Goal: Task Accomplishment & Management: Complete application form

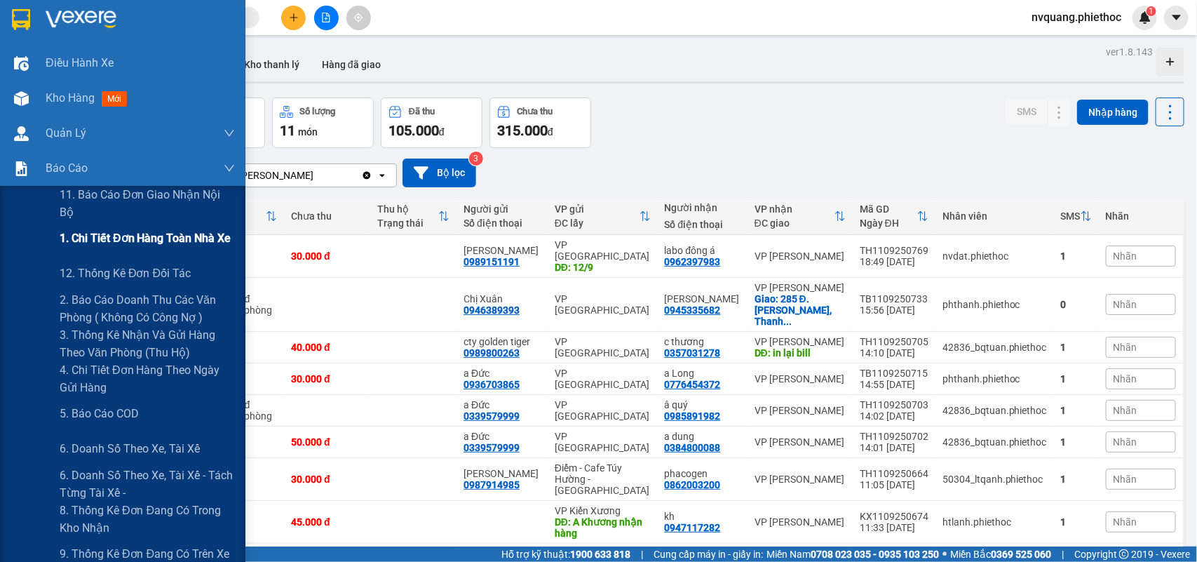
scroll to position [88, 0]
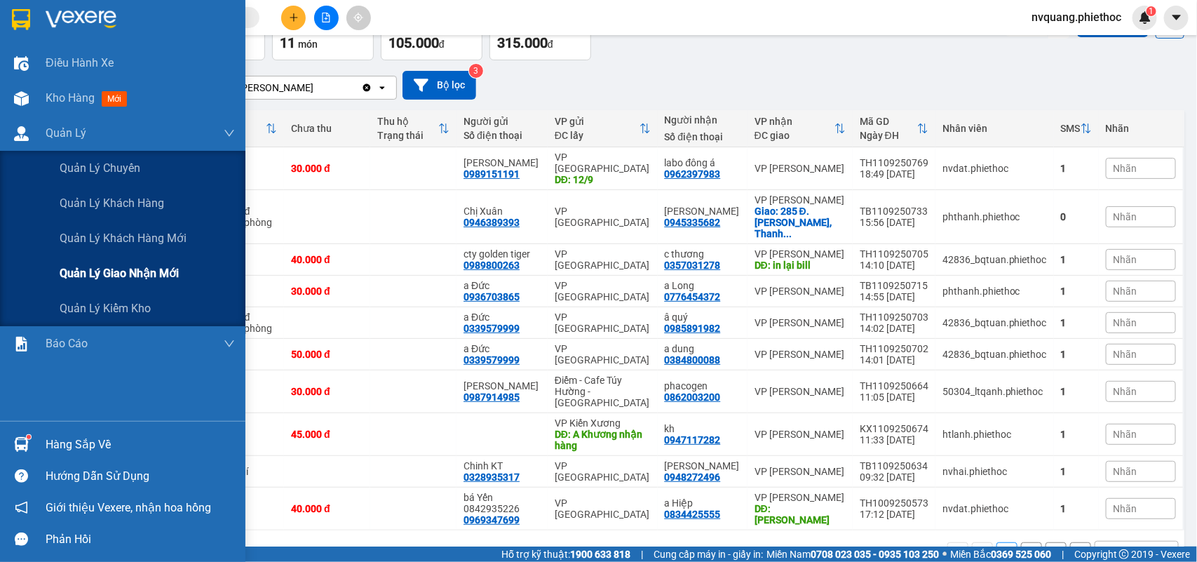
click at [102, 274] on span "Quản lý giao nhận mới" at bounding box center [119, 273] width 119 height 18
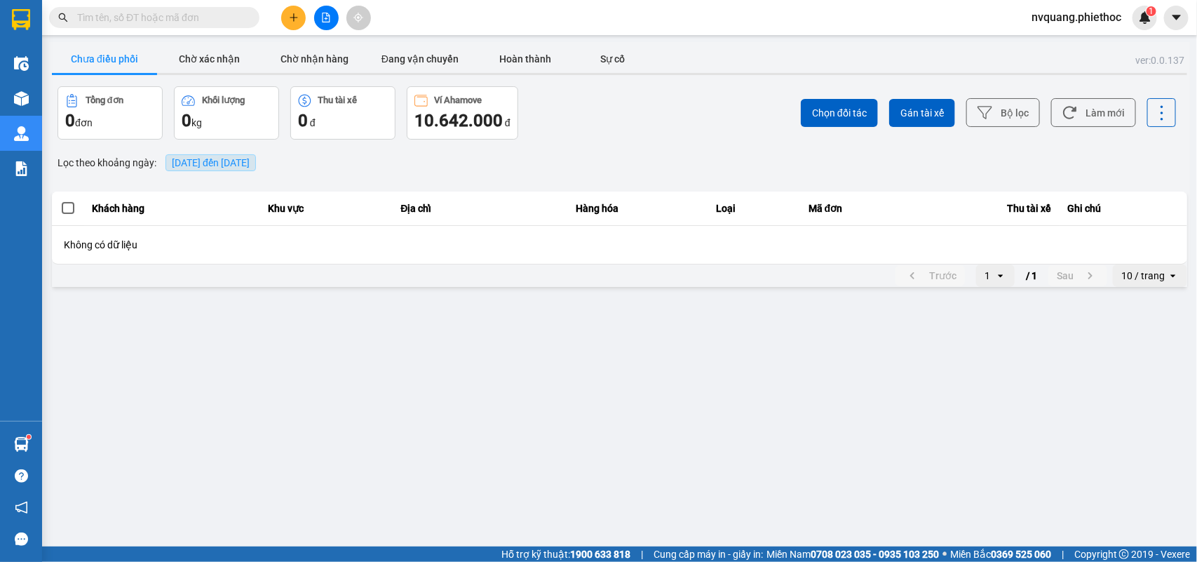
click at [194, 163] on span "[DATE] đến [DATE]" at bounding box center [211, 162] width 78 height 11
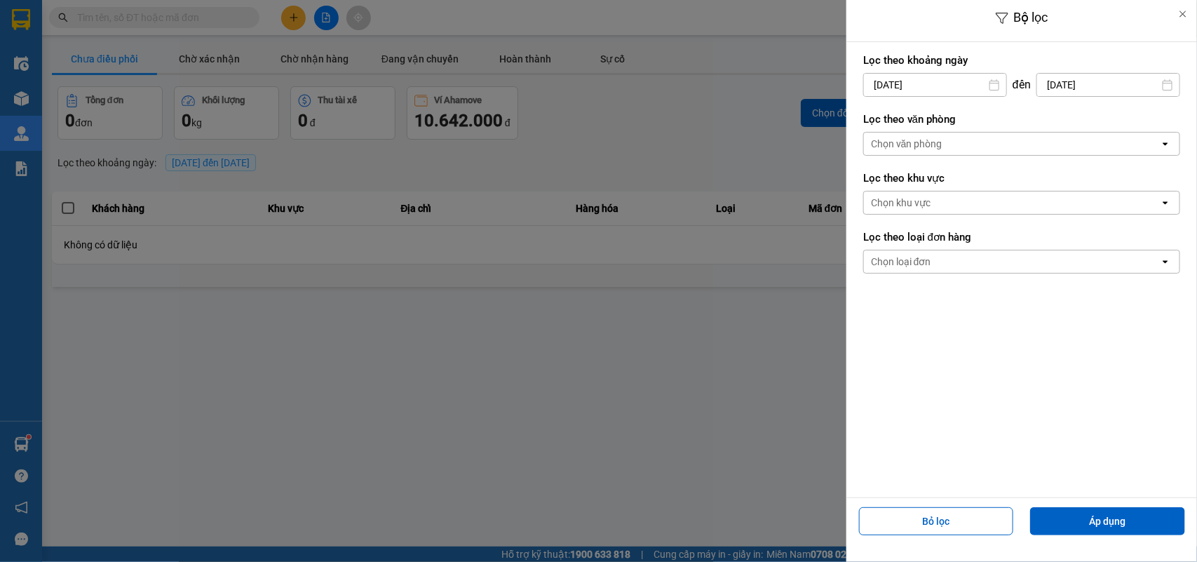
click at [916, 86] on input "[DATE]" at bounding box center [935, 85] width 142 height 22
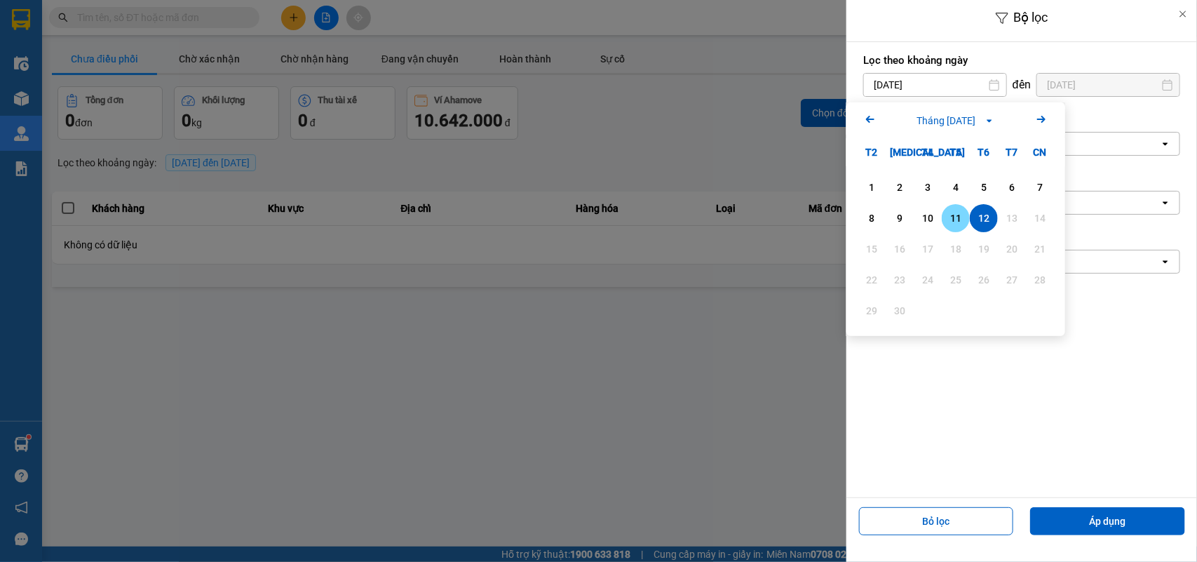
click at [955, 215] on div "11" at bounding box center [956, 218] width 20 height 17
type input "[DATE]"
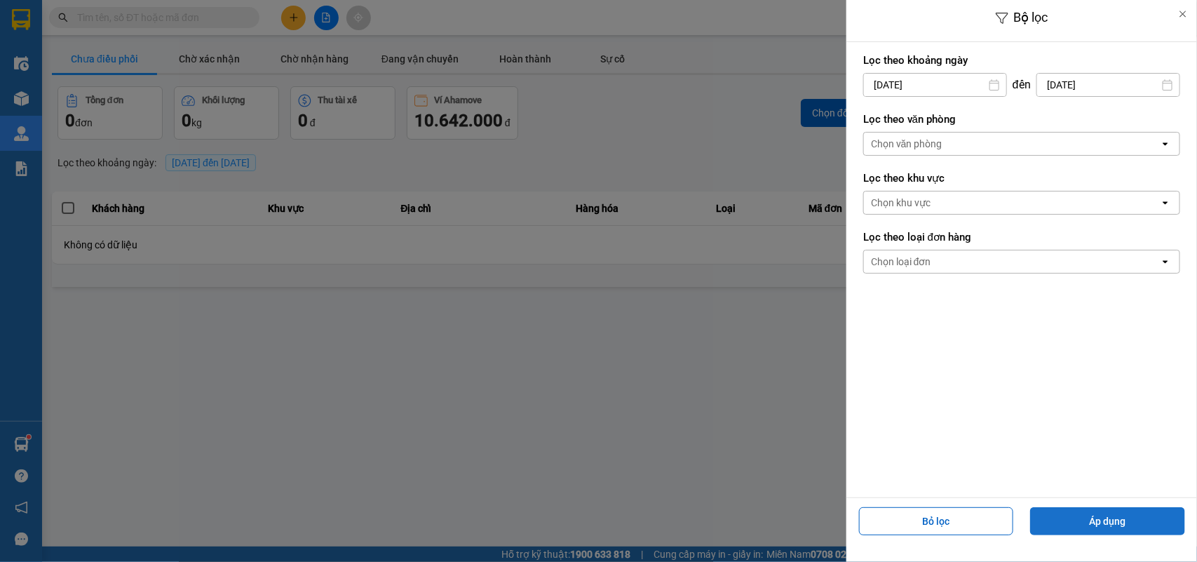
click at [1074, 516] on button "Áp dụng" at bounding box center [1107, 521] width 155 height 28
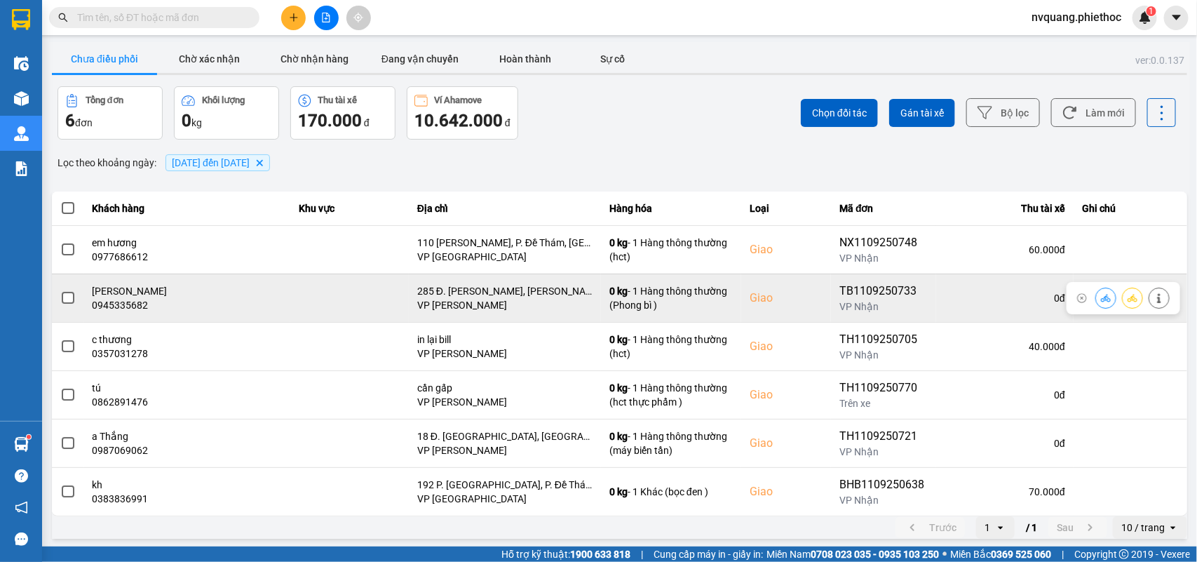
click at [68, 299] on span at bounding box center [68, 298] width 13 height 13
click at [60, 290] on input "checkbox" at bounding box center [60, 290] width 0 height 0
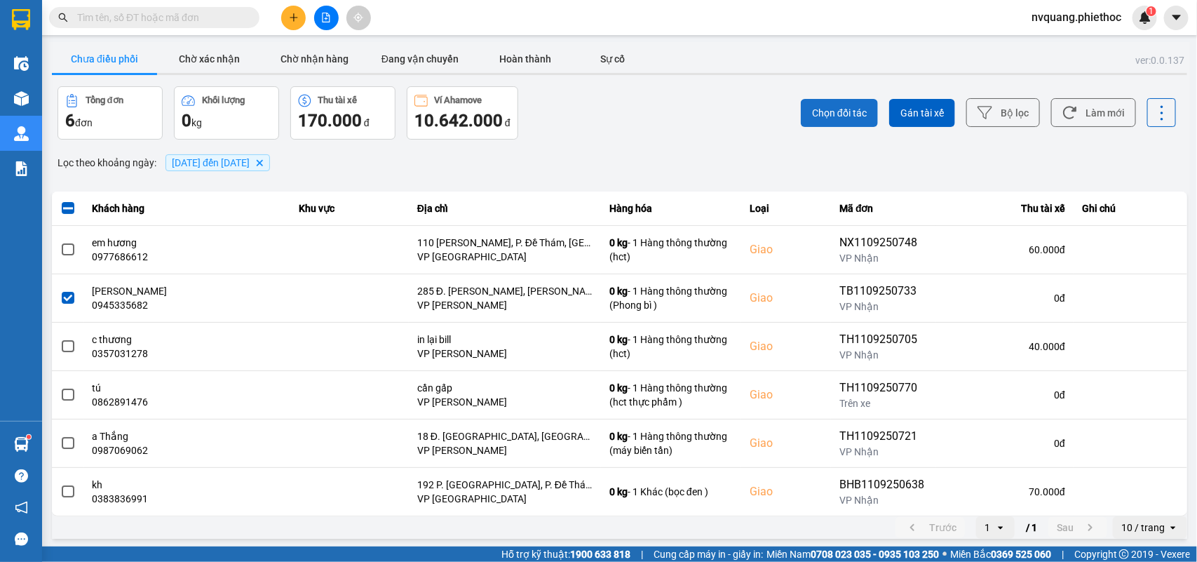
click at [824, 112] on span "Chọn đối tác" at bounding box center [839, 113] width 55 height 14
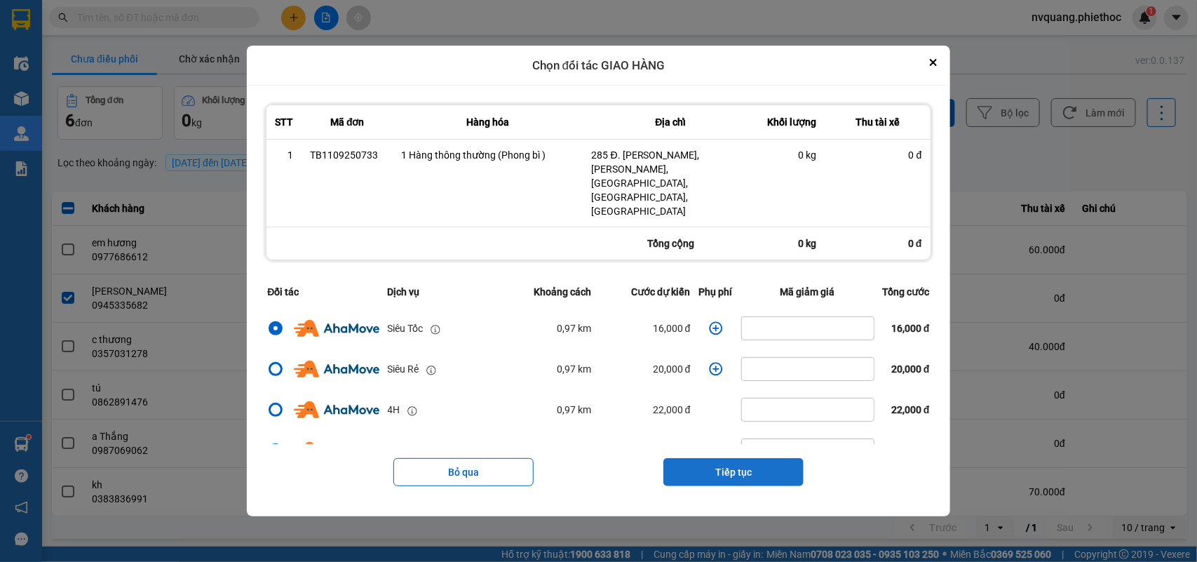
click at [721, 458] on button "Tiếp tục" at bounding box center [733, 472] width 140 height 28
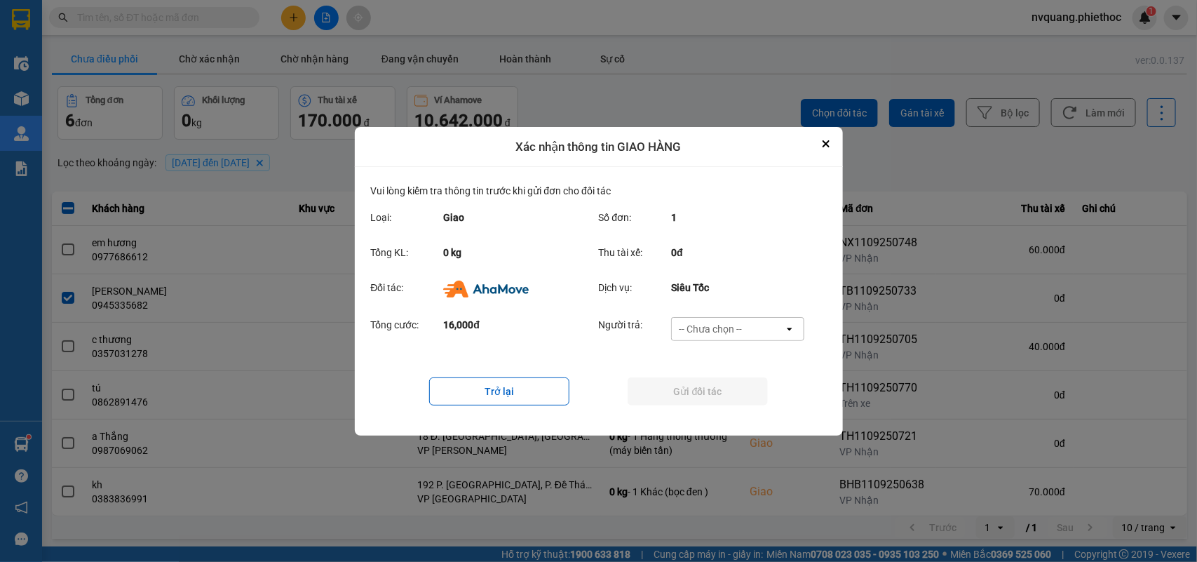
click at [719, 317] on div "-- Chưa chọn -- open" at bounding box center [737, 329] width 133 height 24
click at [717, 403] on span "Ví Ahamove" at bounding box center [710, 409] width 57 height 14
click at [726, 386] on button "Gửi đối tác" at bounding box center [698, 391] width 140 height 28
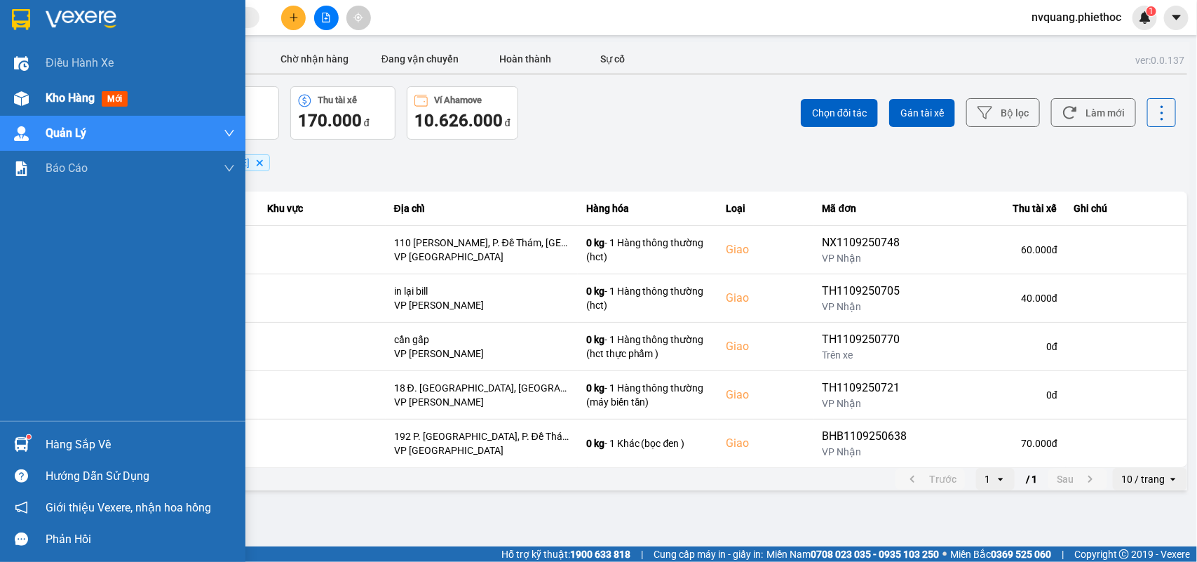
click at [70, 96] on span "Kho hàng" at bounding box center [70, 97] width 49 height 13
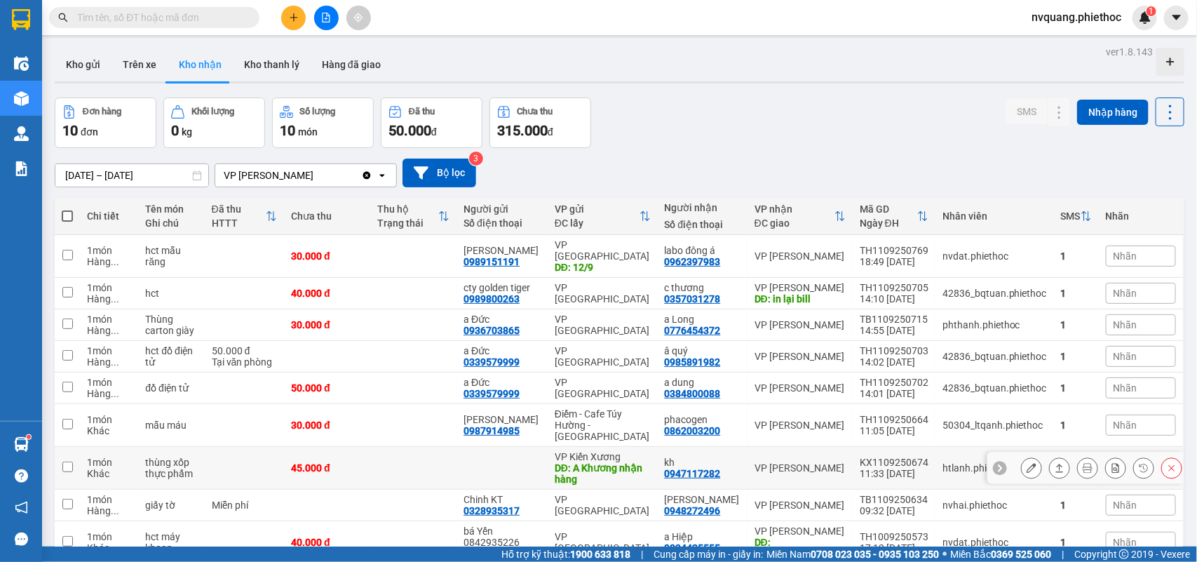
scroll to position [88, 0]
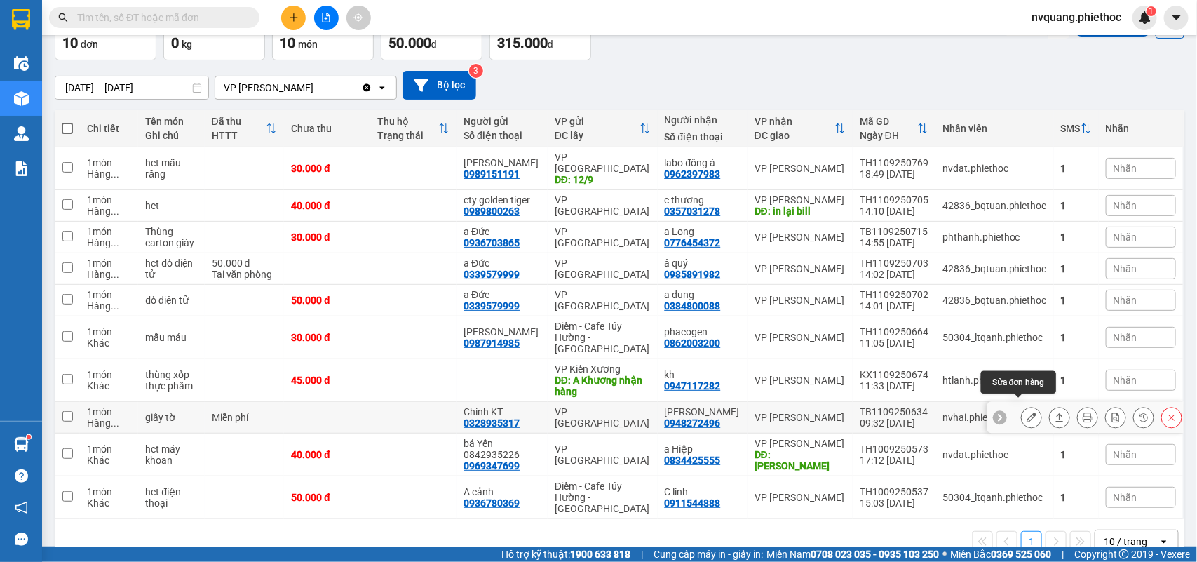
click at [1027, 412] on icon at bounding box center [1032, 417] width 10 height 10
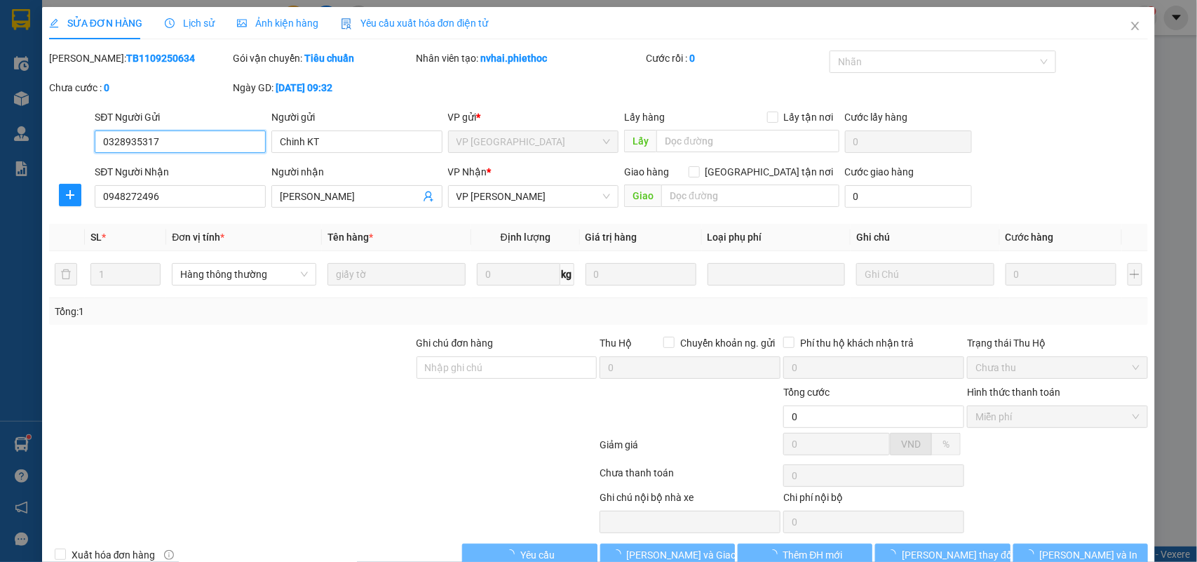
type input "0328935317"
type input "Chinh KT"
type input "0948272496"
type input "Anh Huy"
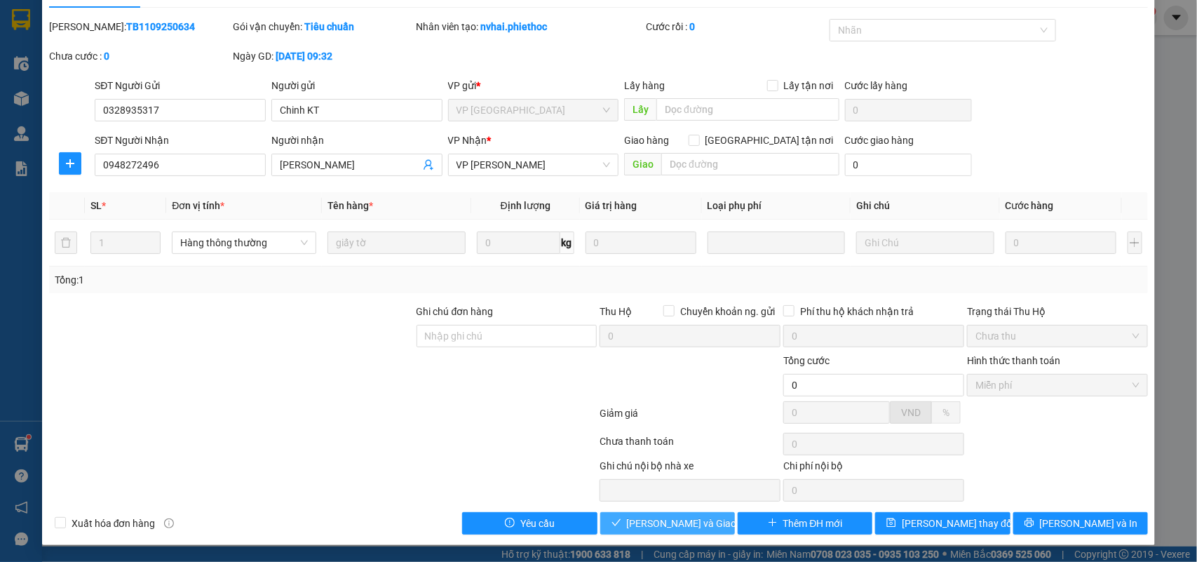
click at [660, 522] on span "Lưu và Giao hàng" at bounding box center [694, 522] width 135 height 15
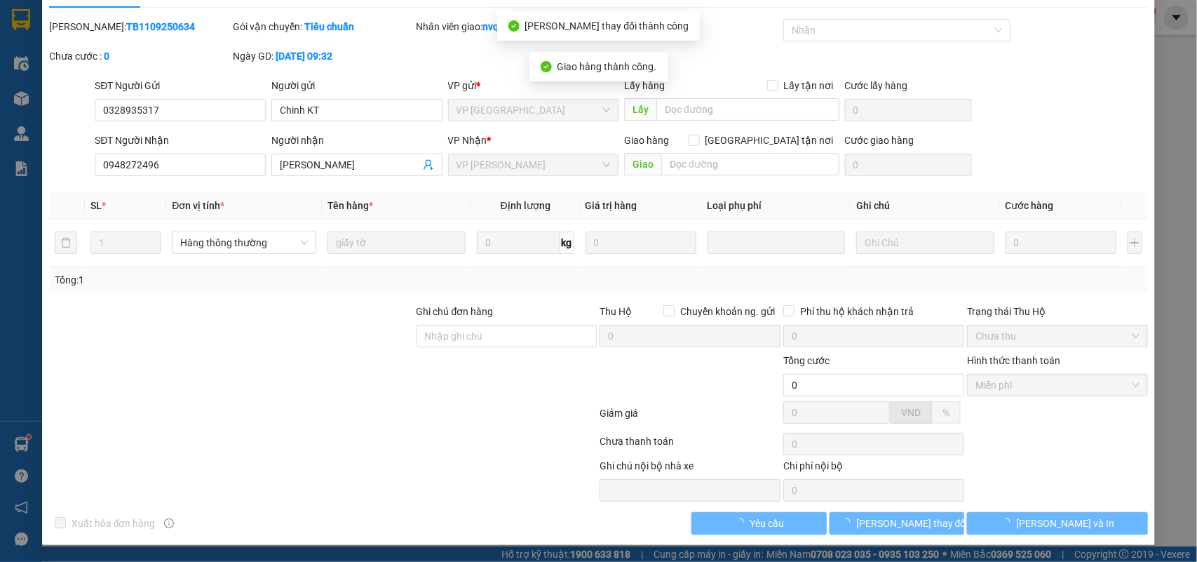
scroll to position [0, 0]
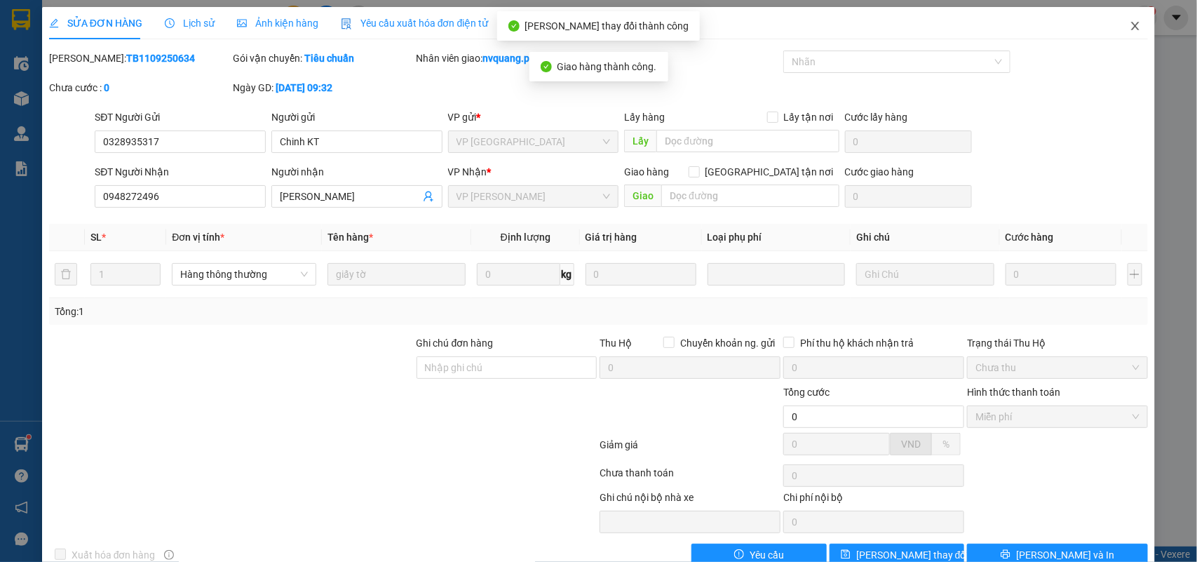
click at [1127, 19] on span "Close" at bounding box center [1135, 26] width 39 height 39
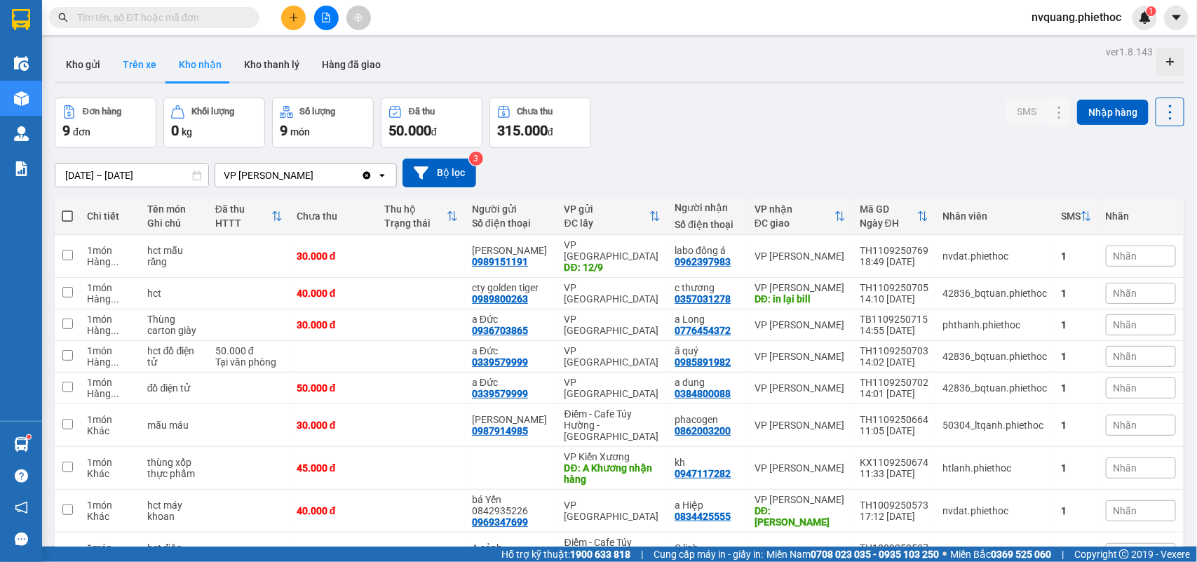
click at [144, 69] on button "Trên xe" at bounding box center [139, 65] width 56 height 34
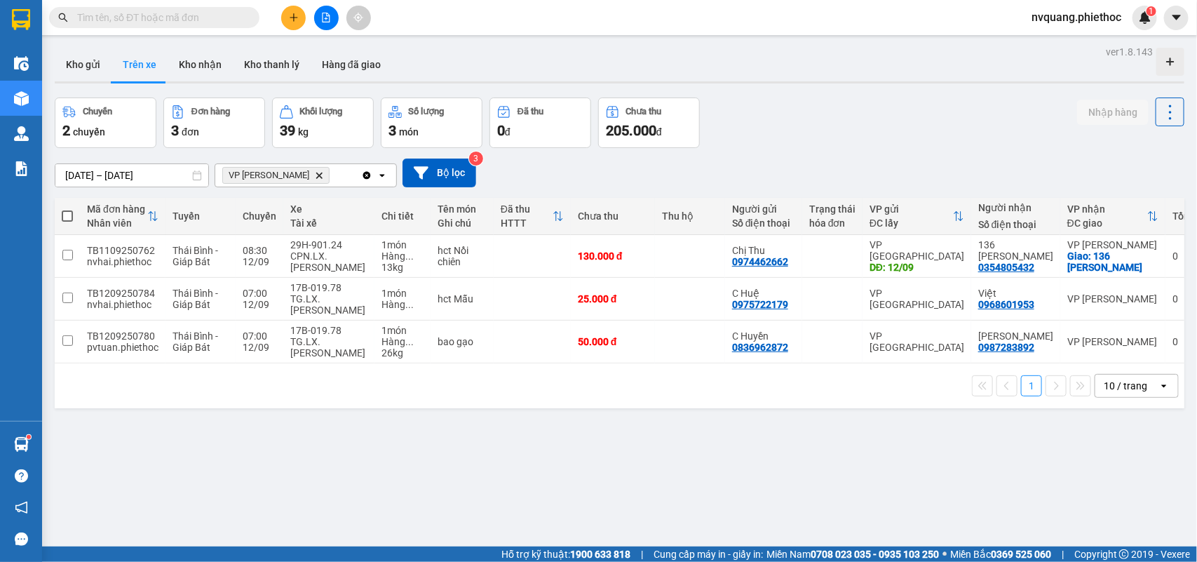
click at [316, 171] on icon "Delete" at bounding box center [319, 175] width 8 height 8
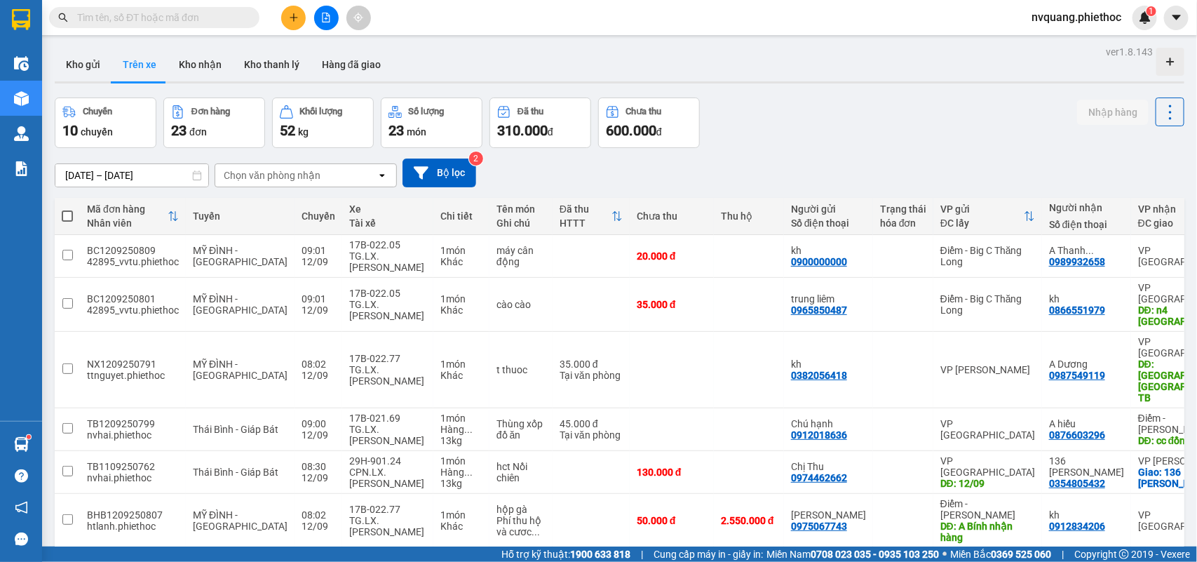
click at [292, 173] on div "Chọn văn phòng nhận" at bounding box center [272, 175] width 97 height 14
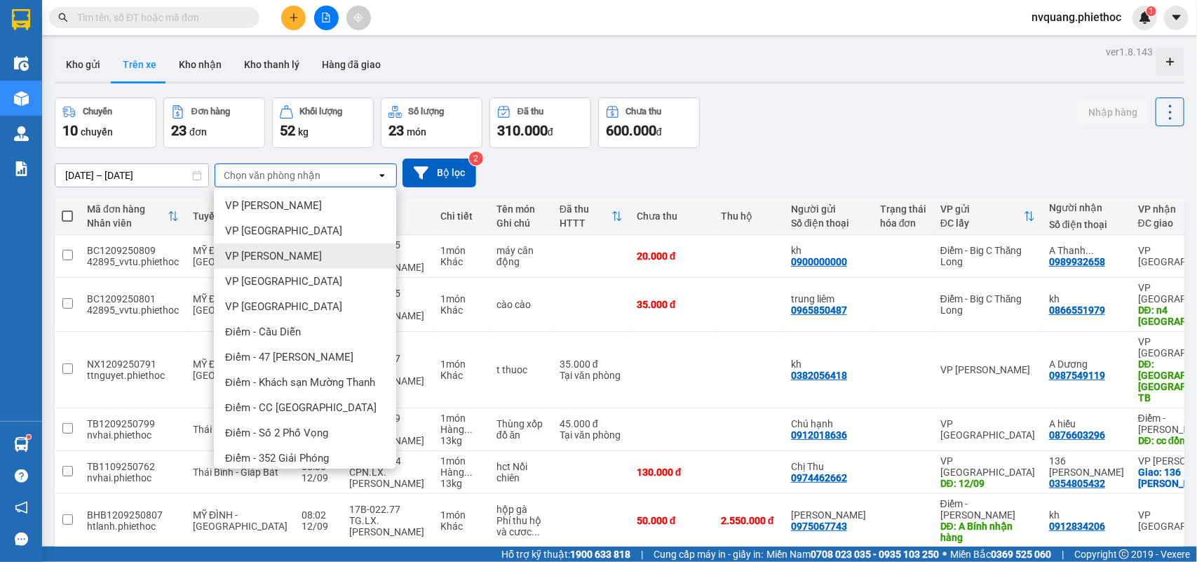
click at [266, 249] on span "VP [PERSON_NAME]" at bounding box center [273, 256] width 97 height 14
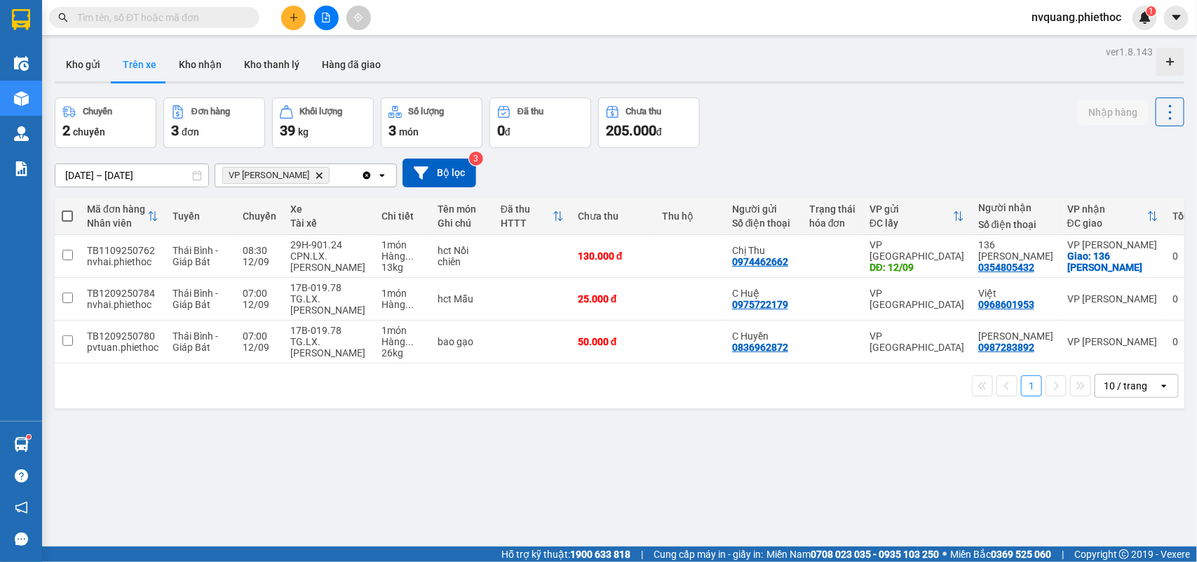
click at [315, 173] on icon "Delete" at bounding box center [319, 175] width 8 height 8
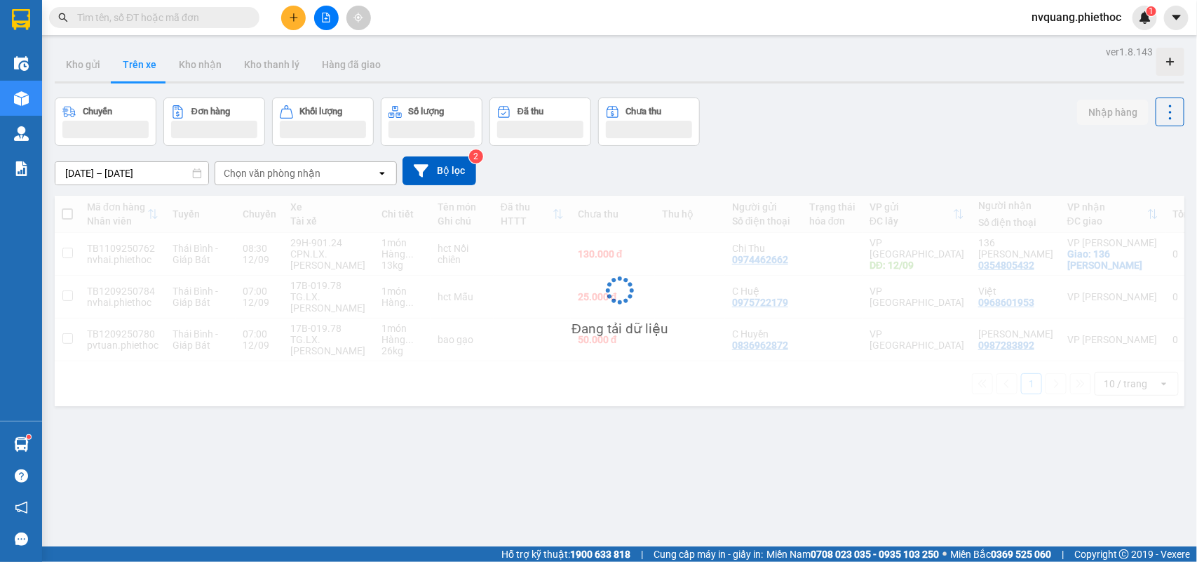
click at [295, 173] on div "Chọn văn phòng nhận" at bounding box center [272, 173] width 97 height 14
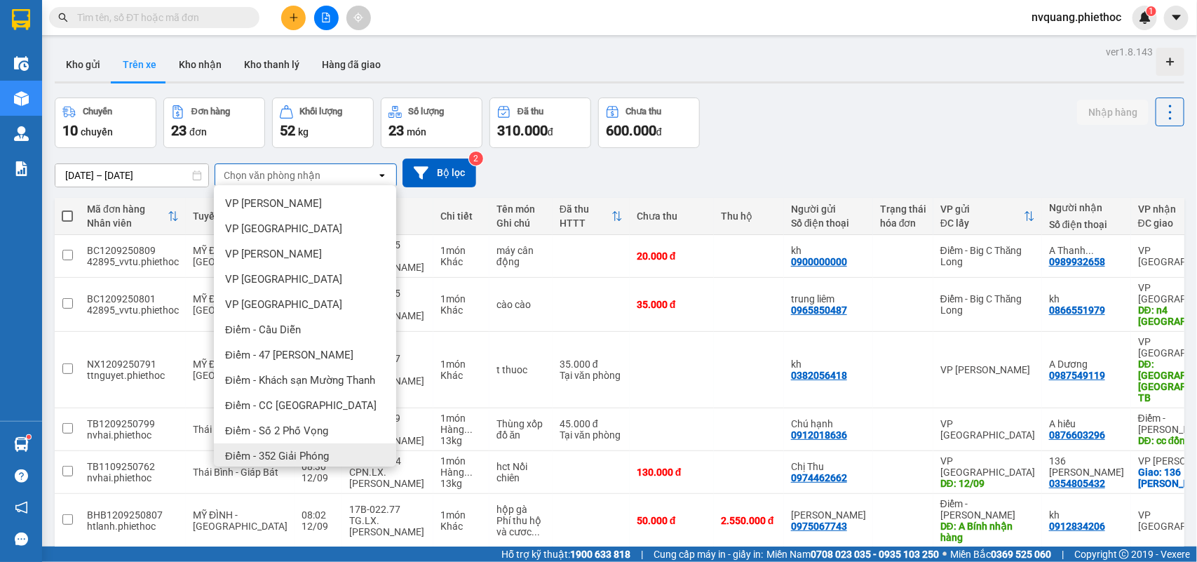
click at [286, 454] on span "Điểm - 352 Giải Phóng" at bounding box center [277, 456] width 104 height 14
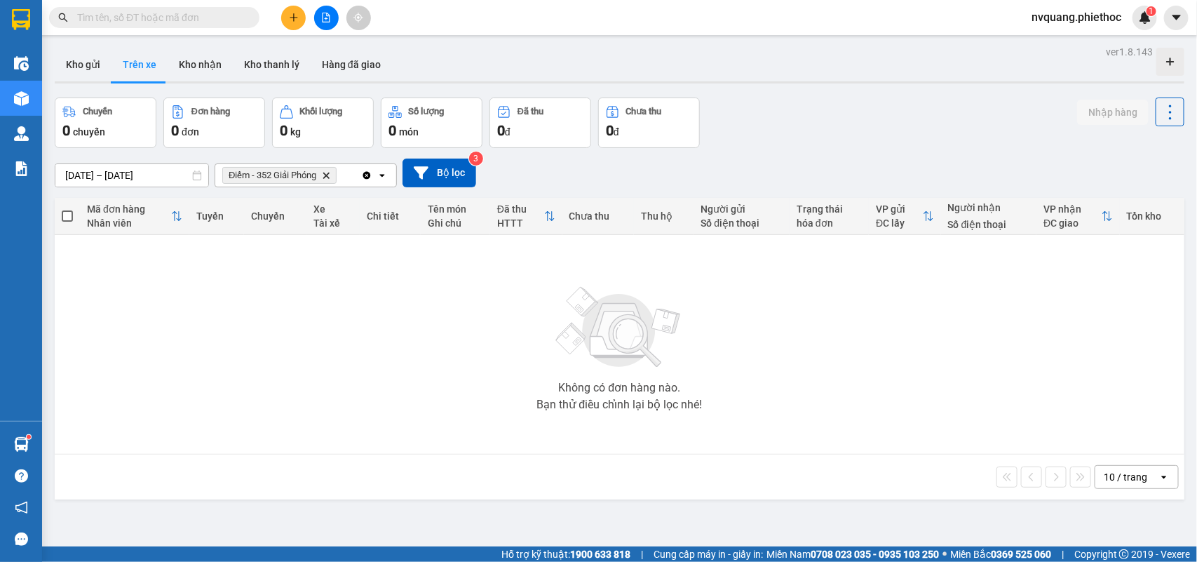
click at [114, 184] on div "ver 1.8.143 Kho gửi Trên xe Kho nhận Kho thanh lý Hàng đã giao Chuyến 0 chuyến …" at bounding box center [619, 323] width 1141 height 562
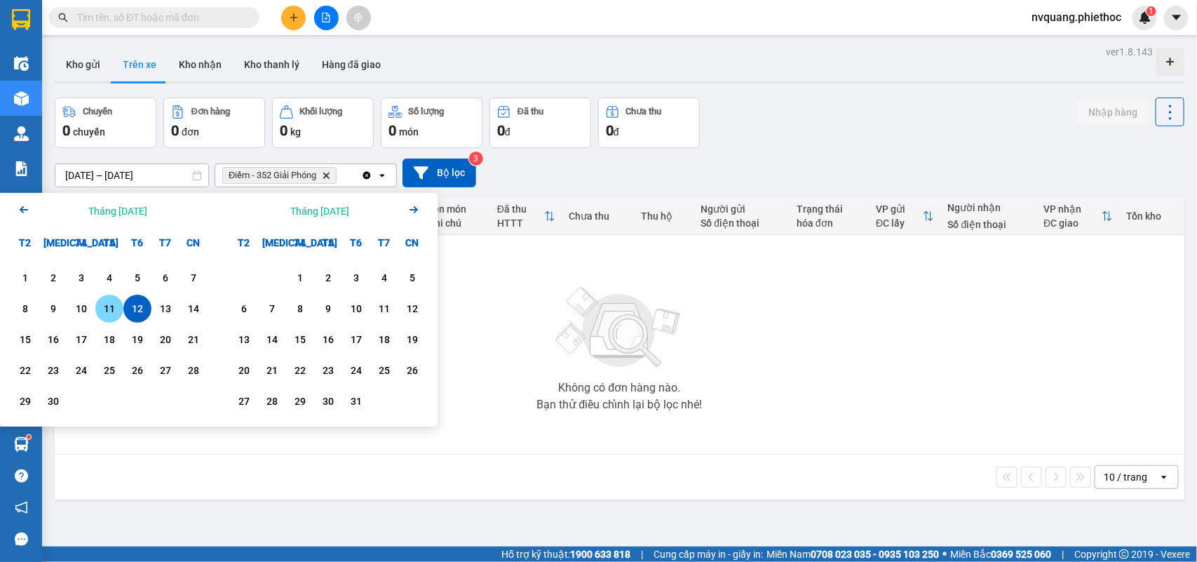
click at [103, 309] on div "11" at bounding box center [110, 308] width 20 height 17
click at [130, 309] on div "12" at bounding box center [138, 308] width 20 height 17
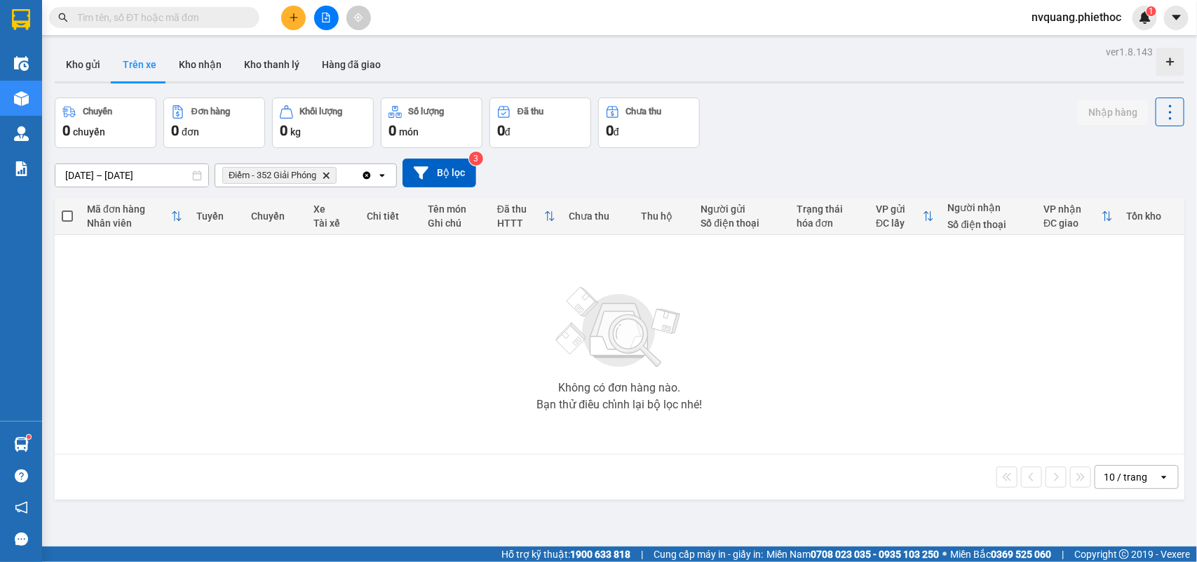
click at [95, 176] on input "11/09/2025 – 12/09/2025" at bounding box center [131, 175] width 153 height 22
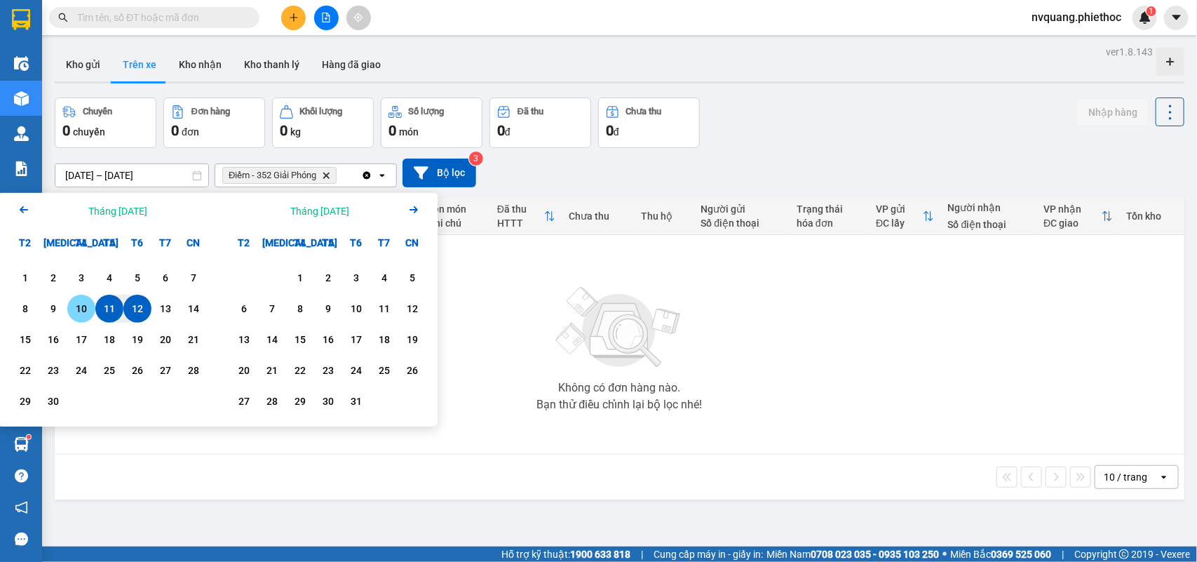
click at [72, 309] on div "10" at bounding box center [82, 308] width 20 height 17
click at [134, 306] on div "12" at bounding box center [138, 308] width 20 height 17
type input "[DATE] – [DATE]"
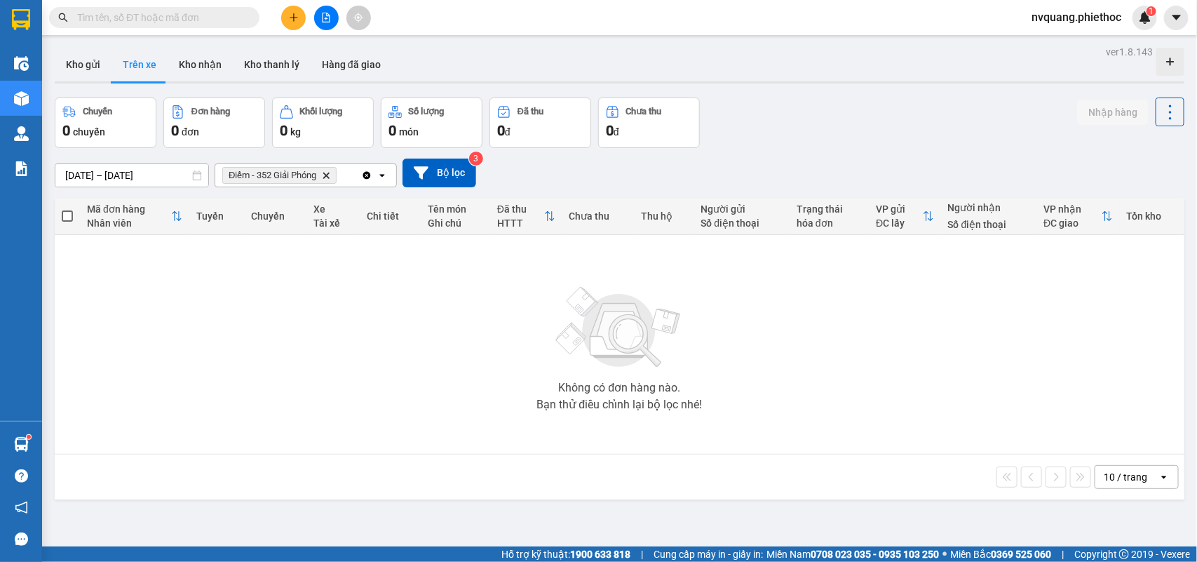
click at [320, 169] on span "Điểm - 352 Giải Phóng Delete" at bounding box center [279, 175] width 114 height 17
click at [324, 175] on icon "Delete" at bounding box center [326, 175] width 8 height 8
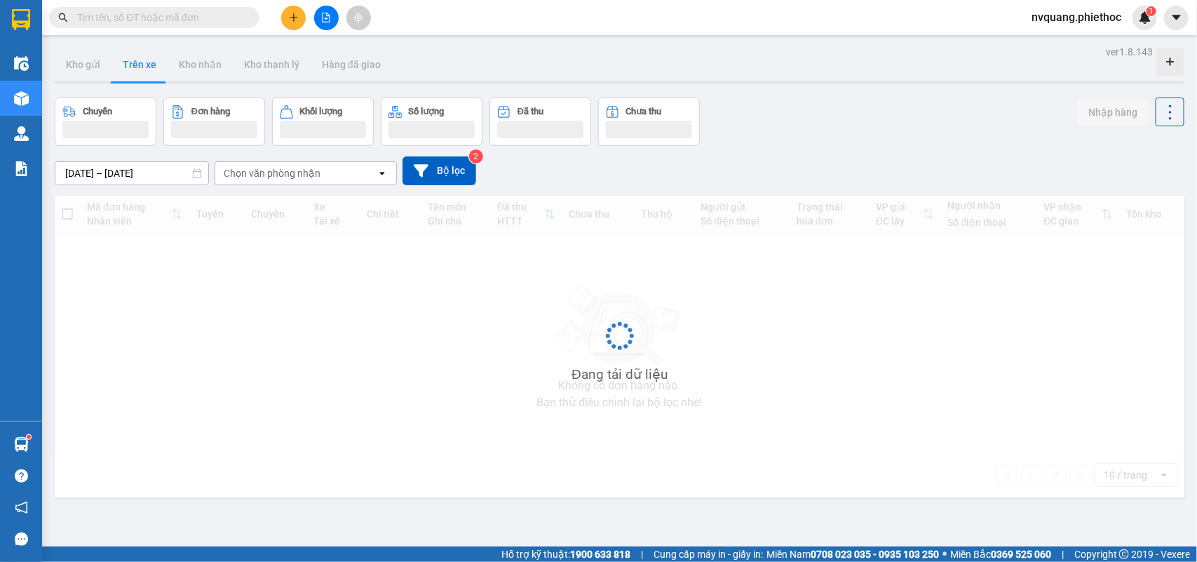
click at [317, 175] on div "Chọn văn phòng nhận" at bounding box center [272, 173] width 97 height 14
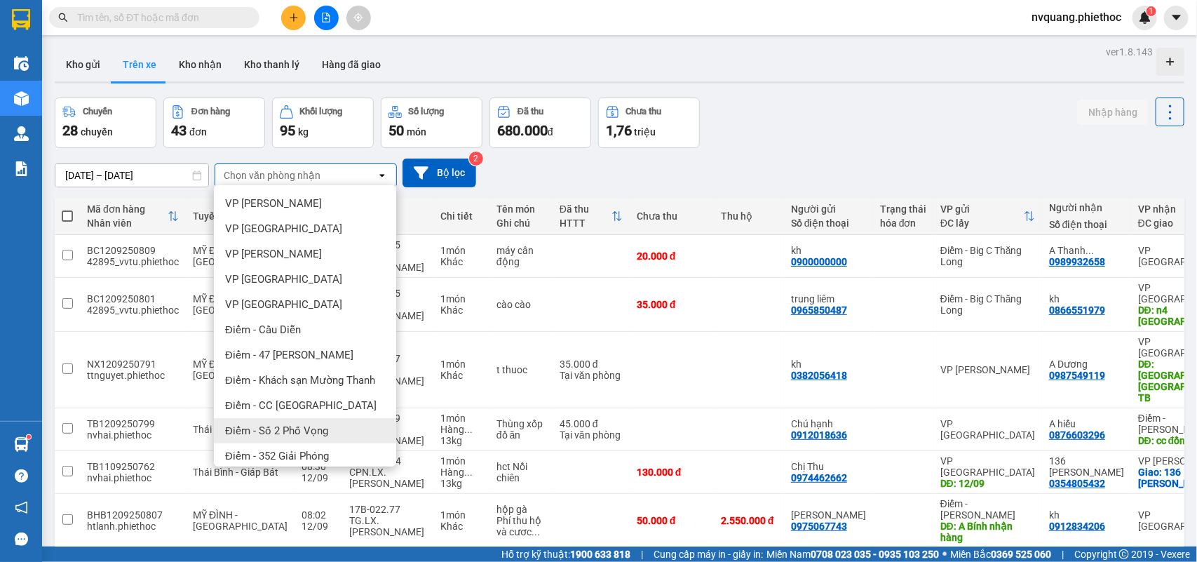
click at [281, 428] on span "Điểm - Số 2 Phố Vọng" at bounding box center [276, 431] width 103 height 14
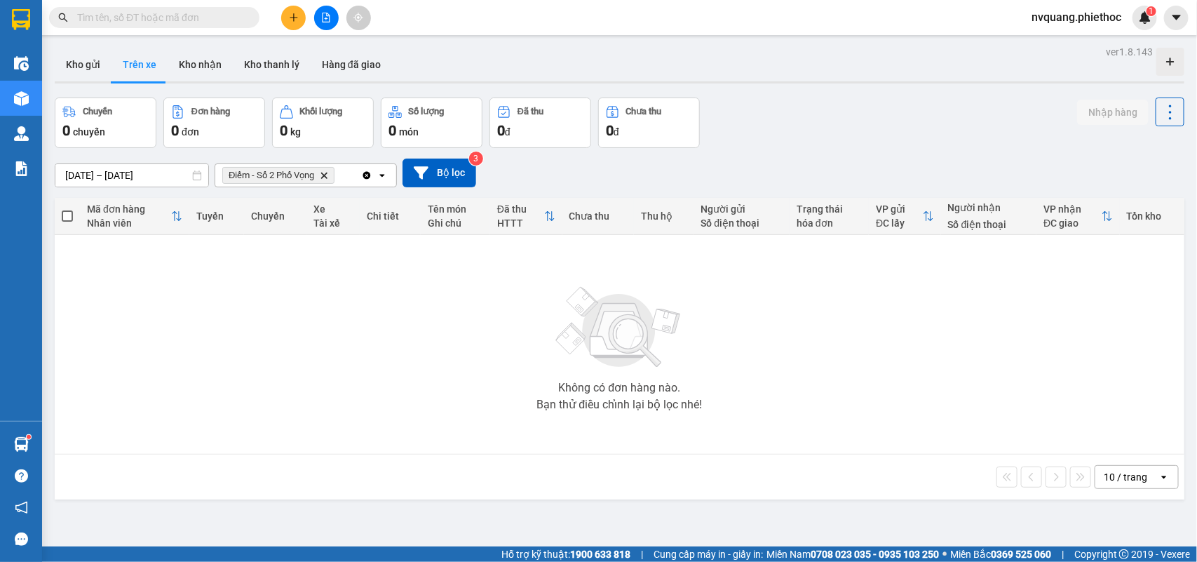
click at [324, 172] on icon "Delete" at bounding box center [324, 175] width 8 height 8
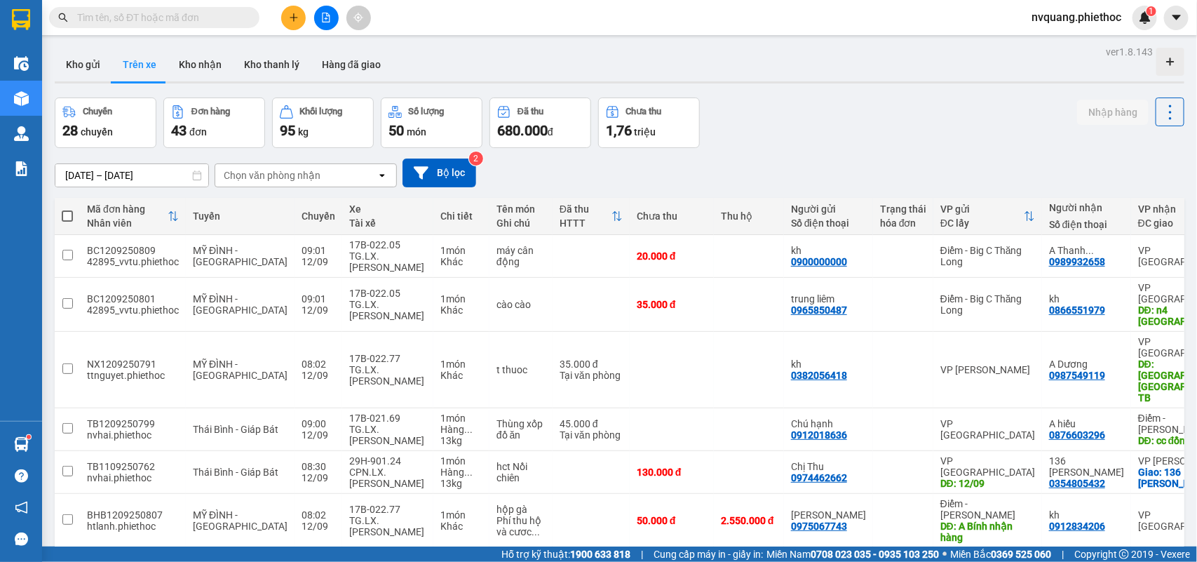
click at [155, 16] on input "text" at bounding box center [159, 17] width 165 height 15
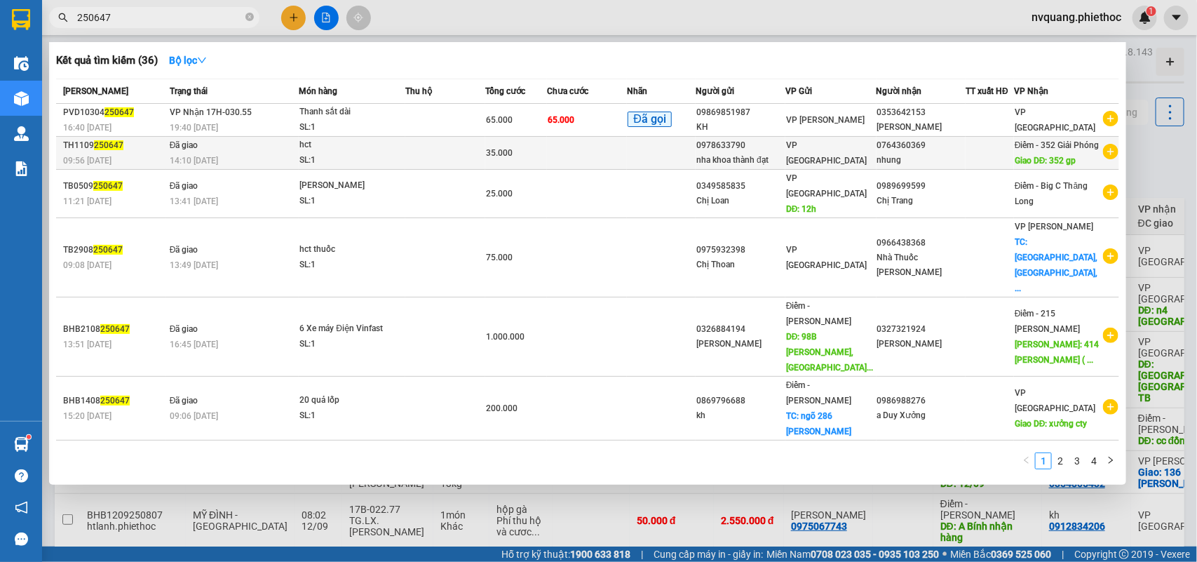
type input "250647"
click at [587, 158] on td at bounding box center [587, 153] width 81 height 33
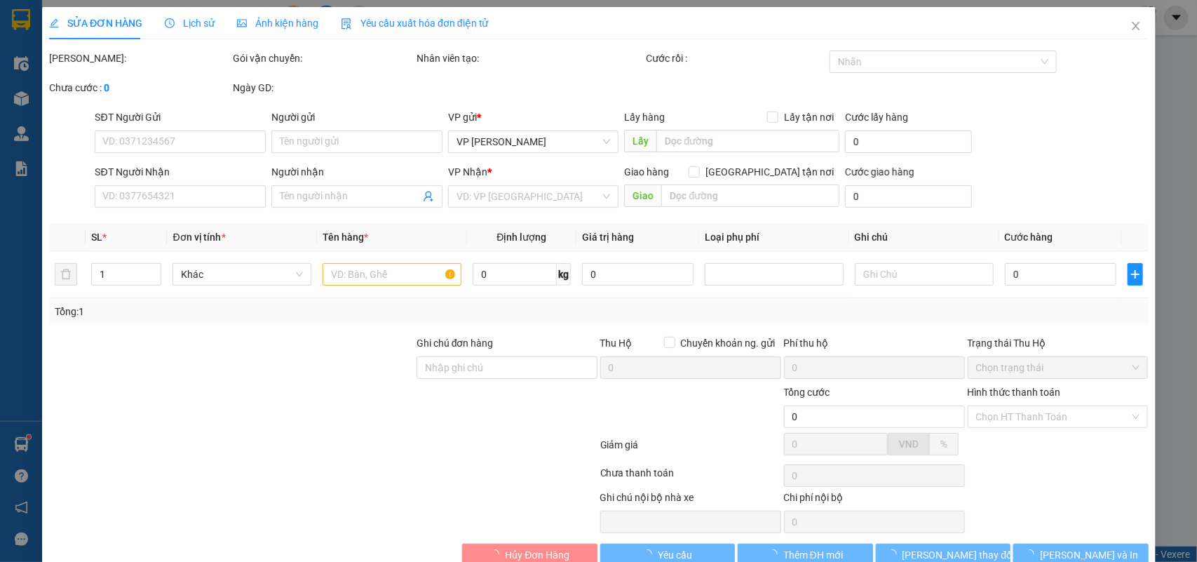
type input "0978633790"
type input "nha khoa thành đạt"
type input "0764360369"
type input "nhung"
type input "352 gp"
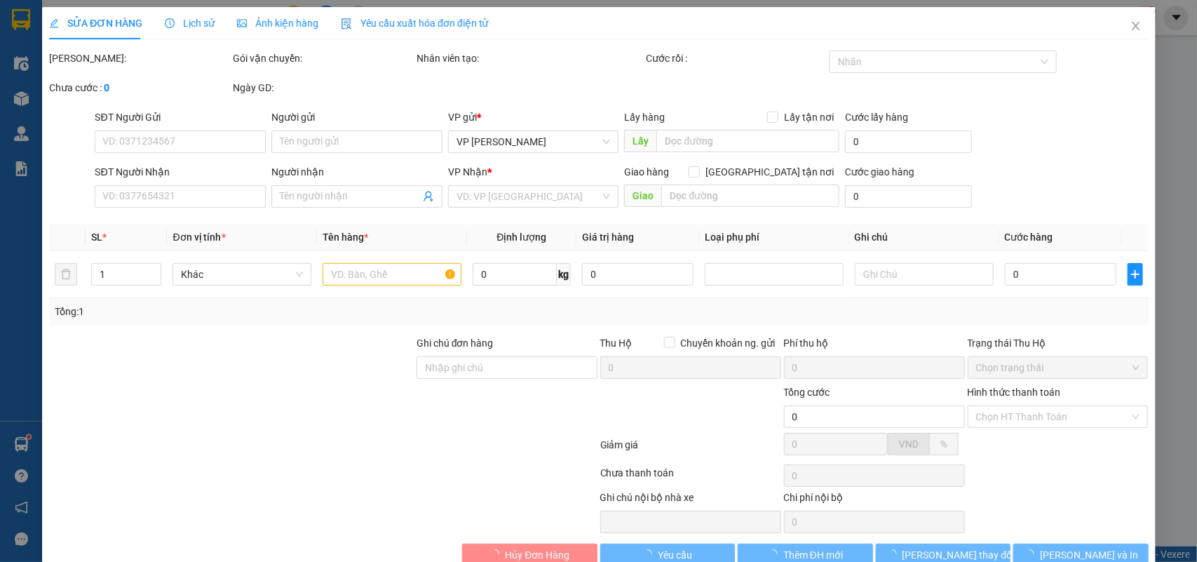
type input "5.000"
type input "35.000"
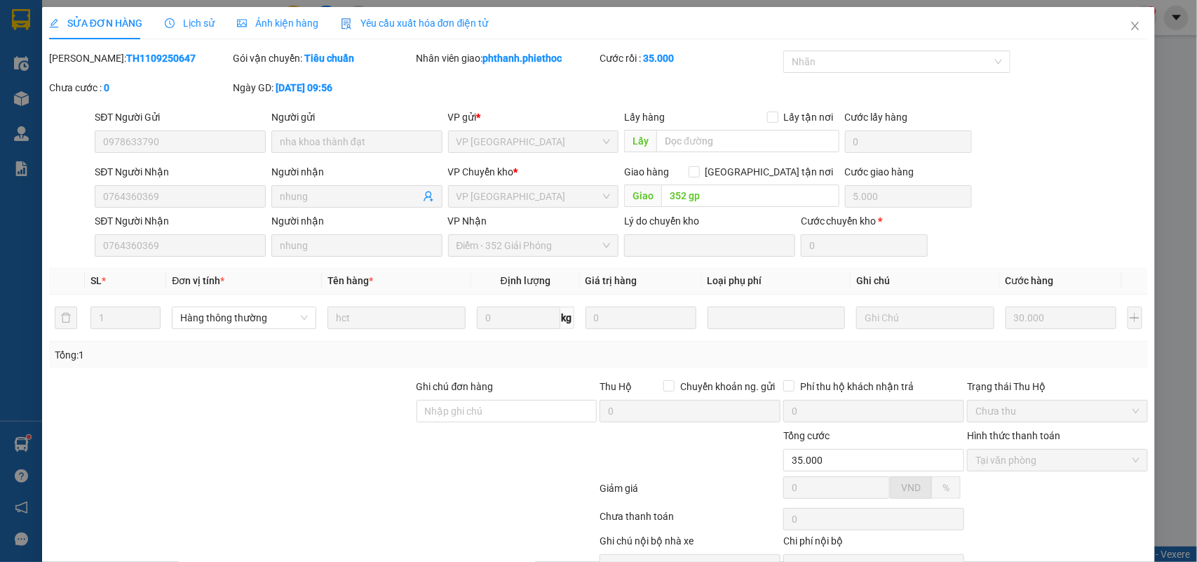
click at [201, 25] on span "Lịch sử" at bounding box center [190, 23] width 50 height 11
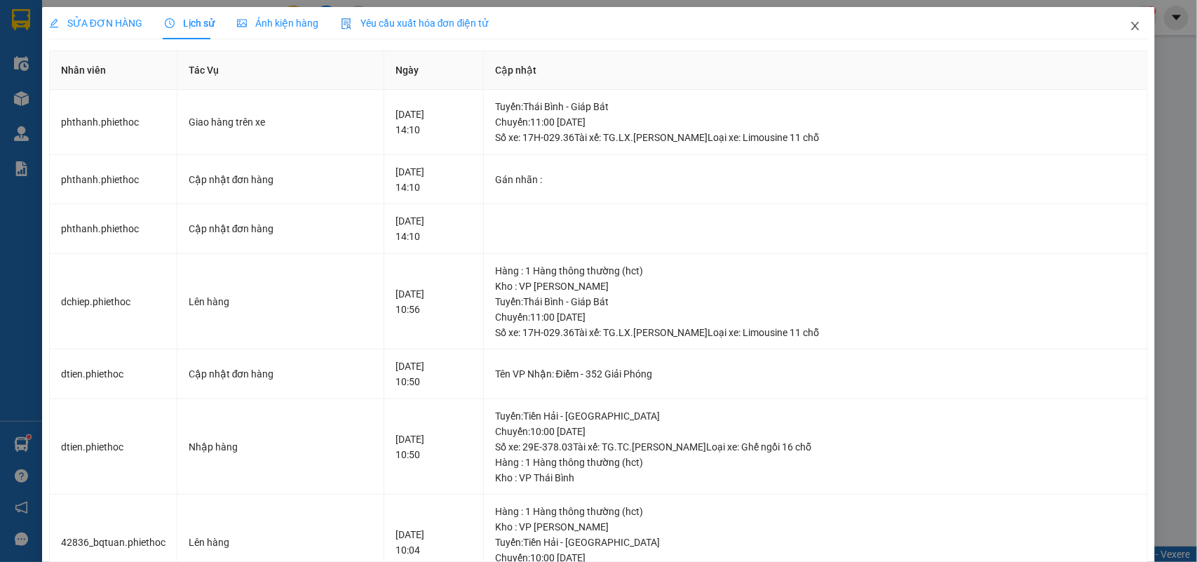
click at [1132, 23] on icon "close" at bounding box center [1136, 26] width 8 height 8
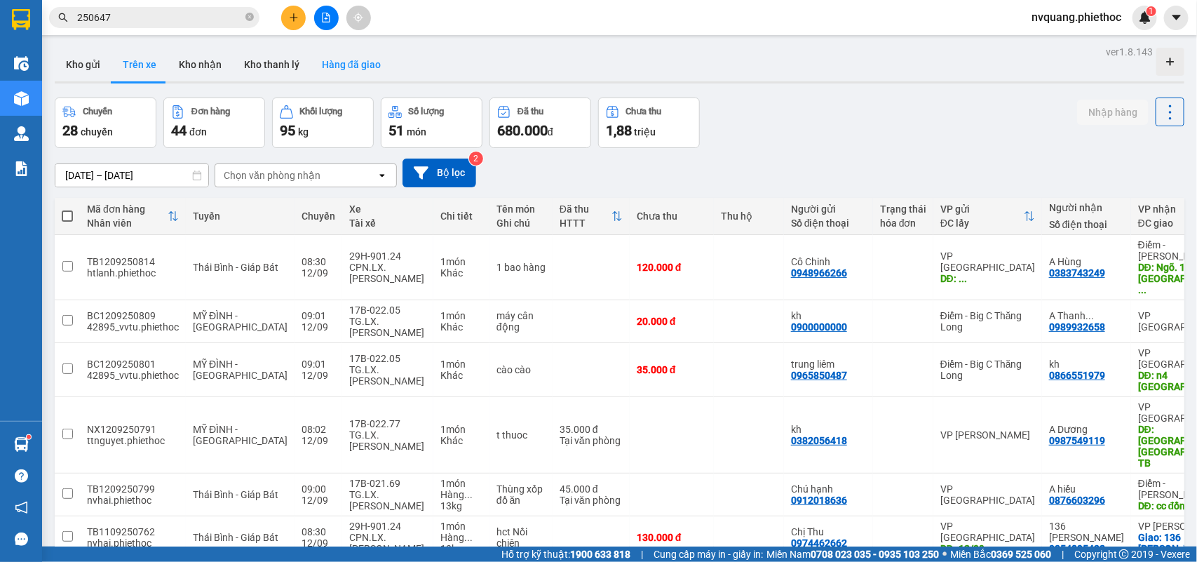
click at [342, 60] on button "Hàng đã giao" at bounding box center [351, 65] width 81 height 34
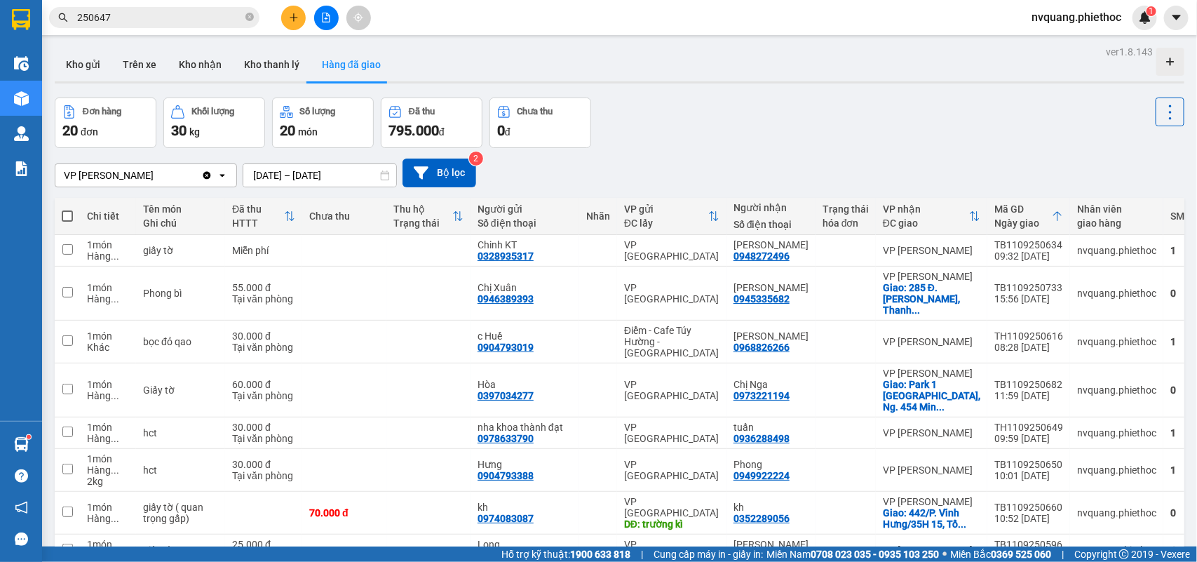
click at [204, 173] on icon "Clear value" at bounding box center [207, 175] width 8 height 8
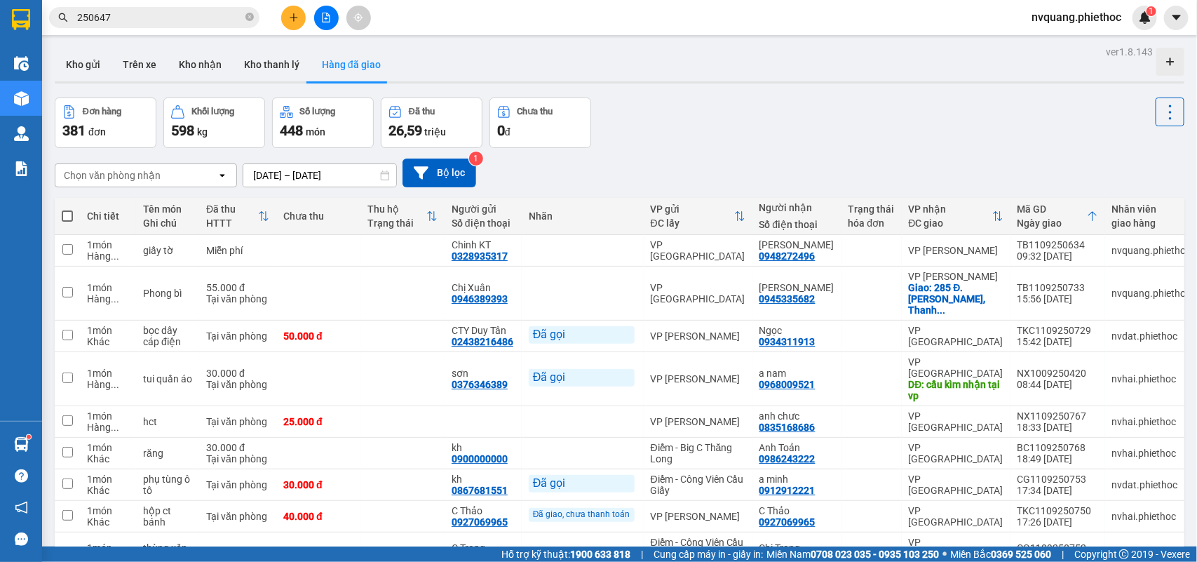
click at [191, 173] on div "Chọn văn phòng nhận" at bounding box center [135, 175] width 161 height 22
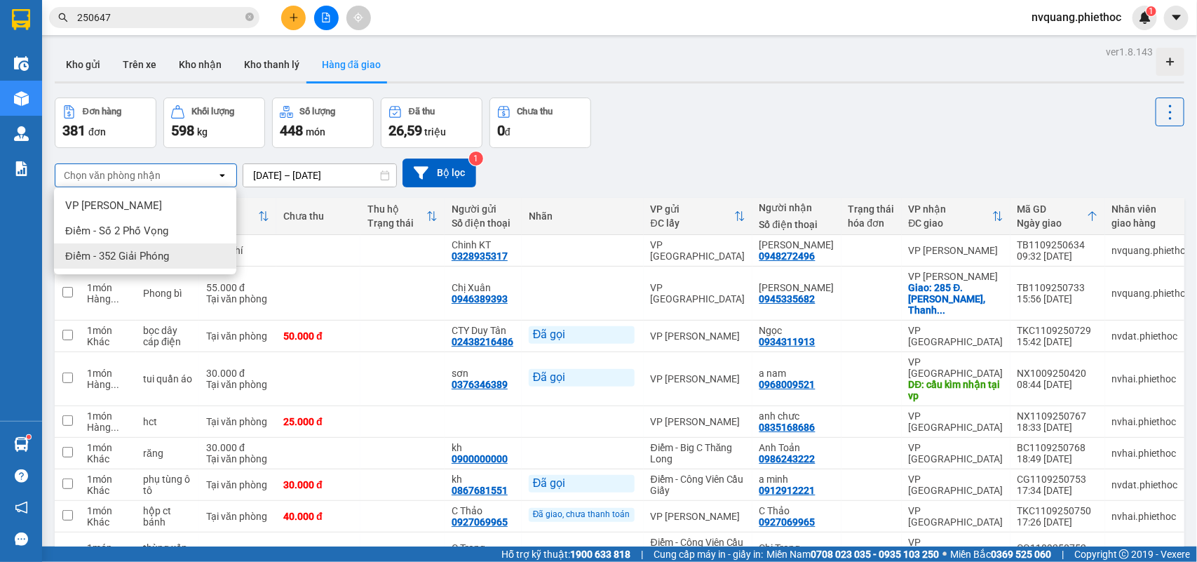
click at [167, 253] on span "Điểm - 352 Giải Phóng" at bounding box center [117, 256] width 104 height 14
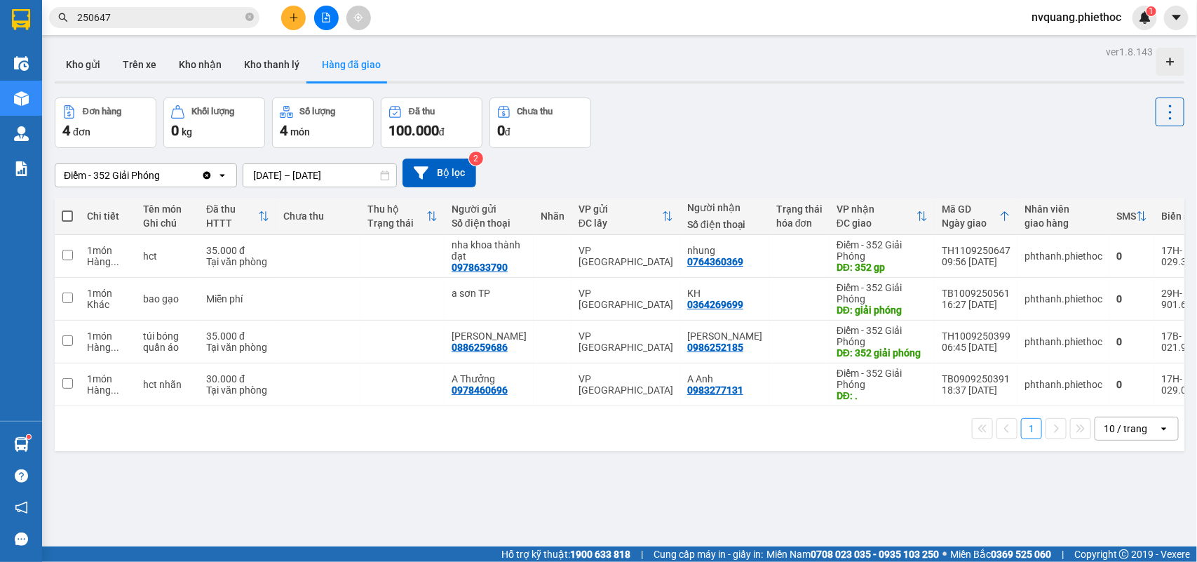
click at [151, 172] on div "Điểm - 352 Giải Phóng" at bounding box center [112, 175] width 96 height 14
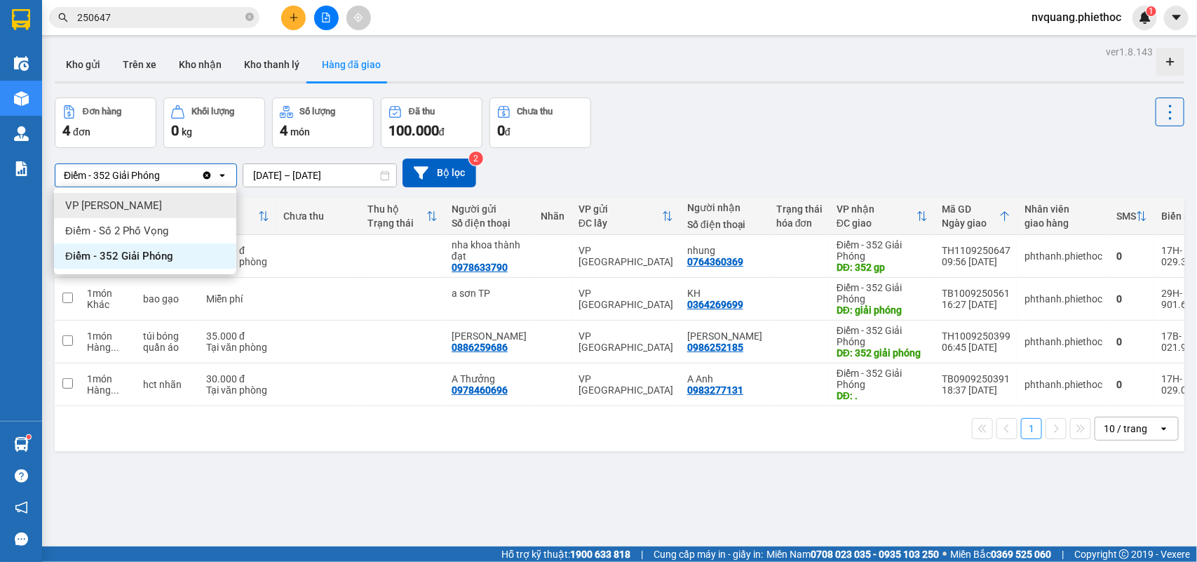
click at [107, 208] on span "VP [PERSON_NAME]" at bounding box center [113, 205] width 97 height 14
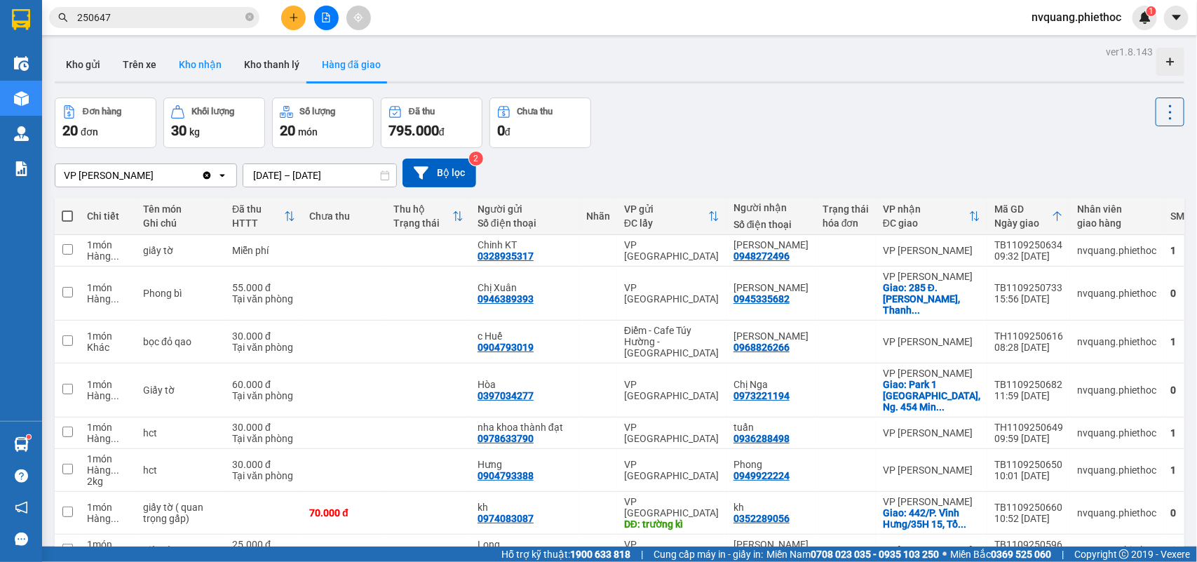
click at [188, 61] on button "Kho nhận" at bounding box center [200, 65] width 65 height 34
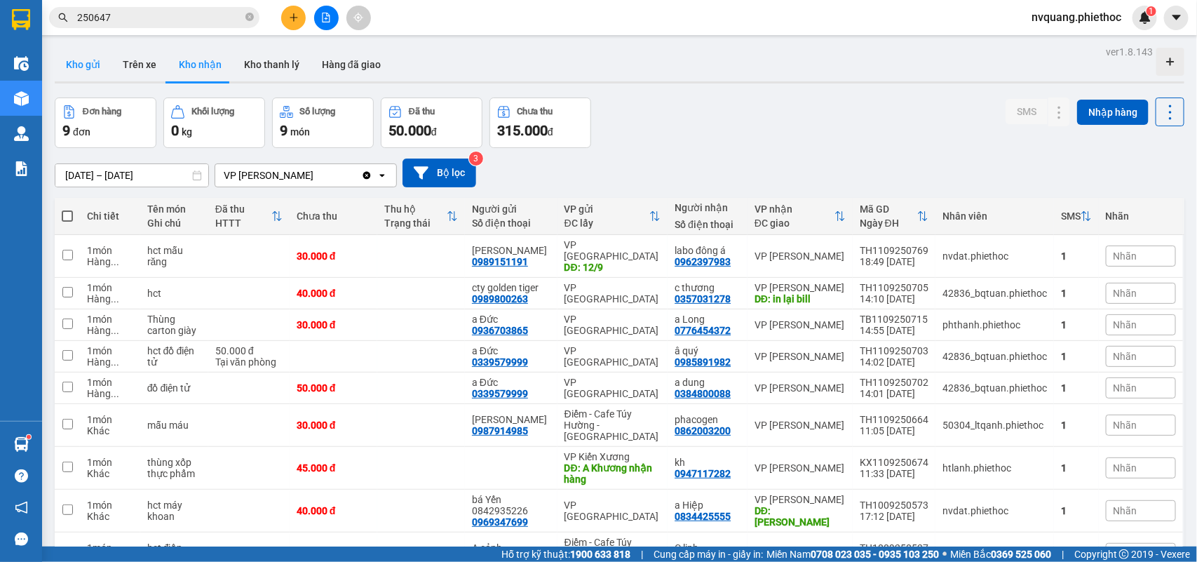
click at [97, 61] on button "Kho gửi" at bounding box center [83, 65] width 57 height 34
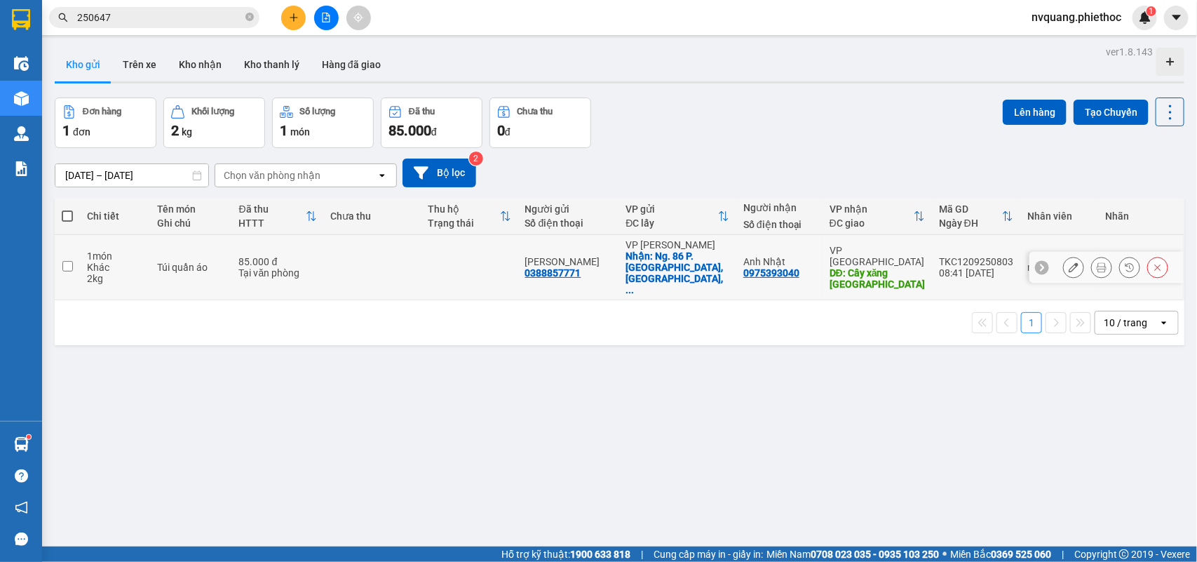
click at [433, 258] on td at bounding box center [469, 267] width 97 height 65
checkbox input "true"
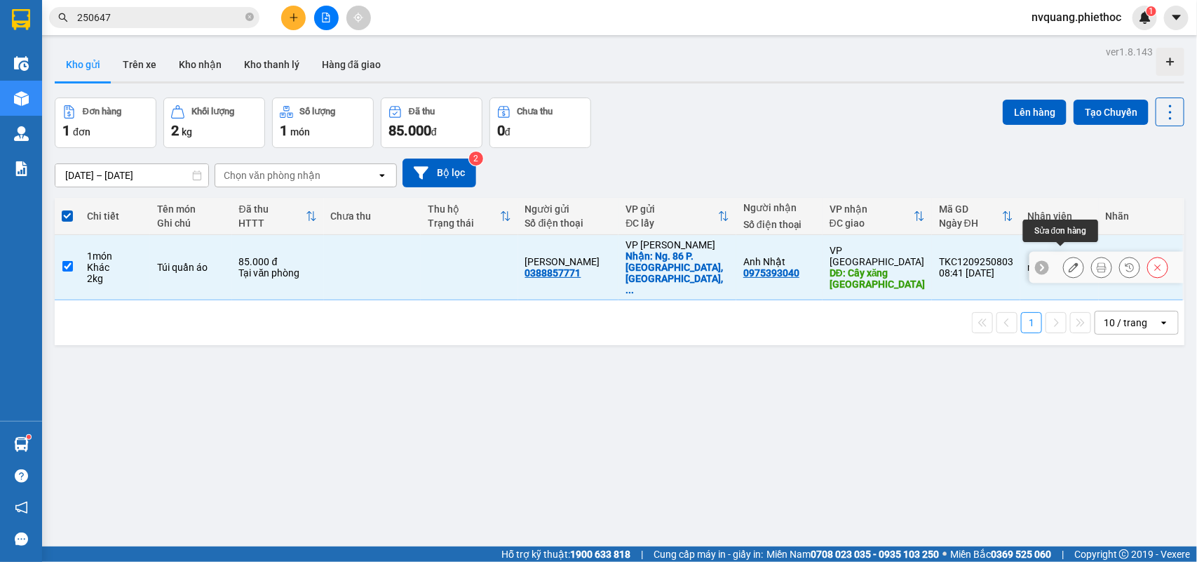
click at [1069, 262] on icon at bounding box center [1074, 267] width 10 height 10
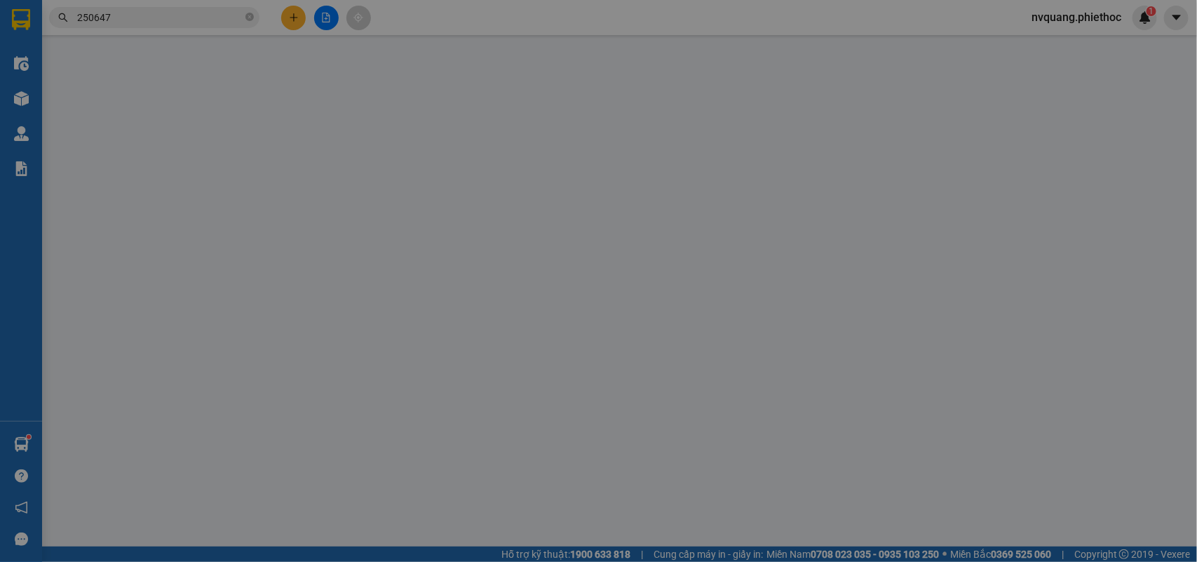
type input "0388857771"
type input "Anh Hưng"
checkbox input "true"
type input "Ng. 86 P. Hào Nam, Ô Chợ Dừa, Đống Đa, Hà Nội, Việt Nam"
type input "50.000"
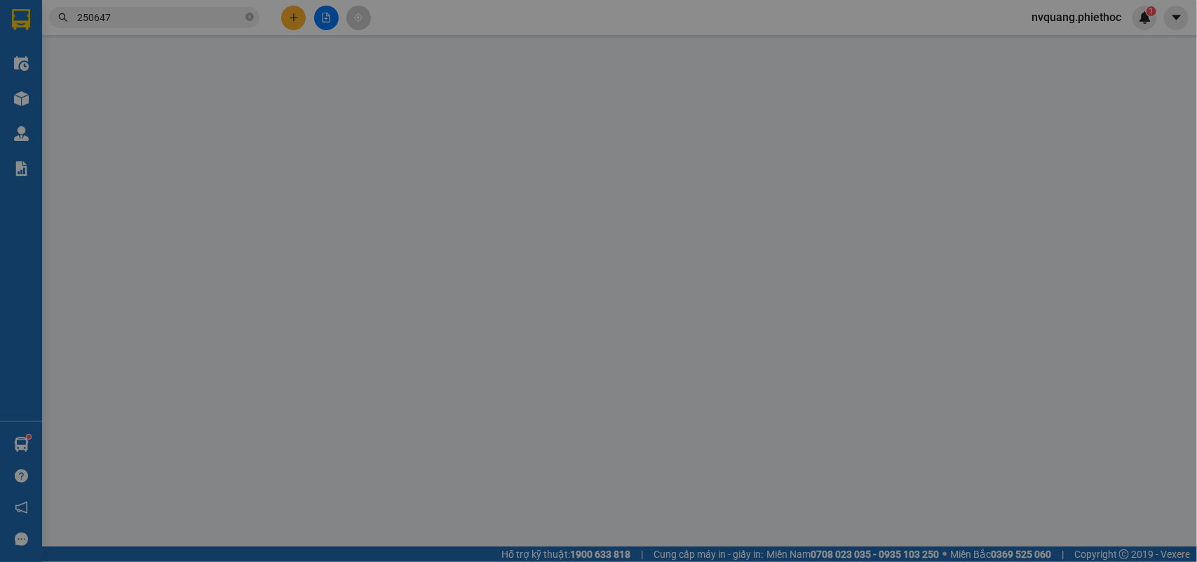
type input "0975393040"
type input "Anh Nhật"
type input "Cây xăng Đông Tân"
type input "5.000"
type input "85.000"
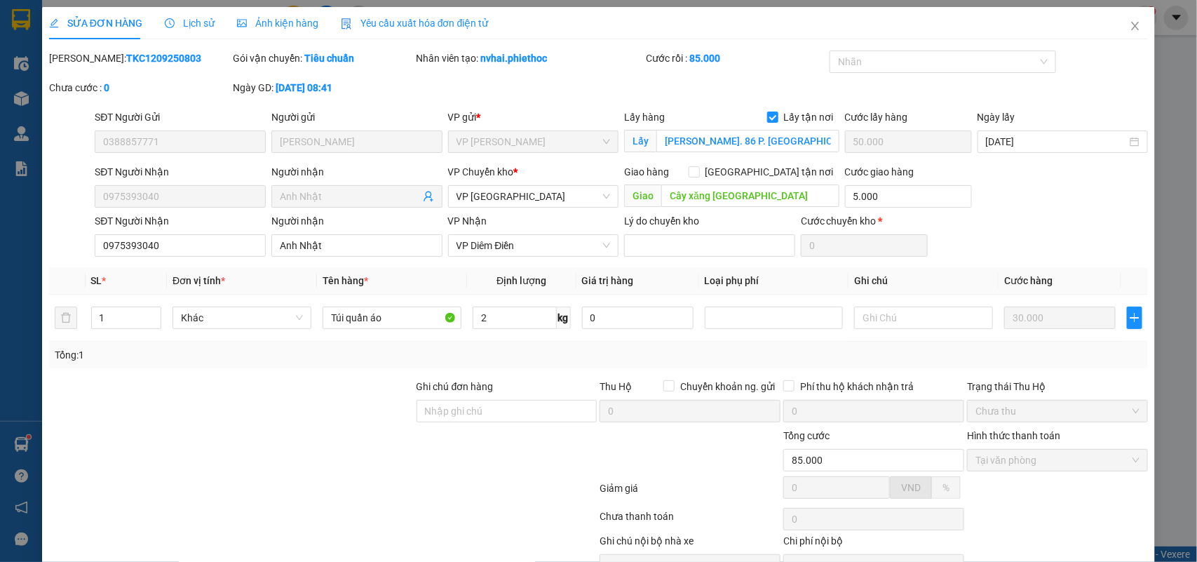
click at [196, 19] on span "Lịch sử" at bounding box center [190, 23] width 50 height 11
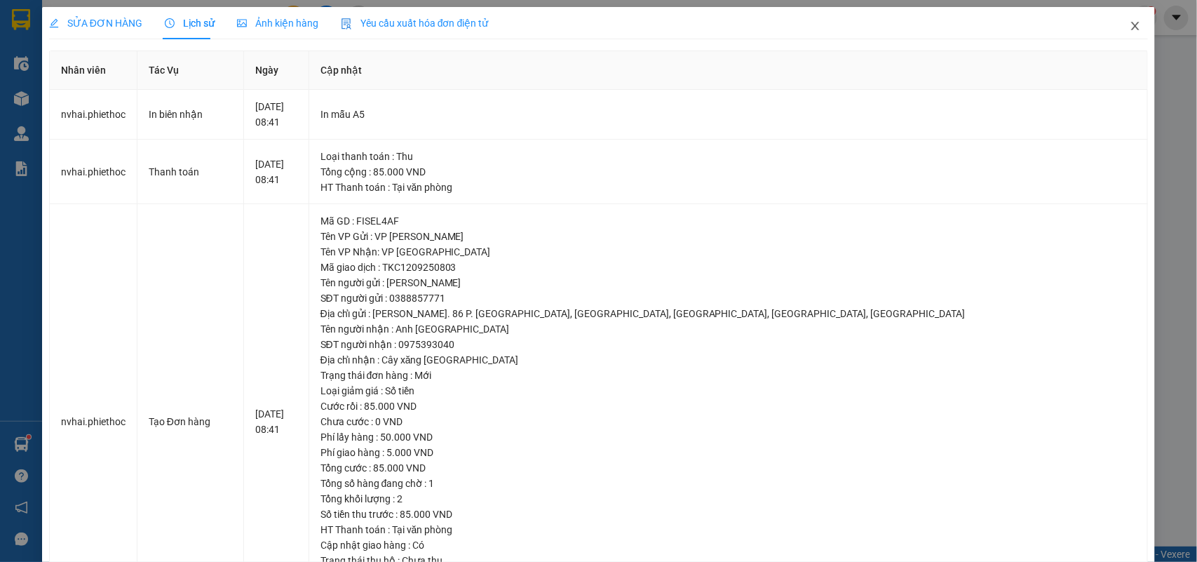
click at [1130, 27] on icon "close" at bounding box center [1135, 25] width 11 height 11
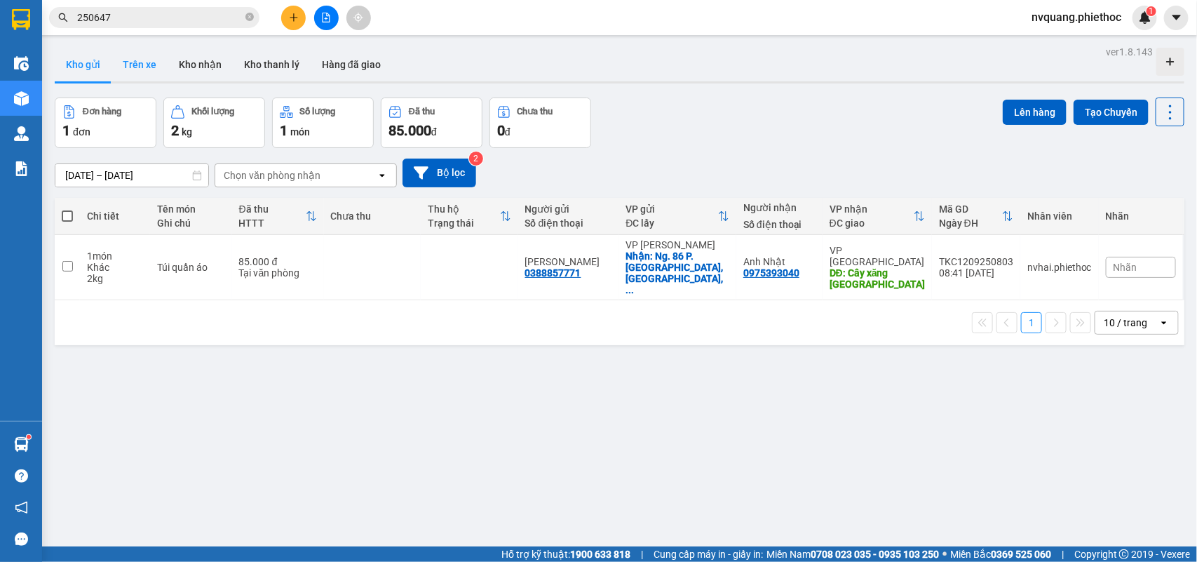
click at [127, 56] on button "Trên xe" at bounding box center [139, 65] width 56 height 34
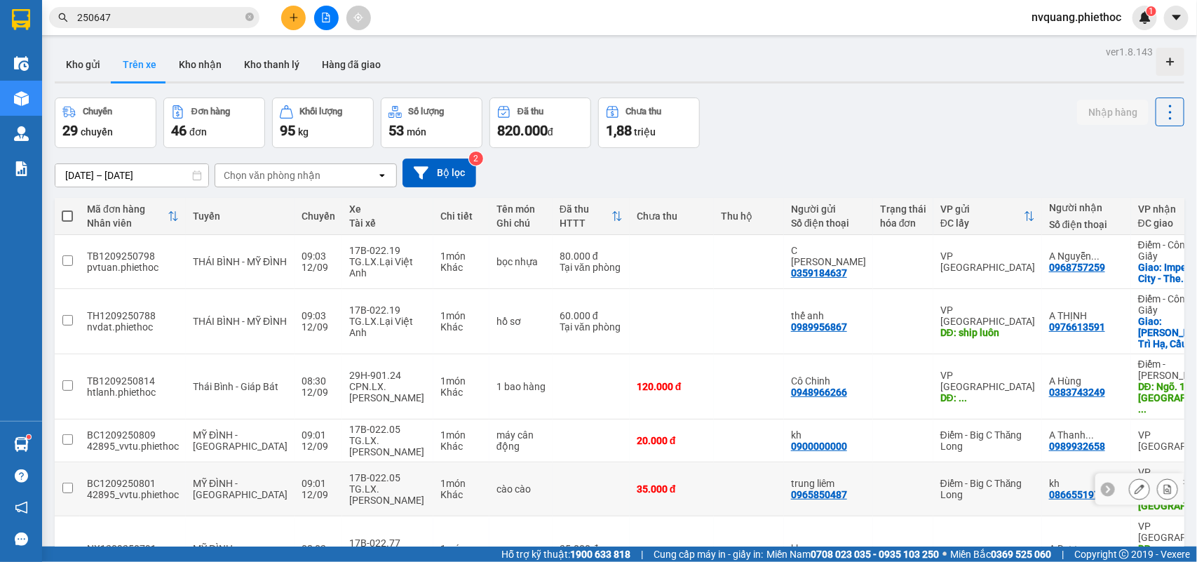
scroll to position [88, 0]
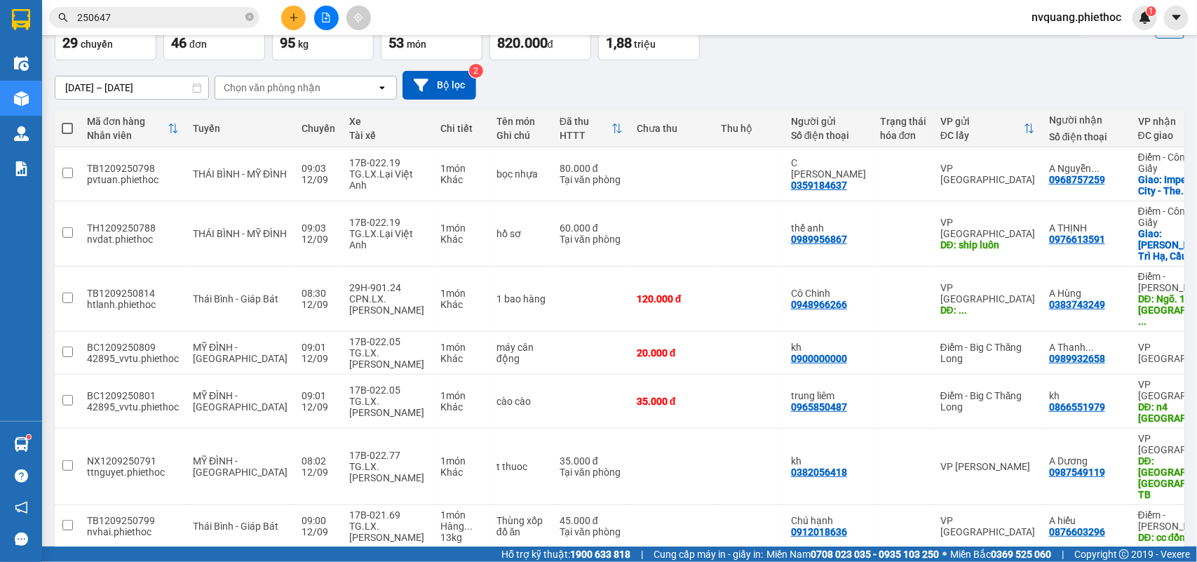
click at [245, 84] on div "Chọn văn phòng nhận" at bounding box center [272, 88] width 97 height 14
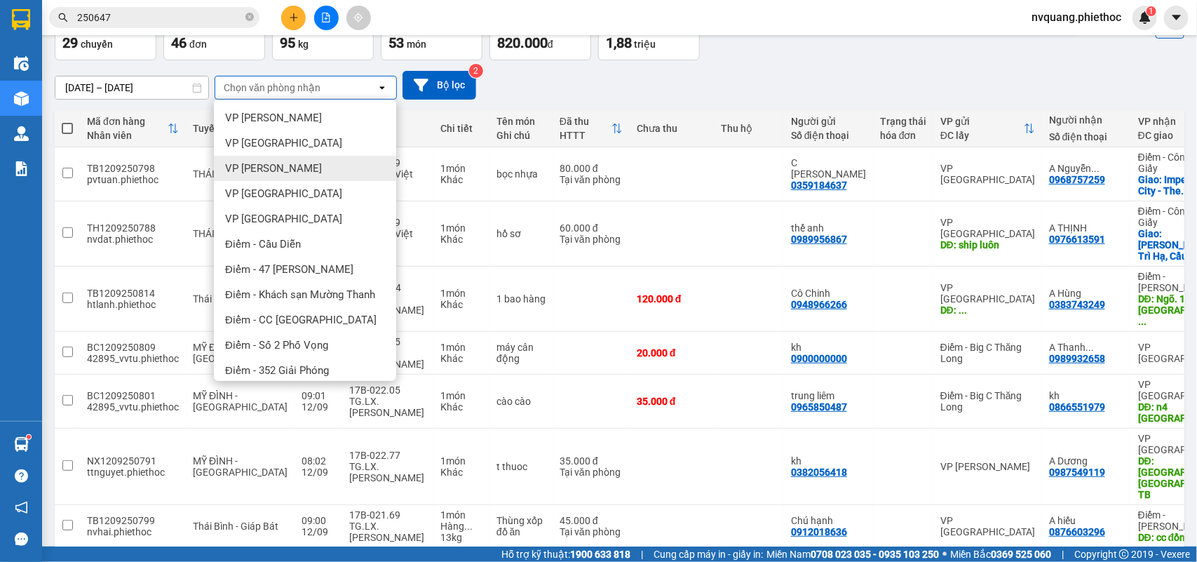
click at [250, 167] on span "VP [PERSON_NAME]" at bounding box center [273, 168] width 97 height 14
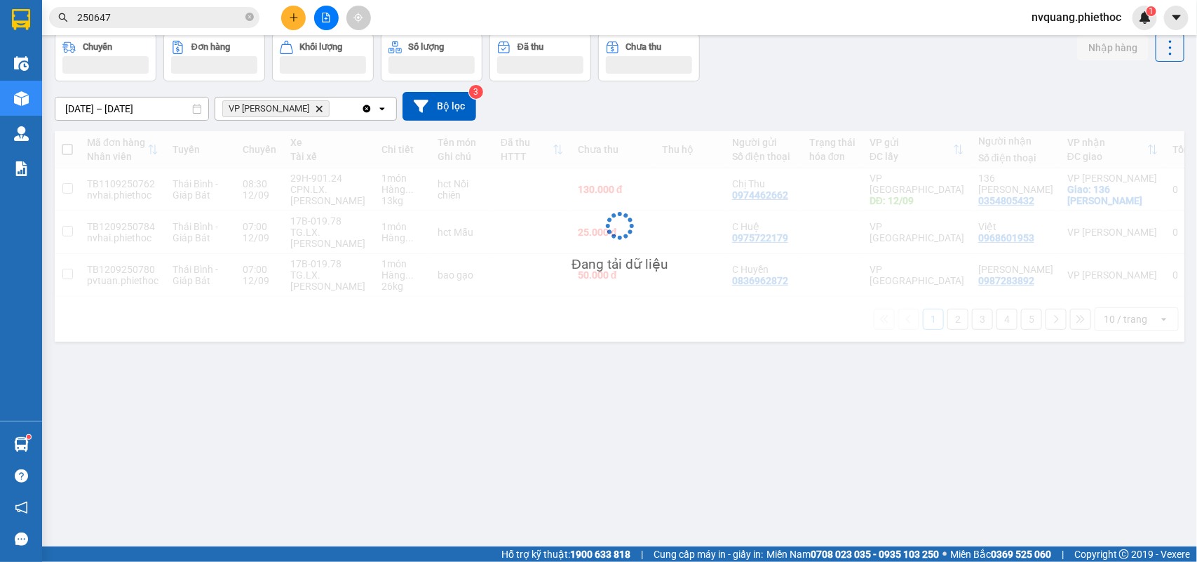
scroll to position [65, 0]
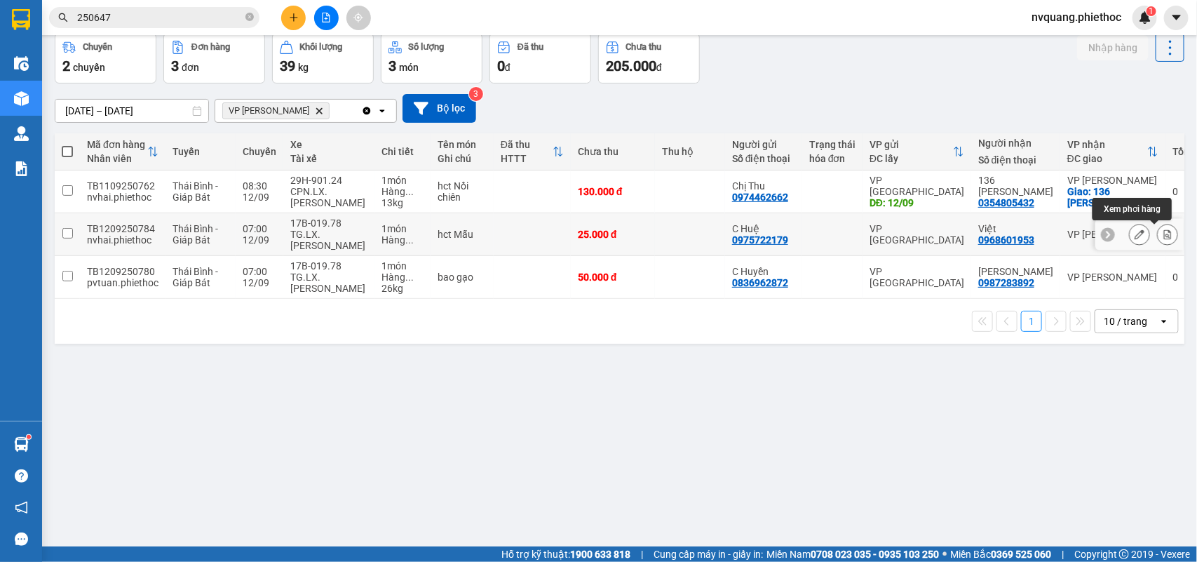
click at [1163, 231] on icon at bounding box center [1168, 234] width 10 height 10
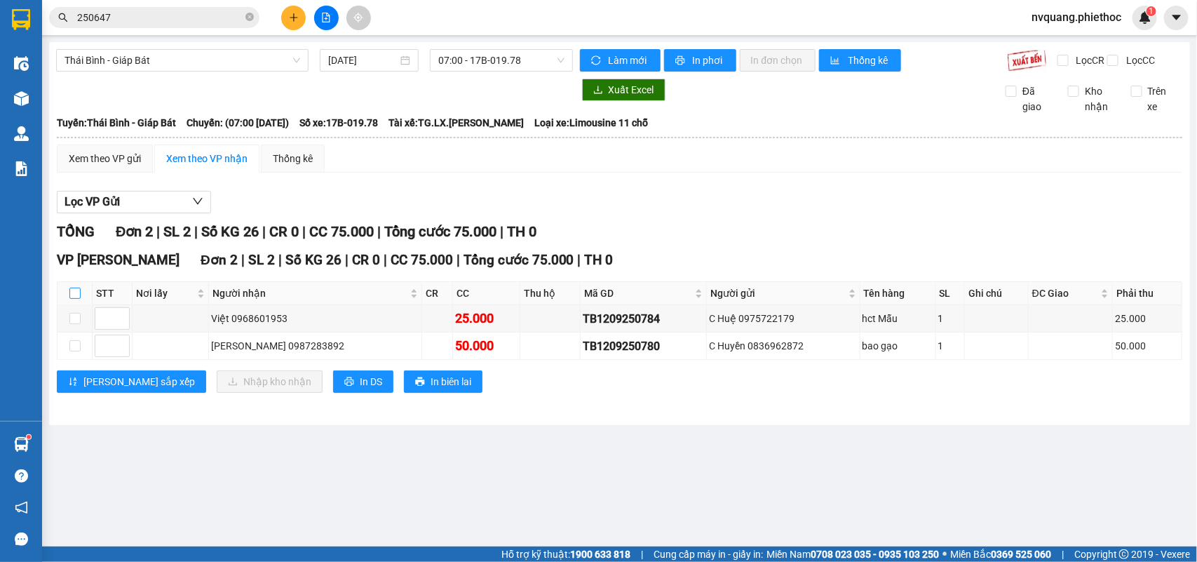
click at [74, 299] on input "checkbox" at bounding box center [74, 293] width 11 height 11
checkbox input "true"
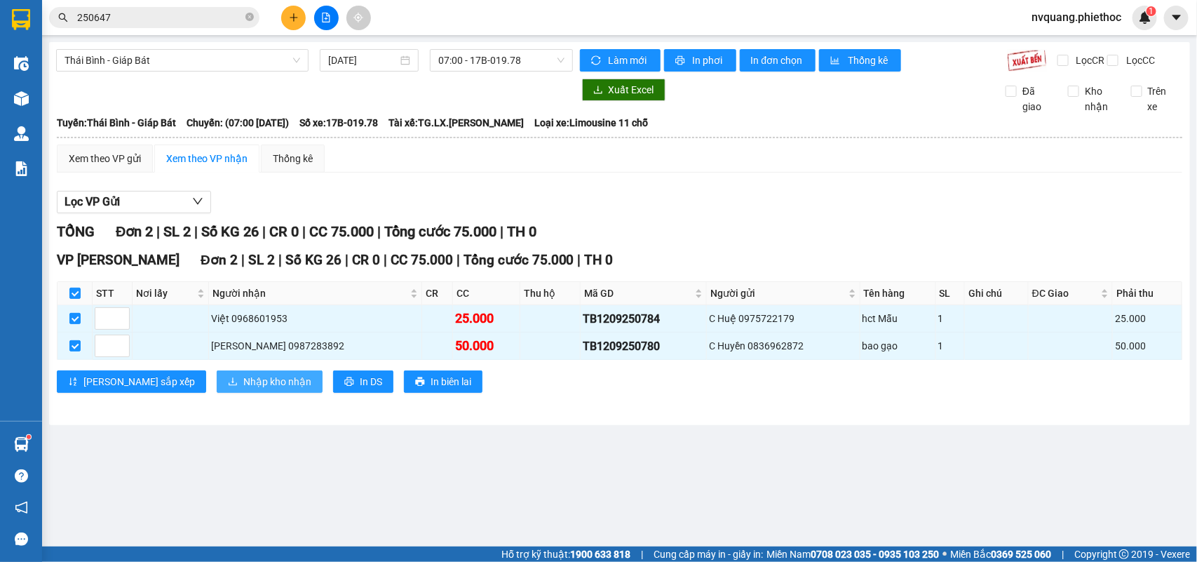
click at [229, 386] on icon "download" at bounding box center [233, 382] width 8 height 8
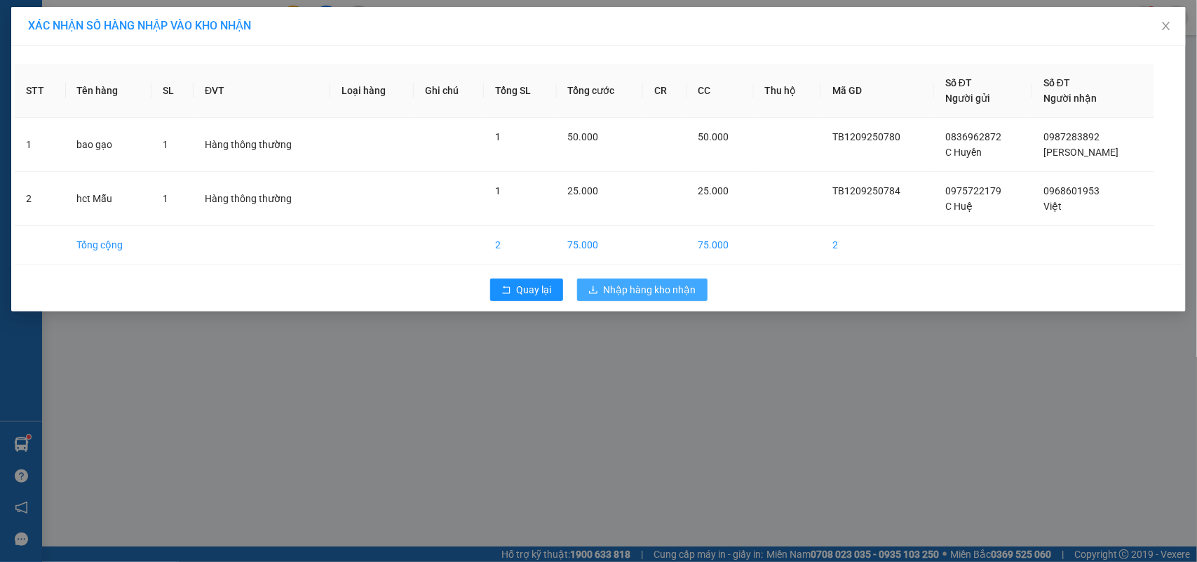
click at [591, 297] on button "Nhập hàng kho nhận" at bounding box center [642, 289] width 130 height 22
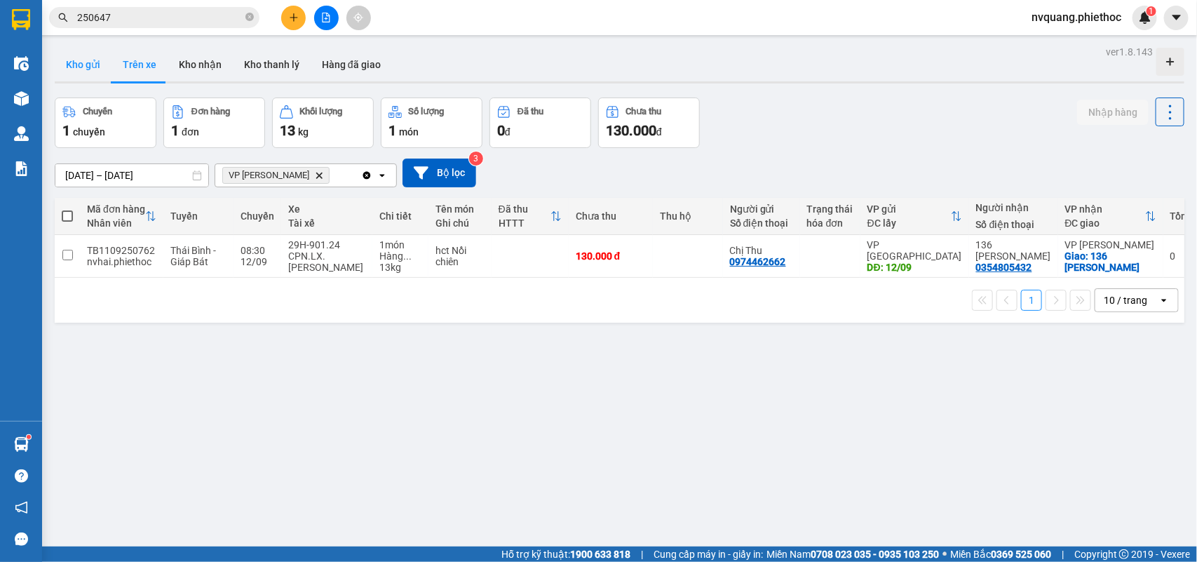
click at [93, 58] on button "Kho gửi" at bounding box center [83, 65] width 57 height 34
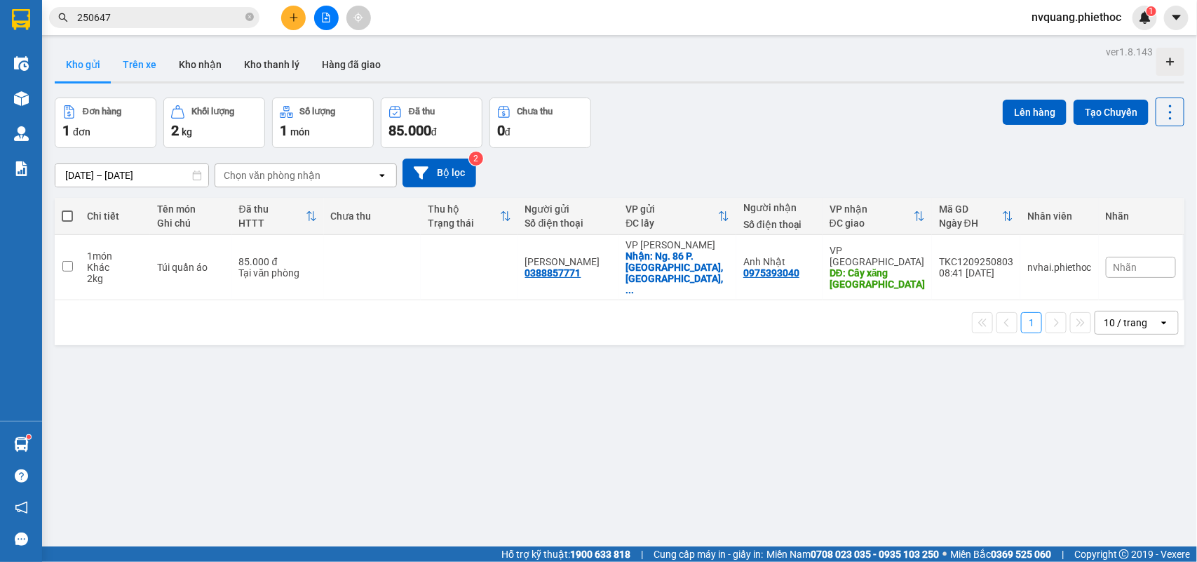
click at [134, 69] on button "Trên xe" at bounding box center [139, 65] width 56 height 34
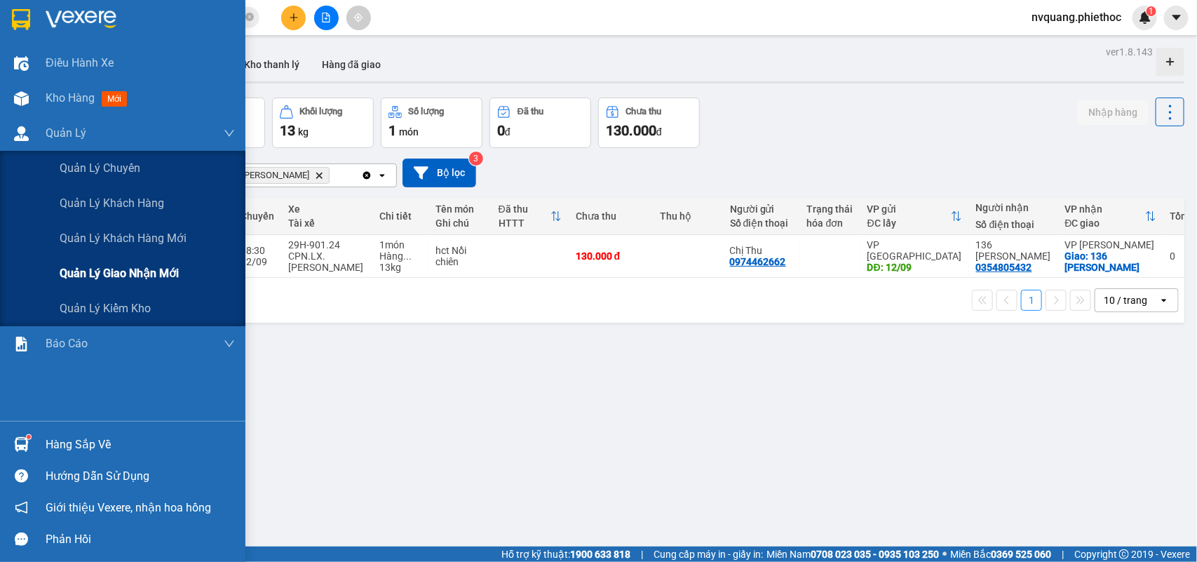
click at [90, 267] on span "Quản lý giao nhận mới" at bounding box center [119, 273] width 119 height 18
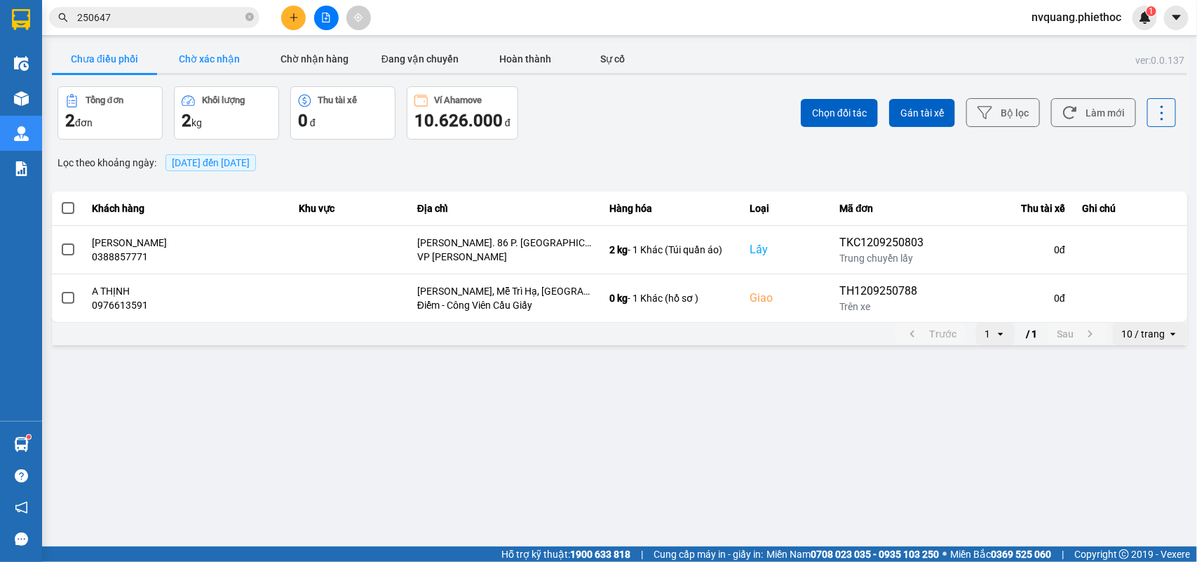
click at [202, 50] on button "Chờ xác nhận" at bounding box center [209, 59] width 105 height 28
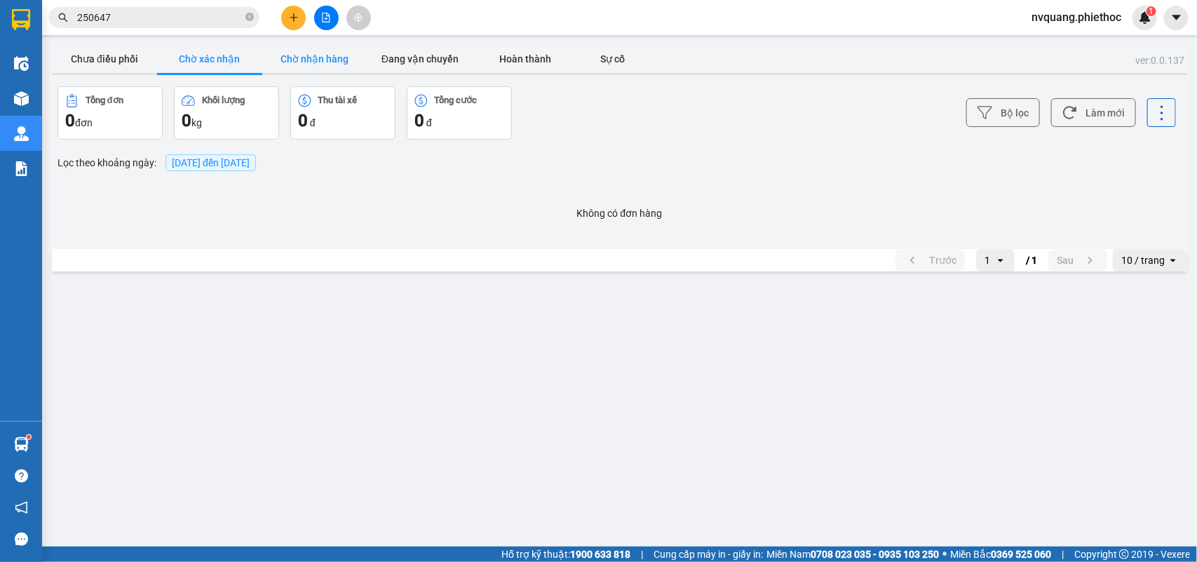
click at [285, 53] on button "Chờ nhận hàng" at bounding box center [314, 59] width 105 height 28
click at [416, 60] on button "Đang vận chuyển" at bounding box center [419, 59] width 105 height 28
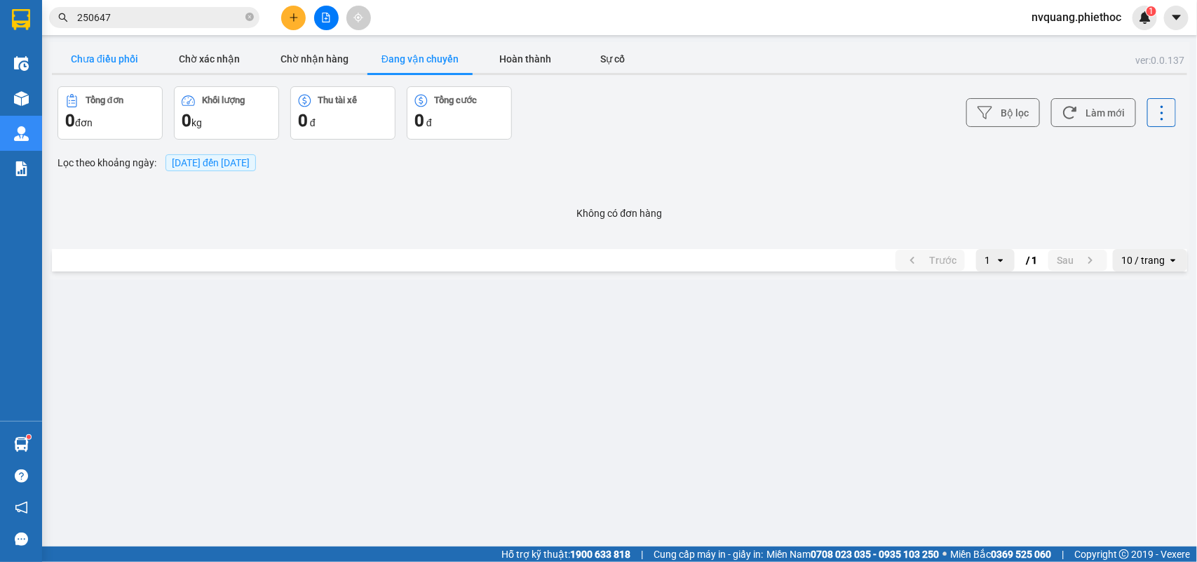
click at [109, 62] on button "Chưa điều phối" at bounding box center [104, 59] width 105 height 28
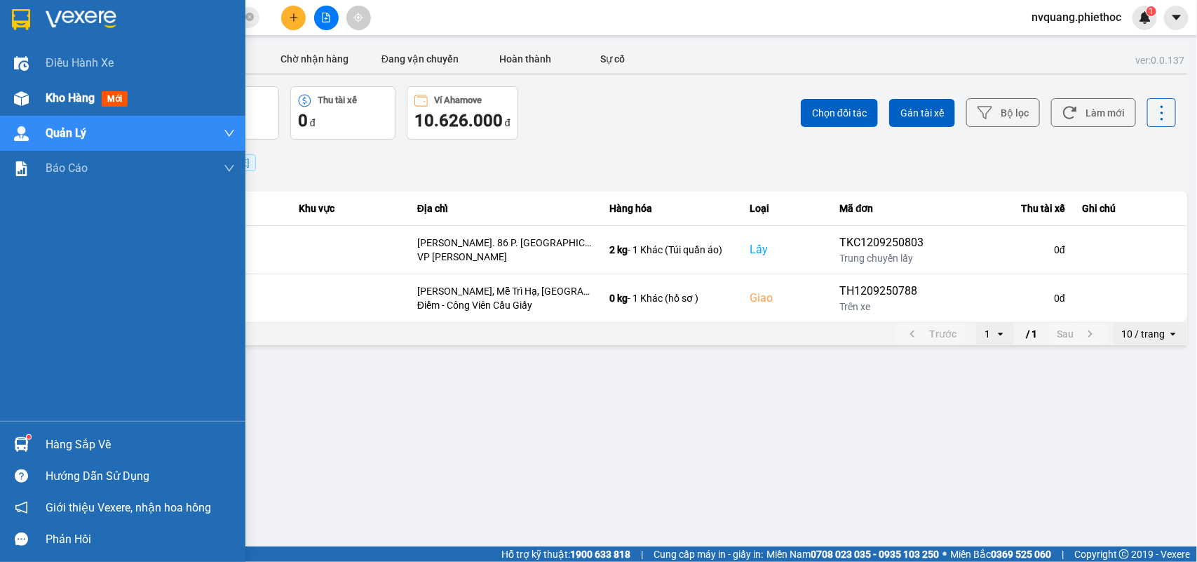
click at [77, 100] on span "Kho hàng" at bounding box center [70, 97] width 49 height 13
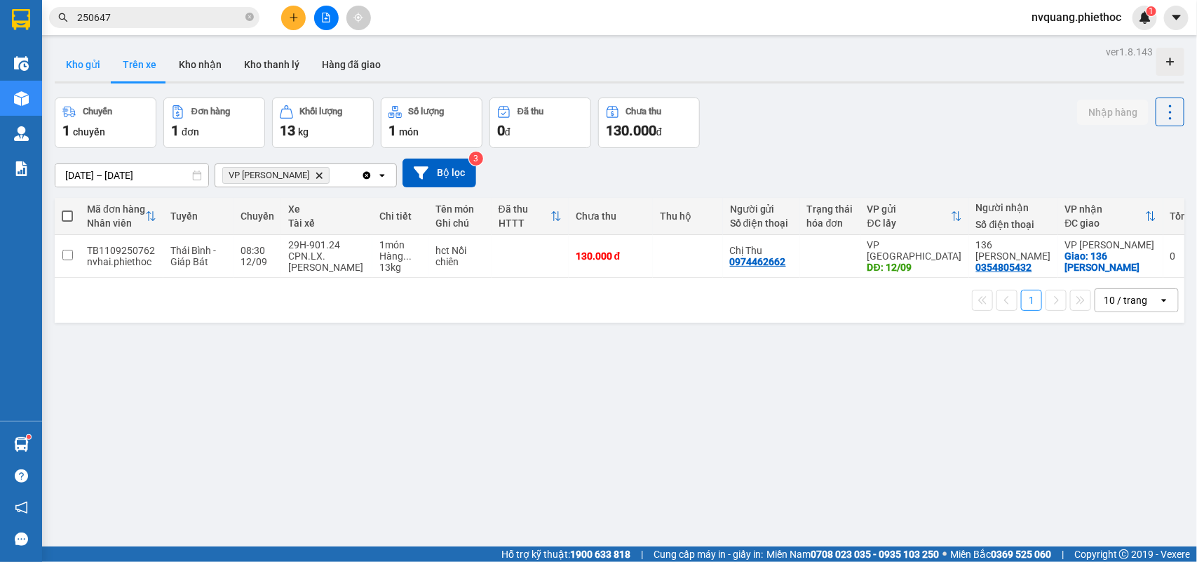
click at [75, 61] on button "Kho gửi" at bounding box center [83, 65] width 57 height 34
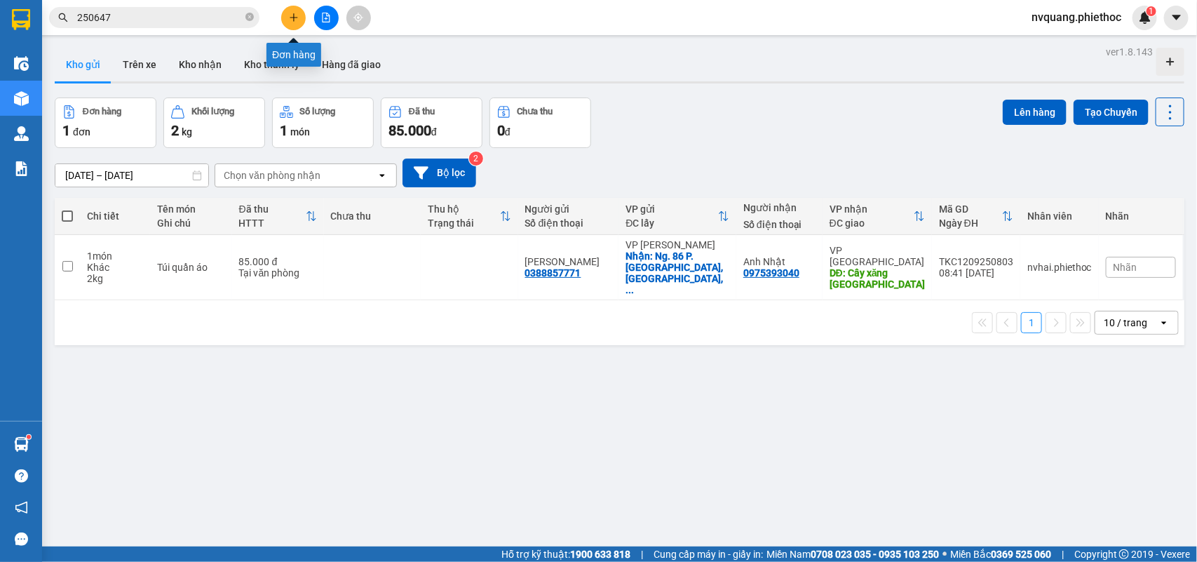
click at [295, 13] on icon "plus" at bounding box center [294, 18] width 10 height 10
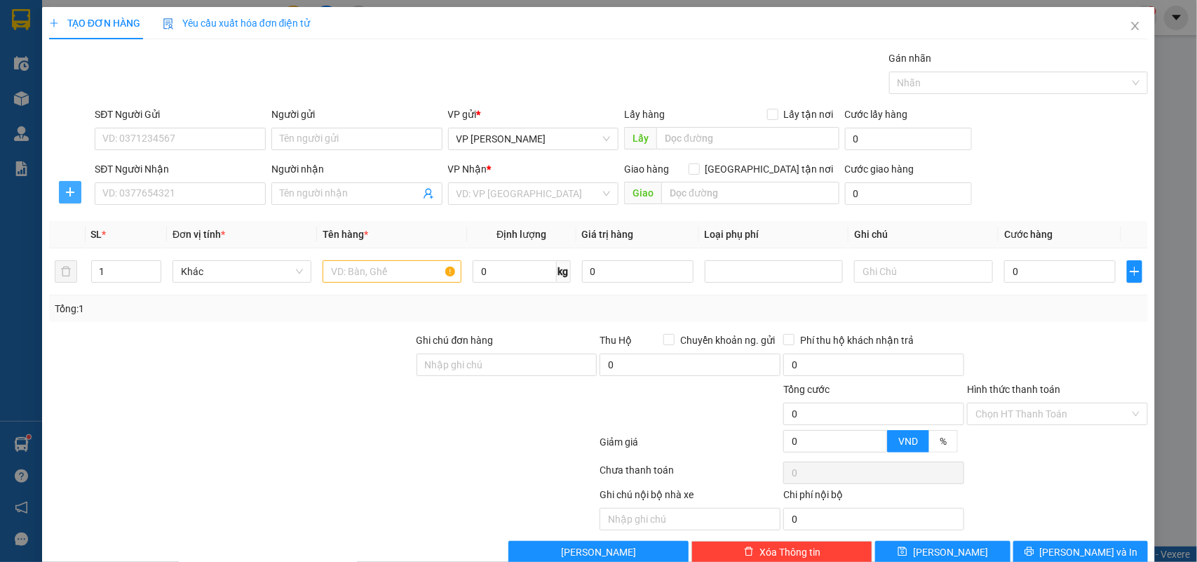
click at [72, 183] on button "button" at bounding box center [70, 192] width 22 height 22
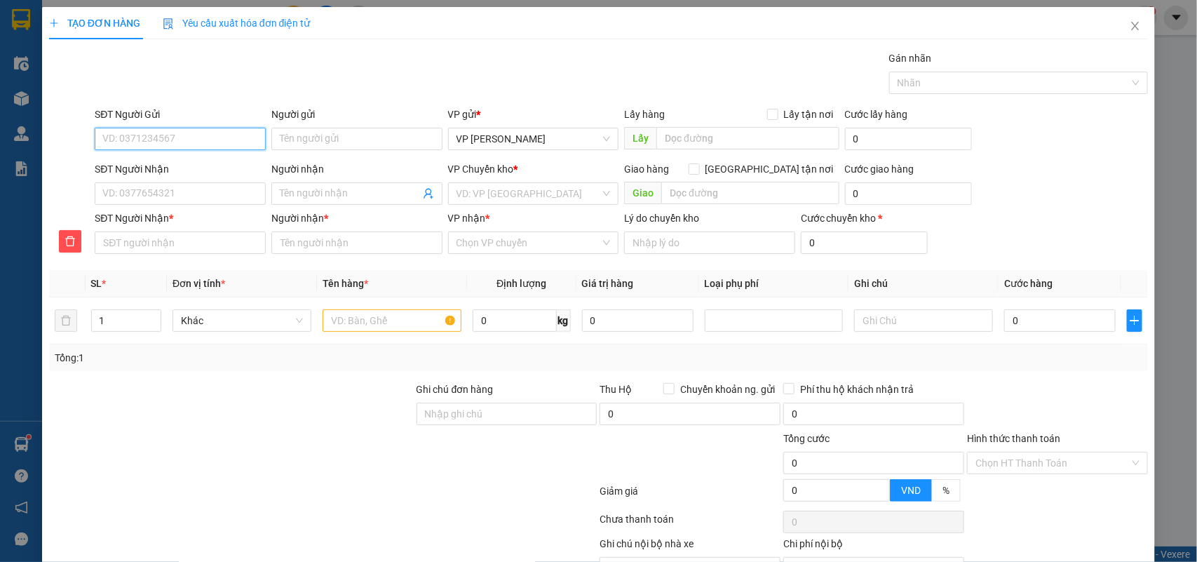
click at [132, 128] on input "SĐT Người Gửi" at bounding box center [180, 139] width 171 height 22
type input "0981043866"
click at [196, 170] on div "0981043866 - CTY Trang Linh" at bounding box center [181, 167] width 158 height 15
type input "CTY Trang Linh"
type input "0981043866"
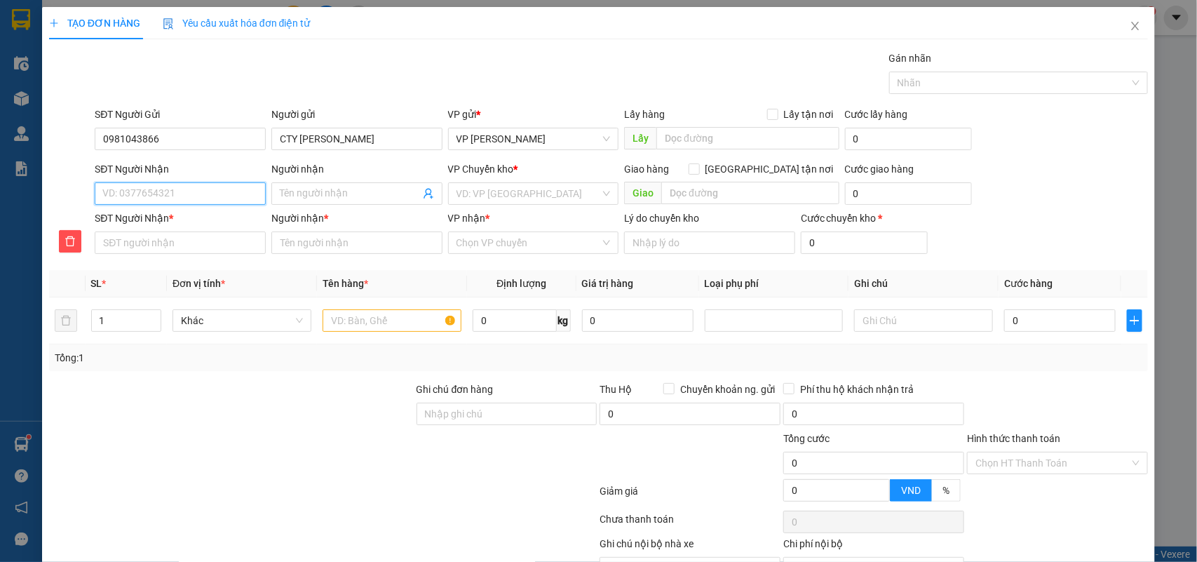
click at [193, 193] on input "SĐT Người Nhận" at bounding box center [180, 193] width 171 height 22
type input "0"
type input "09"
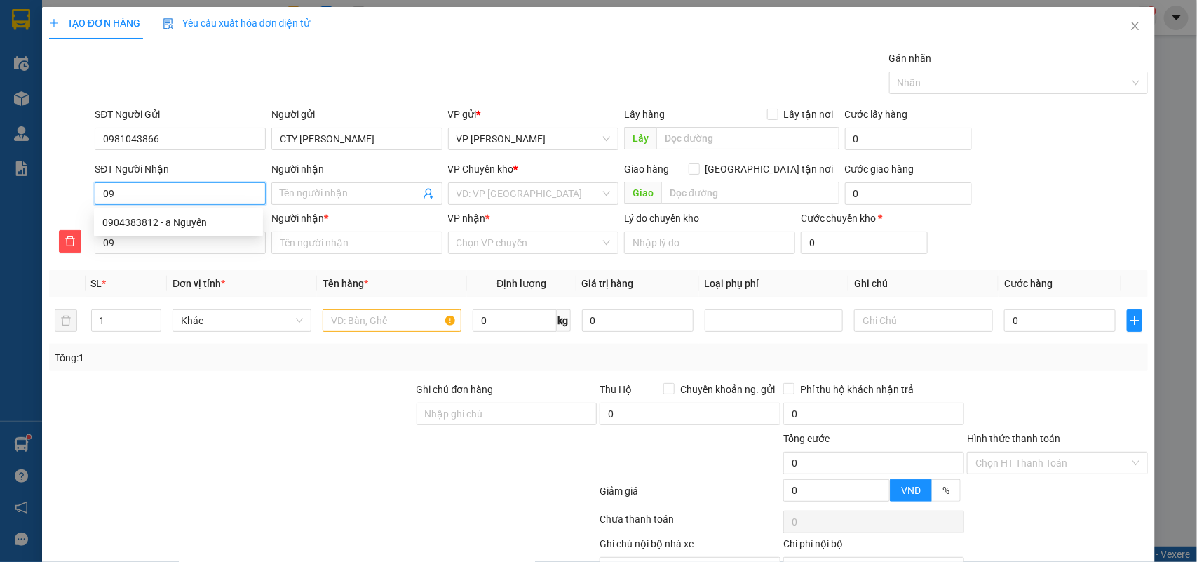
type input "090"
type input "0904"
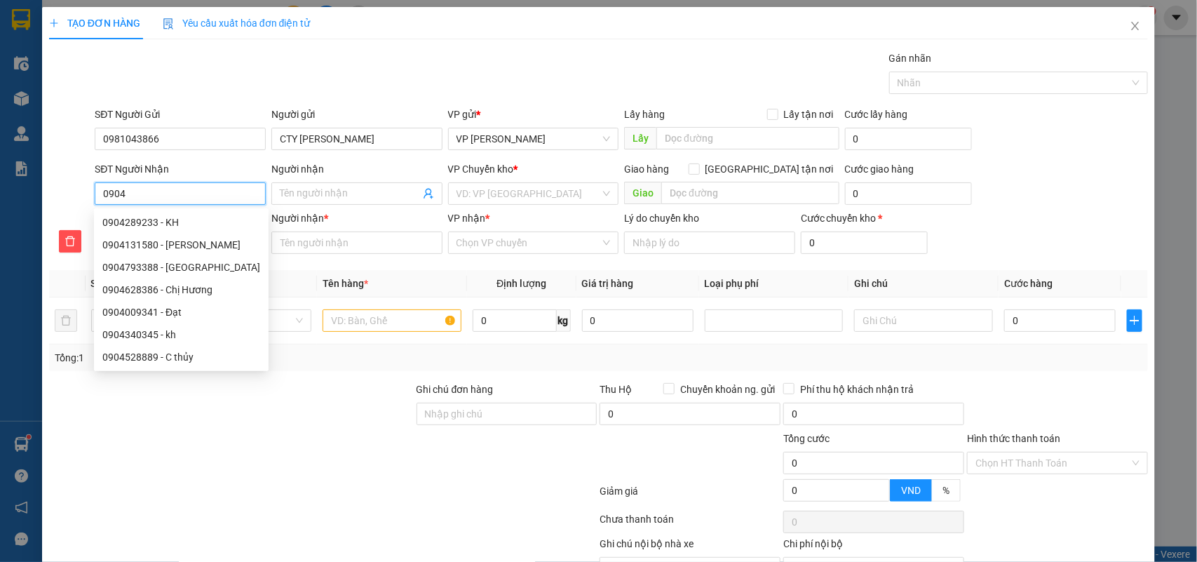
type input "09043"
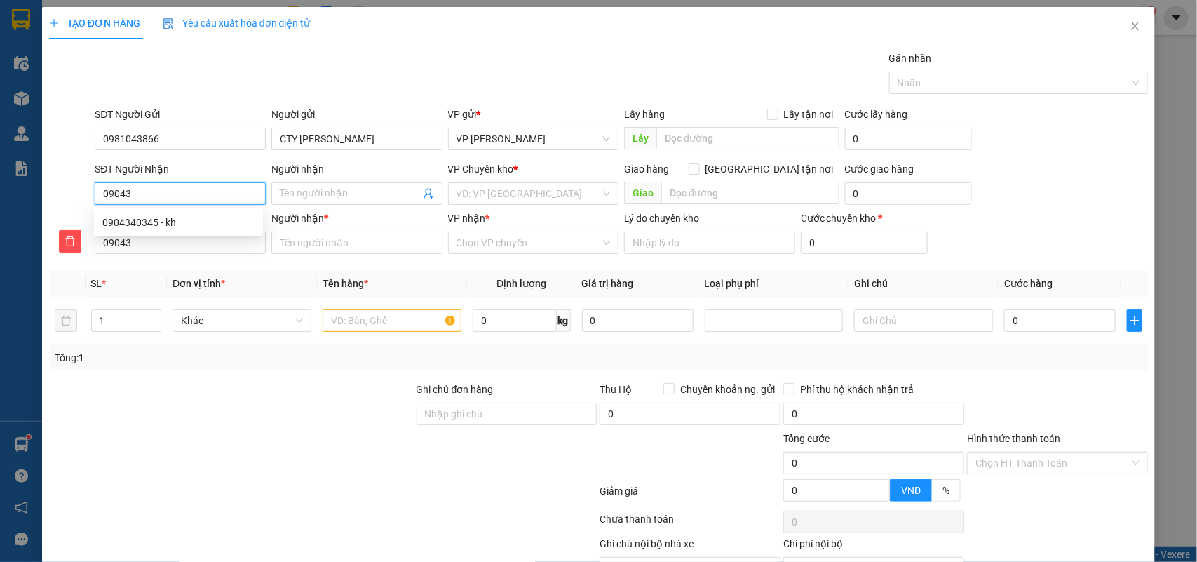
type input "090438"
type input "0904383"
click at [173, 241] on div "0904383812 - a Nguyên" at bounding box center [178, 244] width 152 height 15
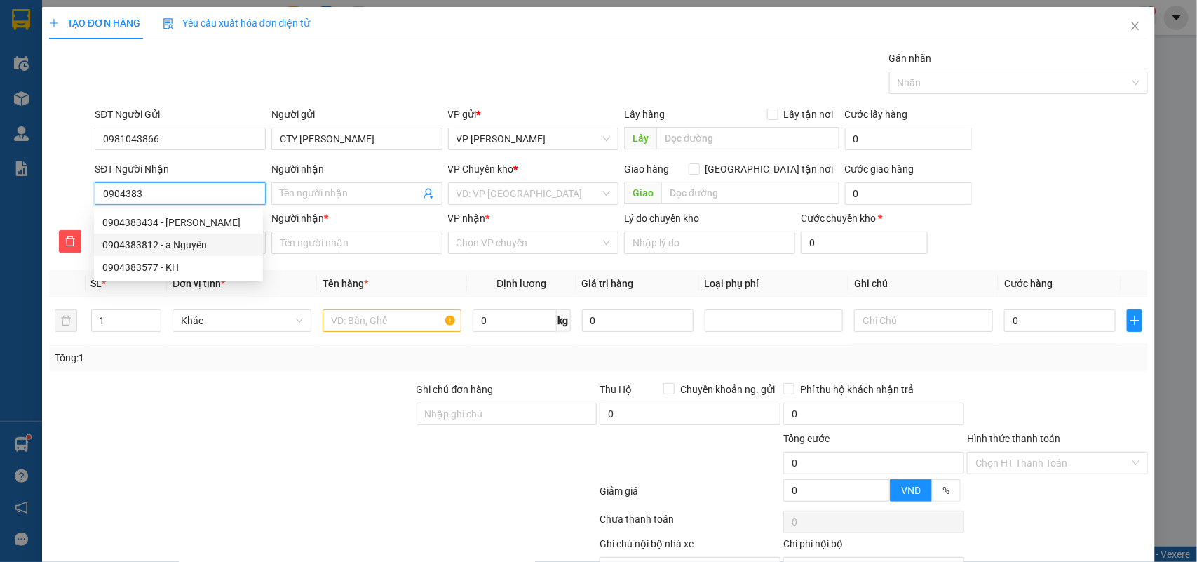
type input "0904383812"
type input "a Nguyên"
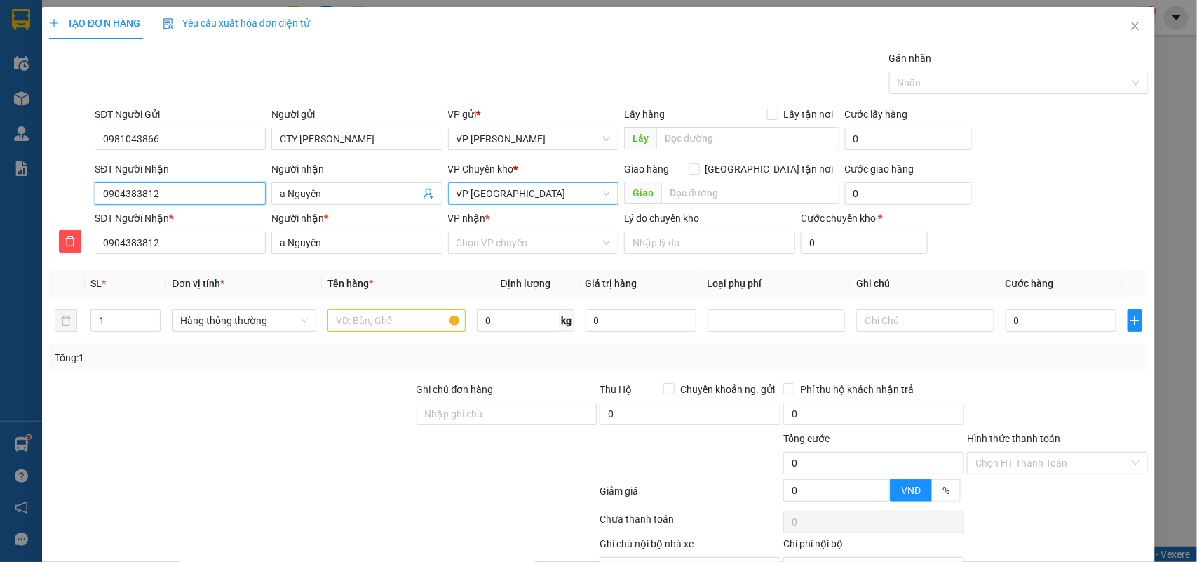
click at [516, 191] on span "VP [GEOGRAPHIC_DATA]" at bounding box center [534, 193] width 154 height 21
type input "0904383812"
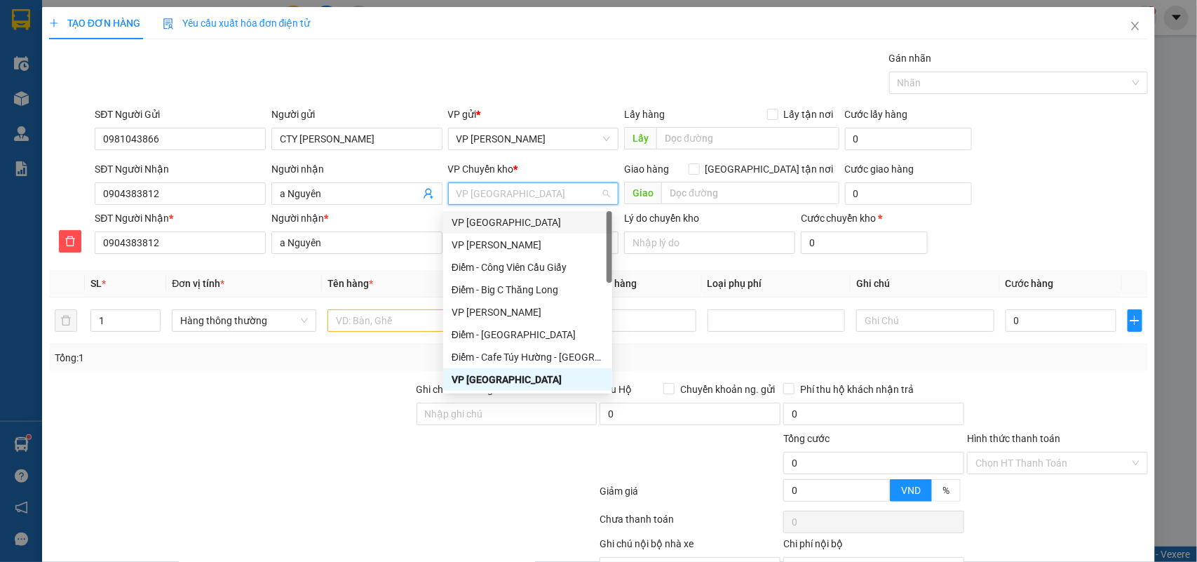
click at [501, 221] on div "VP [GEOGRAPHIC_DATA]" at bounding box center [528, 222] width 152 height 15
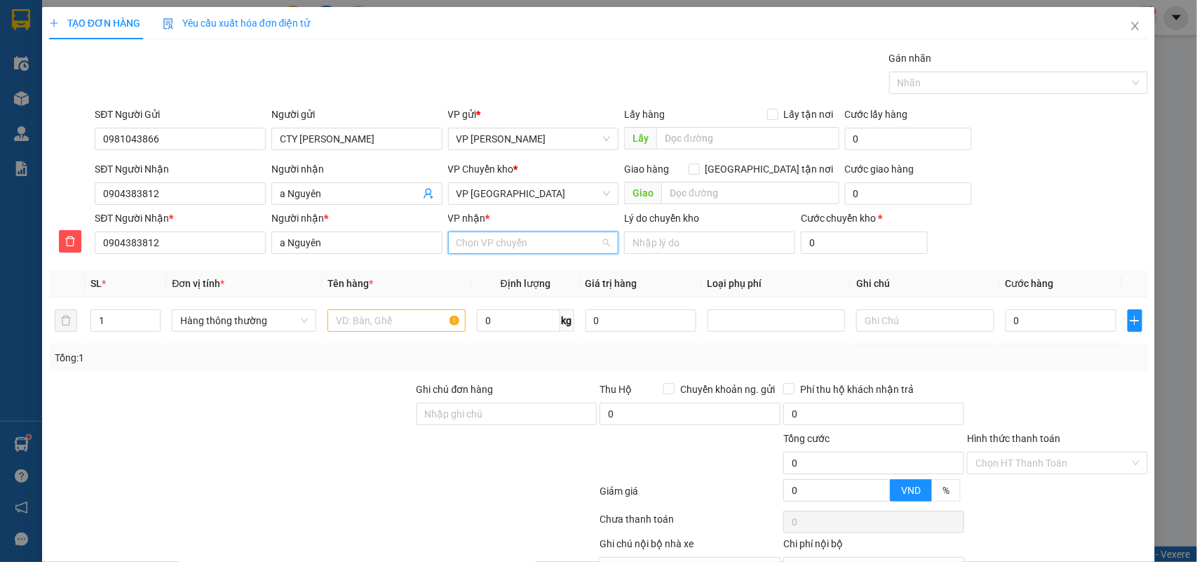
click at [491, 242] on input "VP nhận *" at bounding box center [529, 242] width 144 height 21
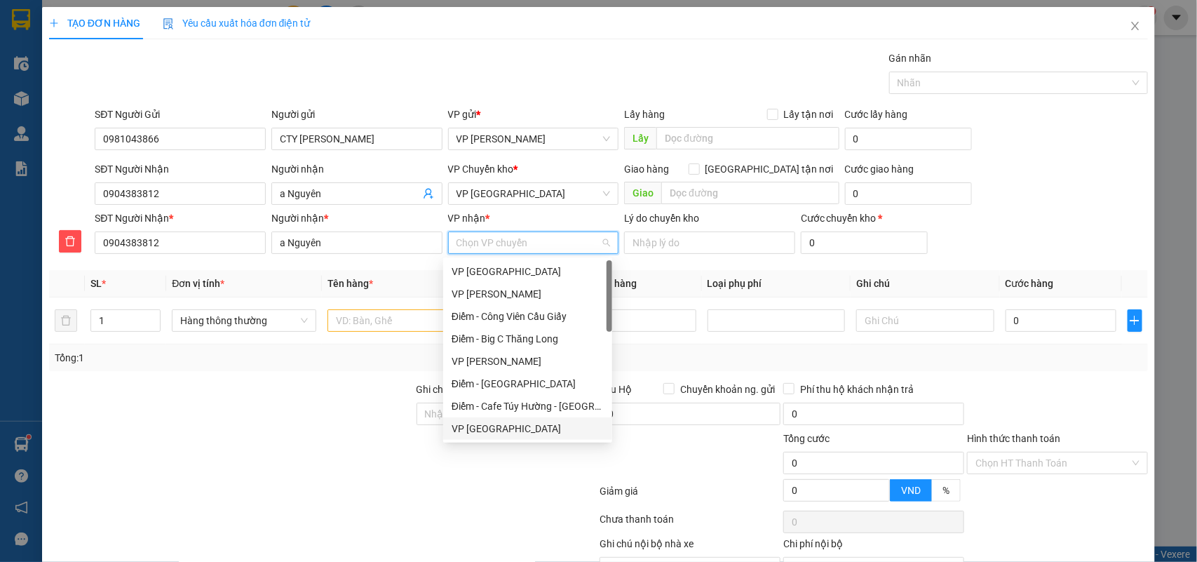
click at [479, 424] on div "VP [GEOGRAPHIC_DATA]" at bounding box center [528, 428] width 152 height 15
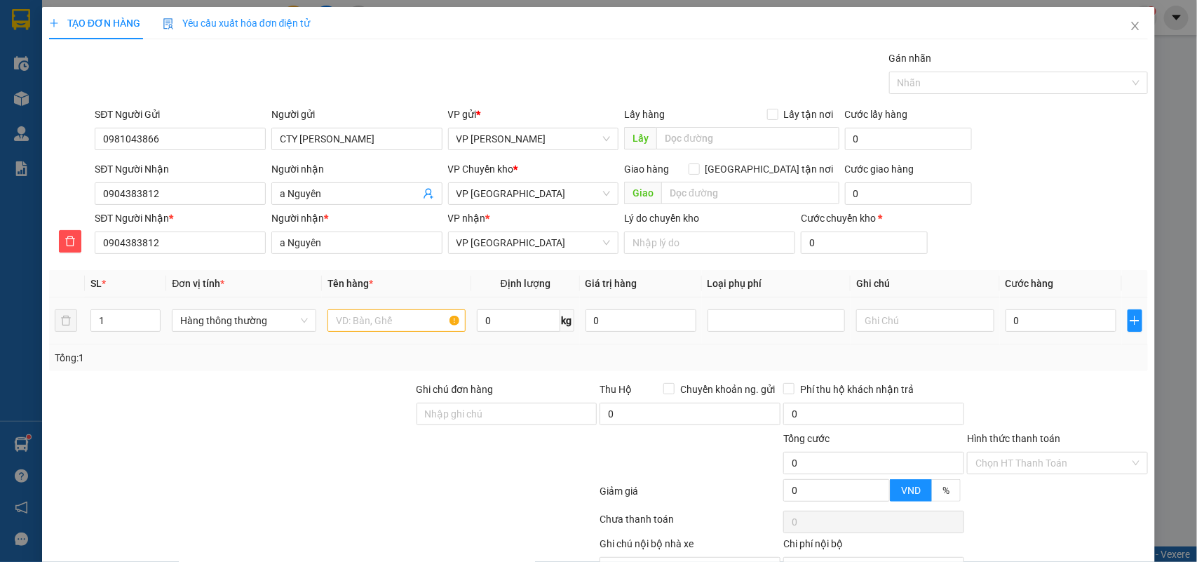
click at [67, 313] on tr "1 Hàng thông thường 0 kg 0 0" at bounding box center [599, 320] width 1100 height 47
click at [53, 323] on tr "1 Hàng thông thường 0 kg 0 0" at bounding box center [599, 320] width 1100 height 47
type input "3"
click at [342, 318] on input "text" at bounding box center [396, 320] width 138 height 22
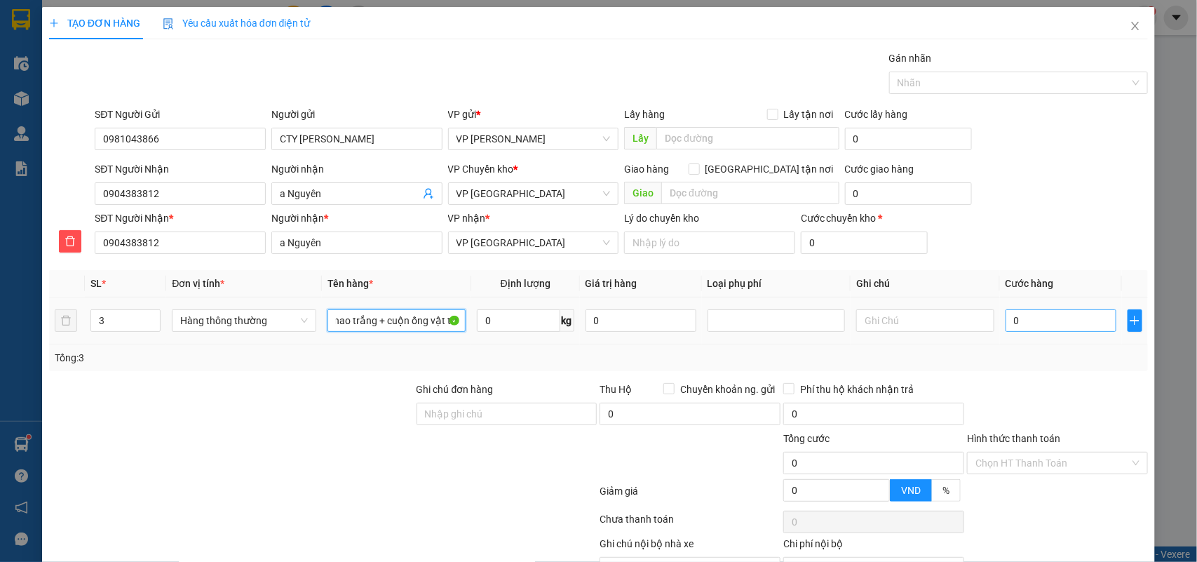
type input "2 nao trắng + cuộn ống vật tư"
click at [1025, 325] on input "0" at bounding box center [1061, 320] width 111 height 22
type input "1"
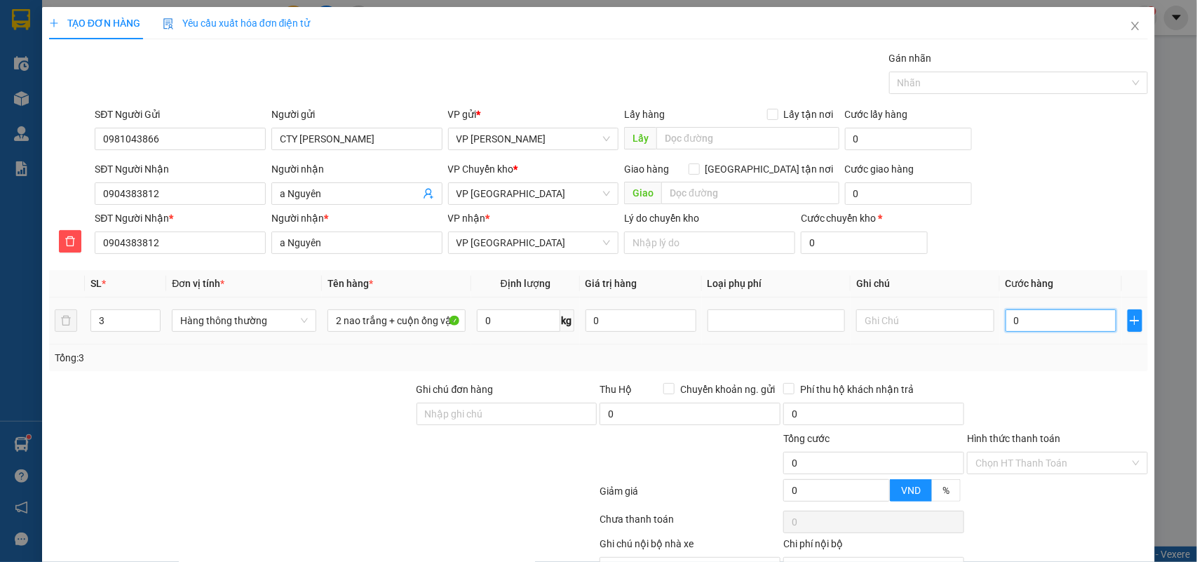
type input "1"
type input "18"
type input "180"
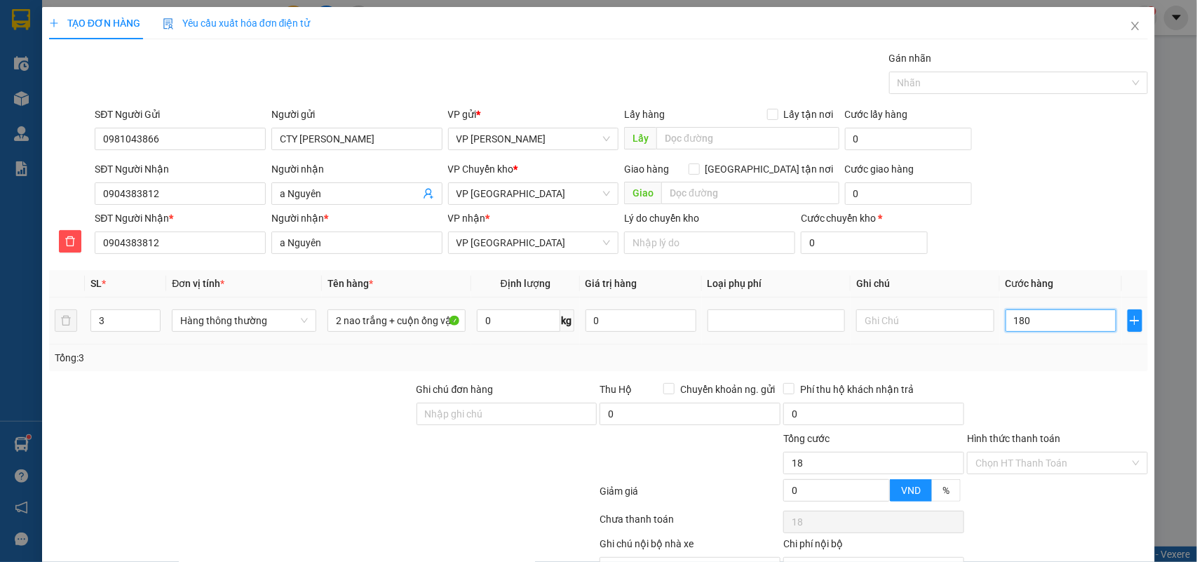
type input "180"
type input "180.000"
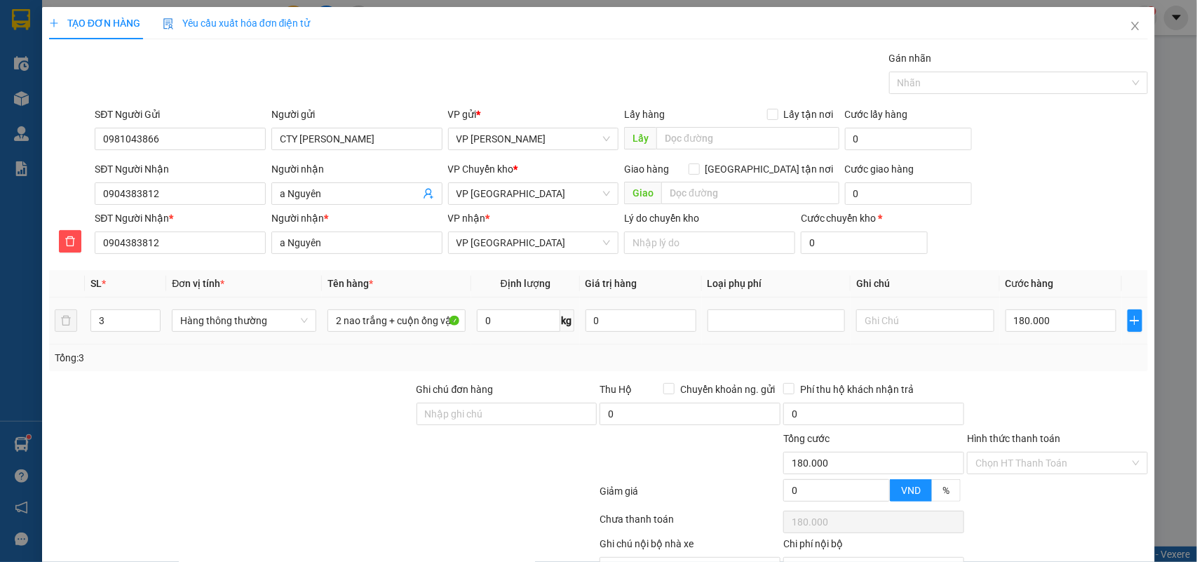
click at [1031, 348] on div "Tổng: 3" at bounding box center [599, 357] width 1100 height 27
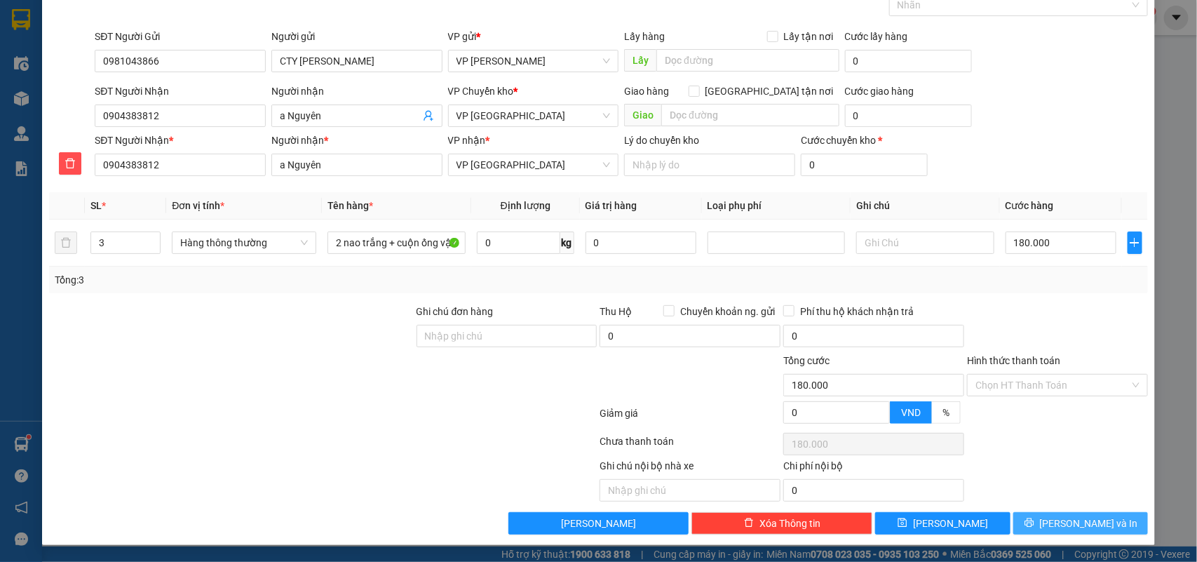
click at [1086, 515] on span "[PERSON_NAME] và In" at bounding box center [1089, 522] width 98 height 15
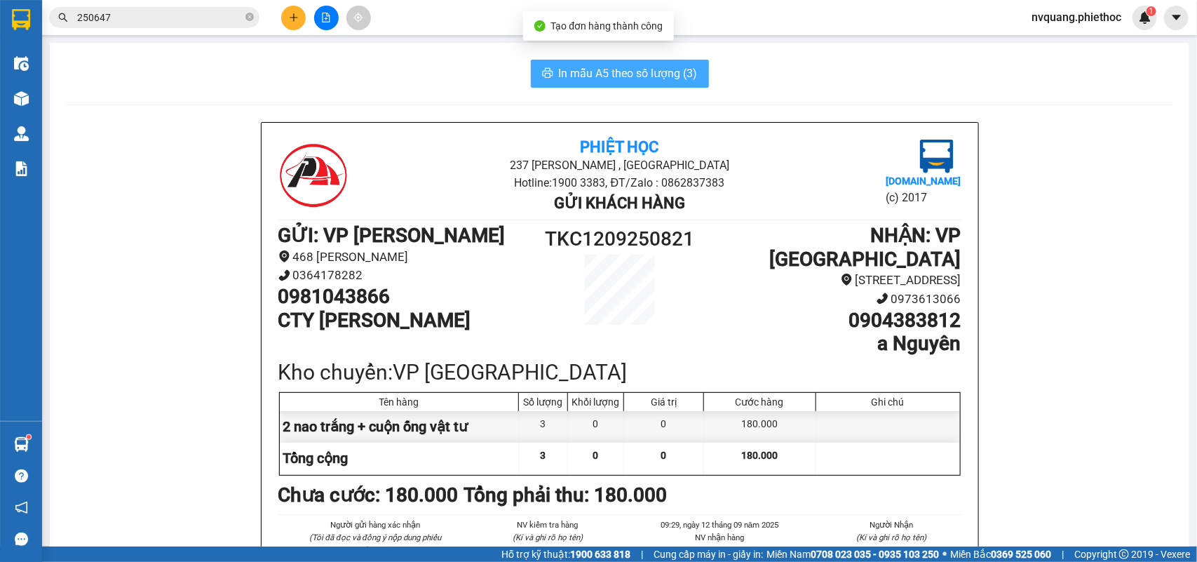
click at [594, 72] on span "In mẫu A5 theo số lượng (3)" at bounding box center [628, 74] width 139 height 18
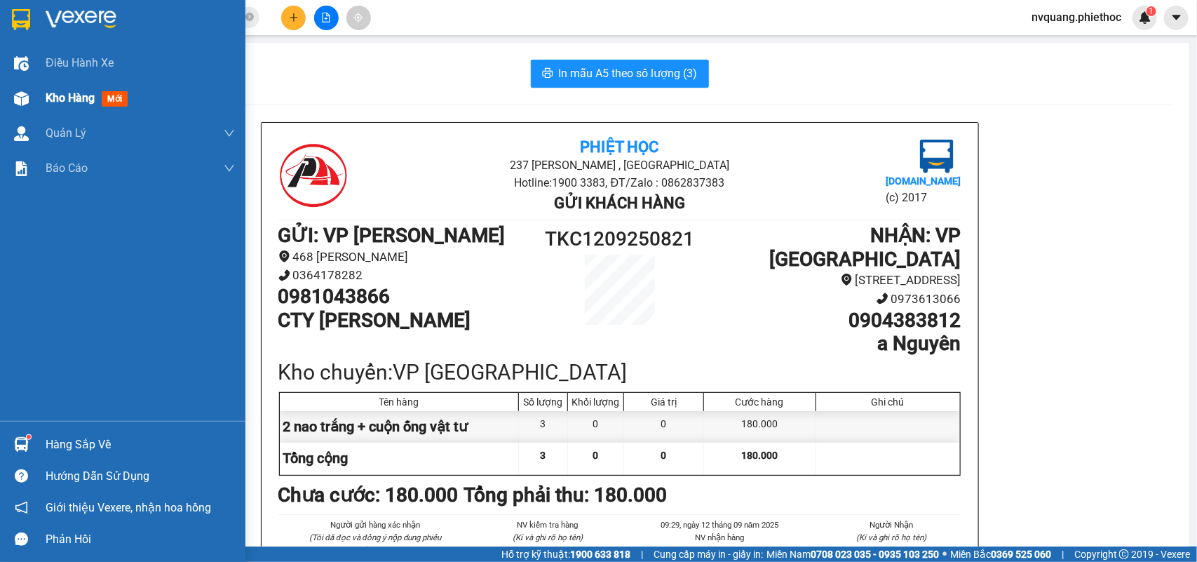
click at [46, 91] on span "Kho hàng" at bounding box center [70, 97] width 49 height 13
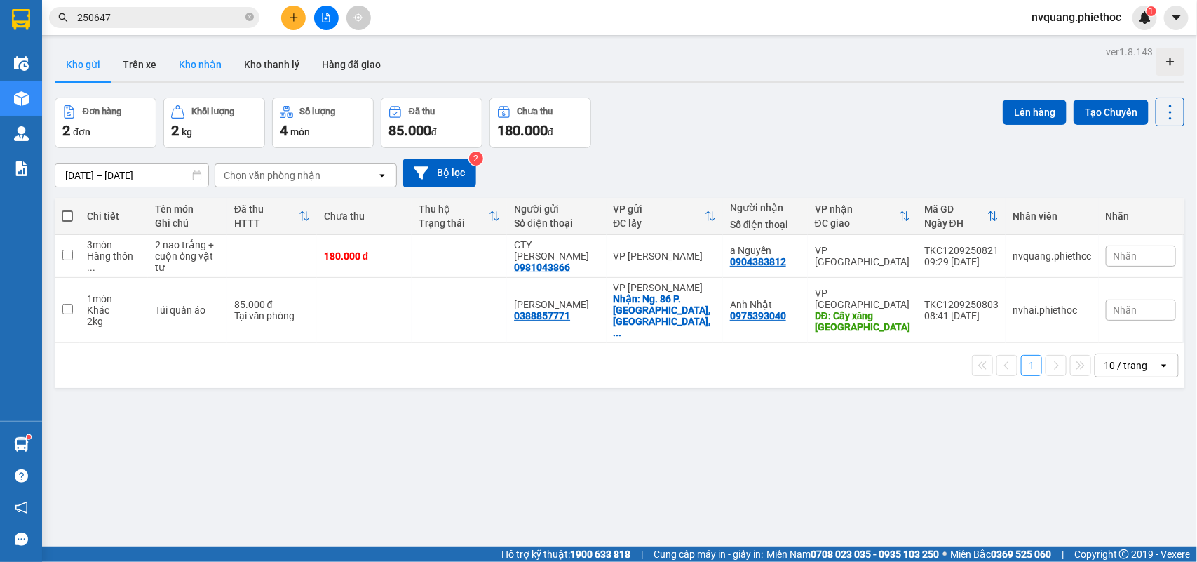
click at [191, 58] on button "Kho nhận" at bounding box center [200, 65] width 65 height 34
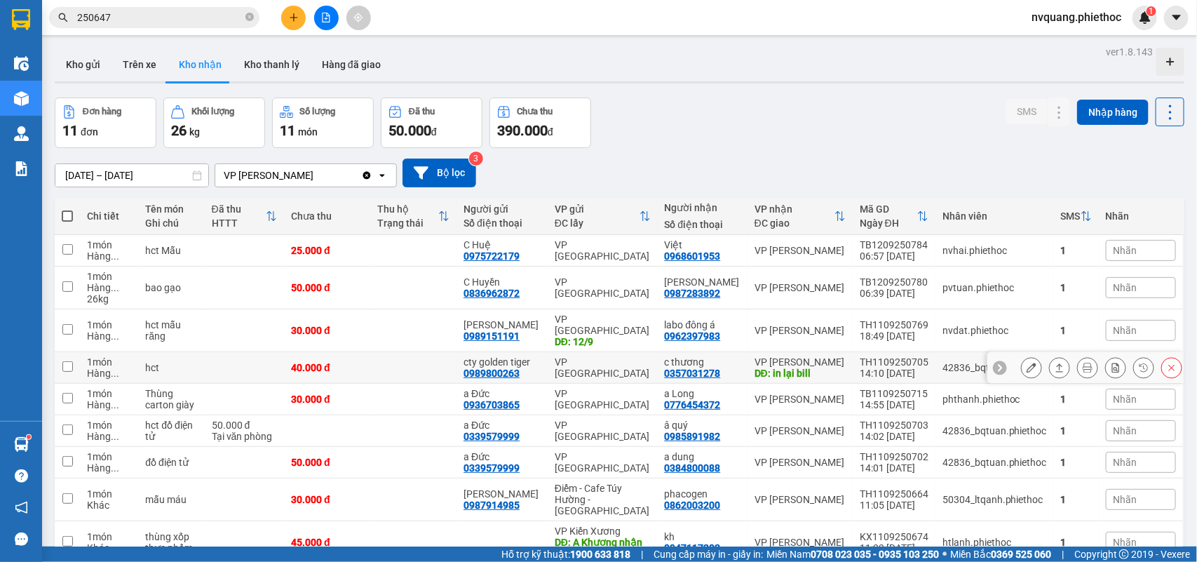
scroll to position [109, 0]
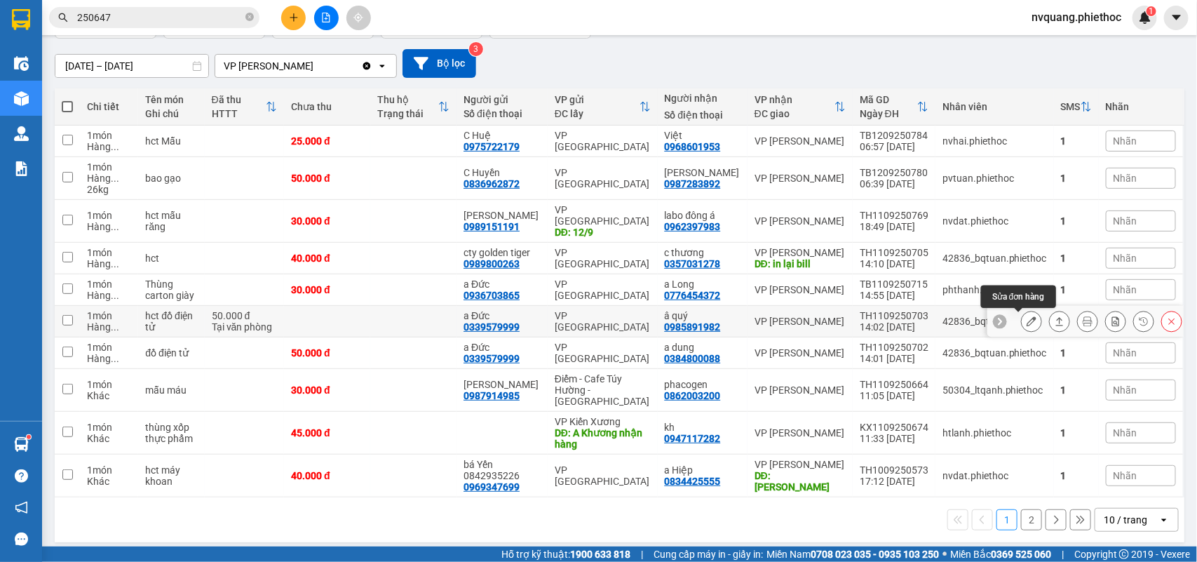
click at [1027, 320] on icon at bounding box center [1032, 321] width 10 height 10
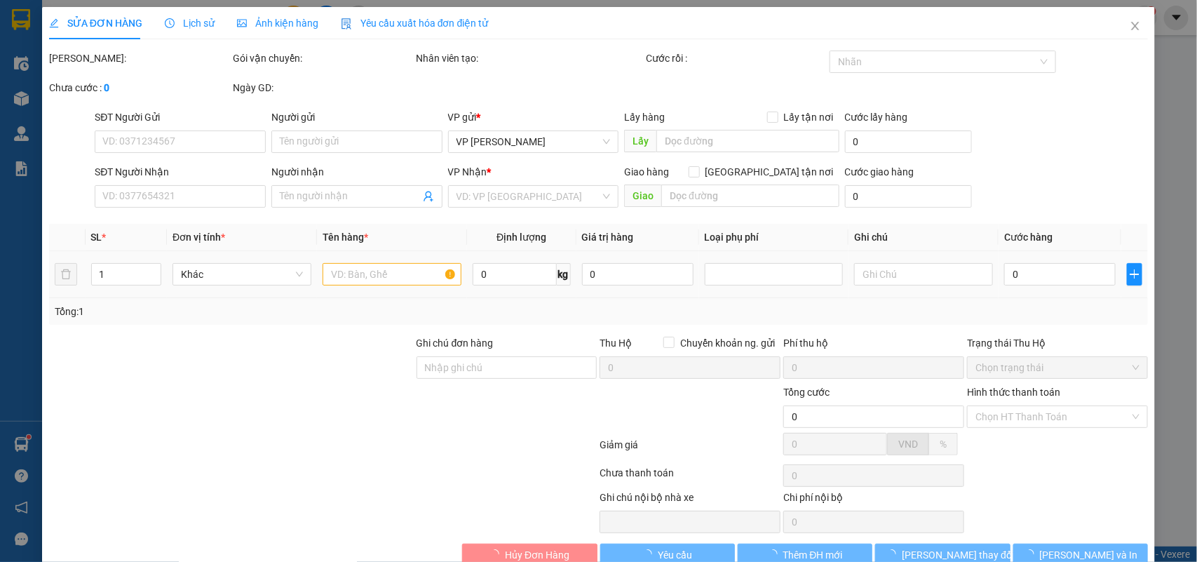
type input "0339579999"
type input "a Đức"
type input "0985891982"
type input "â quý"
type input "50.000"
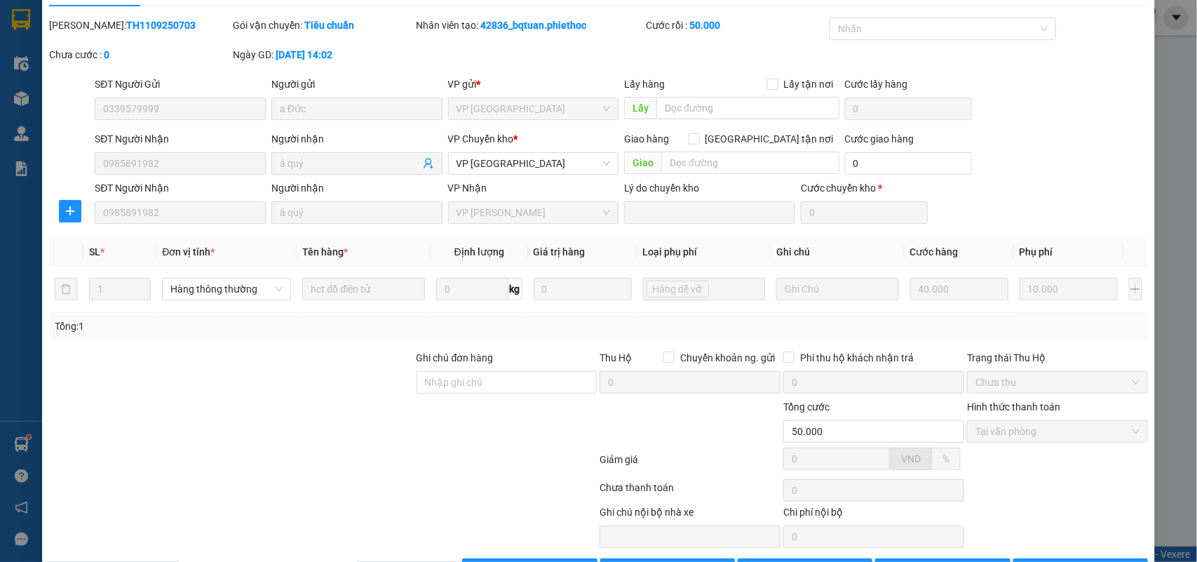
scroll to position [81, 0]
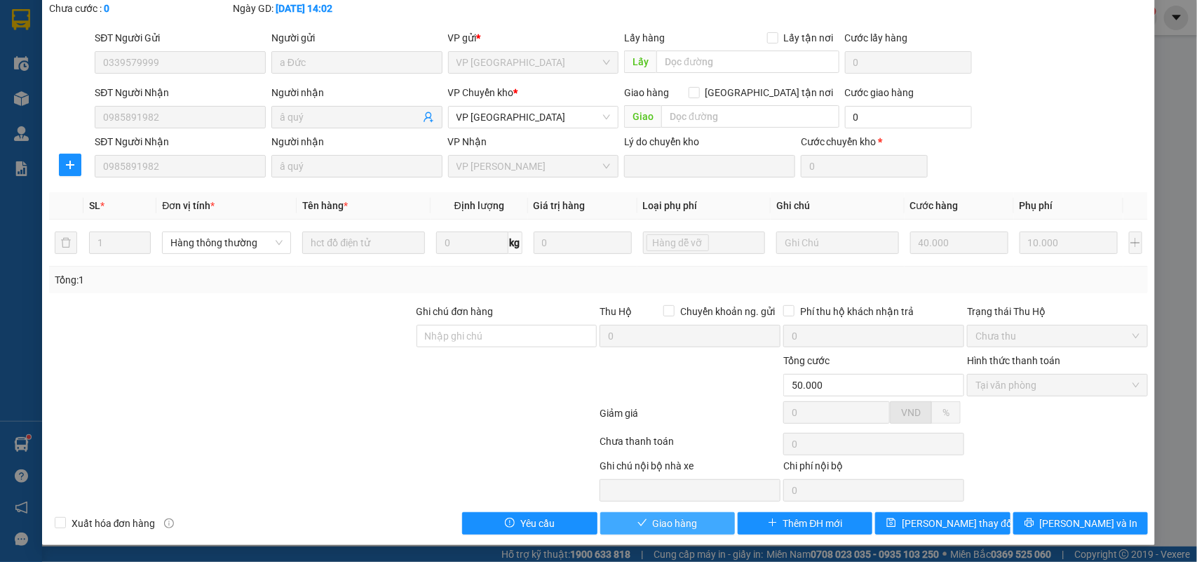
click at [691, 515] on button "Giao hàng" at bounding box center [667, 523] width 135 height 22
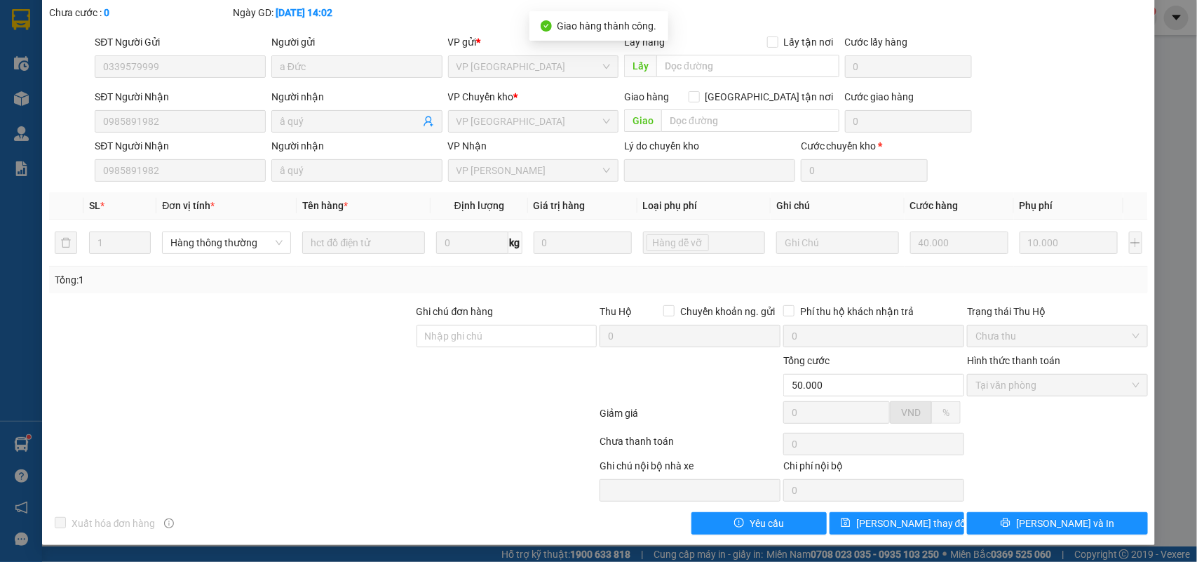
scroll to position [0, 0]
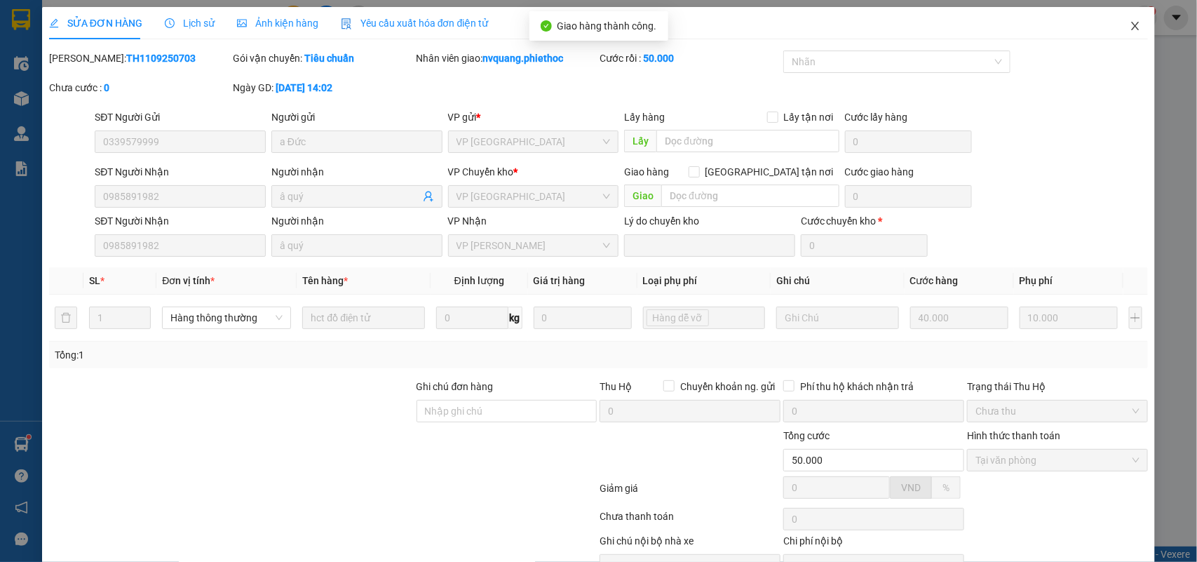
click at [1130, 27] on icon "close" at bounding box center [1135, 25] width 11 height 11
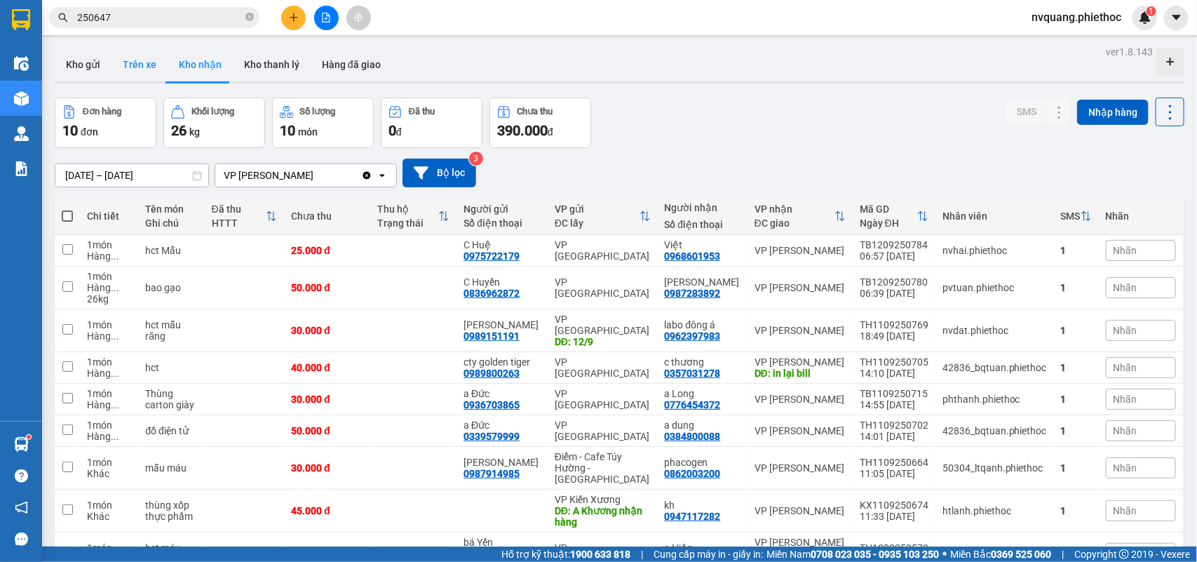
click at [158, 65] on button "Trên xe" at bounding box center [139, 65] width 56 height 34
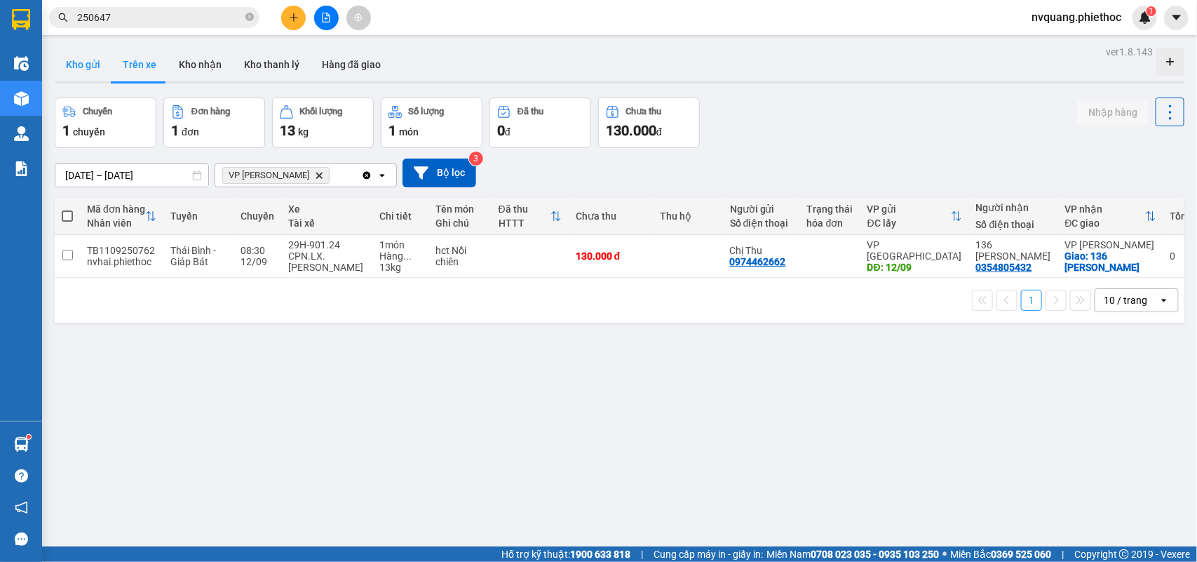
click at [63, 64] on button "Kho gửi" at bounding box center [83, 65] width 57 height 34
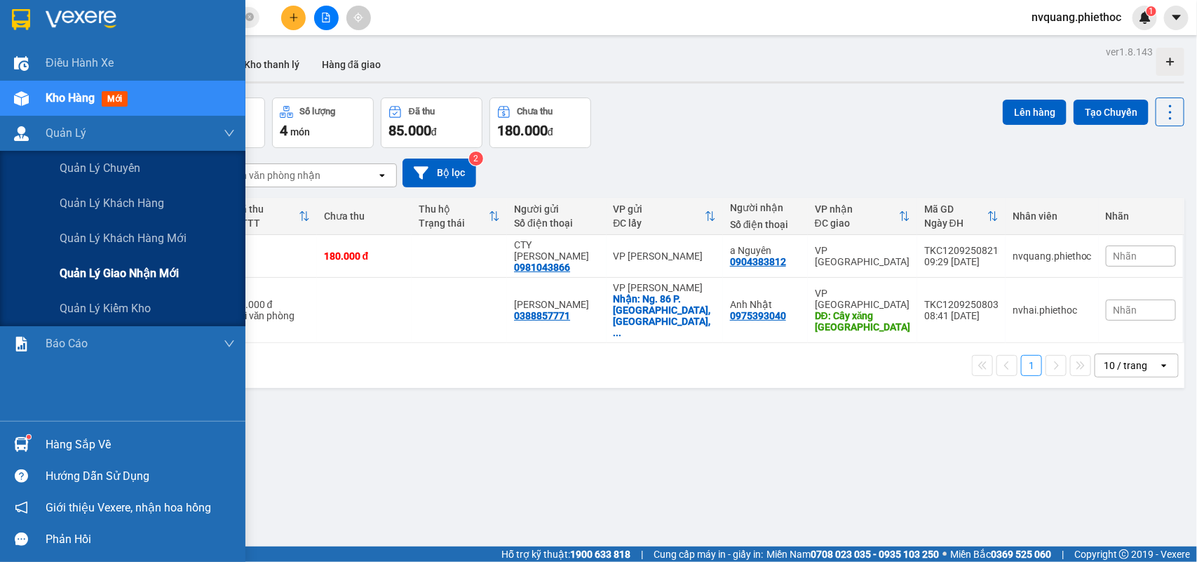
click at [130, 266] on span "Quản lý giao nhận mới" at bounding box center [119, 273] width 119 height 18
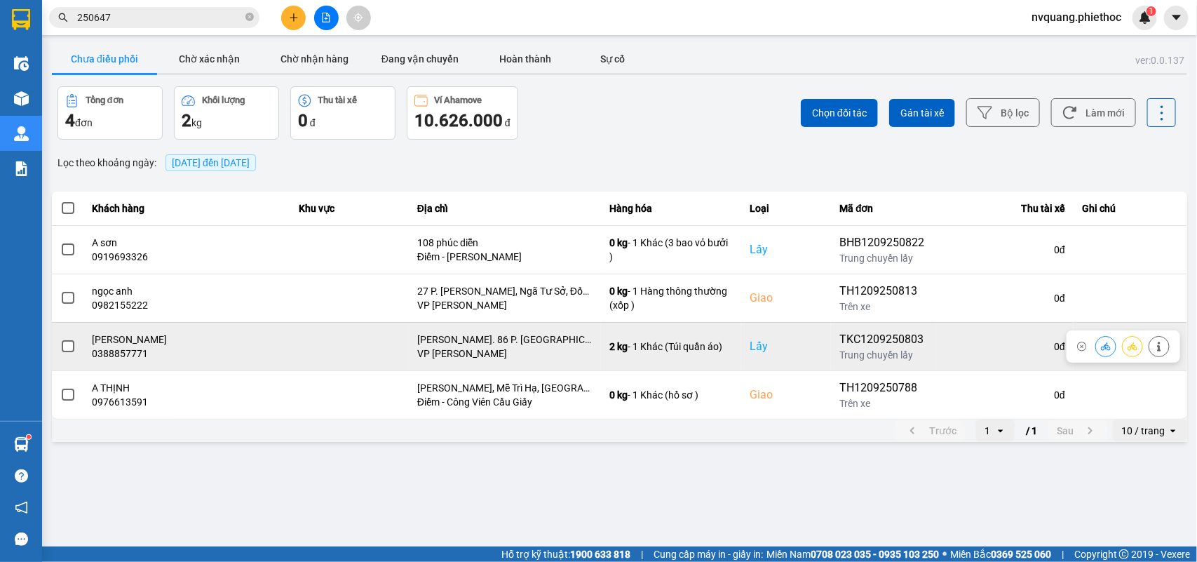
click at [65, 345] on span at bounding box center [68, 346] width 13 height 13
click at [60, 339] on input "checkbox" at bounding box center [60, 339] width 0 height 0
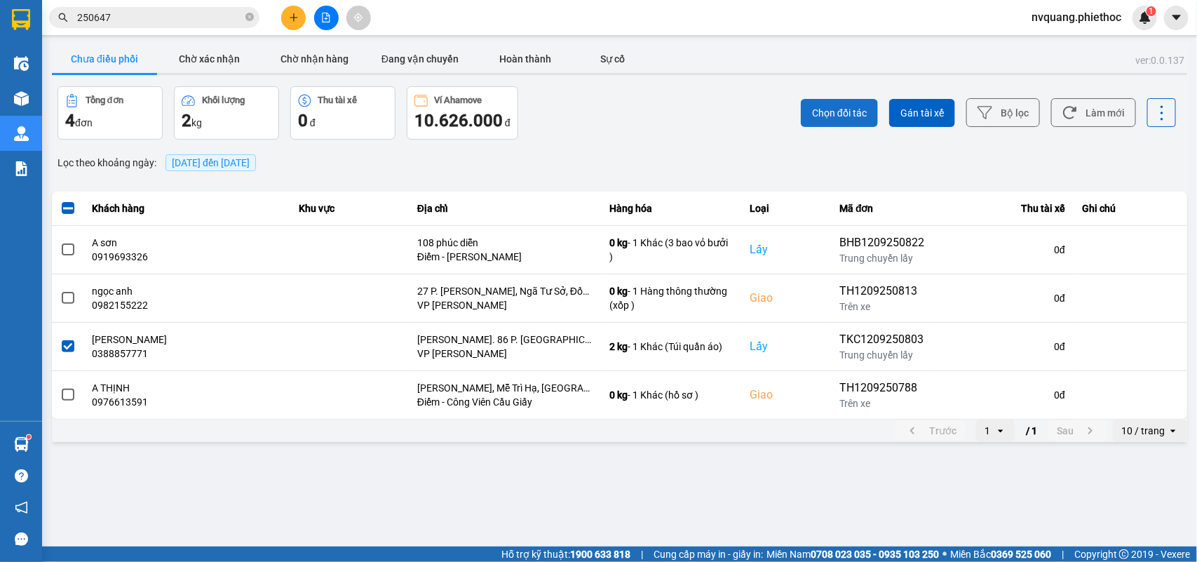
click at [820, 111] on span "Chọn đối tác" at bounding box center [839, 113] width 55 height 14
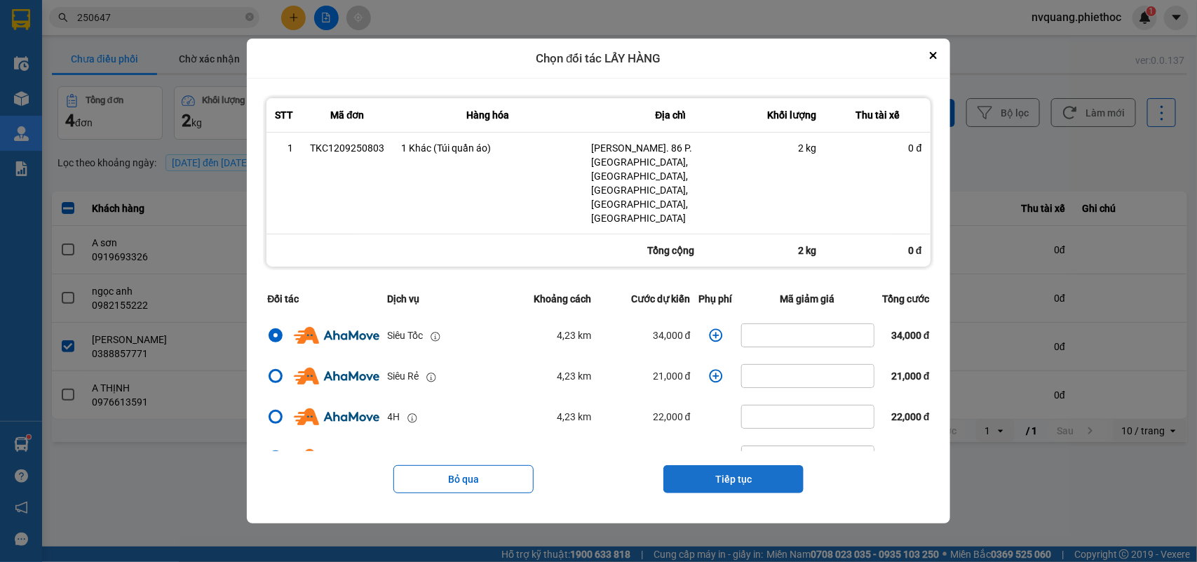
click at [719, 465] on button "Tiếp tục" at bounding box center [733, 479] width 140 height 28
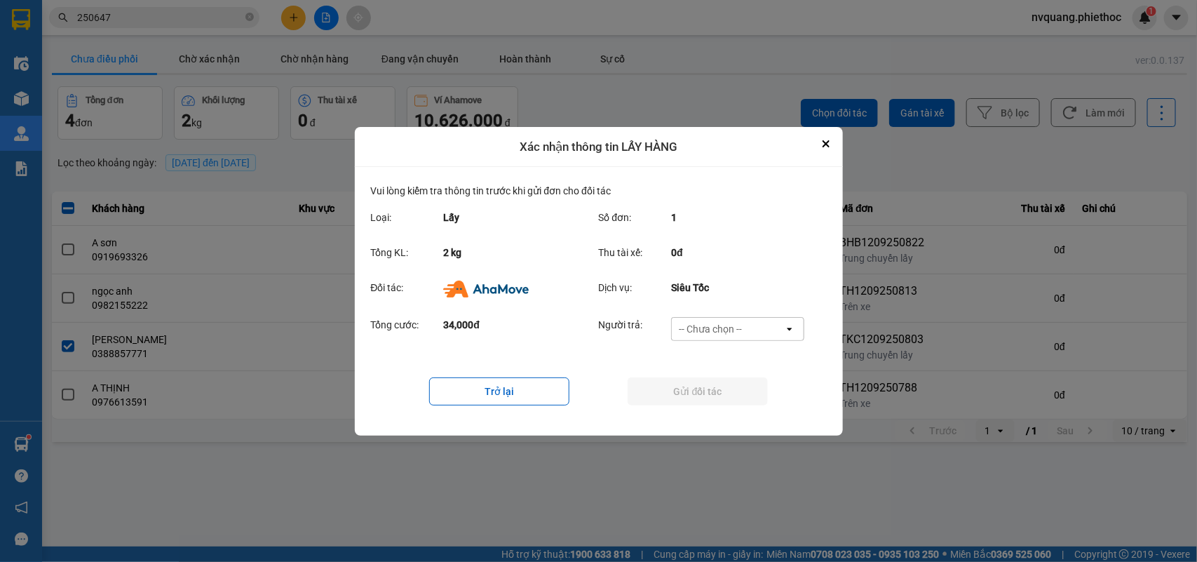
click at [719, 333] on div "-- Chưa chọn --" at bounding box center [710, 329] width 63 height 14
click at [717, 408] on span "Ví Ahamove" at bounding box center [710, 409] width 57 height 14
click at [682, 388] on button "Gửi đối tác" at bounding box center [698, 391] width 140 height 28
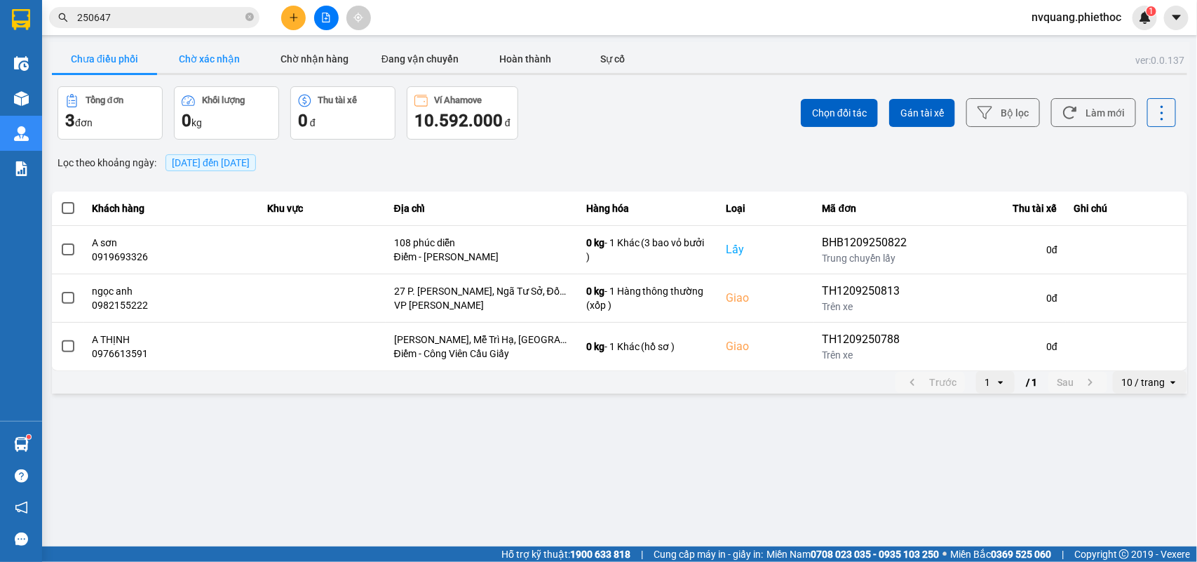
click at [216, 62] on button "Chờ xác nhận" at bounding box center [209, 59] width 105 height 28
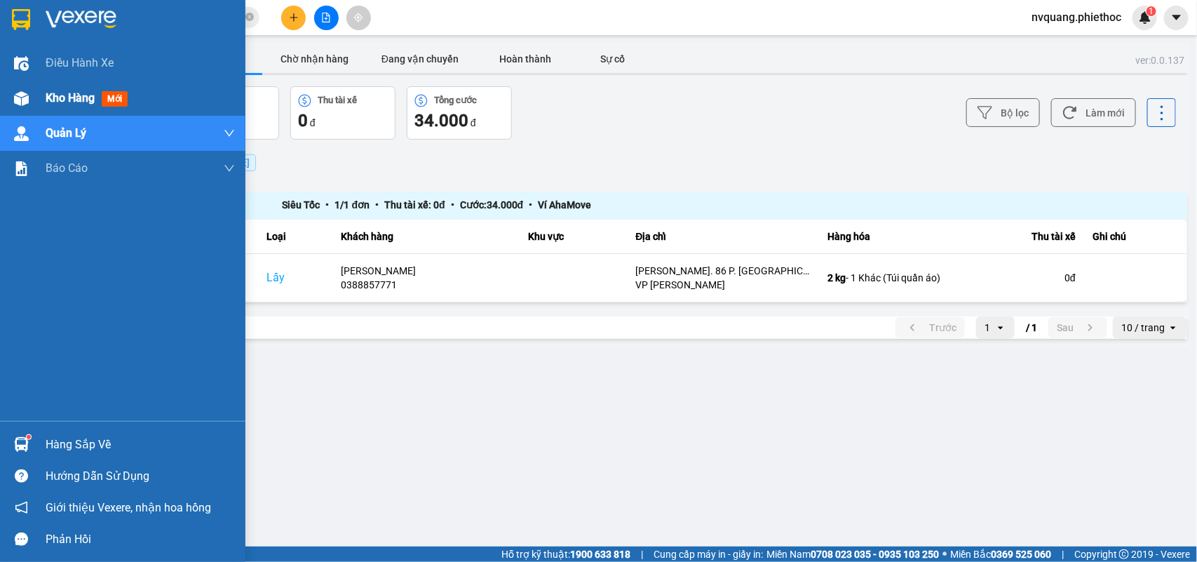
click at [53, 95] on span "Kho hàng" at bounding box center [70, 97] width 49 height 13
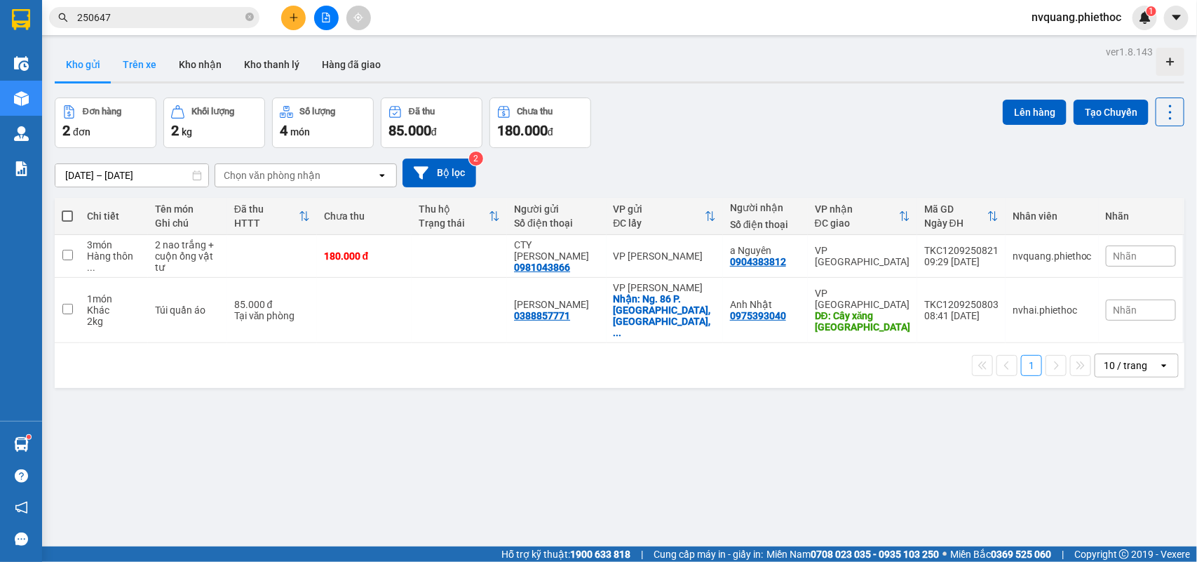
click at [159, 65] on button "Trên xe" at bounding box center [139, 65] width 56 height 34
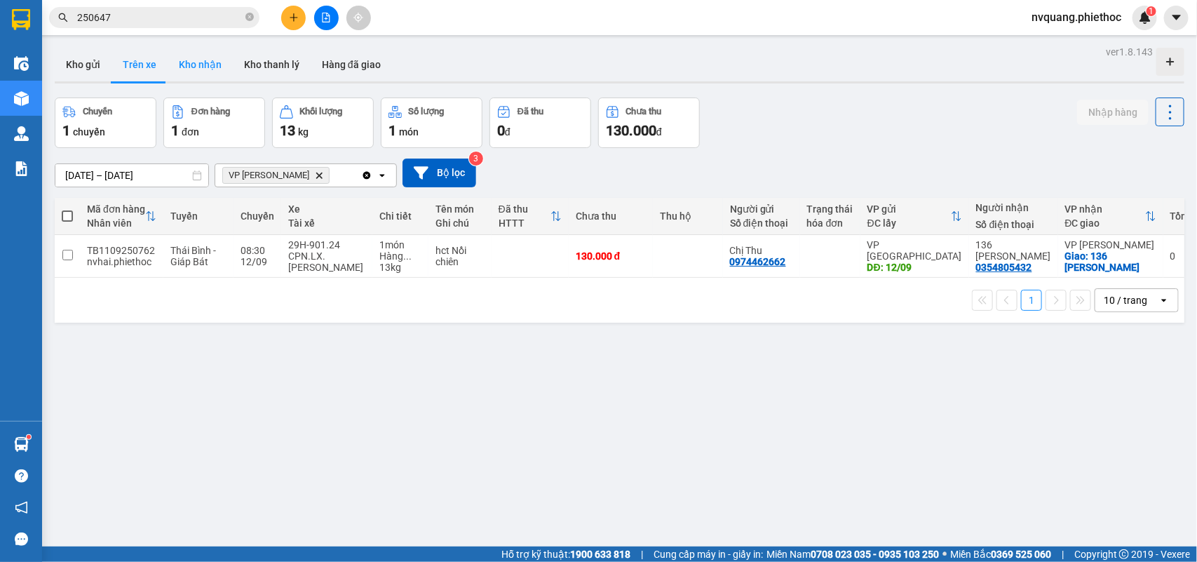
click at [219, 61] on button "Kho nhận" at bounding box center [200, 65] width 65 height 34
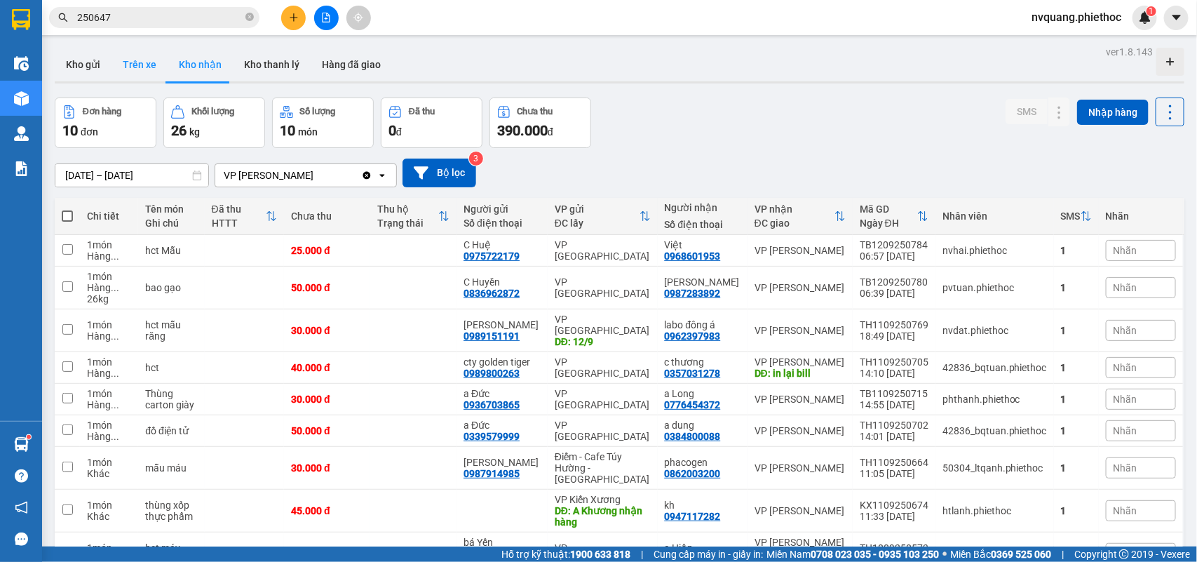
click at [132, 55] on button "Trên xe" at bounding box center [139, 65] width 56 height 34
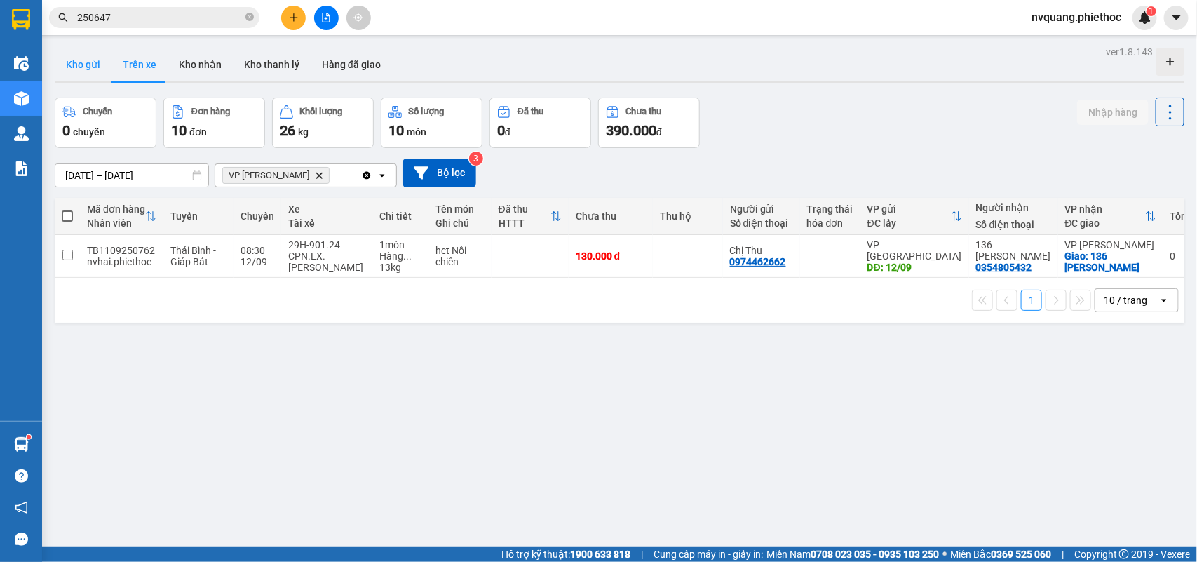
click at [78, 62] on button "Kho gửi" at bounding box center [83, 65] width 57 height 34
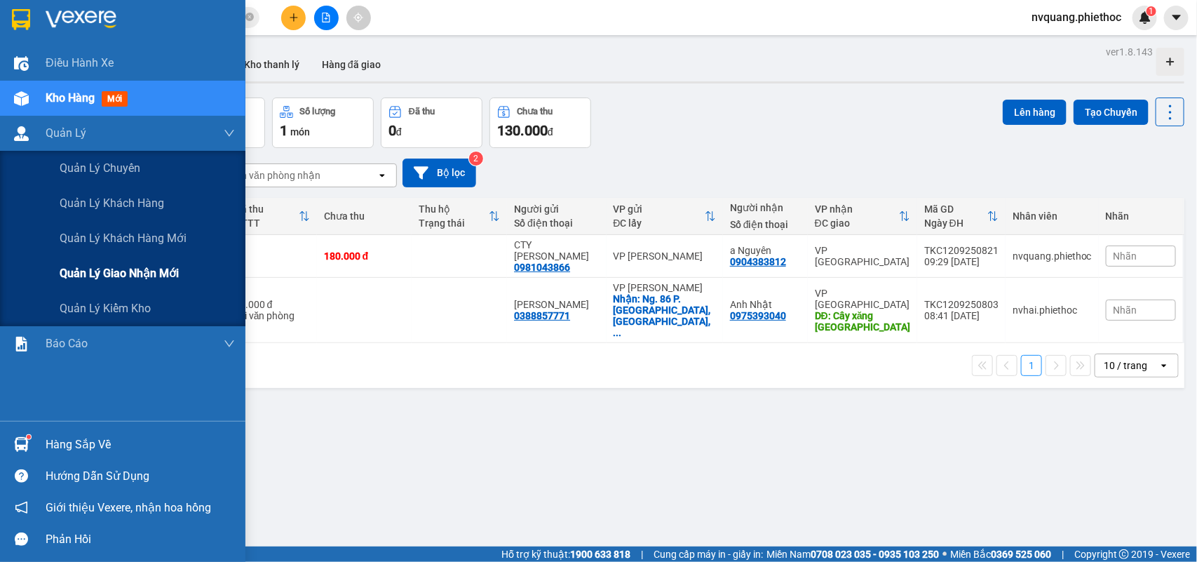
click at [134, 272] on span "Quản lý giao nhận mới" at bounding box center [119, 273] width 119 height 18
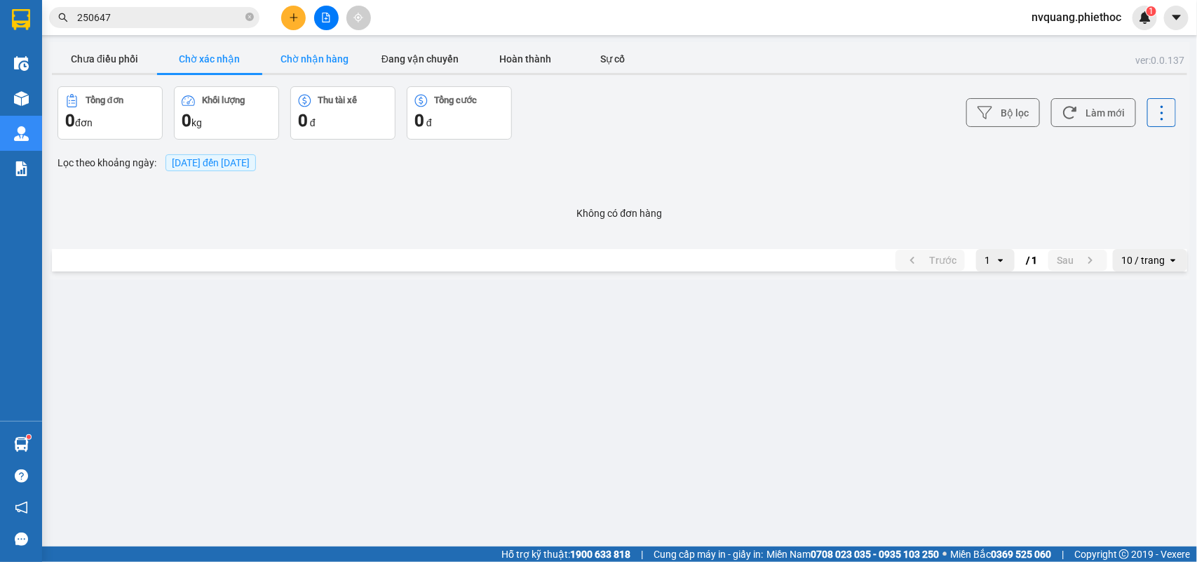
click at [300, 68] on button "Chờ nhận hàng" at bounding box center [314, 59] width 105 height 28
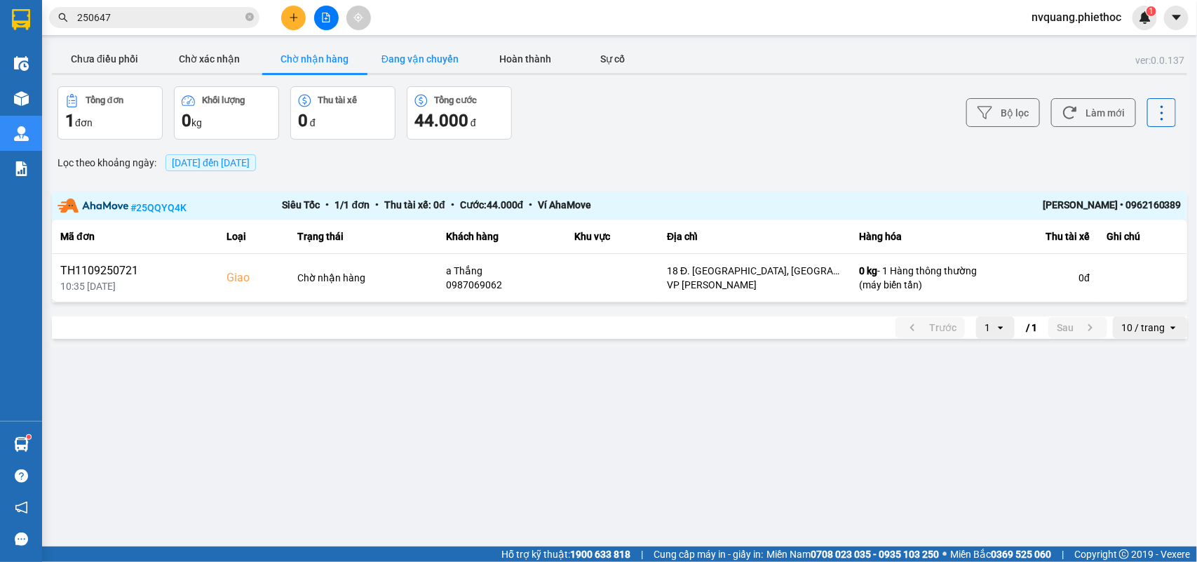
click at [390, 64] on button "Đang vận chuyển" at bounding box center [419, 59] width 105 height 28
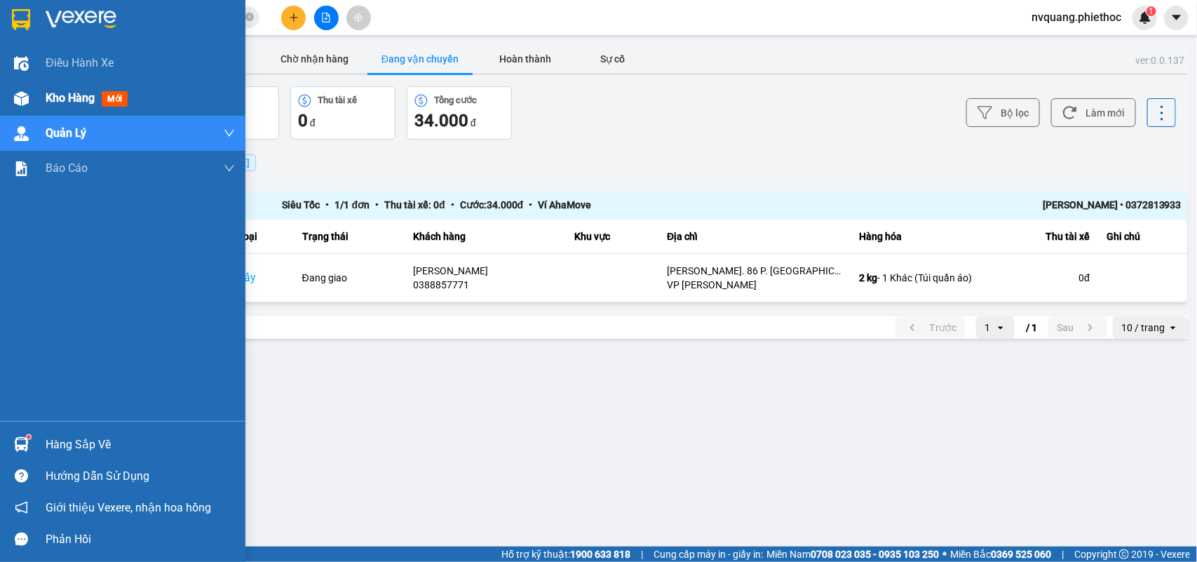
click at [55, 95] on span "Kho hàng" at bounding box center [70, 97] width 49 height 13
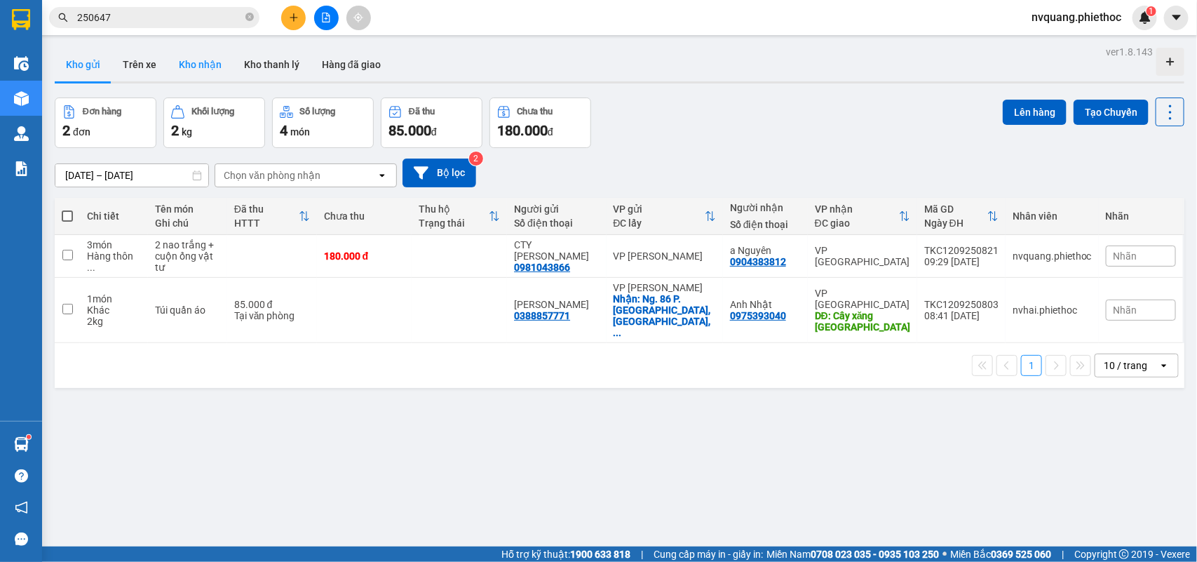
click at [197, 67] on button "Kho nhận" at bounding box center [200, 65] width 65 height 34
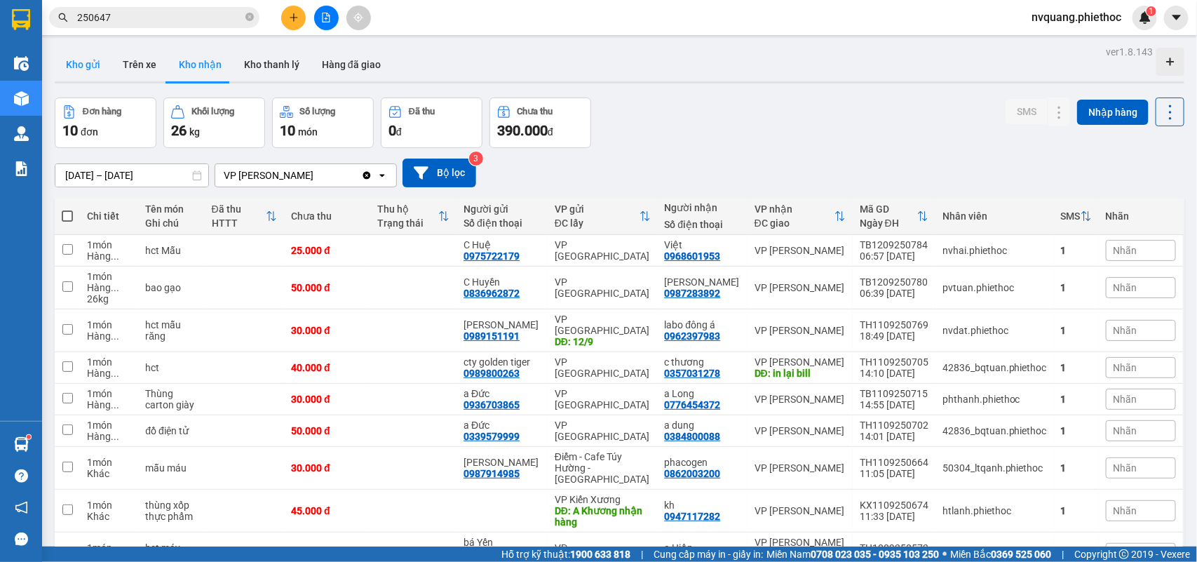
click at [96, 68] on button "Kho gửi" at bounding box center [83, 65] width 57 height 34
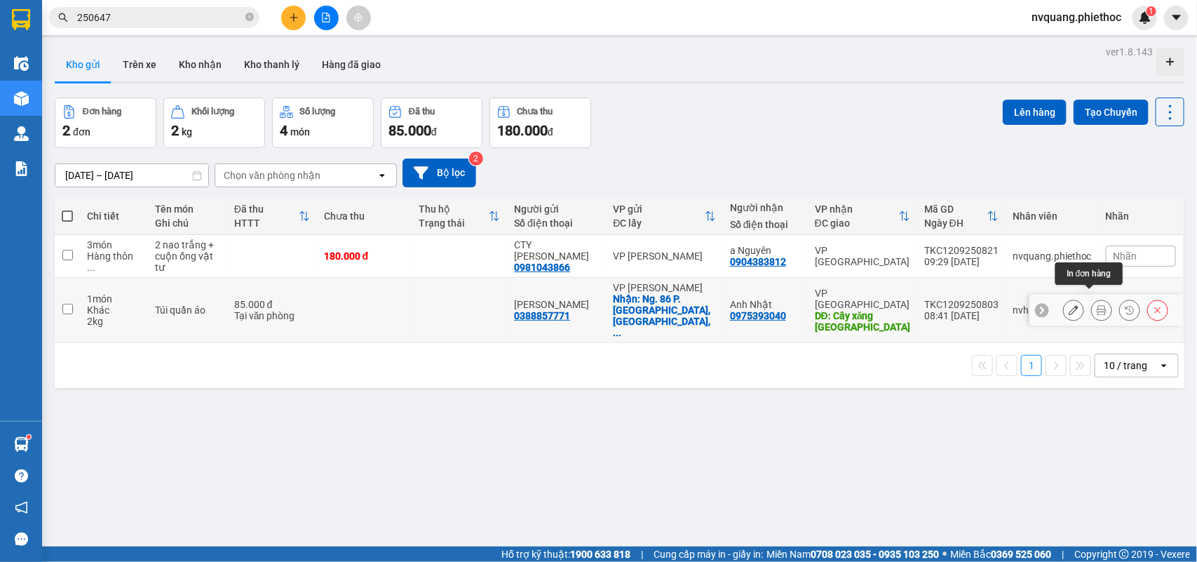
click at [1092, 298] on button at bounding box center [1102, 310] width 20 height 25
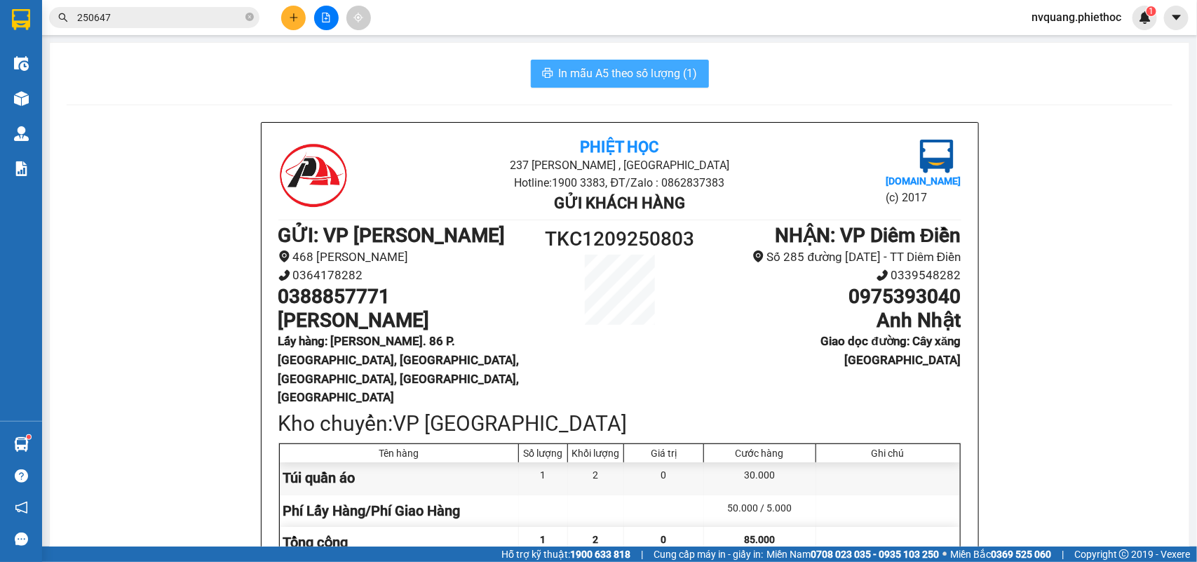
click at [656, 67] on span "In mẫu A5 theo số lượng (1)" at bounding box center [628, 74] width 139 height 18
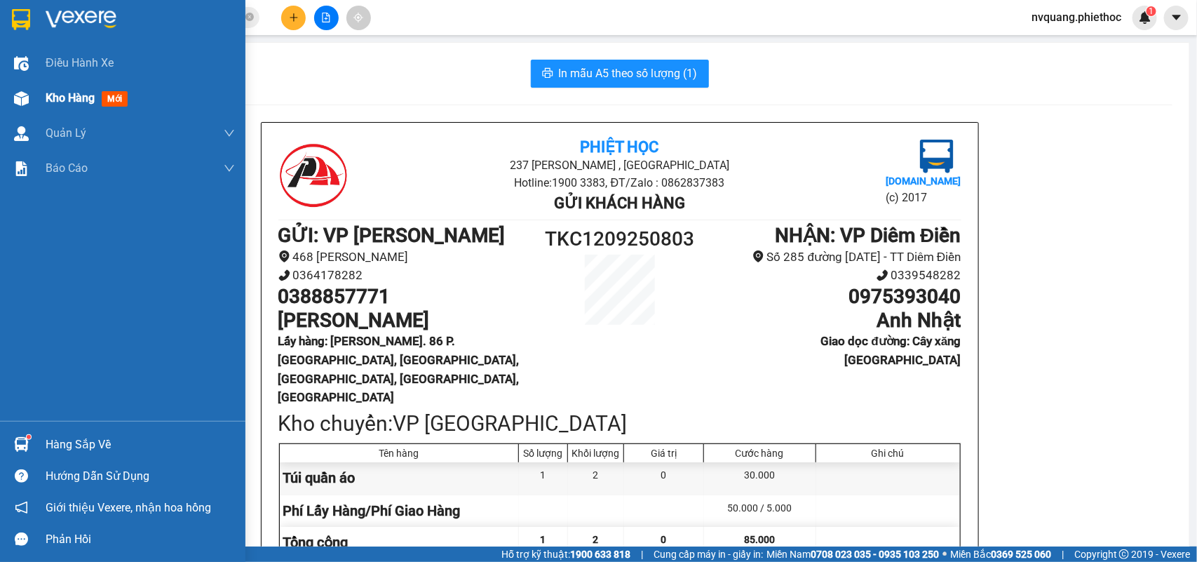
click at [51, 102] on span "Kho hàng" at bounding box center [70, 97] width 49 height 13
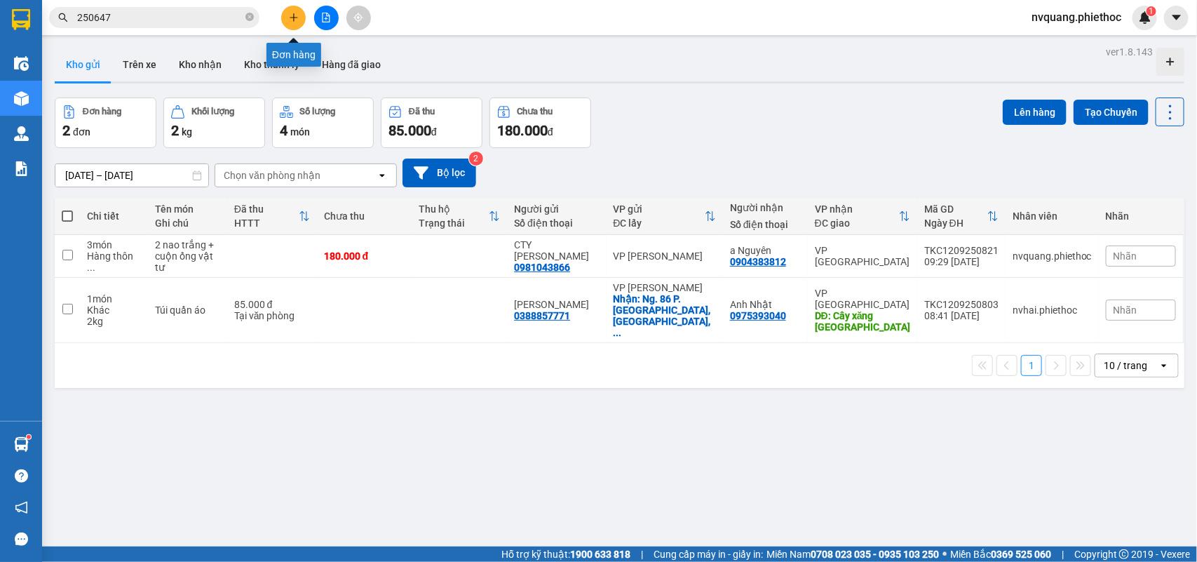
click at [289, 14] on icon "plus" at bounding box center [294, 18] width 10 height 10
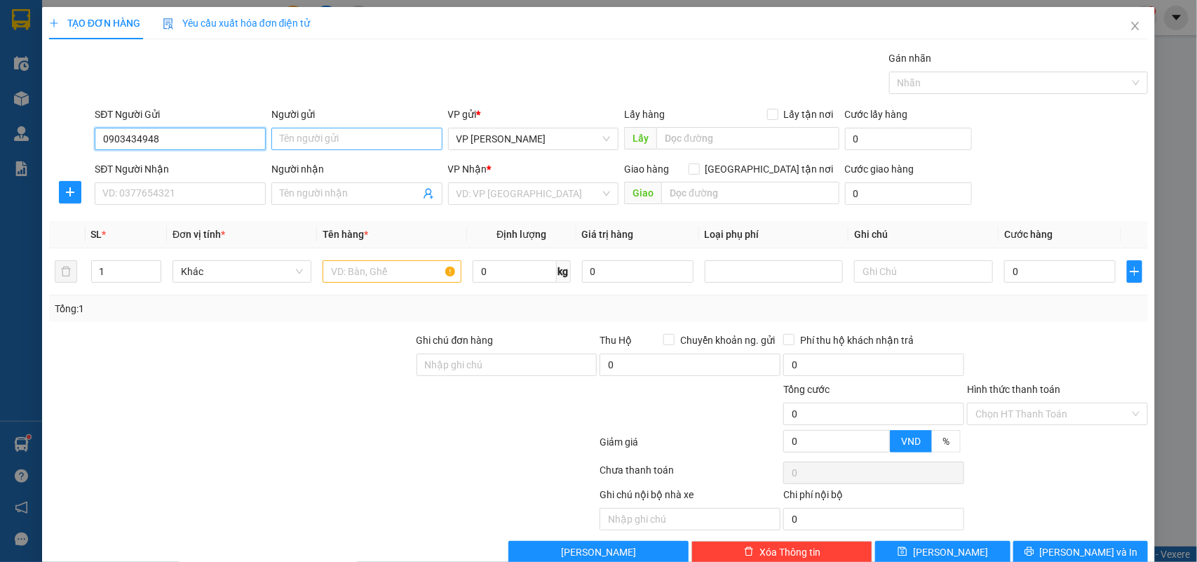
type input "0903434948"
click at [299, 141] on input "Người gửi" at bounding box center [356, 139] width 171 height 22
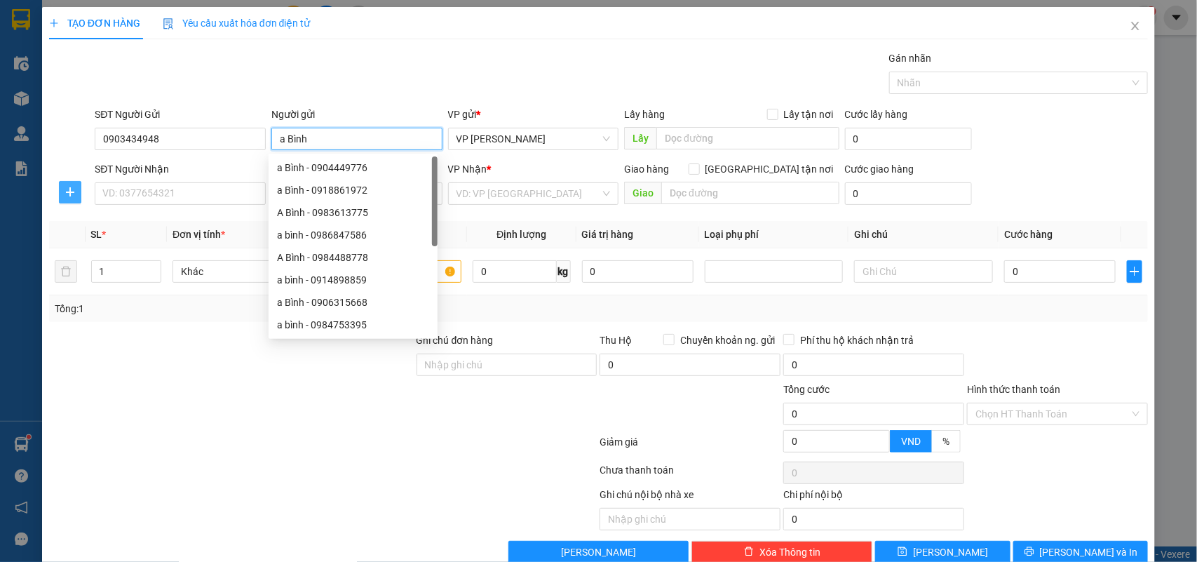
type input "a Bình"
click at [65, 188] on icon "plus" at bounding box center [70, 192] width 11 height 11
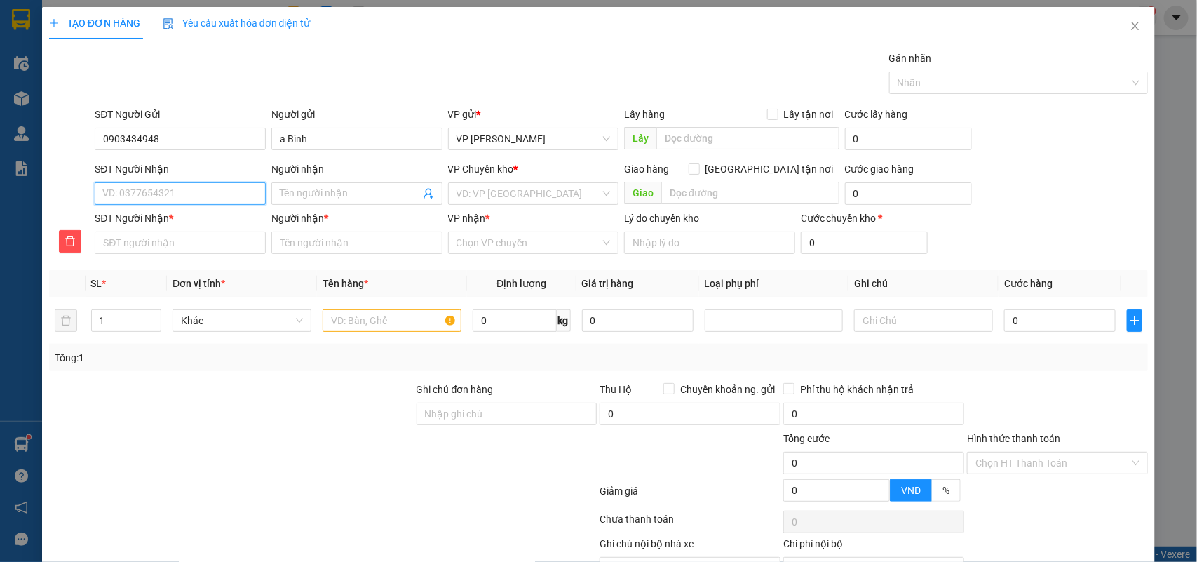
click at [169, 197] on input "SĐT Người Nhận" at bounding box center [180, 193] width 171 height 22
type input "0"
type input "09"
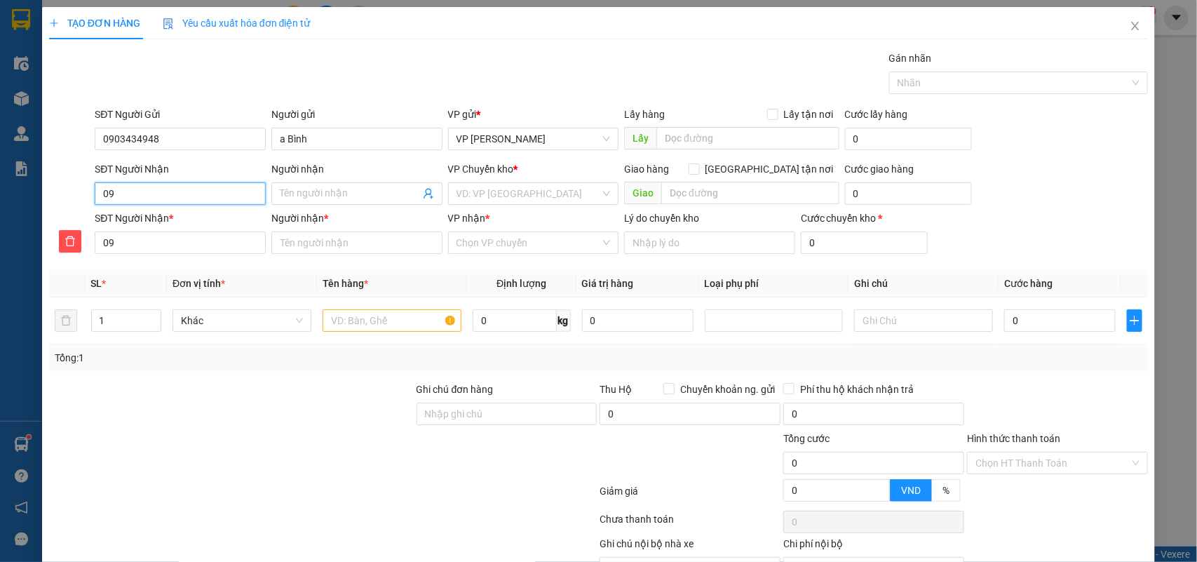
type input "094"
type input "0949"
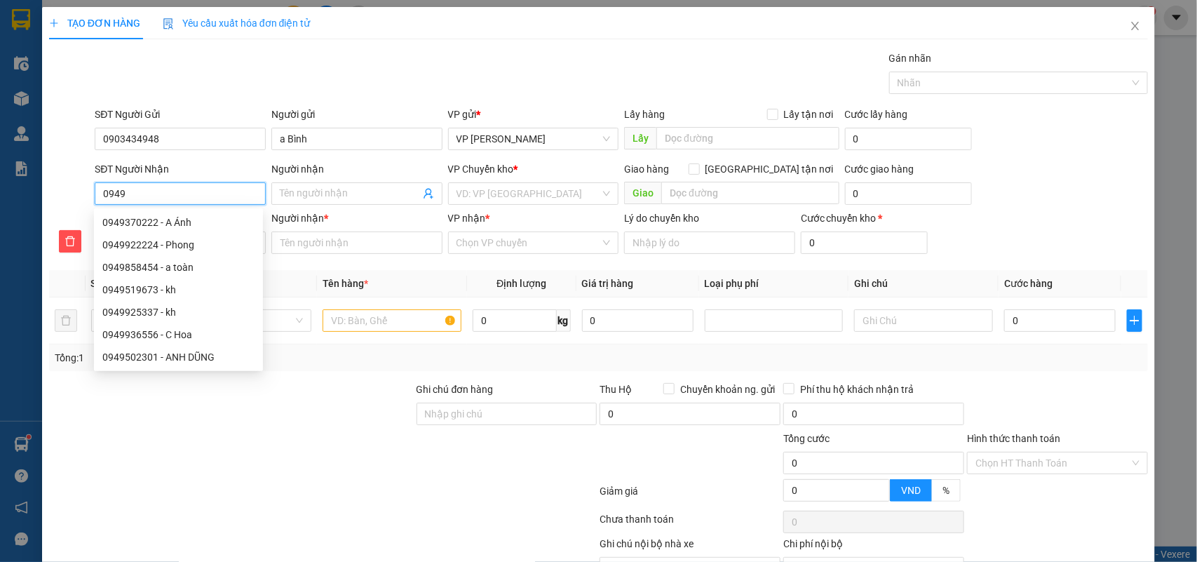
type input "09490"
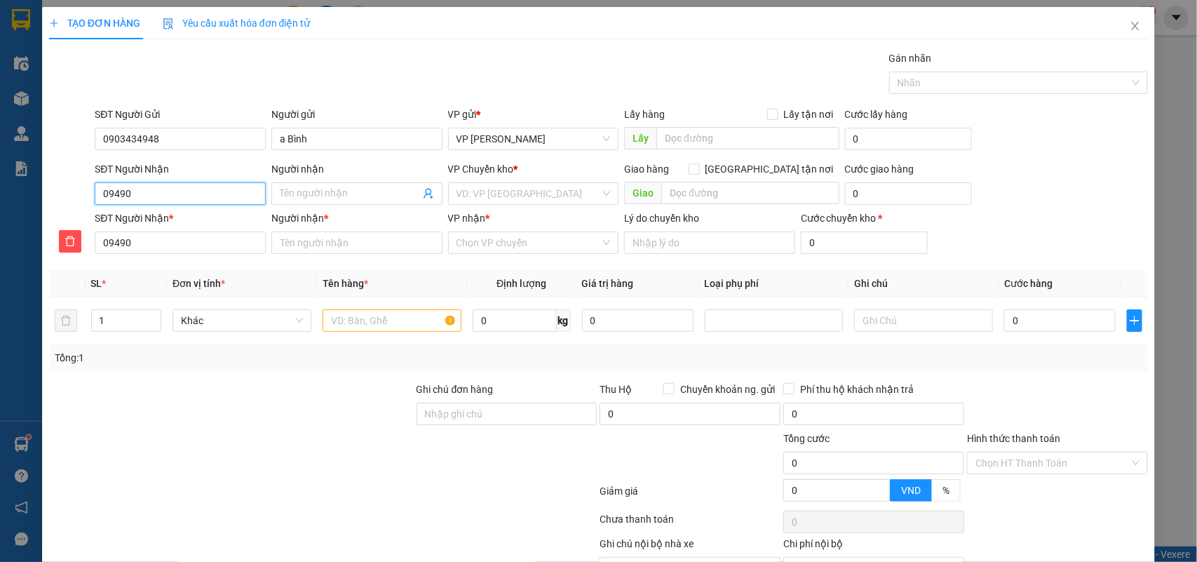
type input "094906"
type input "0949061"
type input "09490611"
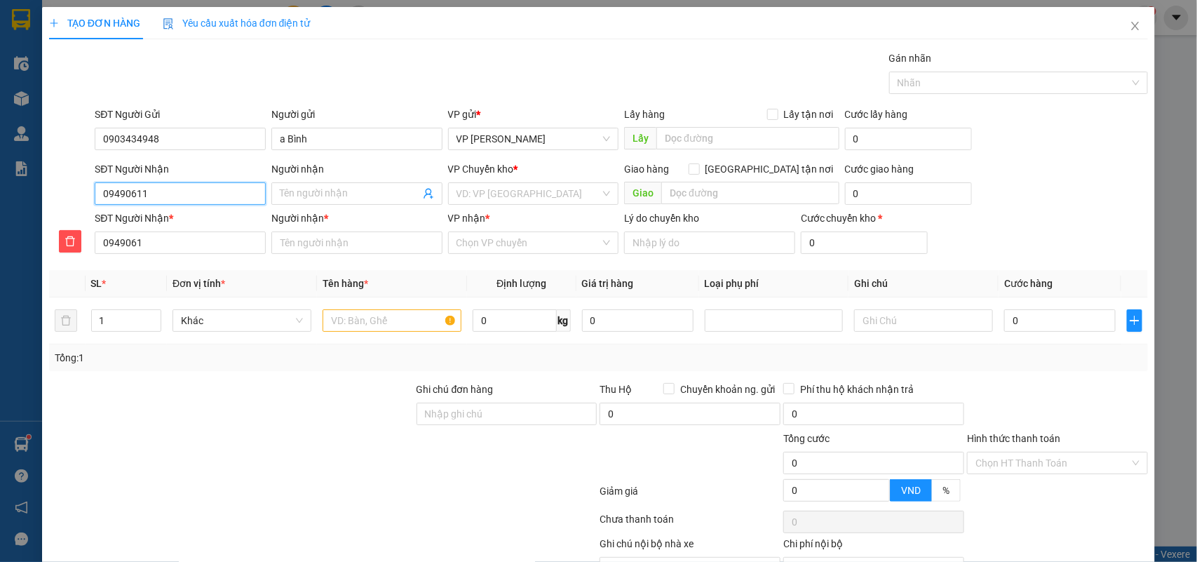
type input "09490611"
type input "094906112"
type input "0949061129"
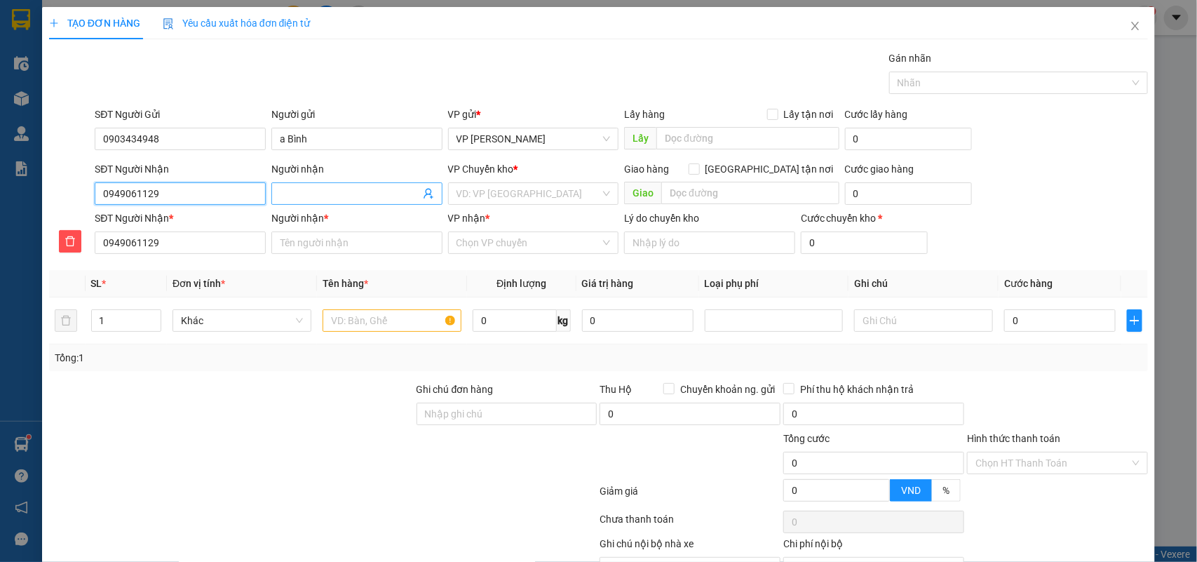
type input "0949061129"
click at [295, 194] on input "Người nhận" at bounding box center [350, 193] width 140 height 15
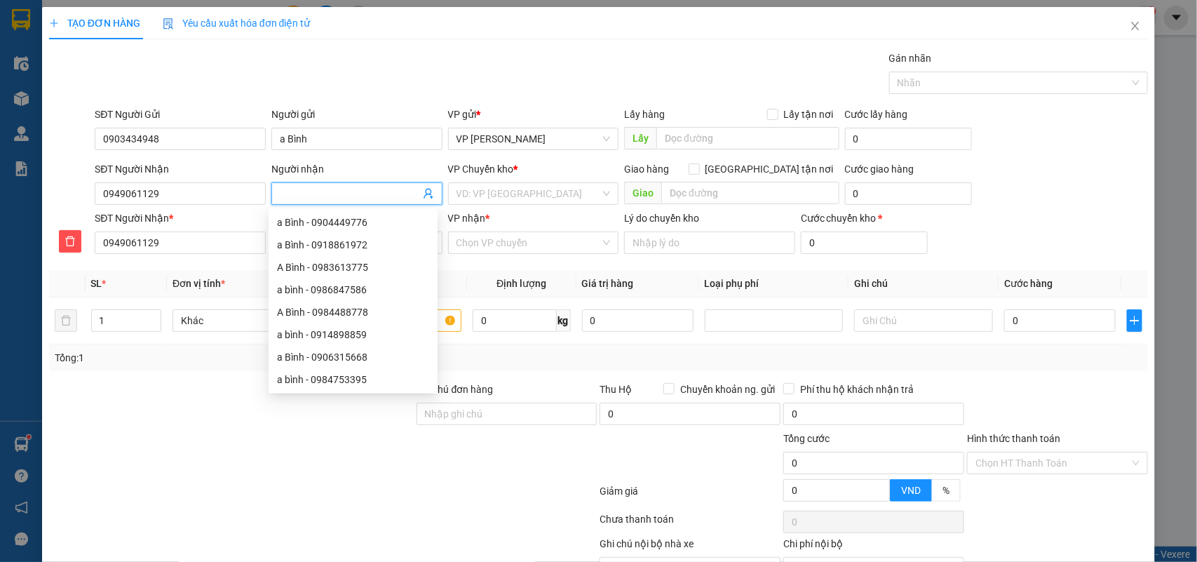
type input "c"
type input "c T"
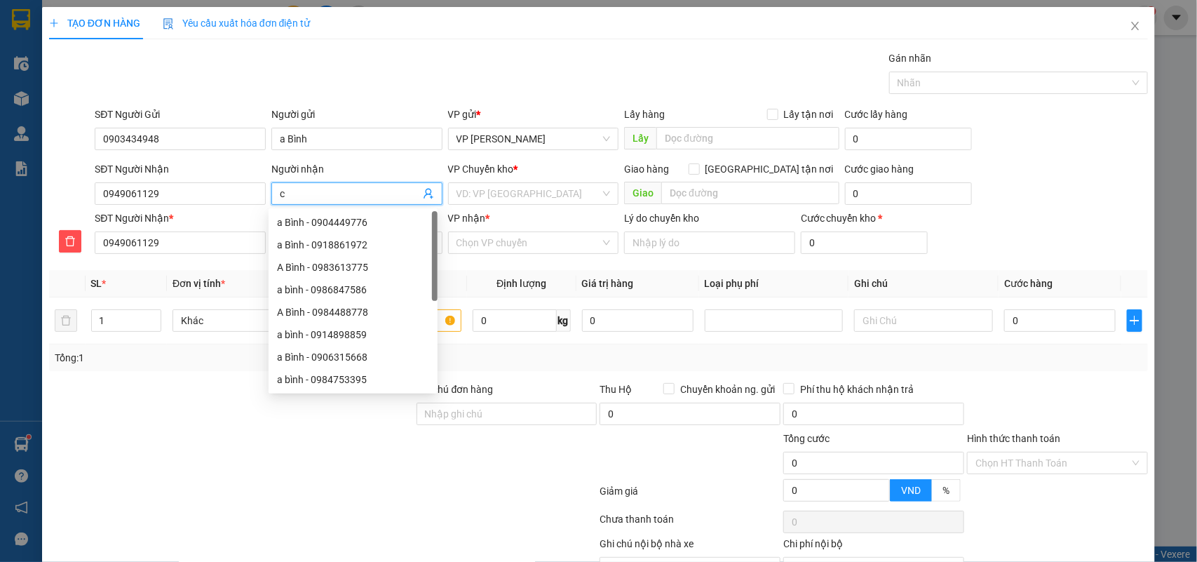
type input "c T"
type input "c Th"
type input "c Tha"
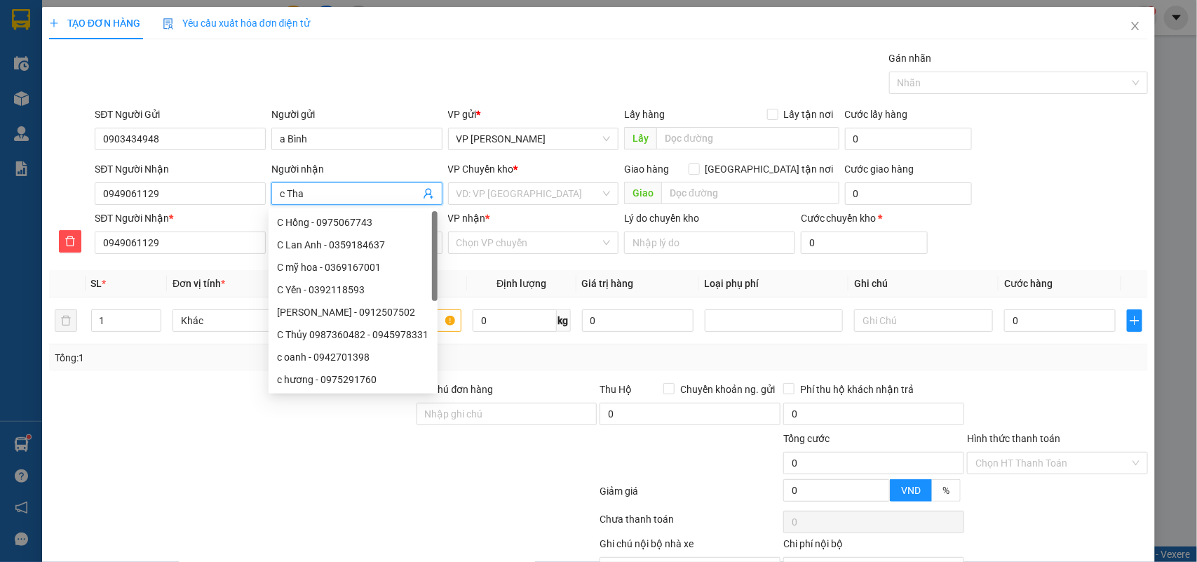
type input "c Than"
type input "c Thanh"
type input "c Thành"
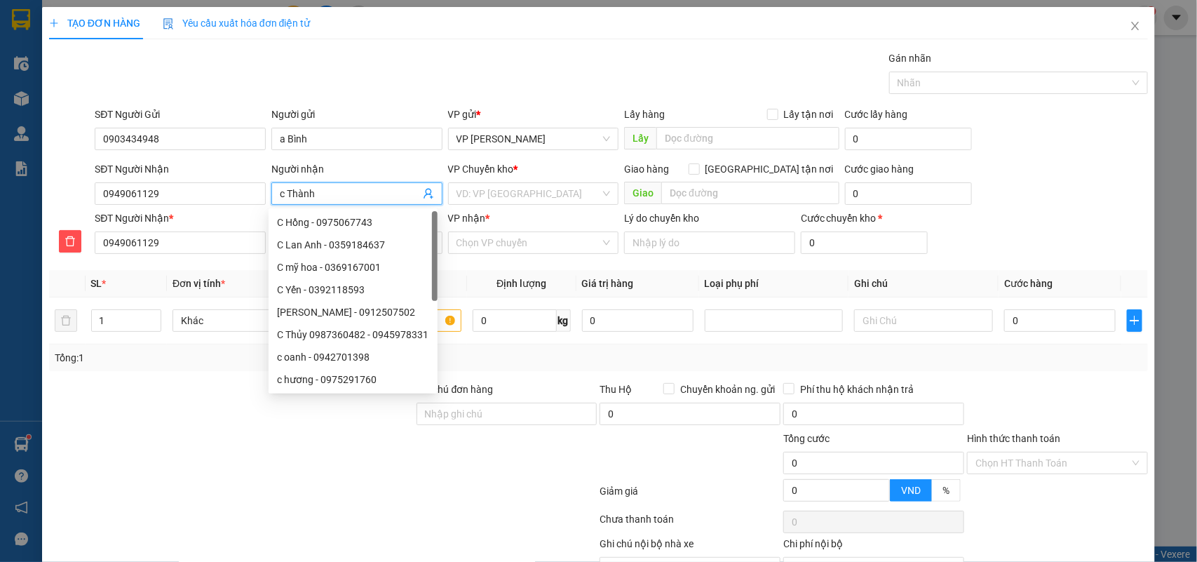
type input "c Thành"
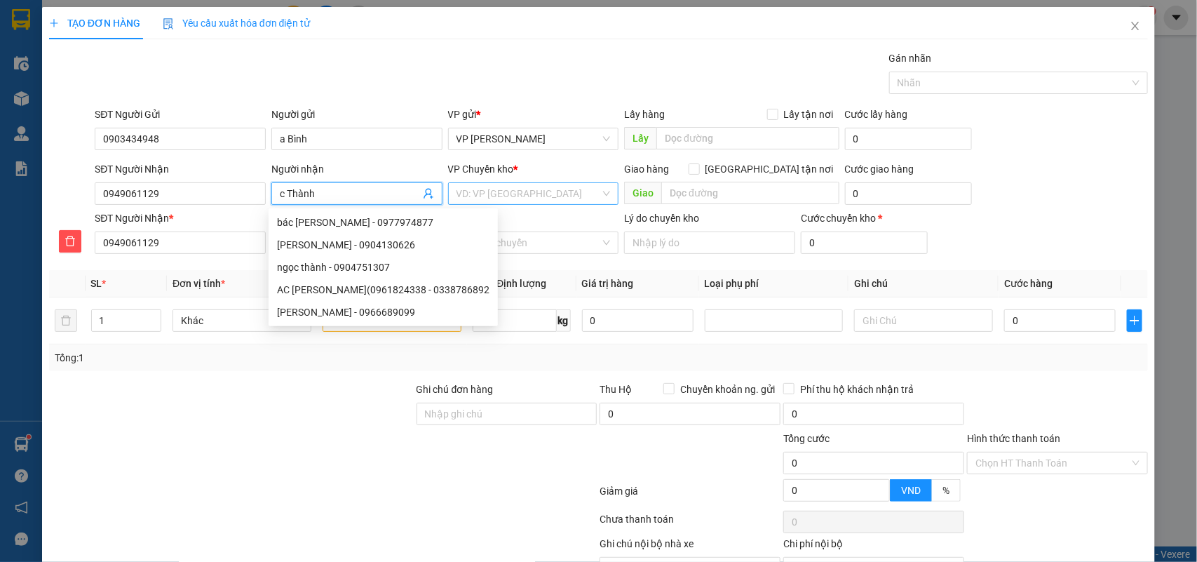
type input "c Thành"
type input "c Thàn"
type input "c Thà"
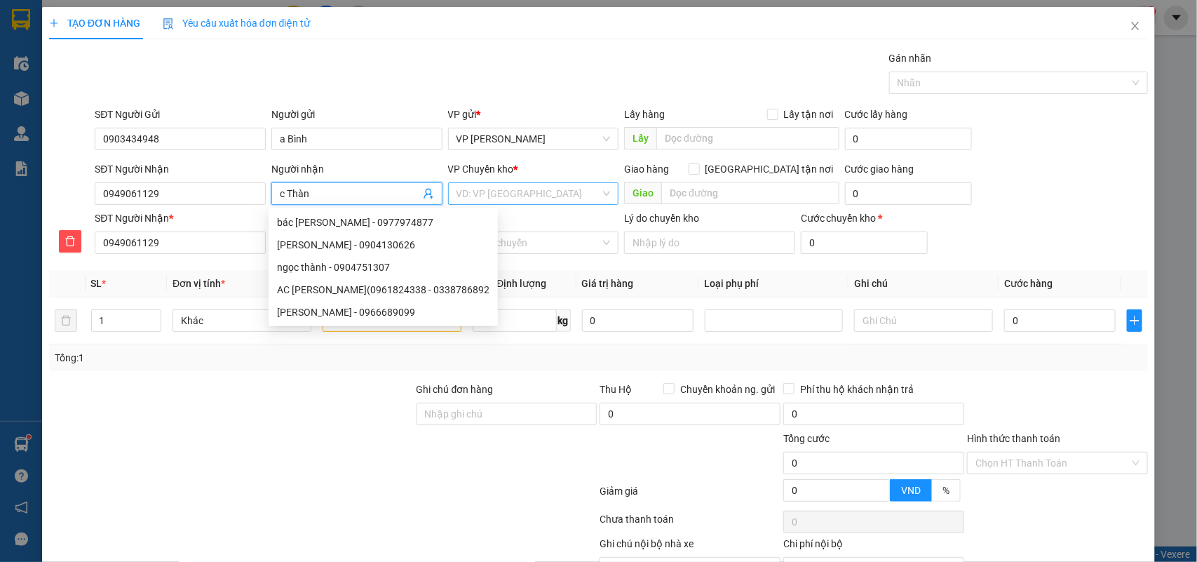
type input "c Thà"
type input "c Th"
type input "c T"
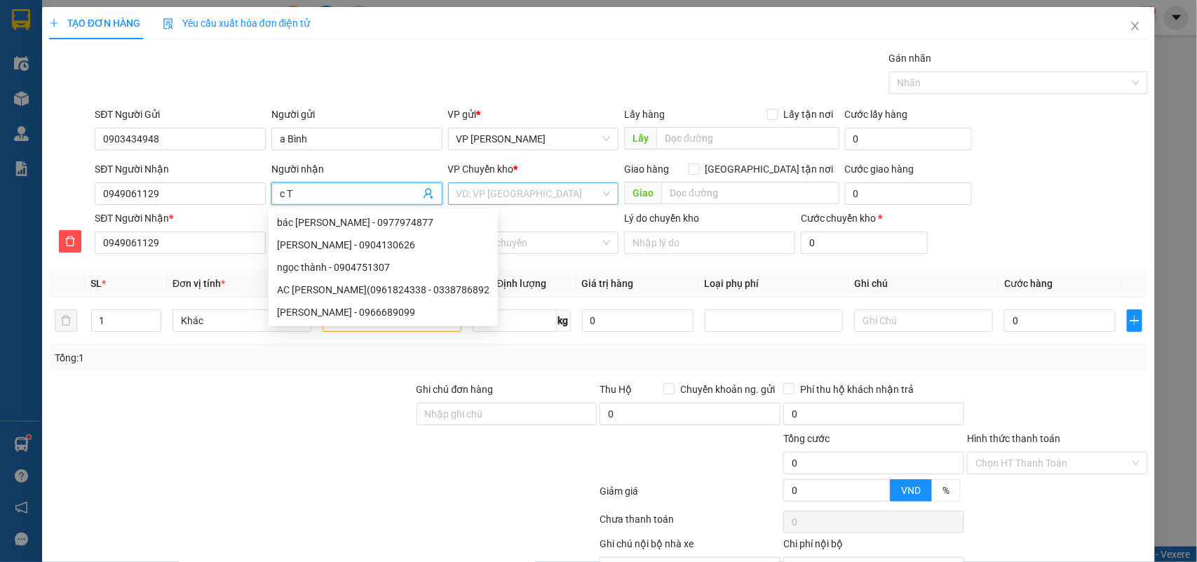
type input "c"
type input "a"
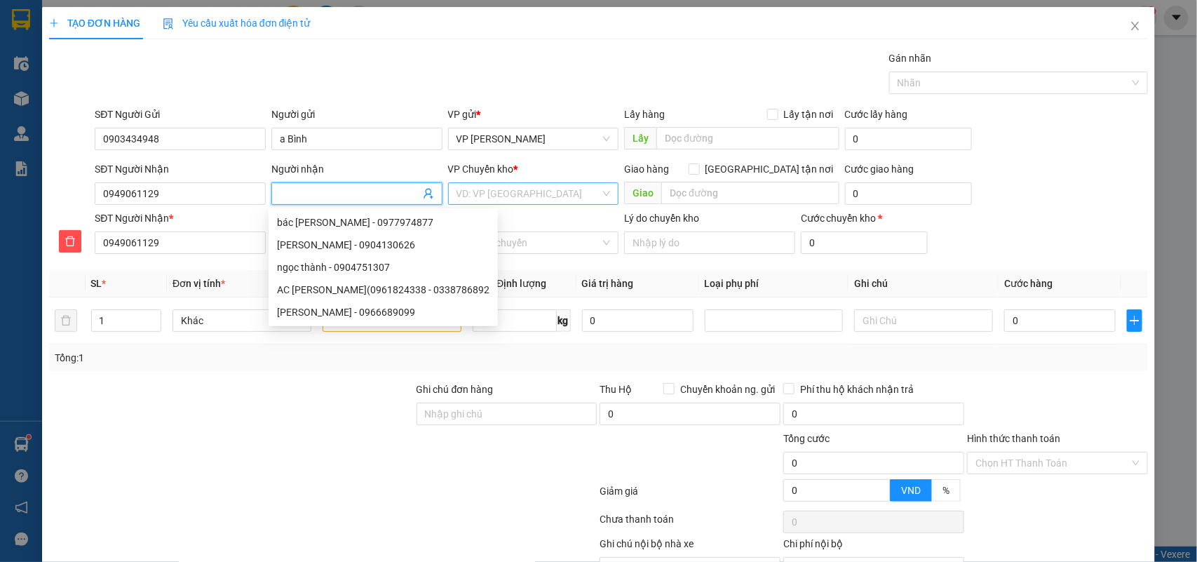
type input "a"
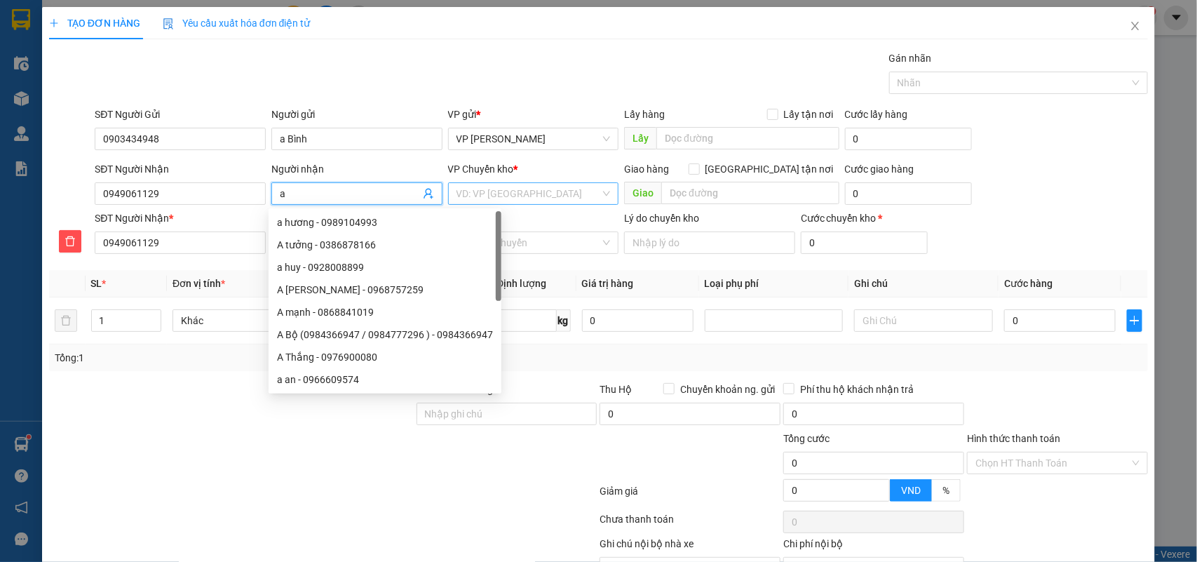
type input "a t"
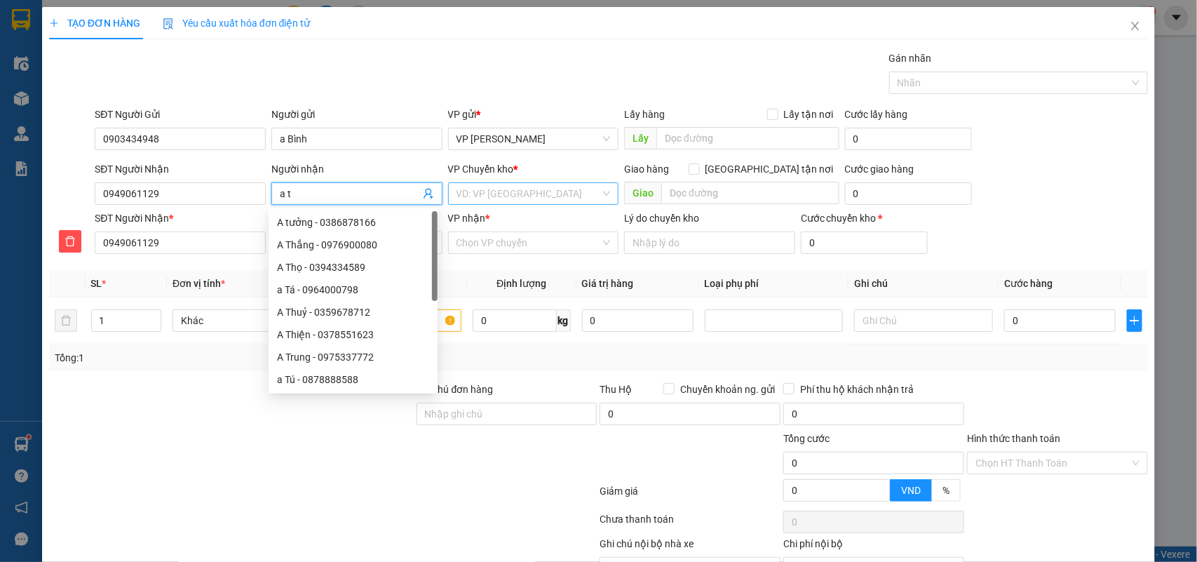
type input "a"
type input "a T"
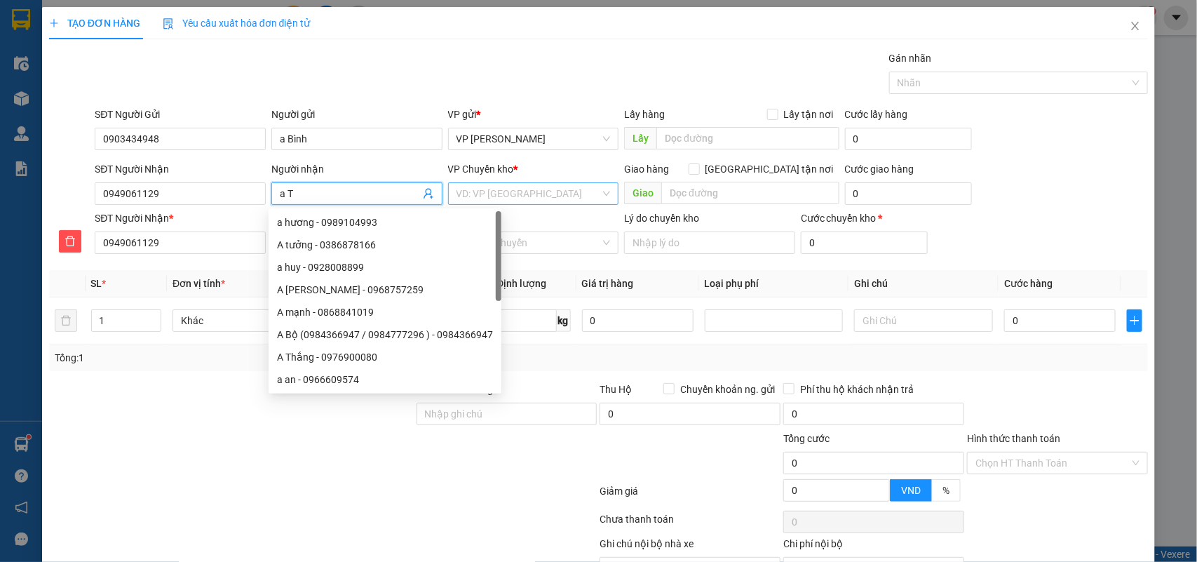
type input "a T"
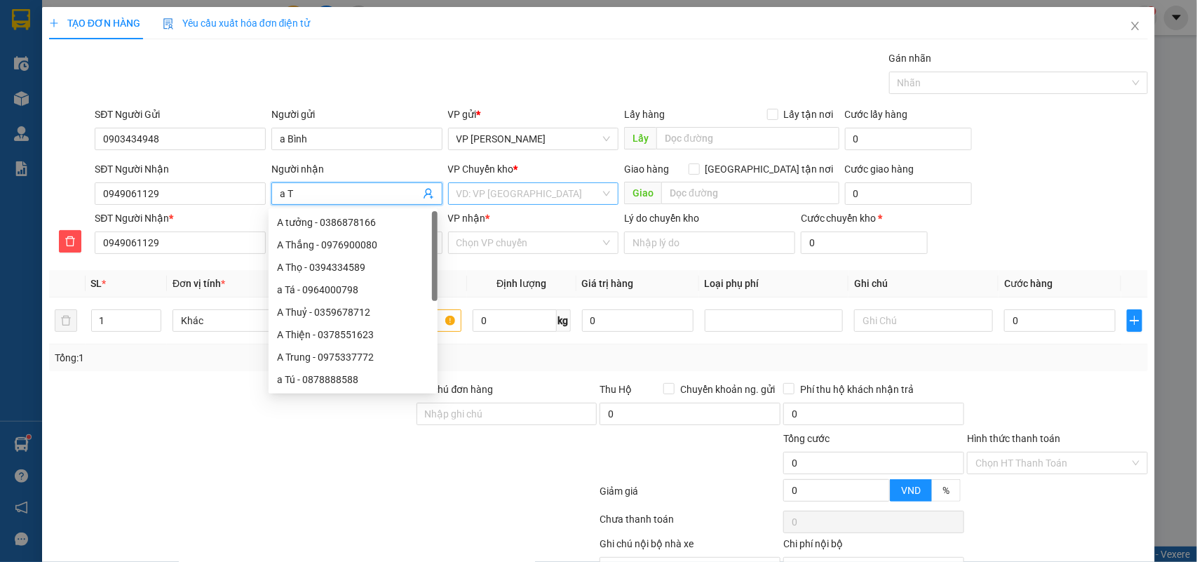
type input "a Th"
type input "a Thn"
type input "a Thna"
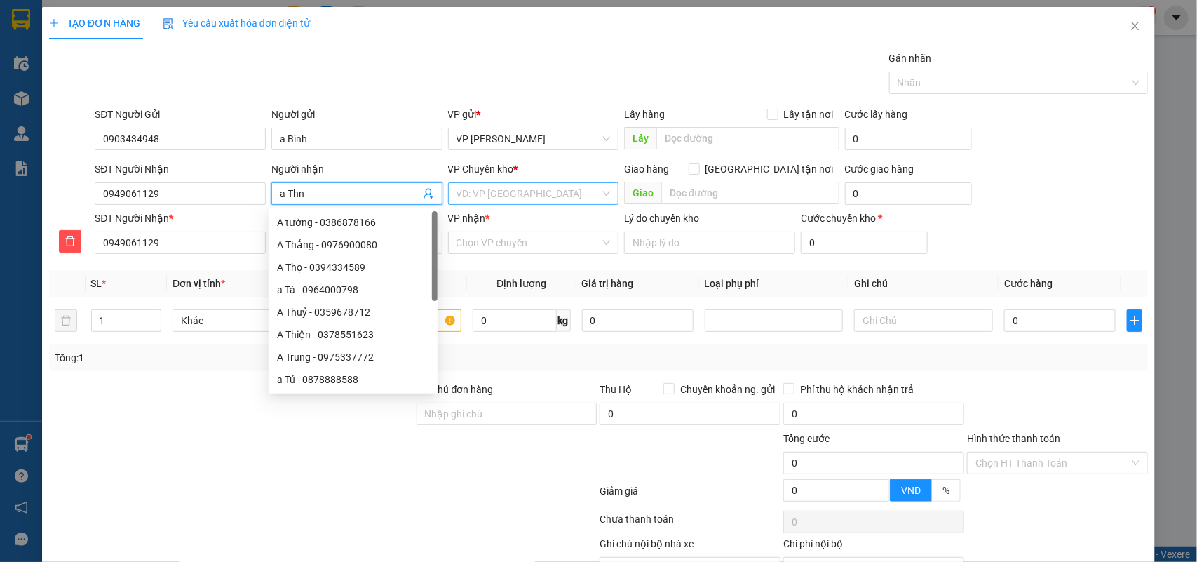
type input "a Thna"
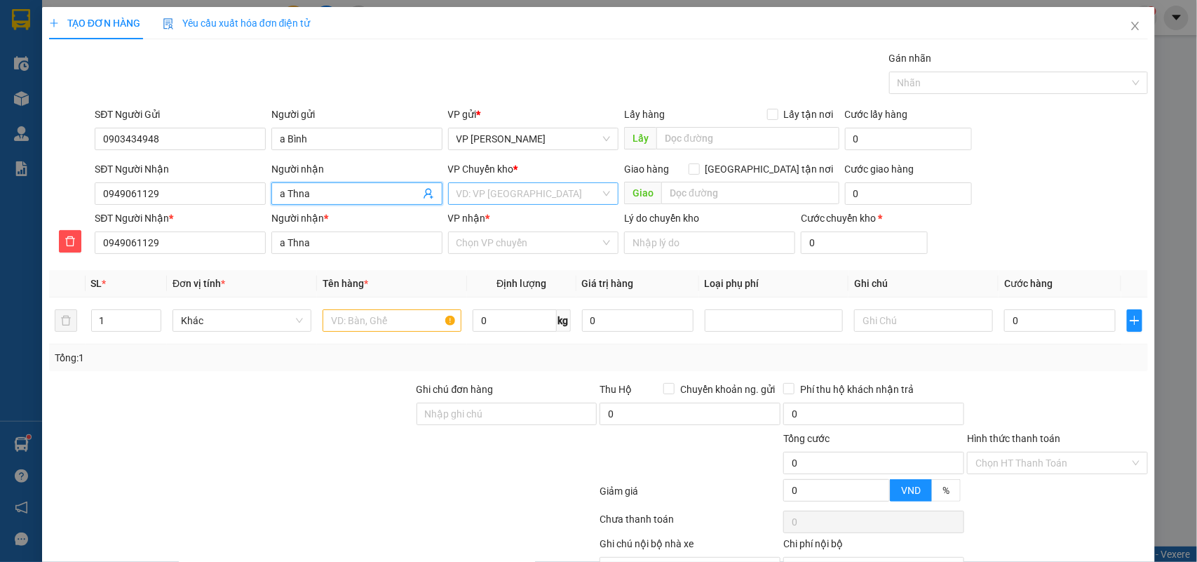
type input "a Thna="
type input "a Thna=="
type input "a Thna="
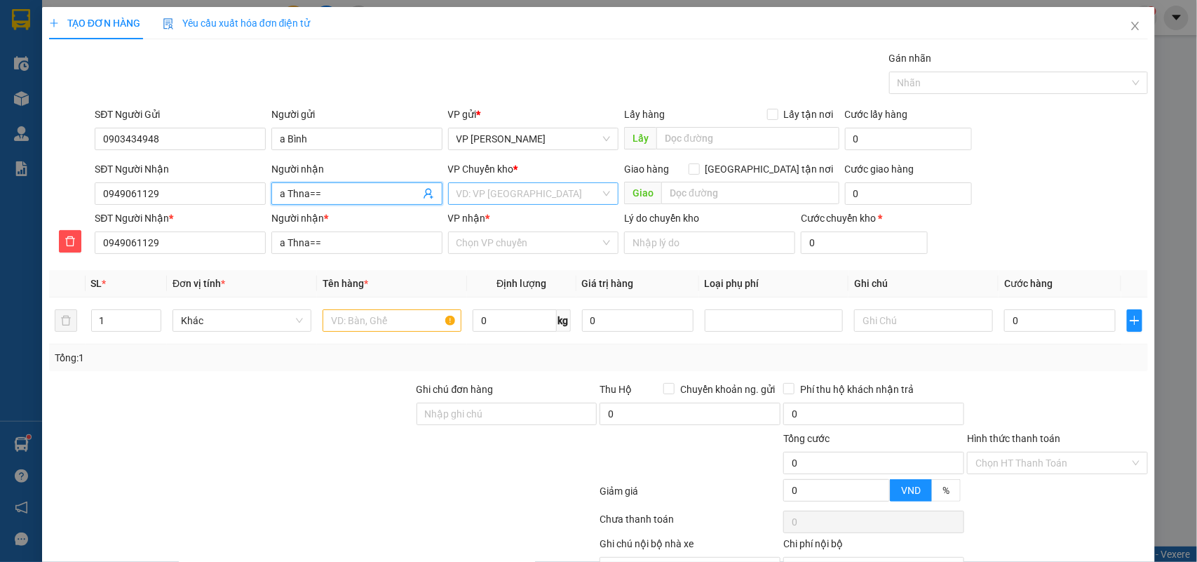
type input "a Thna="
type input "a Thna"
type input "a Thn"
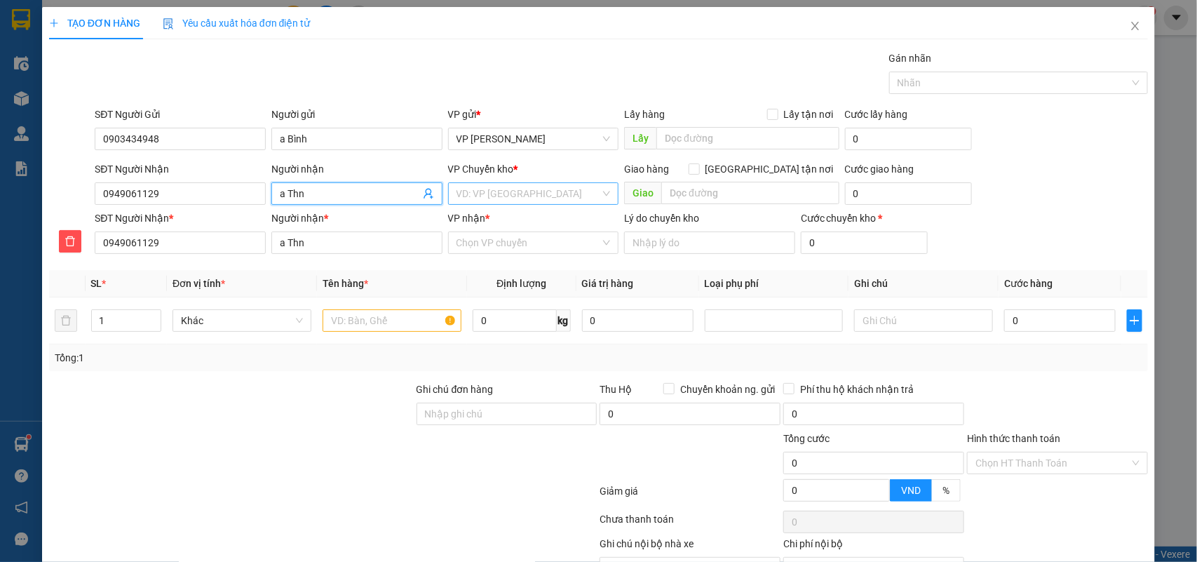
type input "a Th"
type input "a T"
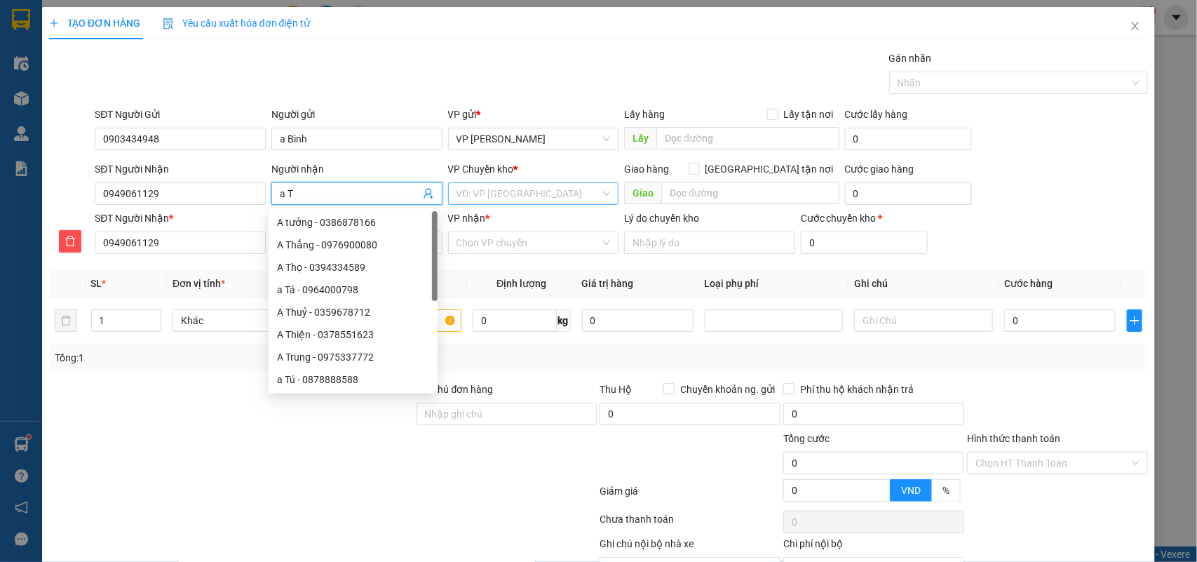
type input "a Th"
type input "a Tha"
type input "a Than"
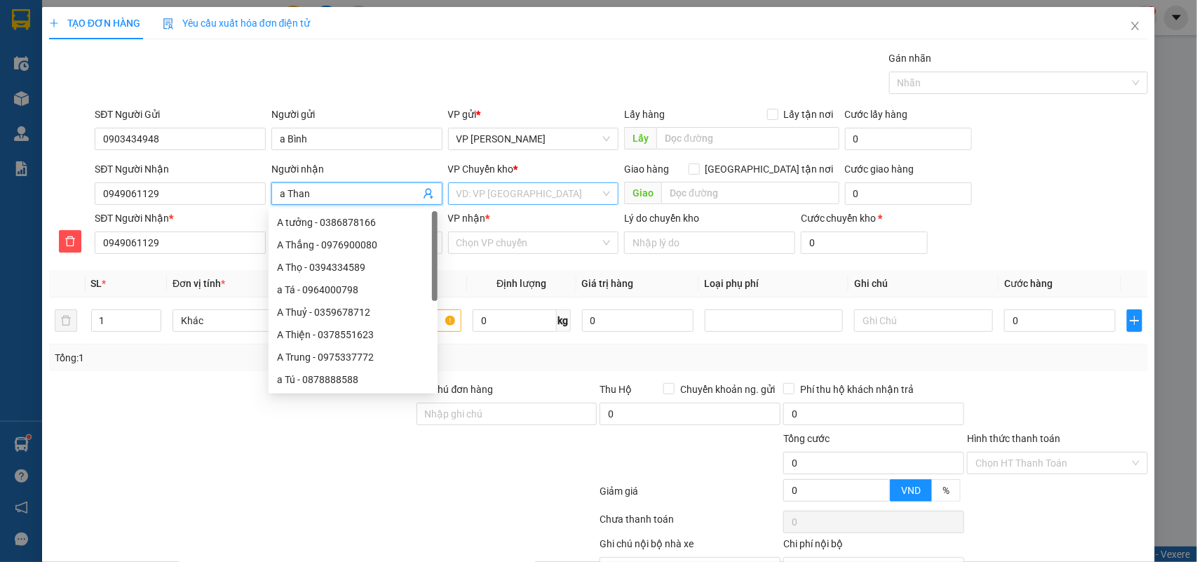
type input "a Than"
type input "a Thanh"
type input "a Thảnh"
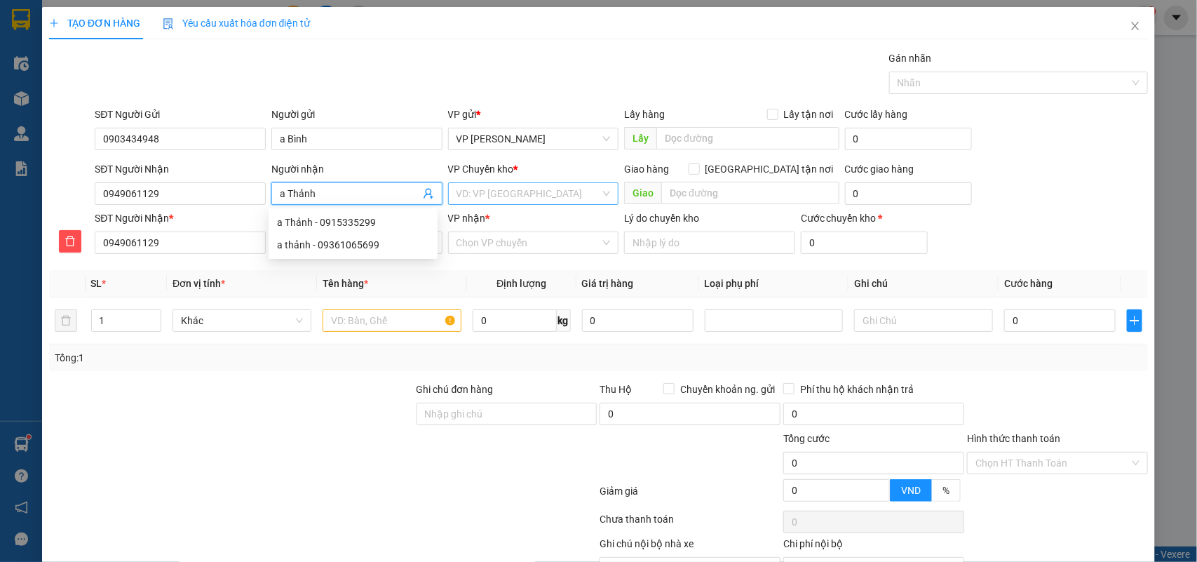
type input "a Thảnh"
click at [533, 188] on input "search" at bounding box center [529, 193] width 144 height 21
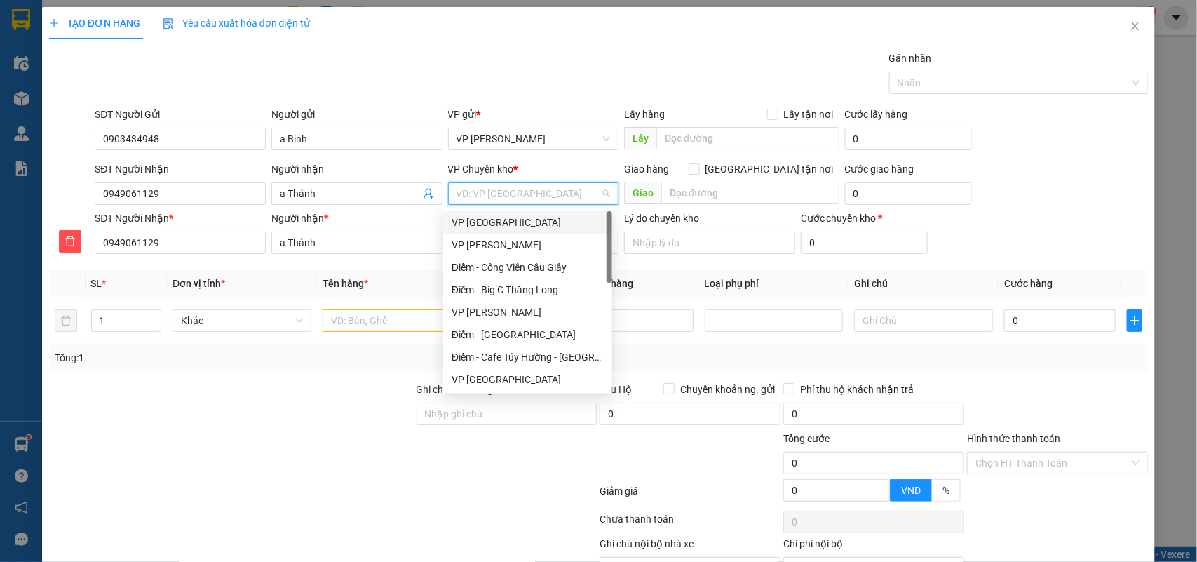
click at [501, 215] on div "VP [GEOGRAPHIC_DATA]" at bounding box center [528, 222] width 152 height 15
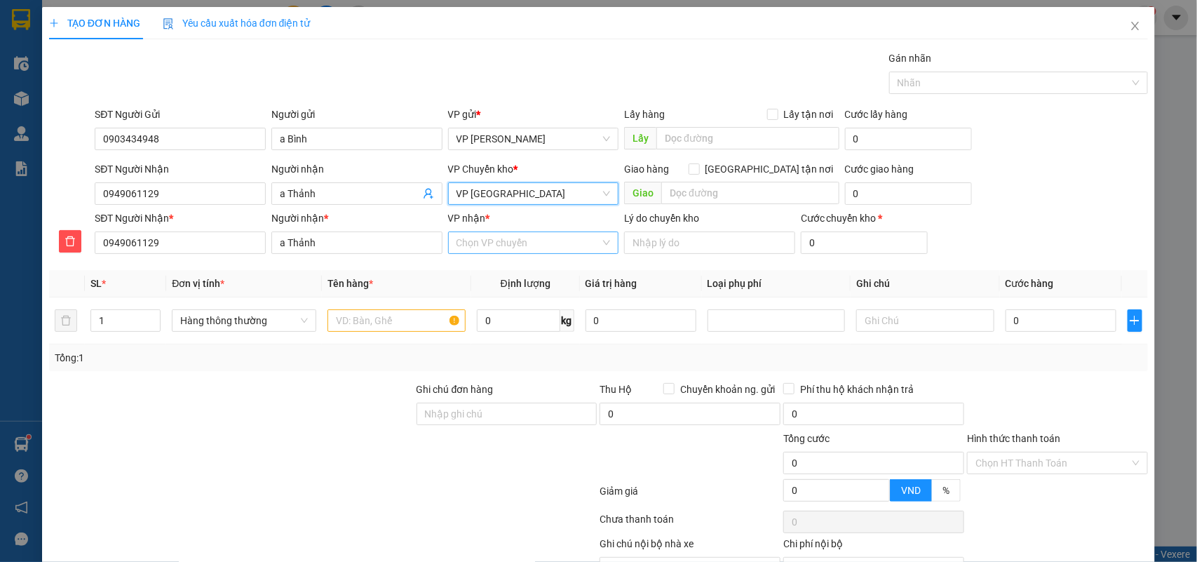
click at [516, 241] on input "VP nhận *" at bounding box center [529, 242] width 144 height 21
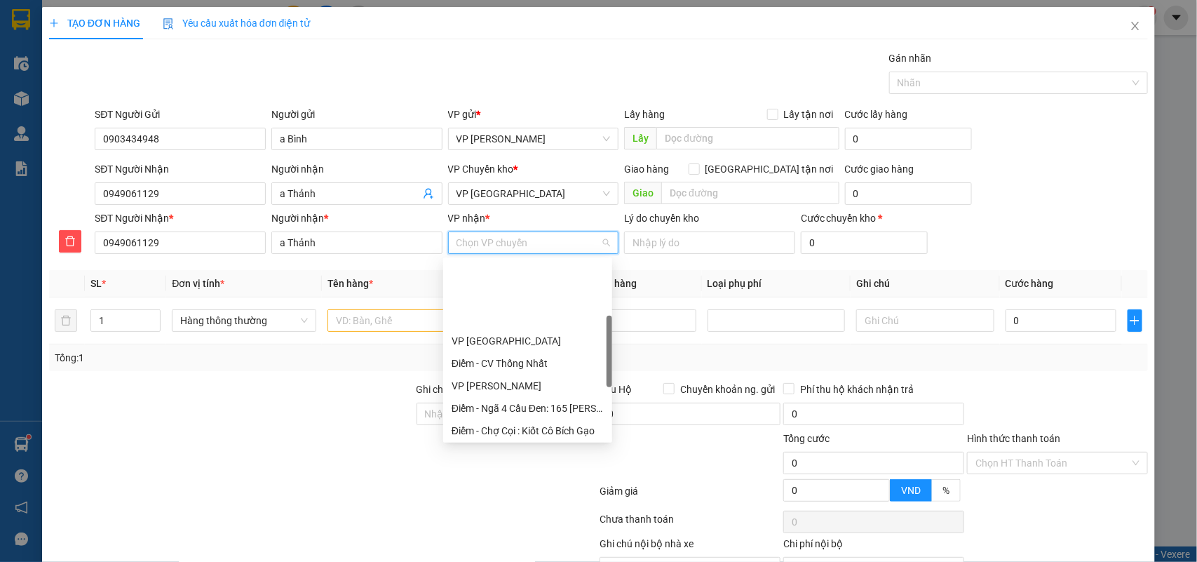
scroll to position [263, 0]
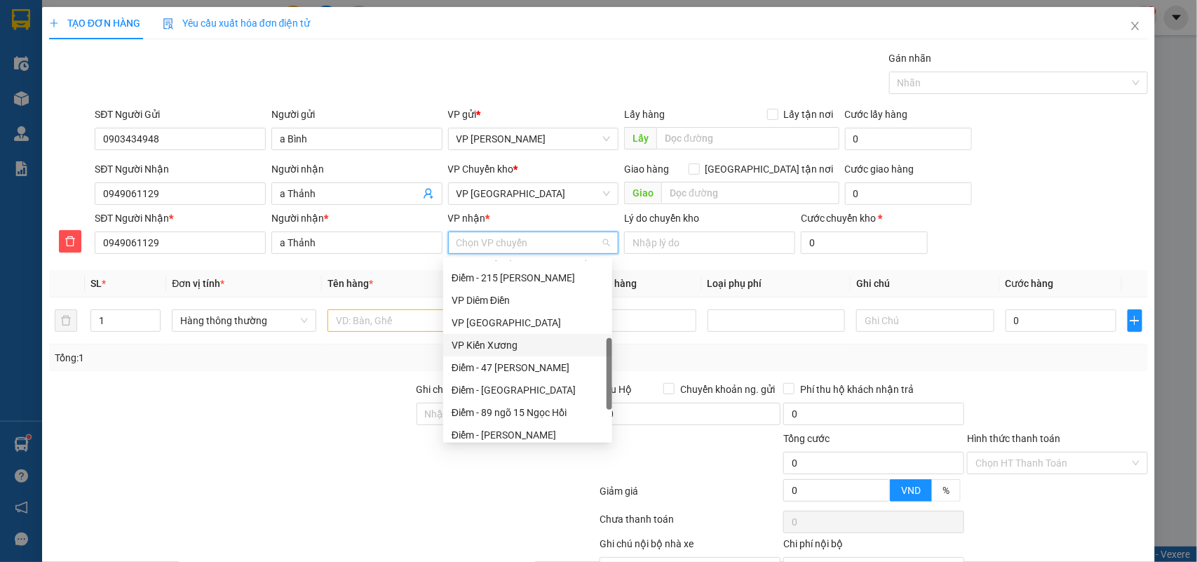
click at [485, 349] on div "VP Kiến Xương" at bounding box center [528, 344] width 152 height 15
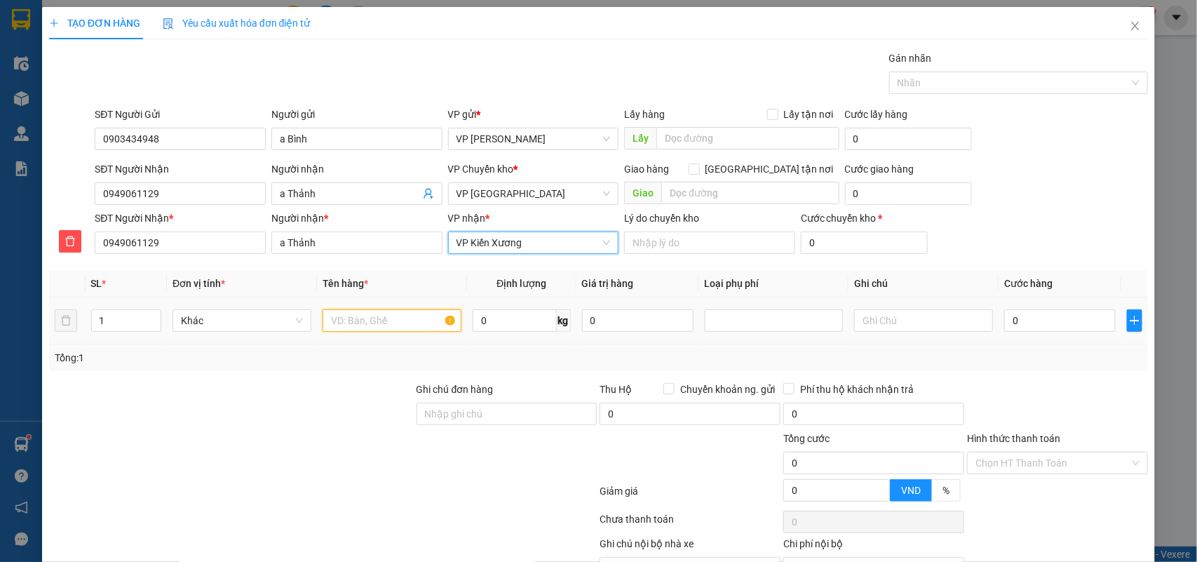
click at [346, 324] on input "text" at bounding box center [392, 320] width 139 height 22
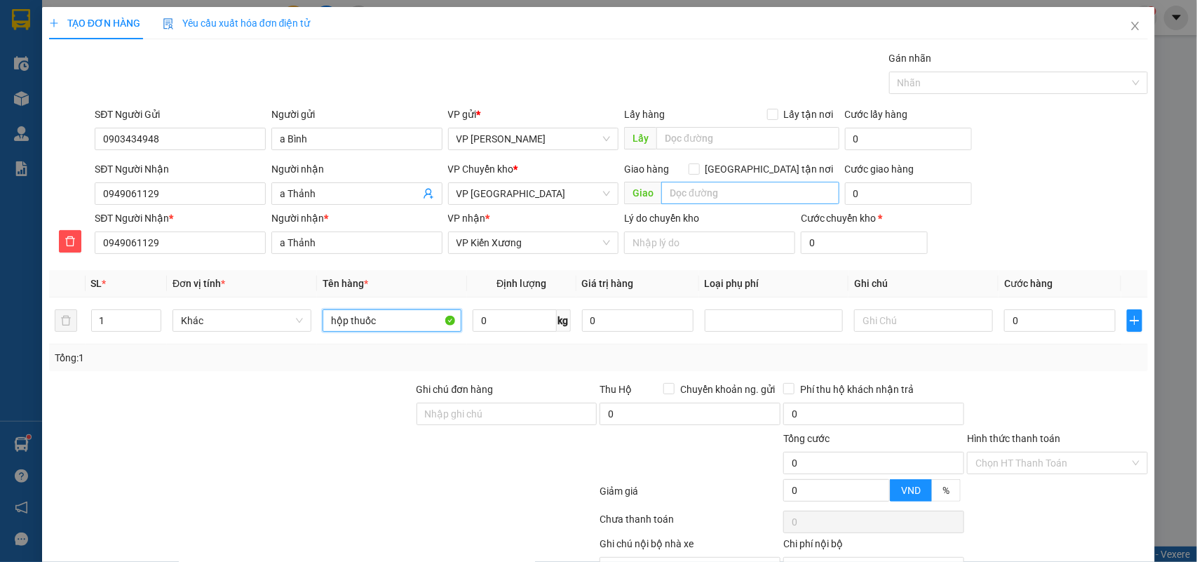
type input "hộp thuốc"
click at [709, 198] on input "text" at bounding box center [750, 193] width 178 height 22
type input "bờ hồ Kiến Xương"
click at [872, 194] on input "0" at bounding box center [908, 193] width 127 height 22
type input "5"
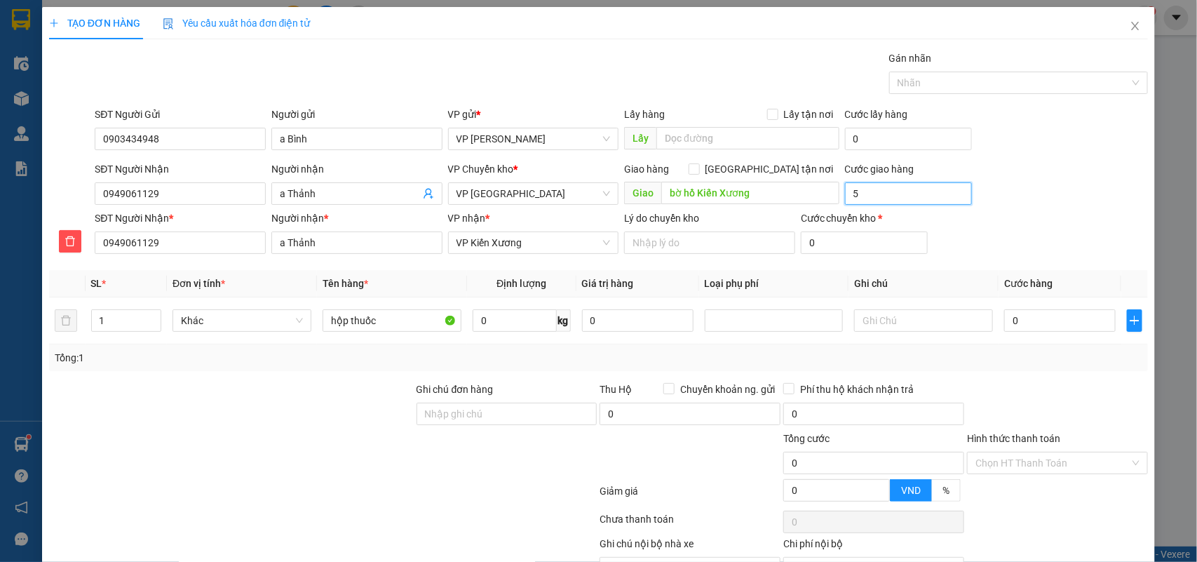
type input "5"
type input "5.000"
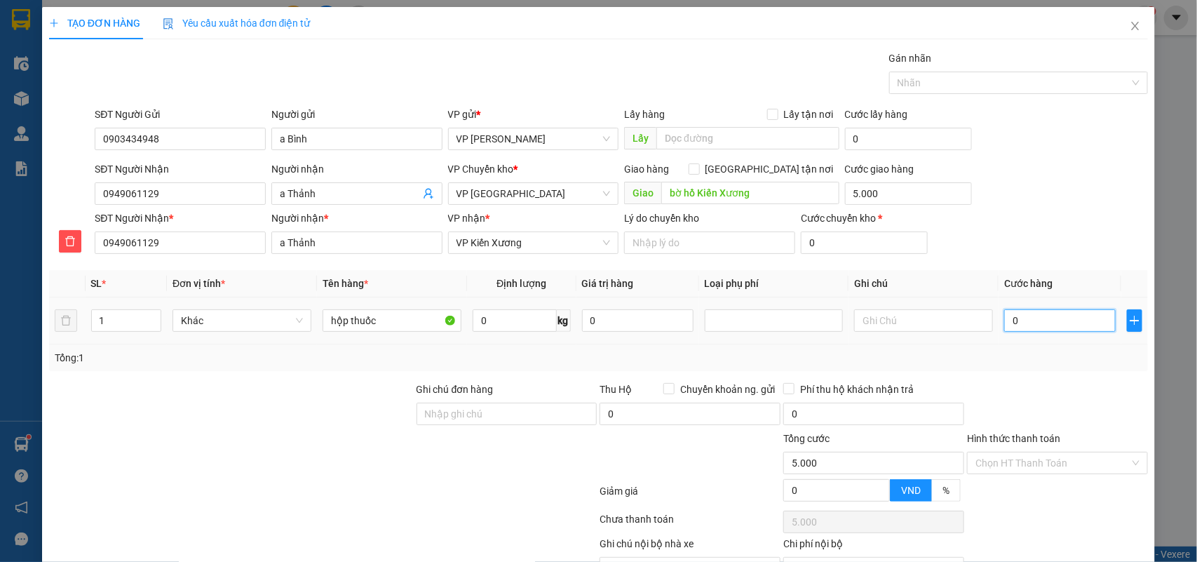
click at [1029, 321] on input "0" at bounding box center [1059, 320] width 111 height 22
type input "3"
type input "5.003"
type input "30"
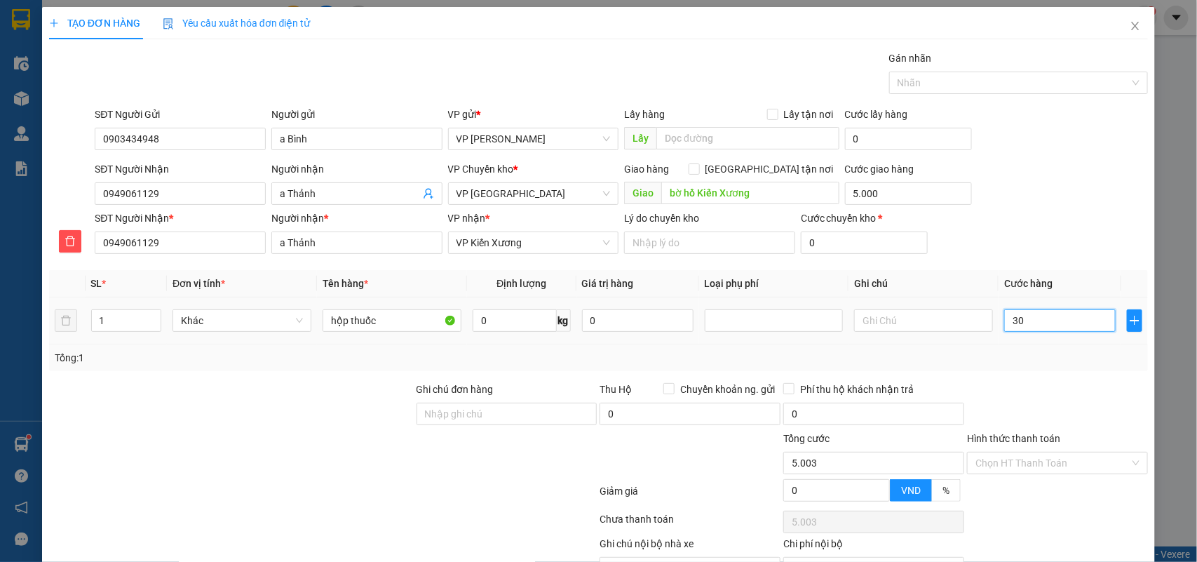
type input "5.030"
type input "30.000"
type input "35.000"
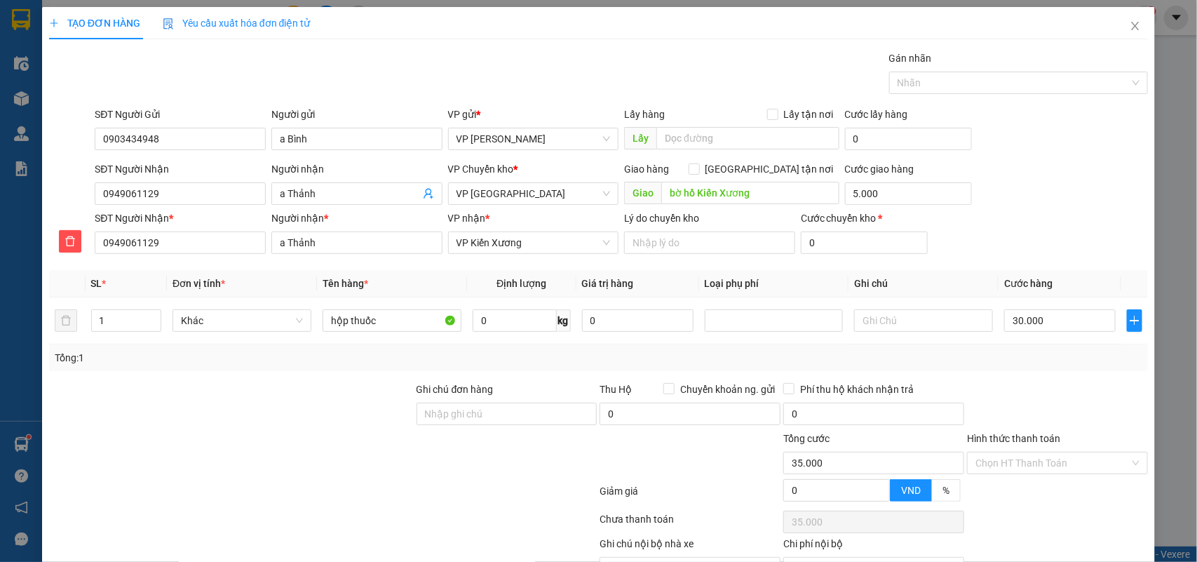
click at [1026, 352] on div "Tổng: 1" at bounding box center [599, 357] width 1088 height 15
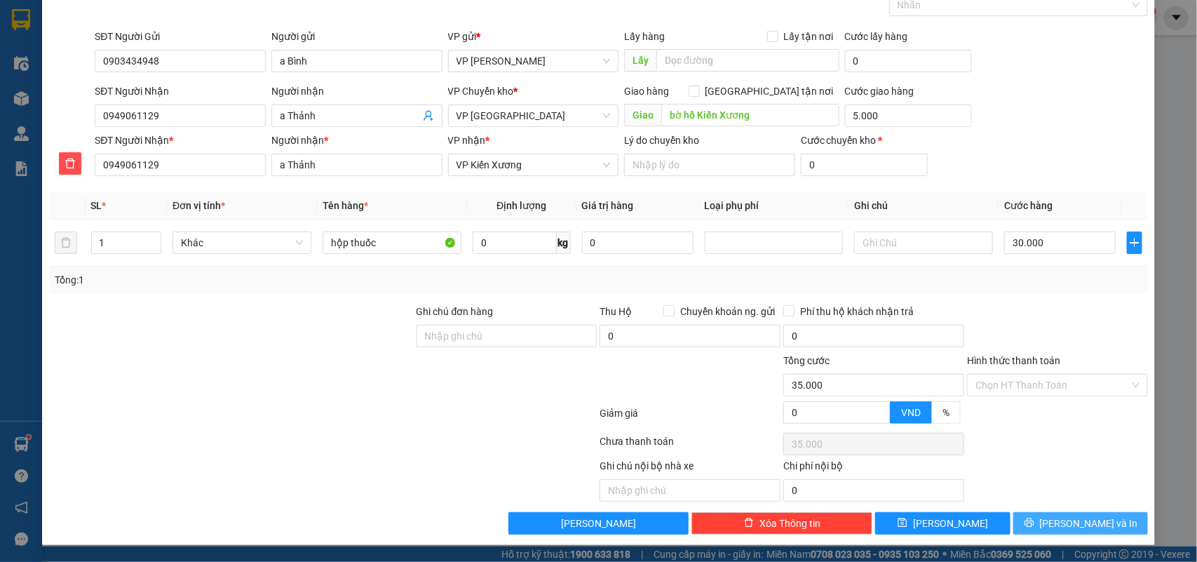
click at [1057, 517] on button "[PERSON_NAME] và In" at bounding box center [1080, 523] width 135 height 22
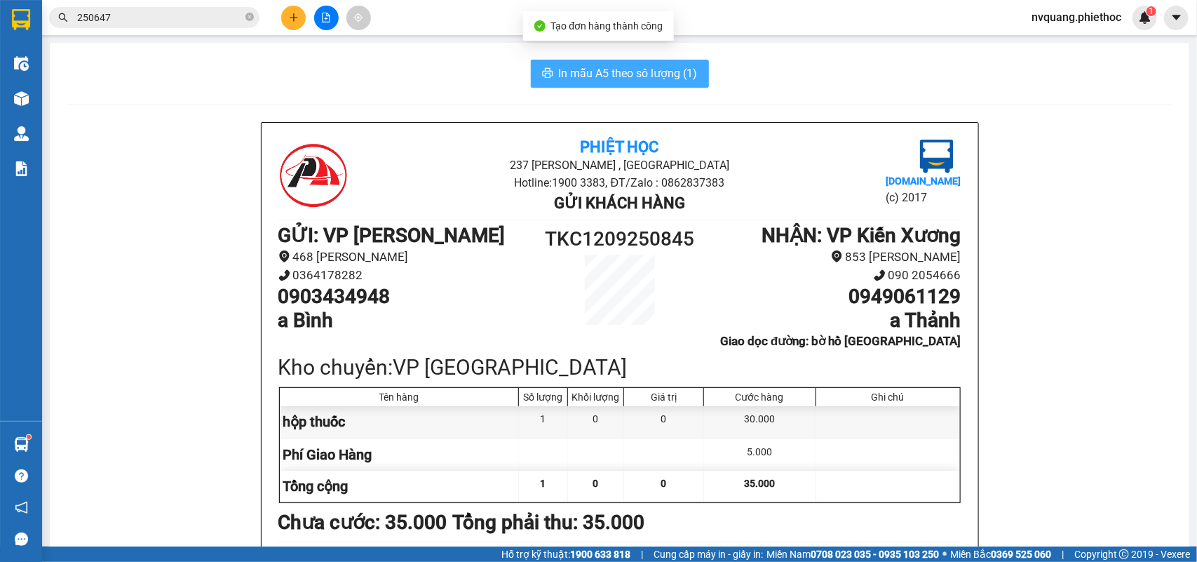
click at [607, 77] on span "In mẫu A5 theo số lượng (1)" at bounding box center [628, 74] width 139 height 18
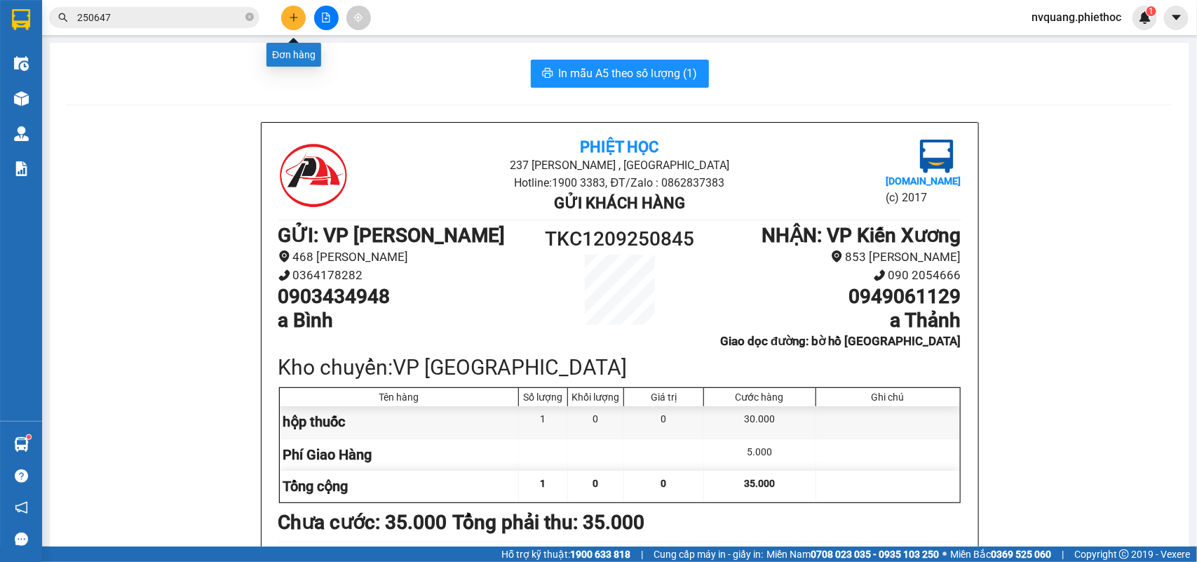
click at [292, 16] on icon "plus" at bounding box center [294, 18] width 10 height 10
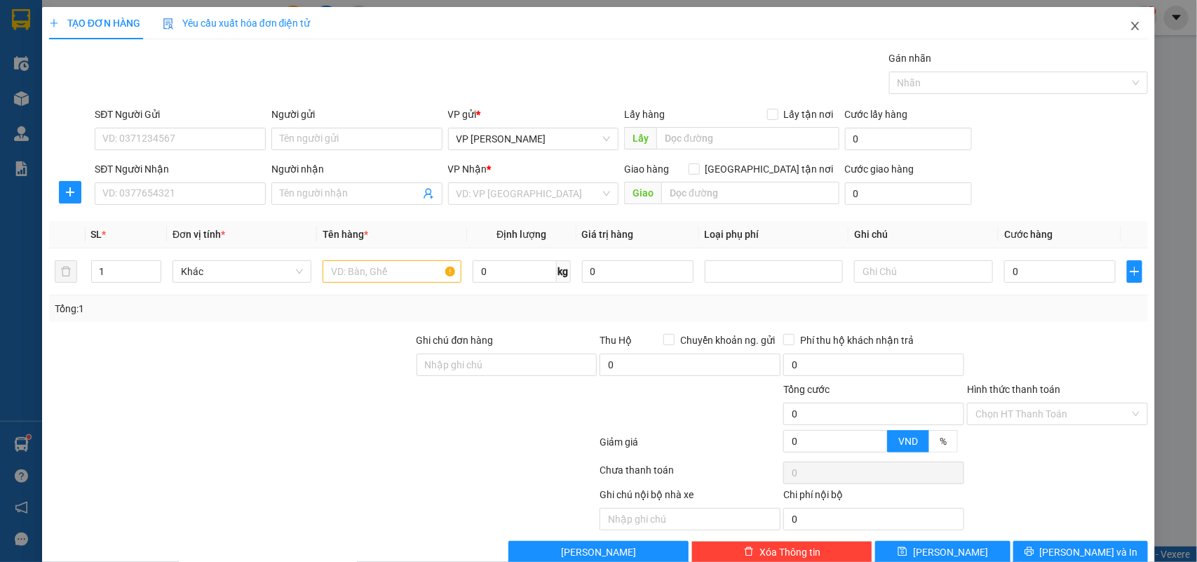
click at [1130, 22] on icon "close" at bounding box center [1135, 25] width 11 height 11
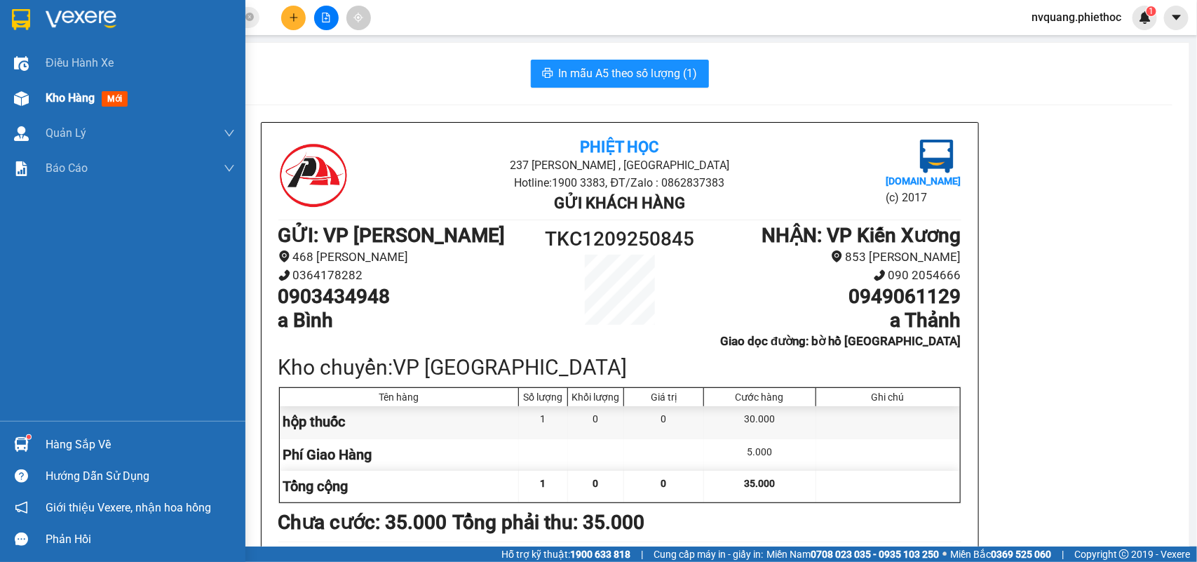
drag, startPoint x: 55, startPoint y: 104, endPoint x: 78, endPoint y: 113, distance: 24.9
click at [55, 103] on span "Kho hàng" at bounding box center [70, 97] width 49 height 13
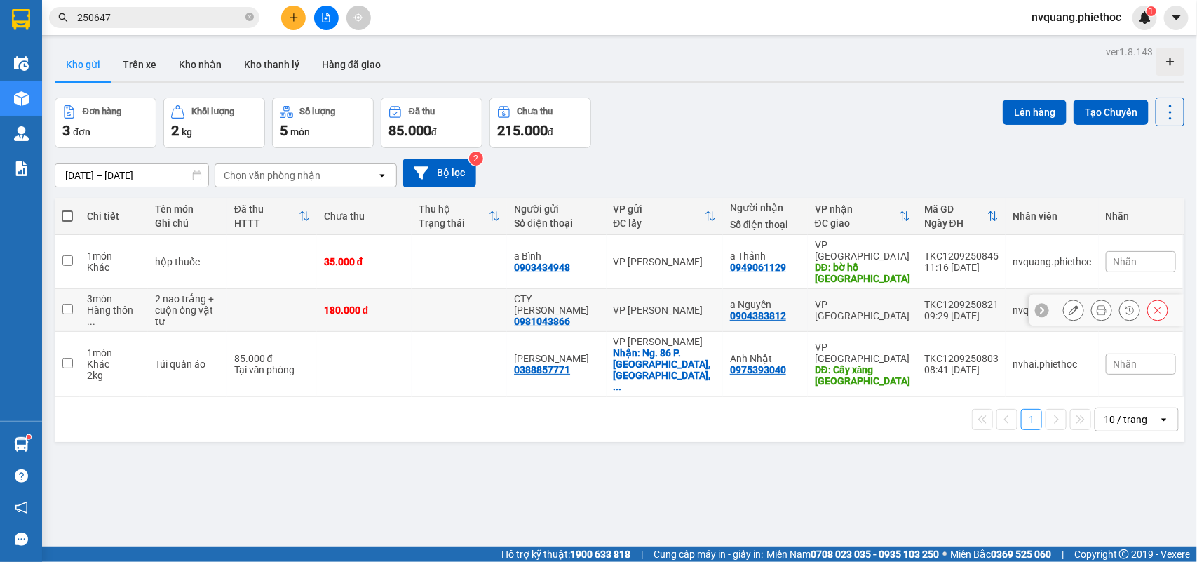
click at [1069, 305] on icon at bounding box center [1074, 310] width 10 height 10
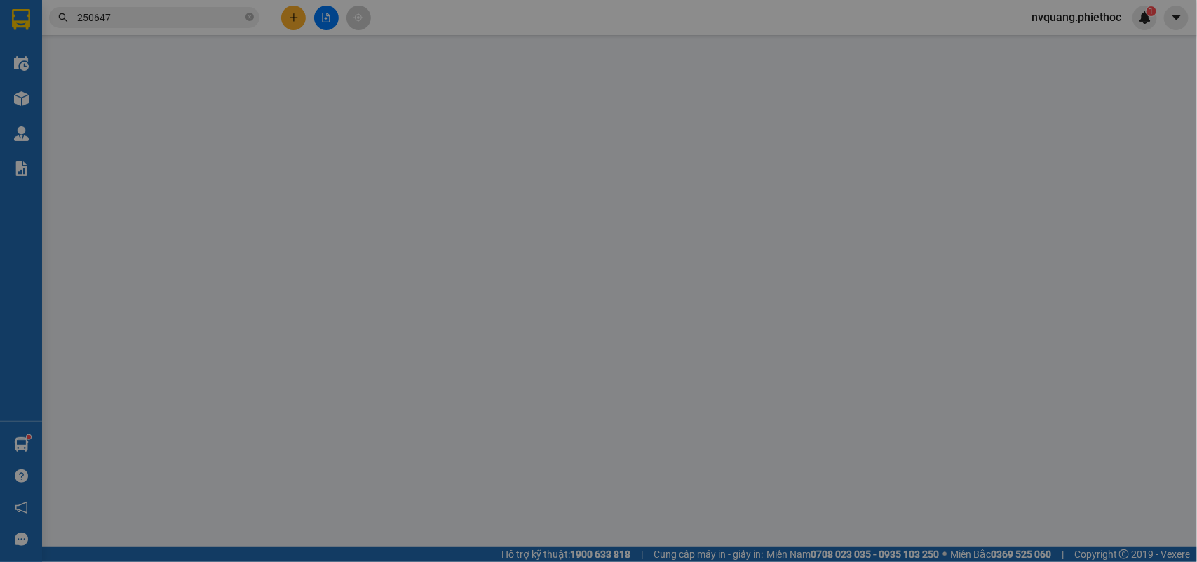
type input "0981043866"
type input "CTY Trang Linh"
type input "0904383812"
type input "a Nguyên"
type input "180.000"
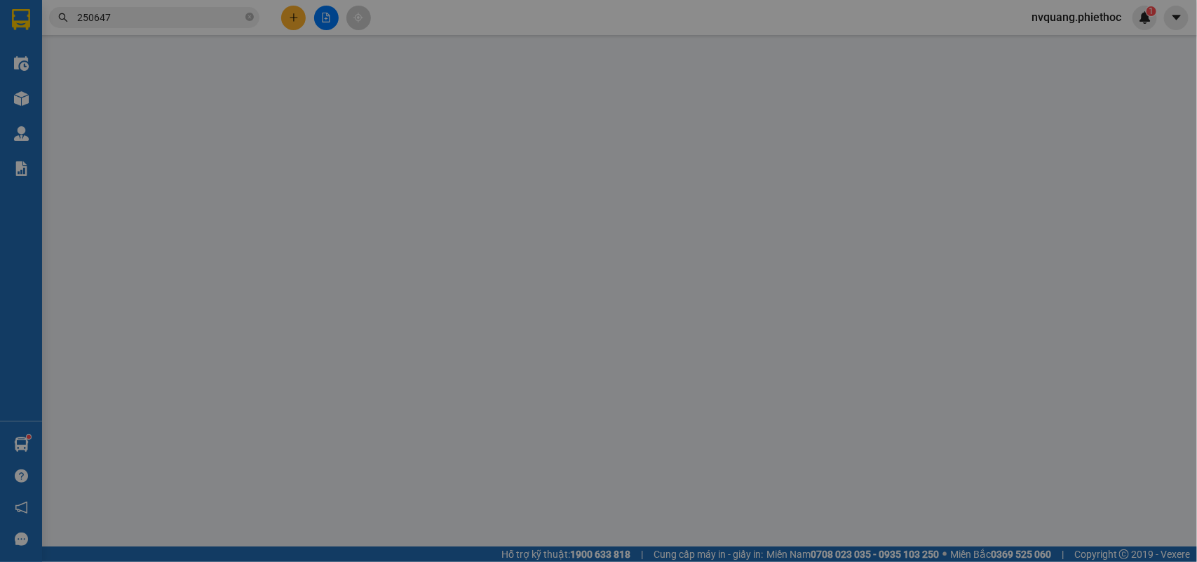
type input "180.000"
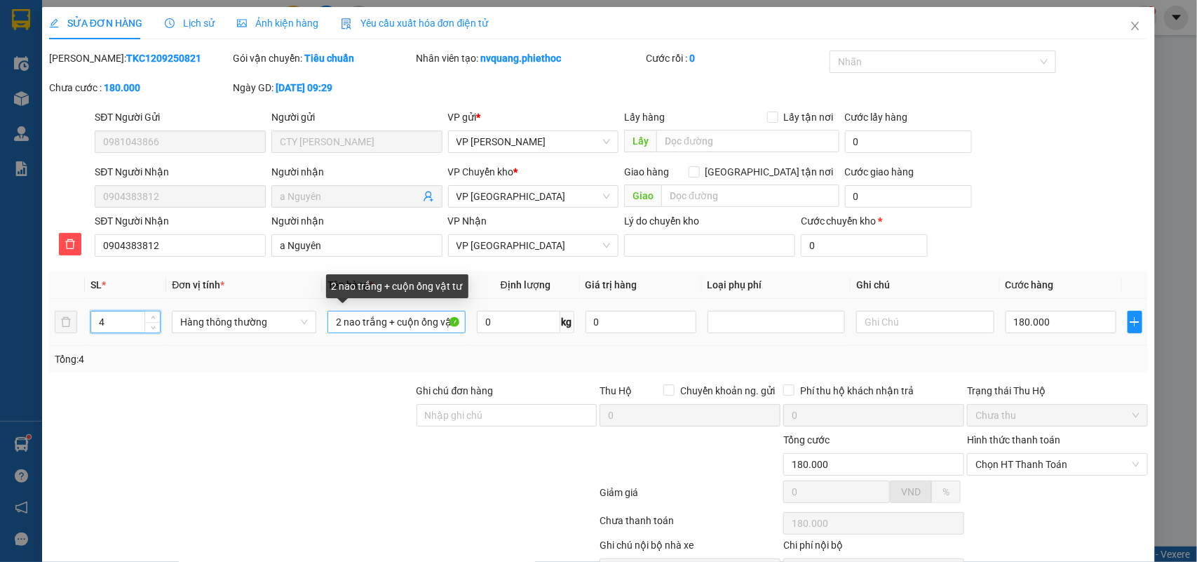
type input "4"
click at [437, 318] on input "2 nao trắng + cuộn ống vật tư" at bounding box center [396, 322] width 138 height 22
type input "2 nao trắng + cuộn ống + hộp ct vật tư"
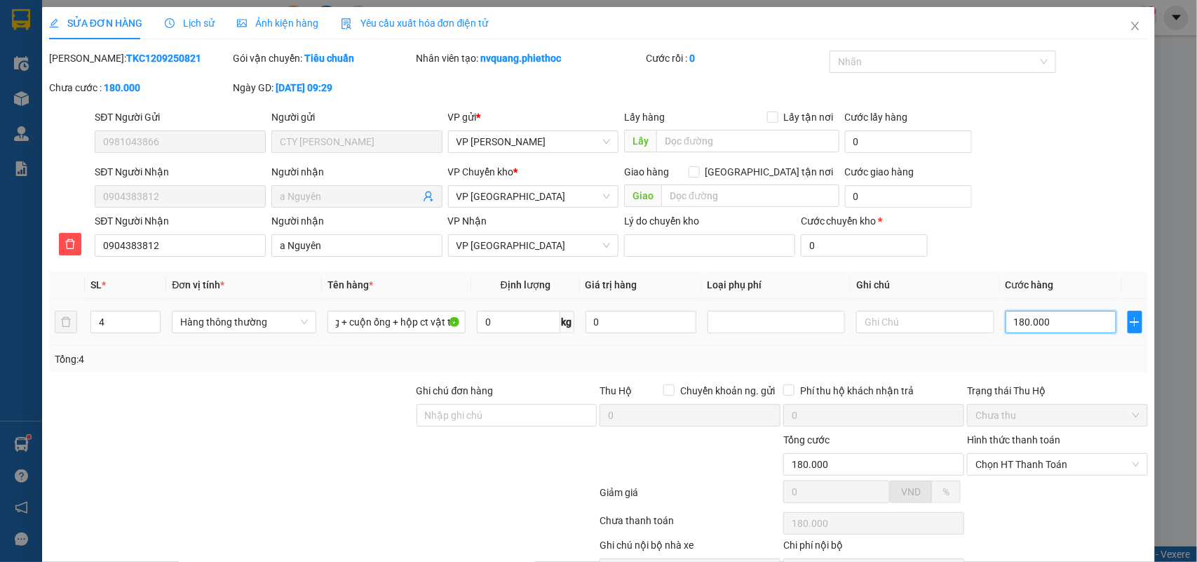
scroll to position [0, 0]
click at [1041, 325] on input "180.000" at bounding box center [1061, 322] width 111 height 22
type input "2"
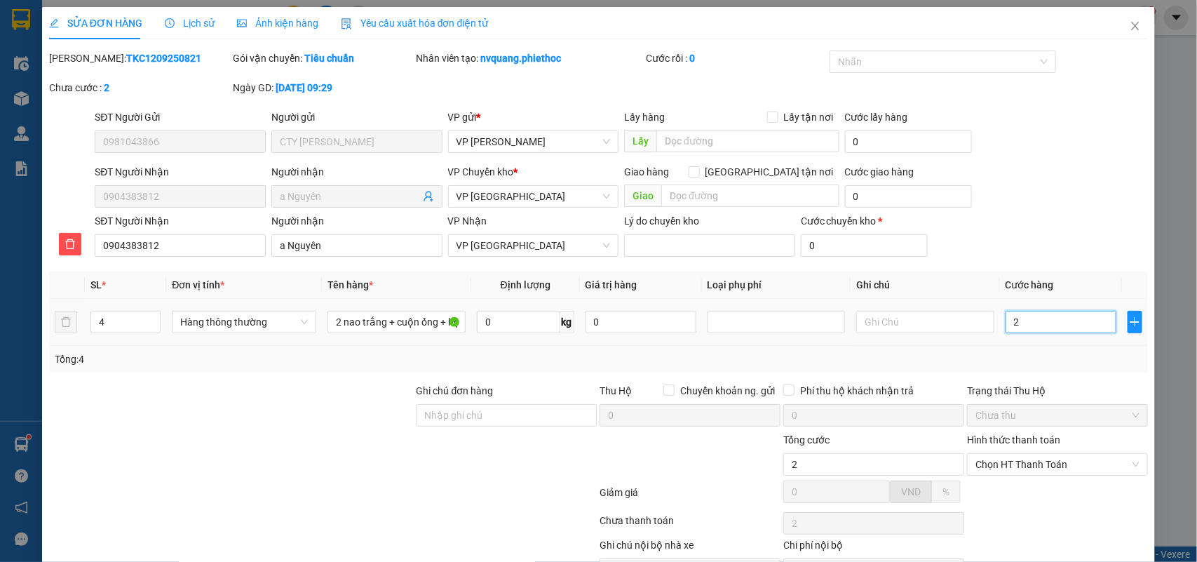
type input "23"
type input "230"
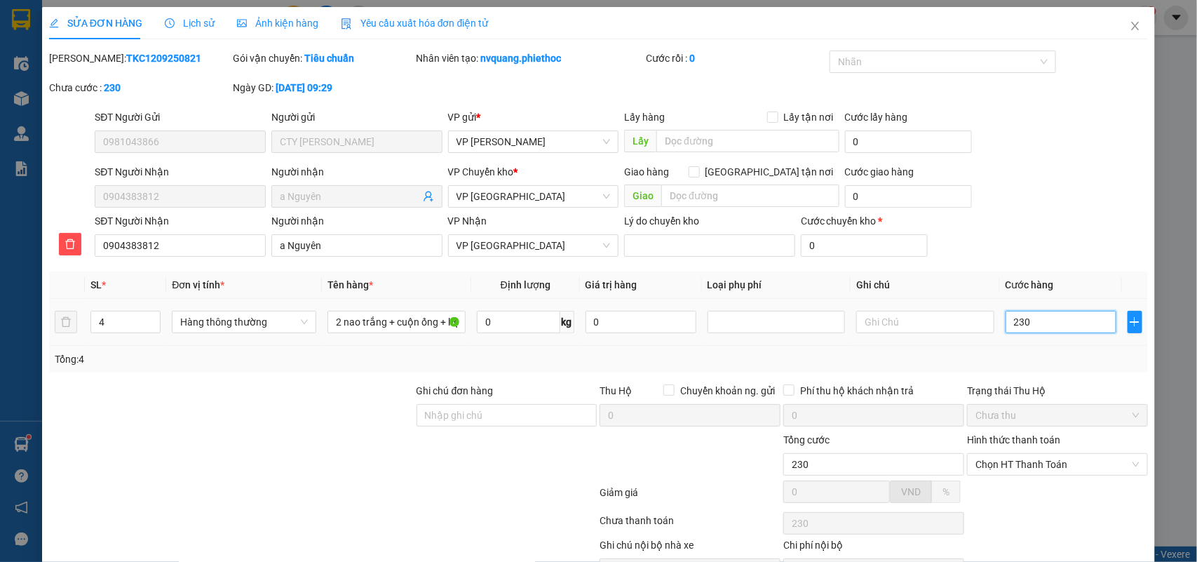
type input "230"
type input "230.000"
click at [1069, 339] on td "230.000" at bounding box center [1061, 322] width 122 height 47
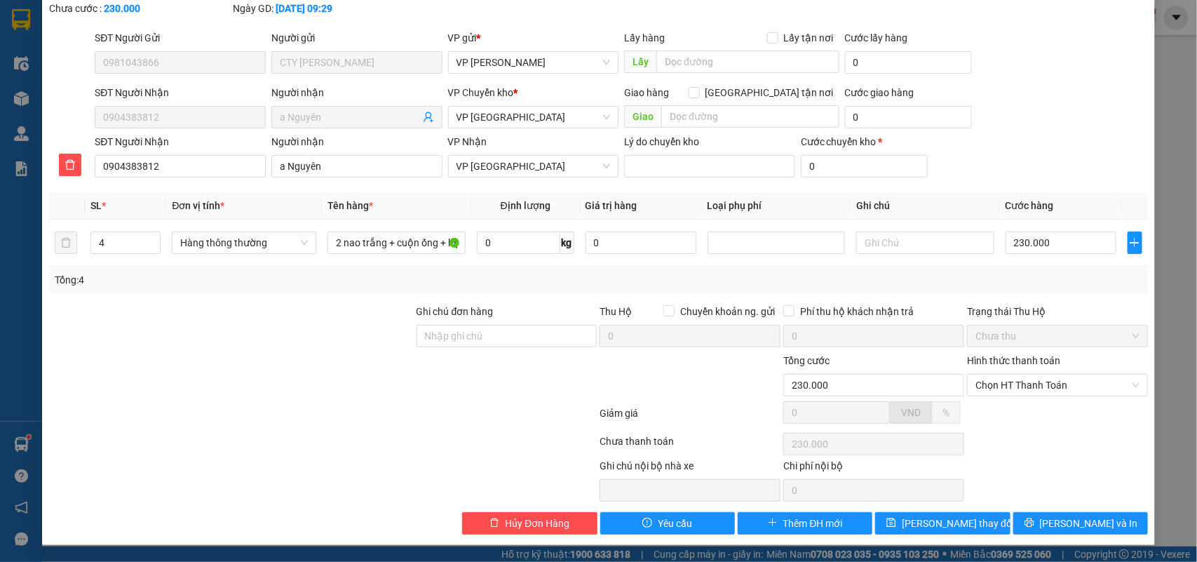
click at [1074, 509] on div "Total Paid Fee 0 Total UnPaid Fee 180.000 Cash Collection Total Fee Mã ĐH: TKC1…" at bounding box center [599, 252] width 1100 height 563
click at [1075, 519] on span "[PERSON_NAME] và In" at bounding box center [1089, 522] width 98 height 15
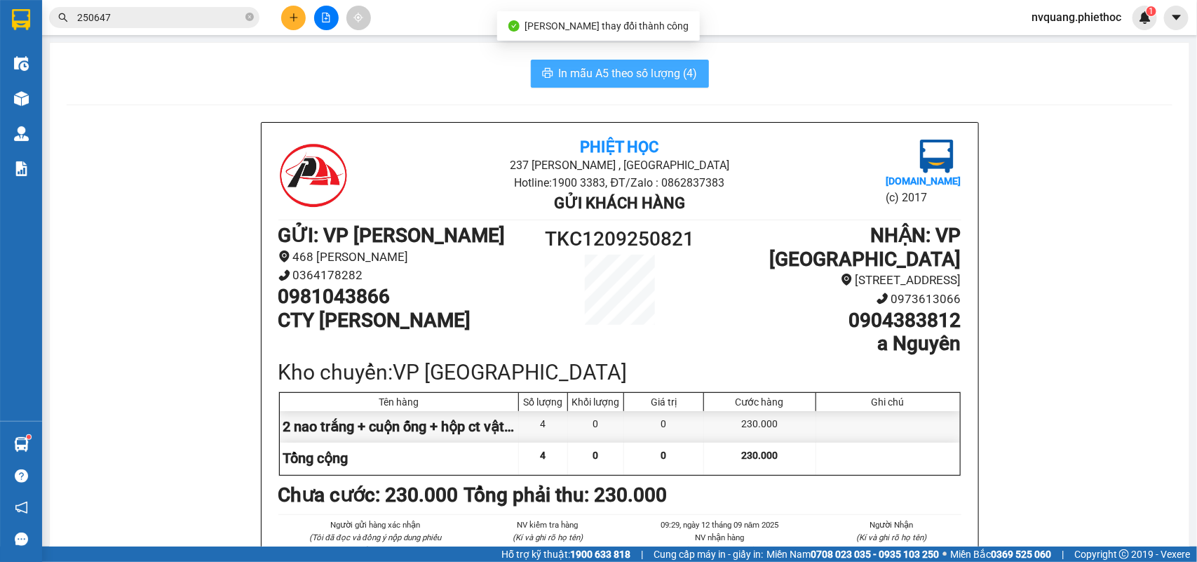
click at [617, 74] on span "In mẫu A5 theo số lượng (4)" at bounding box center [628, 74] width 139 height 18
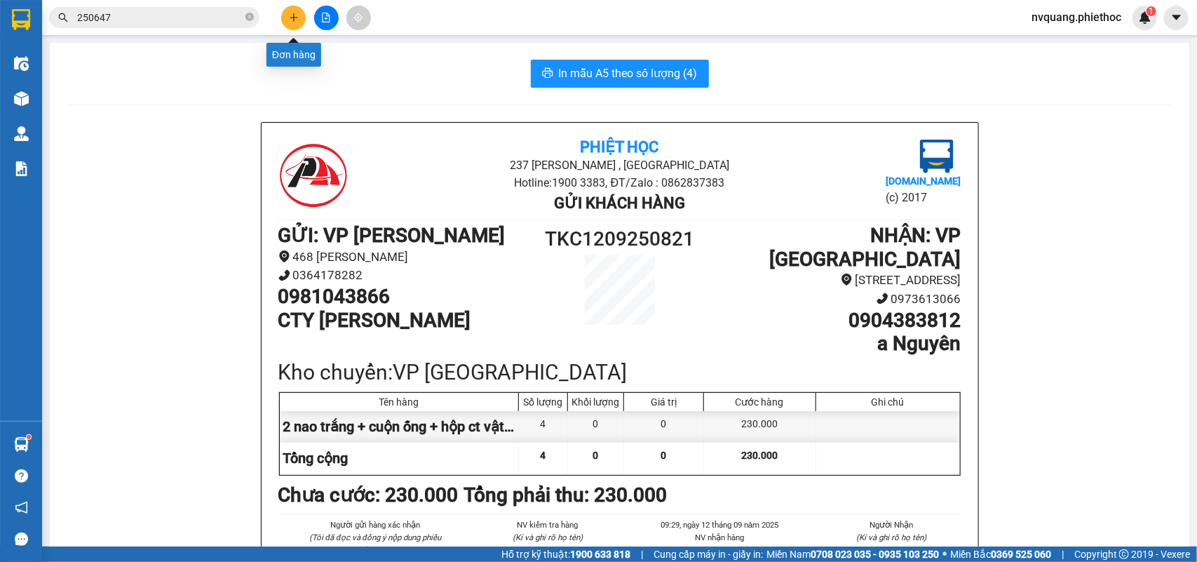
click at [291, 15] on icon "plus" at bounding box center [294, 18] width 10 height 10
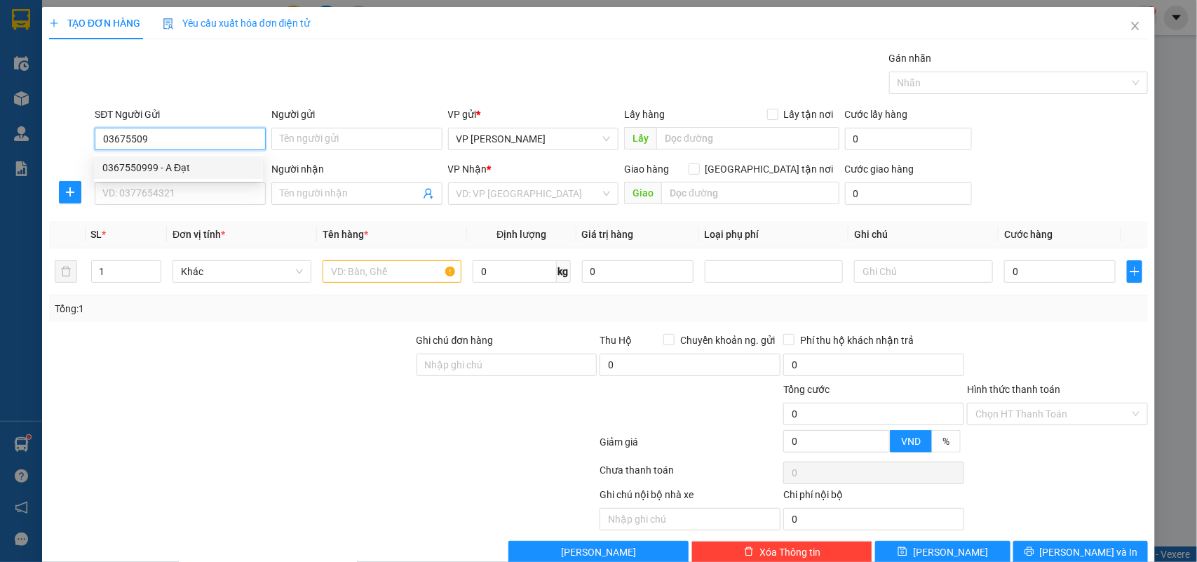
click at [142, 160] on div "0367550999 - A Đạt" at bounding box center [178, 167] width 152 height 15
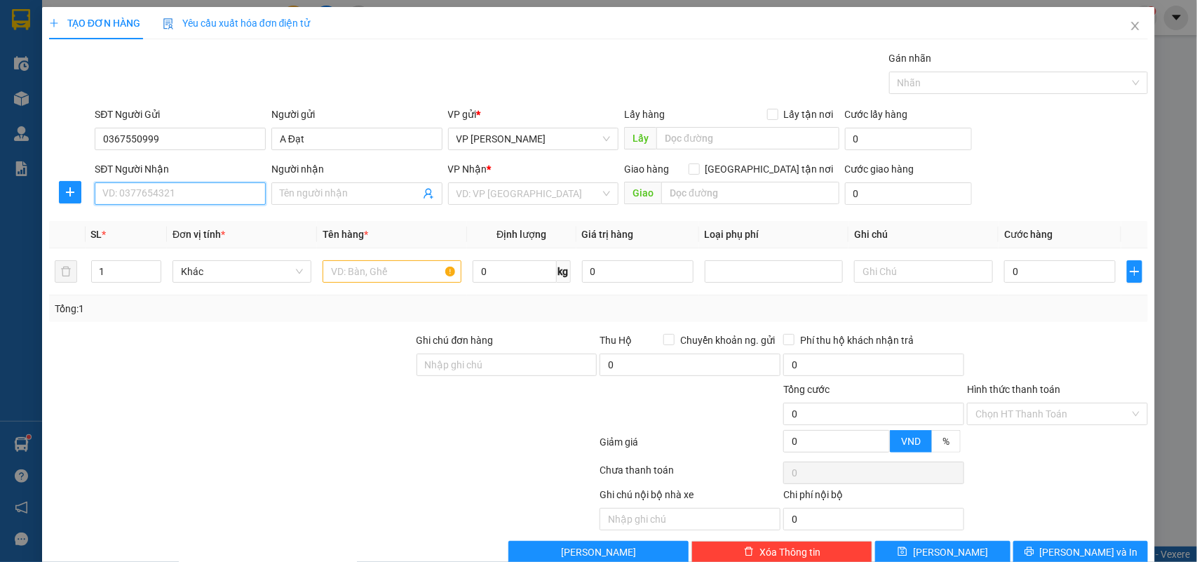
click at [151, 187] on input "SĐT Người Nhận" at bounding box center [180, 193] width 171 height 22
click at [300, 200] on input "Người nhận" at bounding box center [350, 193] width 140 height 15
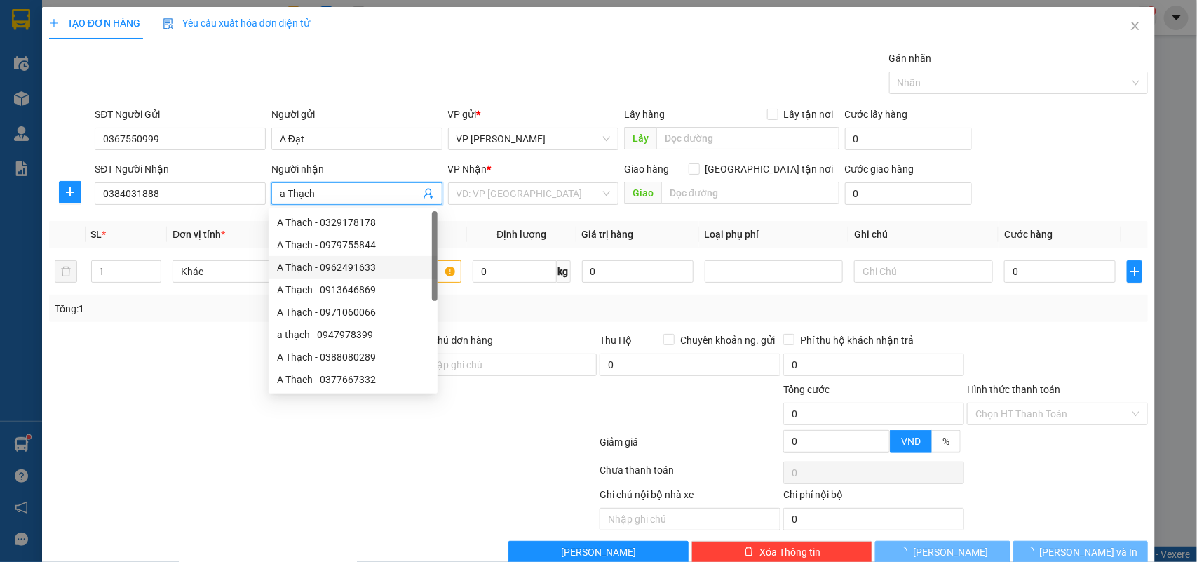
click at [496, 208] on div "VP Nhận * VD: VP Sài Gòn" at bounding box center [533, 185] width 171 height 49
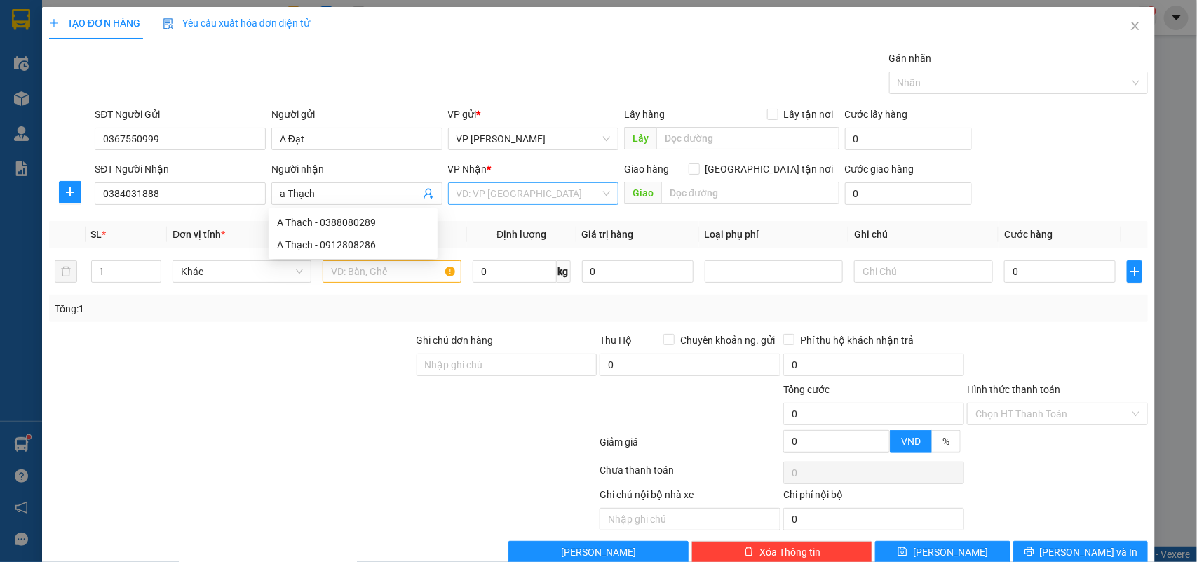
click at [496, 195] on input "search" at bounding box center [529, 193] width 144 height 21
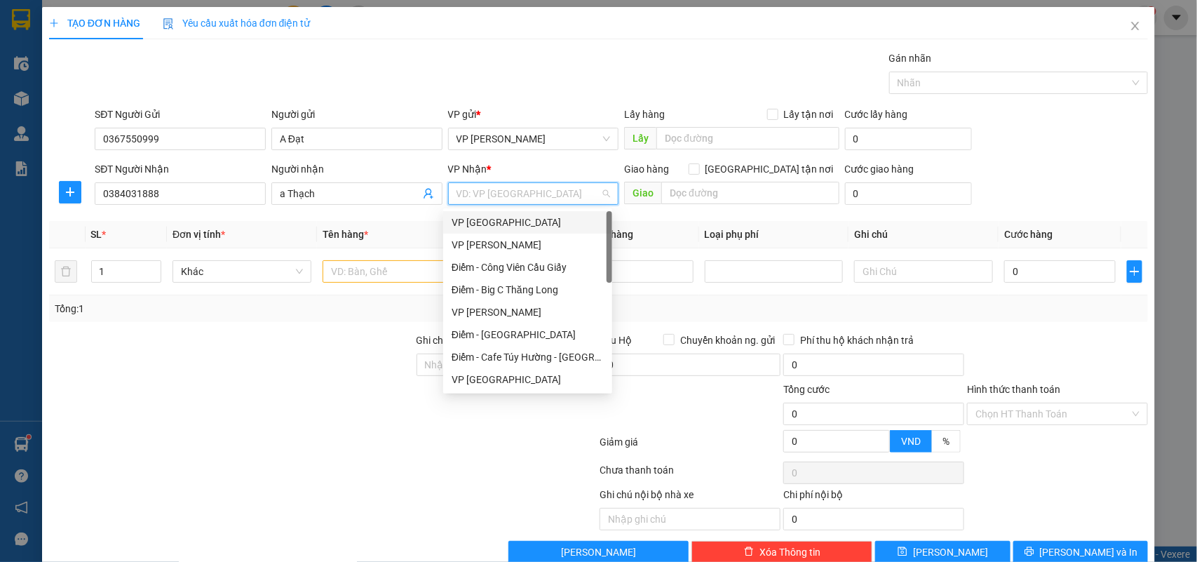
click at [487, 222] on div "VP [GEOGRAPHIC_DATA]" at bounding box center [528, 222] width 152 height 15
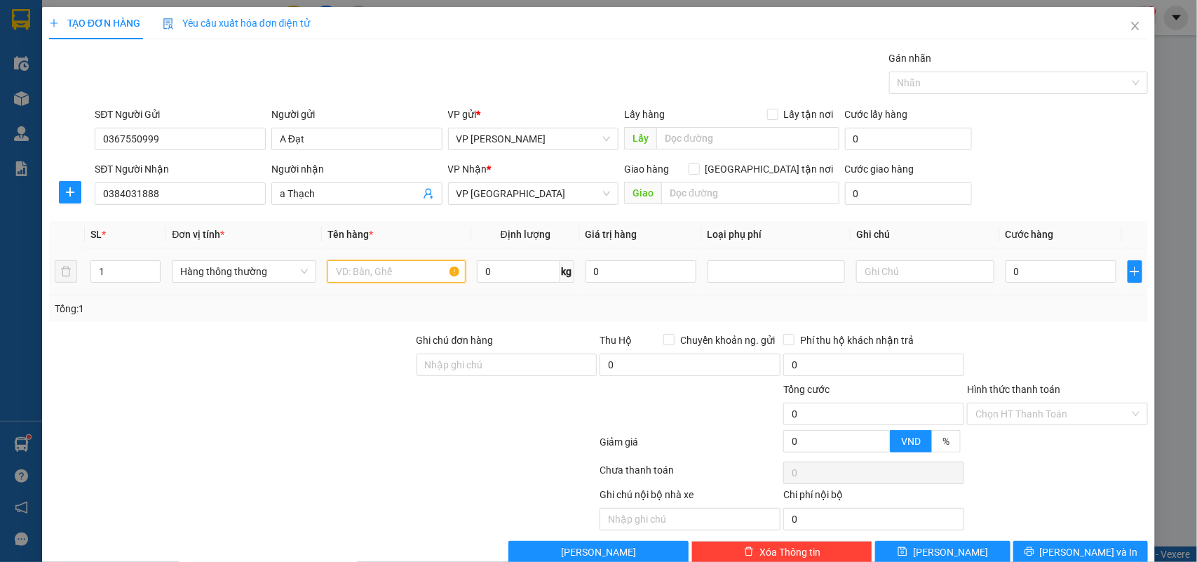
click at [374, 275] on input "text" at bounding box center [396, 271] width 138 height 22
click at [1032, 276] on input "0" at bounding box center [1061, 271] width 111 height 22
click at [386, 273] on input "hộp ct" at bounding box center [396, 271] width 138 height 22
click at [1067, 551] on span "[PERSON_NAME] và In" at bounding box center [1089, 551] width 98 height 15
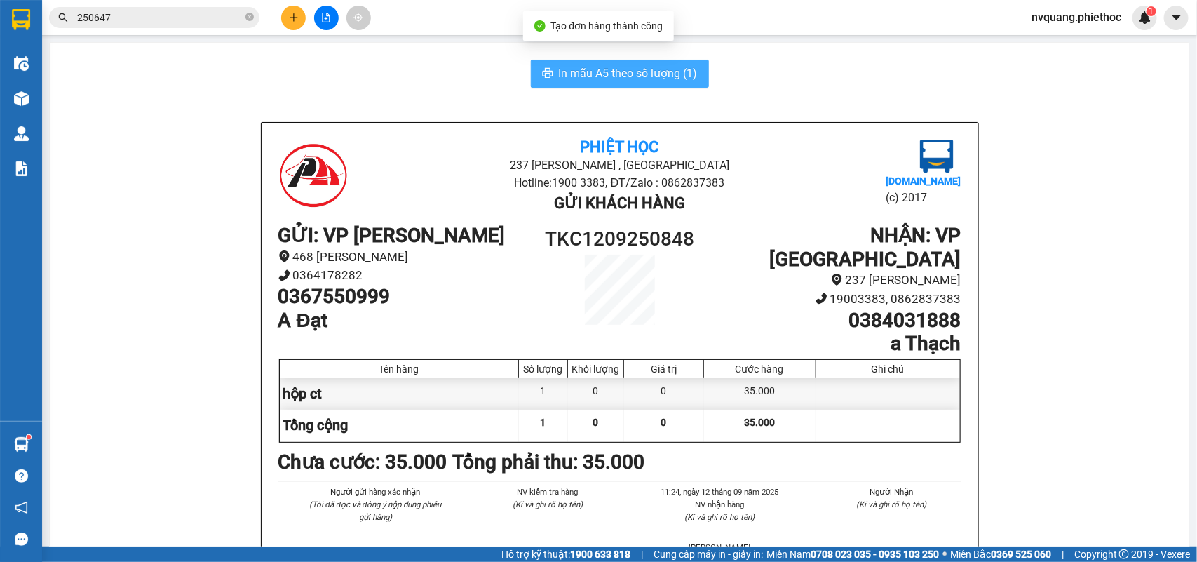
click at [593, 79] on span "In mẫu A5 theo số lượng (1)" at bounding box center [628, 74] width 139 height 18
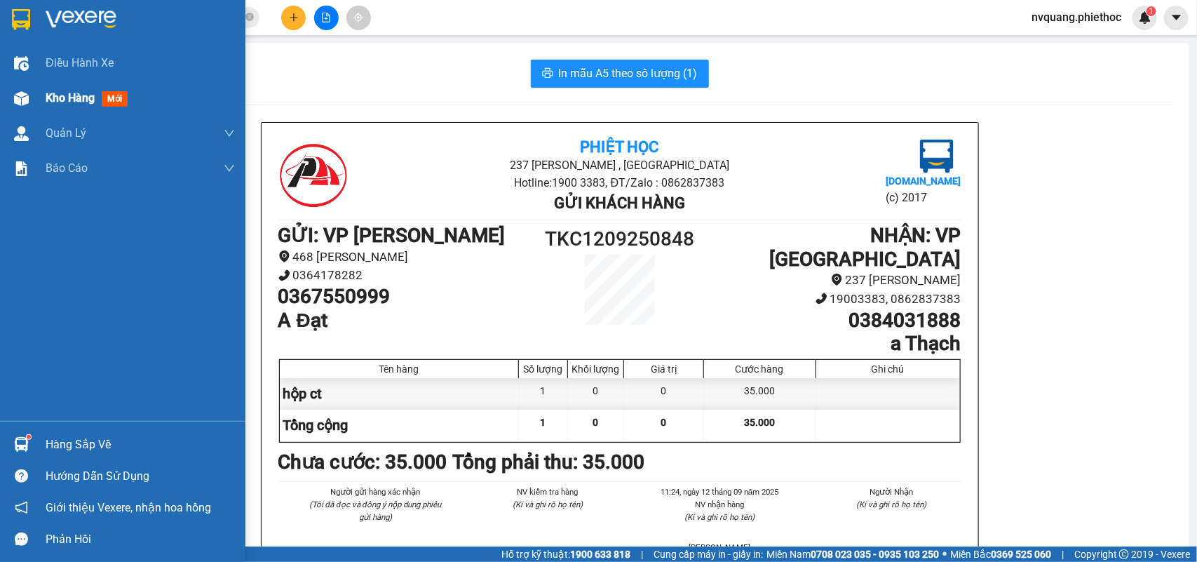
click at [60, 105] on div "Kho hàng mới" at bounding box center [90, 98] width 88 height 18
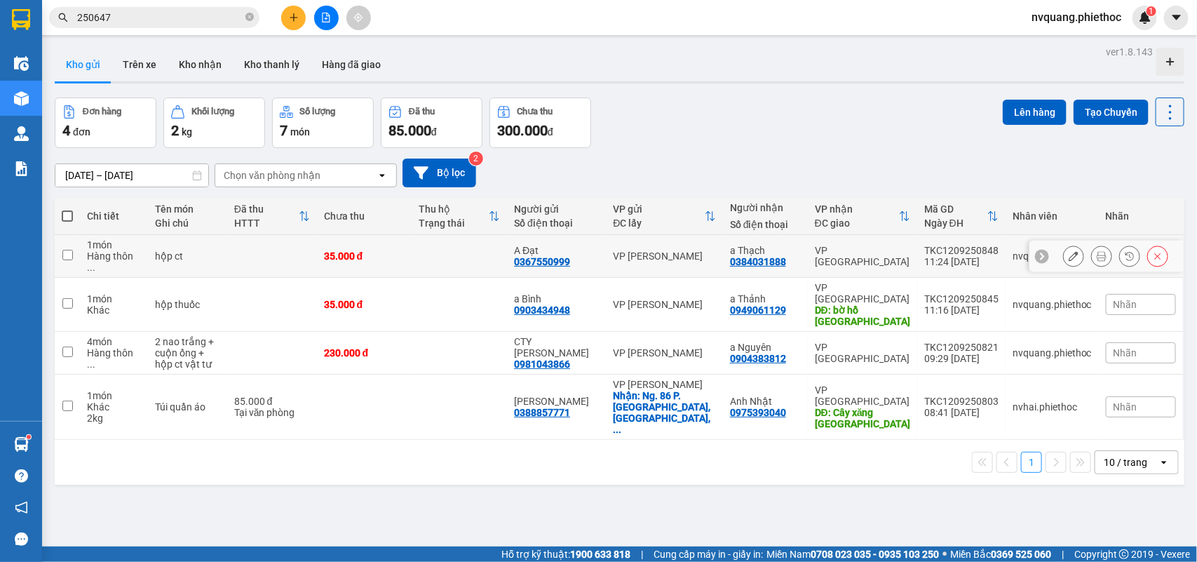
click at [384, 250] on div "35.000 đ" at bounding box center [364, 255] width 81 height 11
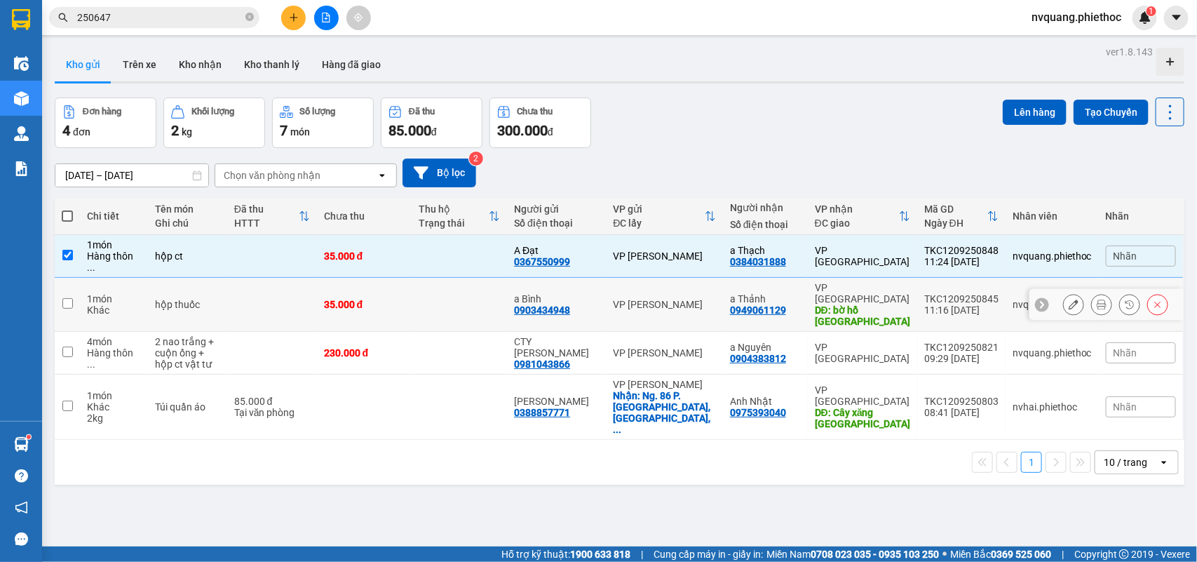
click at [379, 281] on td "35.000 đ" at bounding box center [364, 305] width 95 height 54
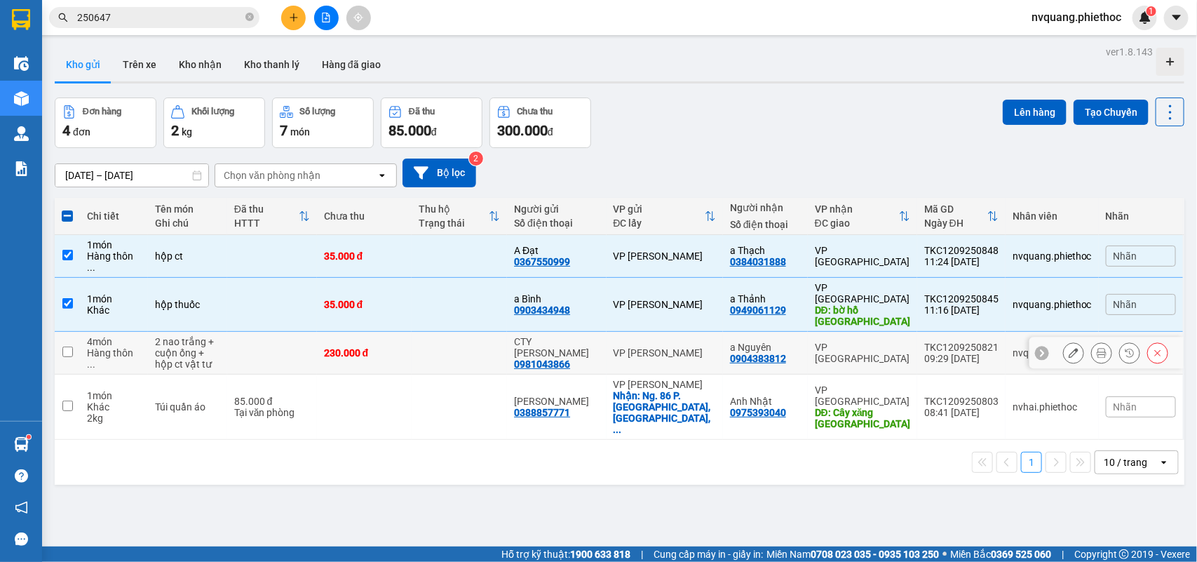
click at [387, 332] on td "230.000 đ" at bounding box center [364, 353] width 95 height 43
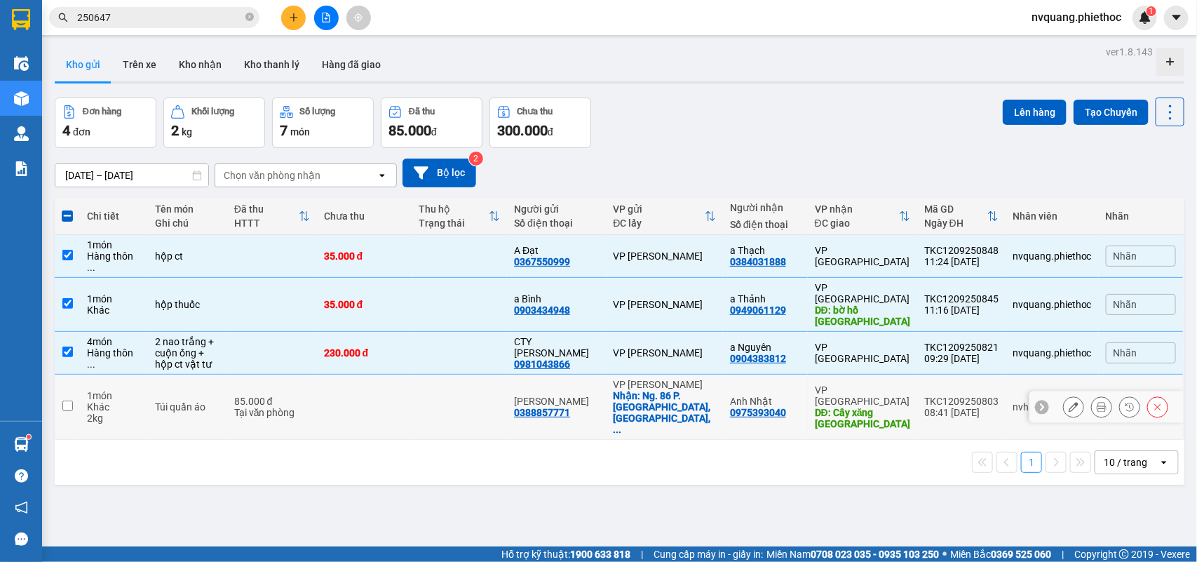
click at [408, 374] on td at bounding box center [364, 406] width 95 height 65
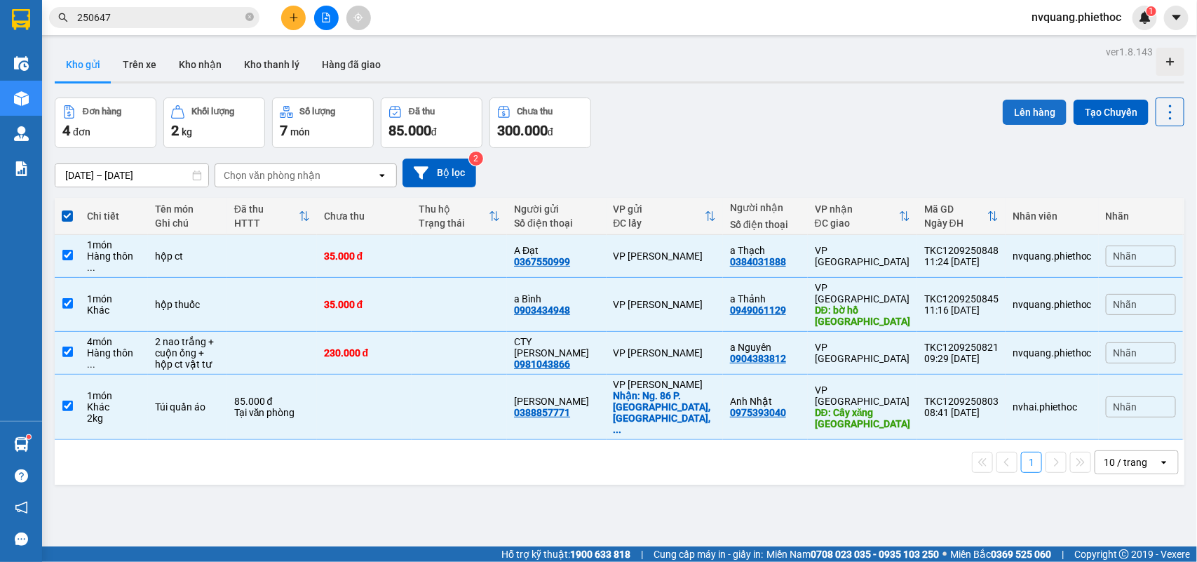
click at [1018, 109] on button "Lên hàng" at bounding box center [1035, 112] width 64 height 25
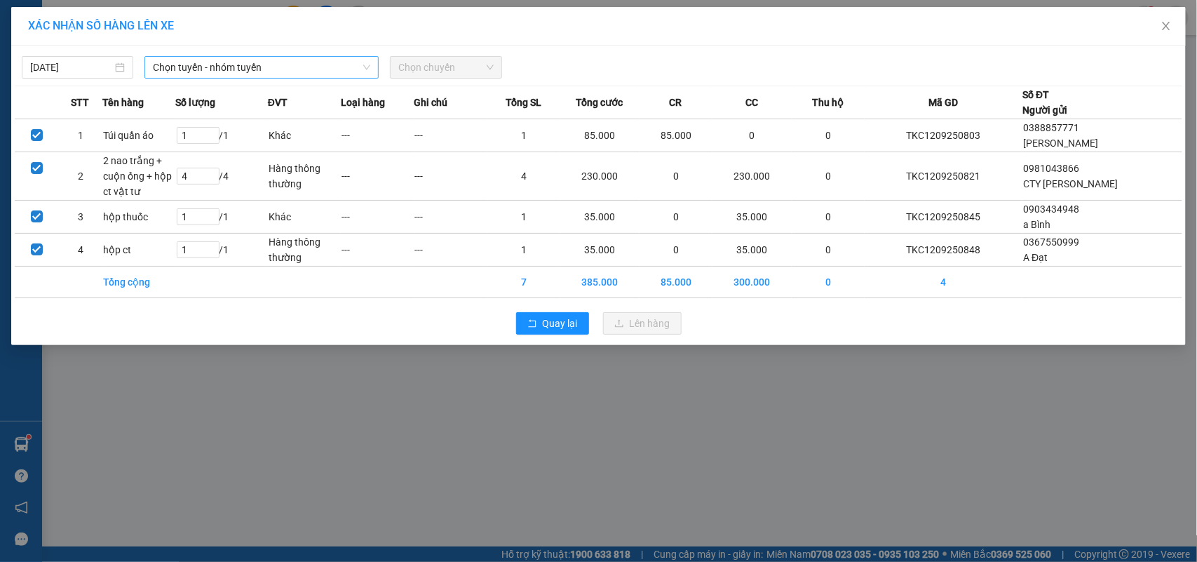
click at [243, 69] on span "Chọn tuyến - nhóm tuyến" at bounding box center [261, 67] width 217 height 21
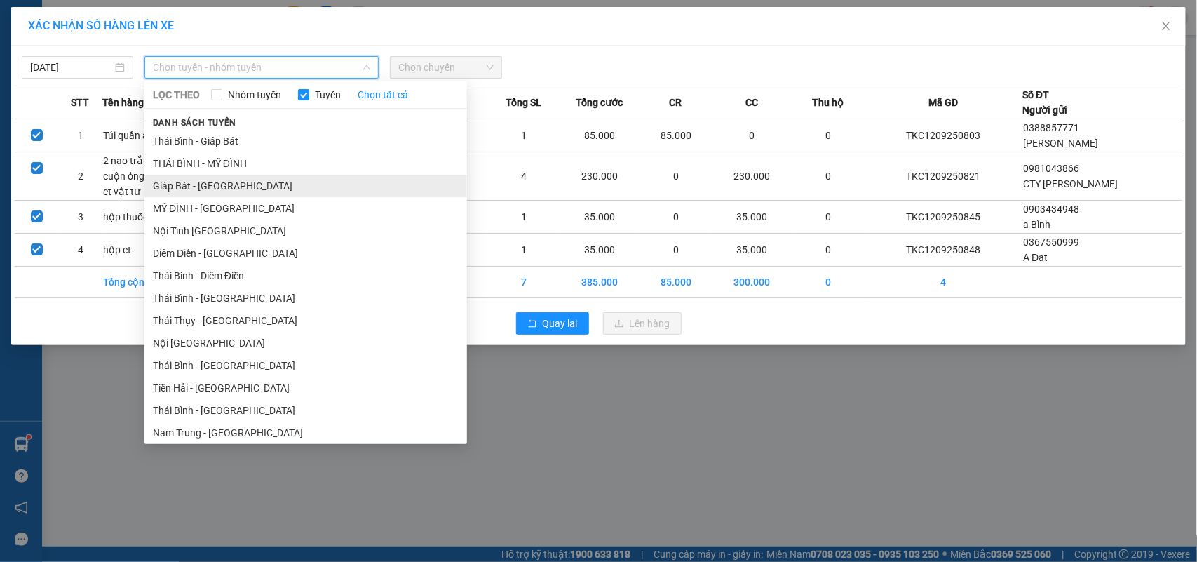
click at [195, 183] on li "Giáp Bát - Thái Bình" at bounding box center [305, 186] width 323 height 22
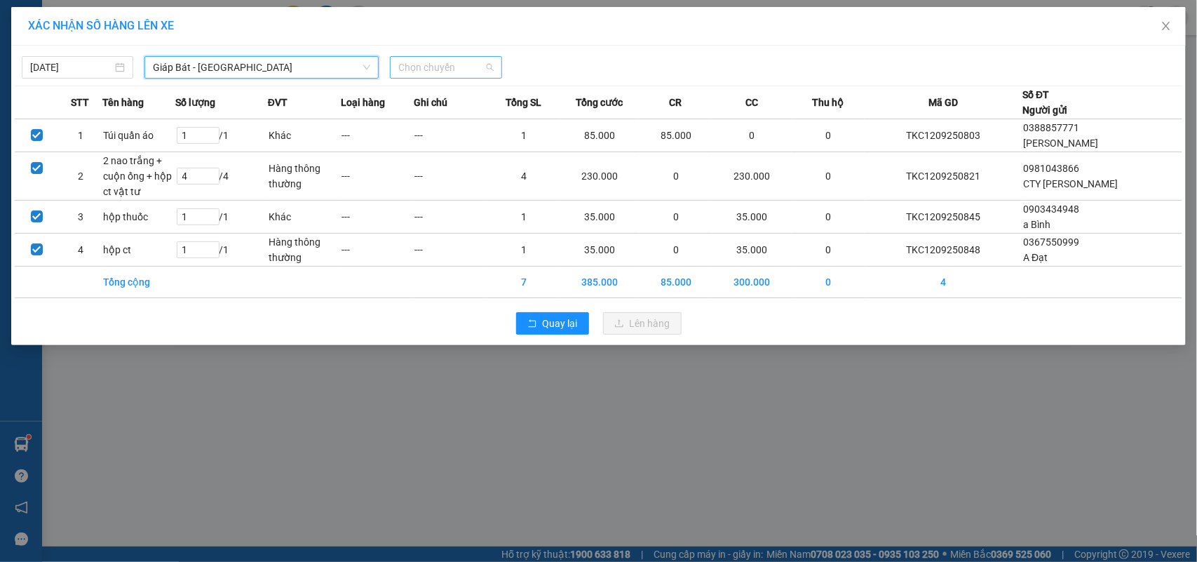
click at [440, 68] on span "Chọn chuyến" at bounding box center [445, 67] width 95 height 21
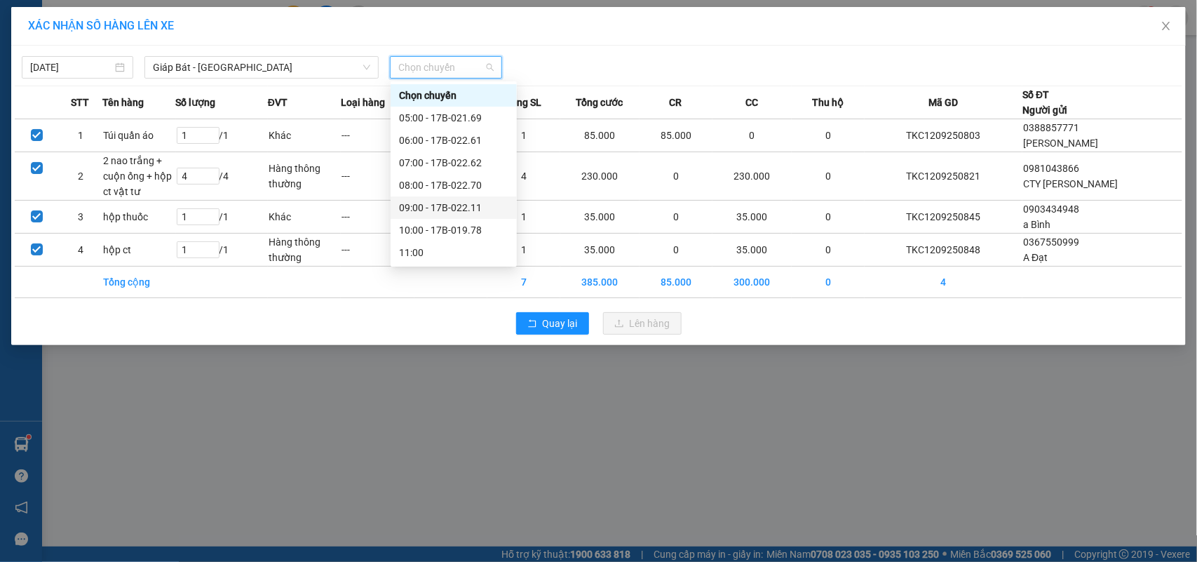
scroll to position [88, 0]
click at [447, 181] on div "12:00 - 17B-021.69" at bounding box center [453, 187] width 109 height 15
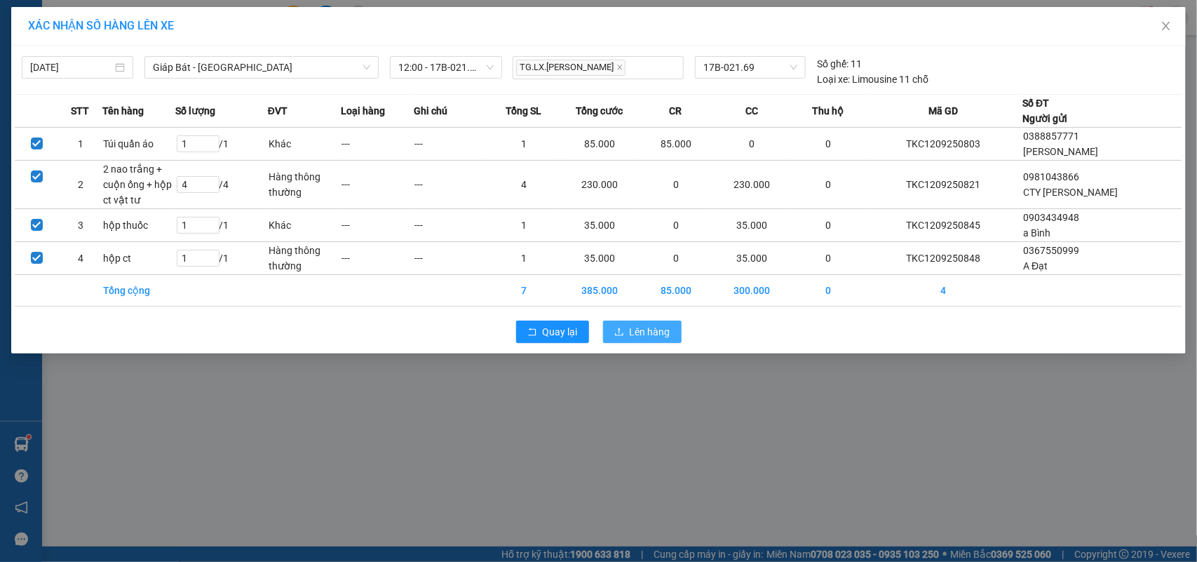
click at [649, 326] on span "Lên hàng" at bounding box center [650, 331] width 41 height 15
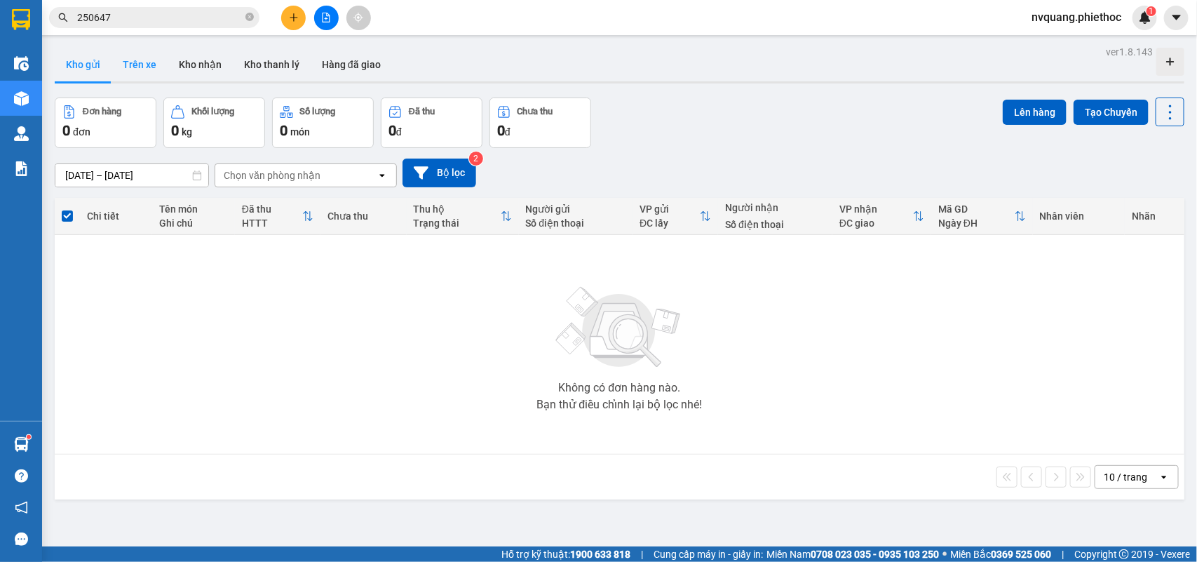
click at [144, 67] on button "Trên xe" at bounding box center [139, 65] width 56 height 34
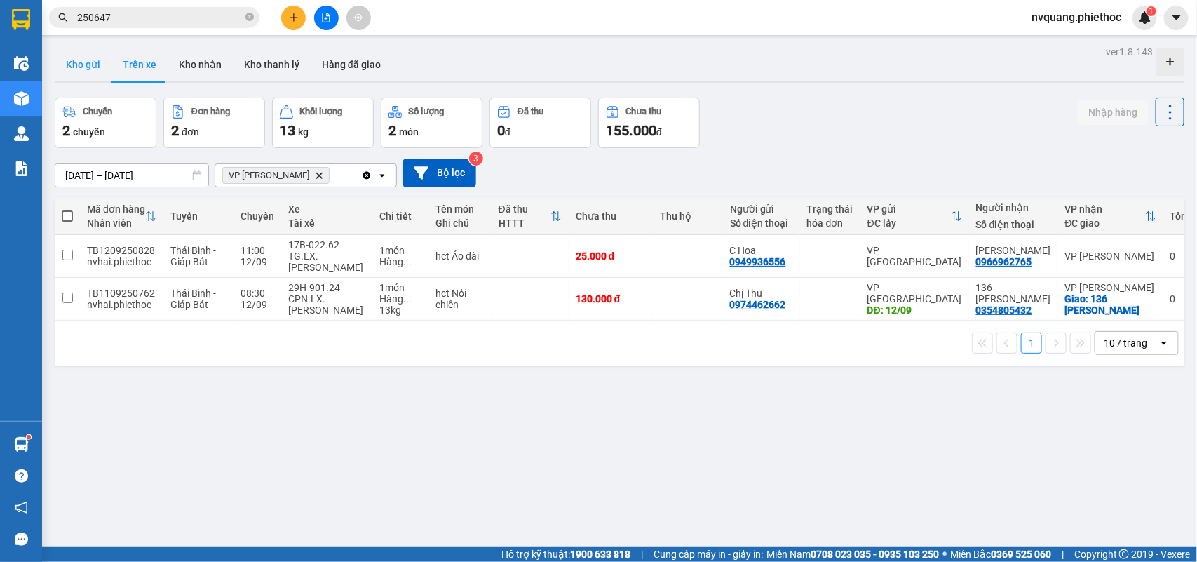
click at [93, 67] on button "Kho gửi" at bounding box center [83, 65] width 57 height 34
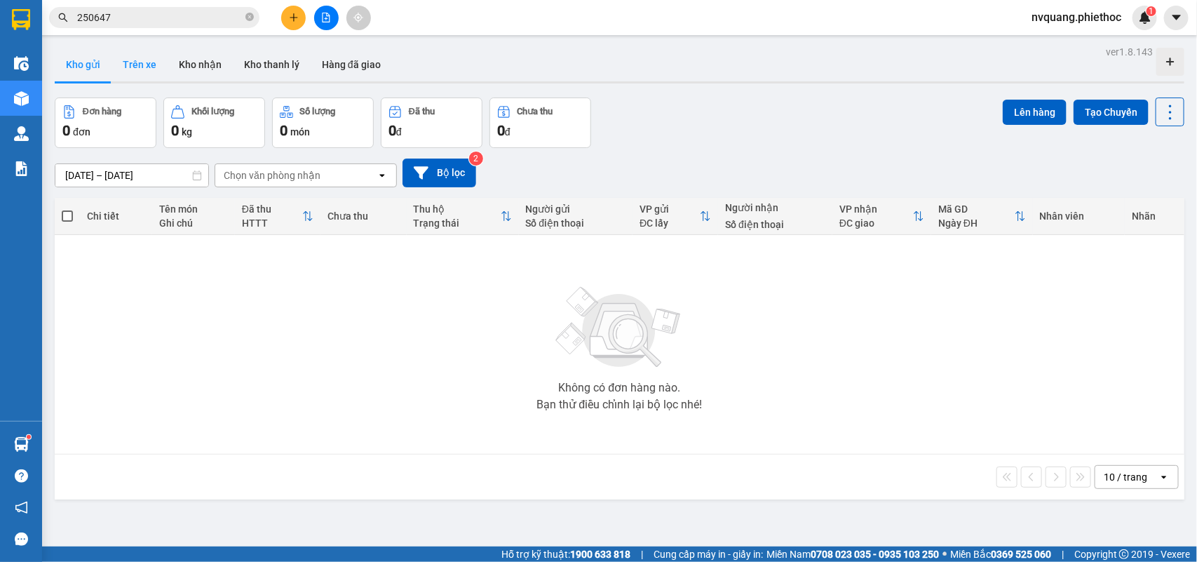
click at [145, 61] on button "Trên xe" at bounding box center [139, 65] width 56 height 34
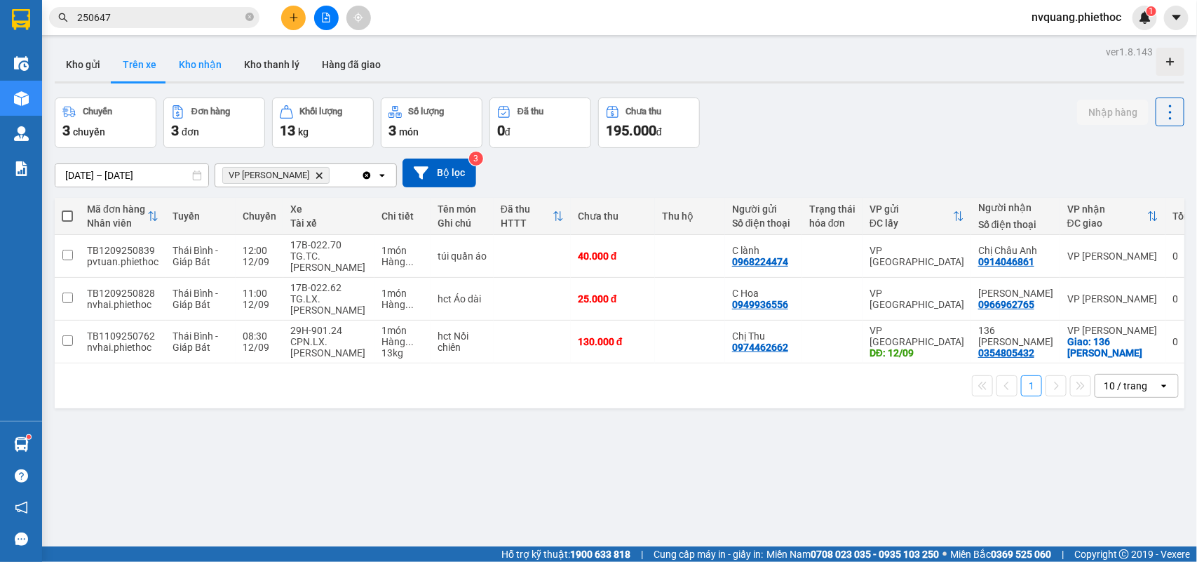
click at [207, 69] on button "Kho nhận" at bounding box center [200, 65] width 65 height 34
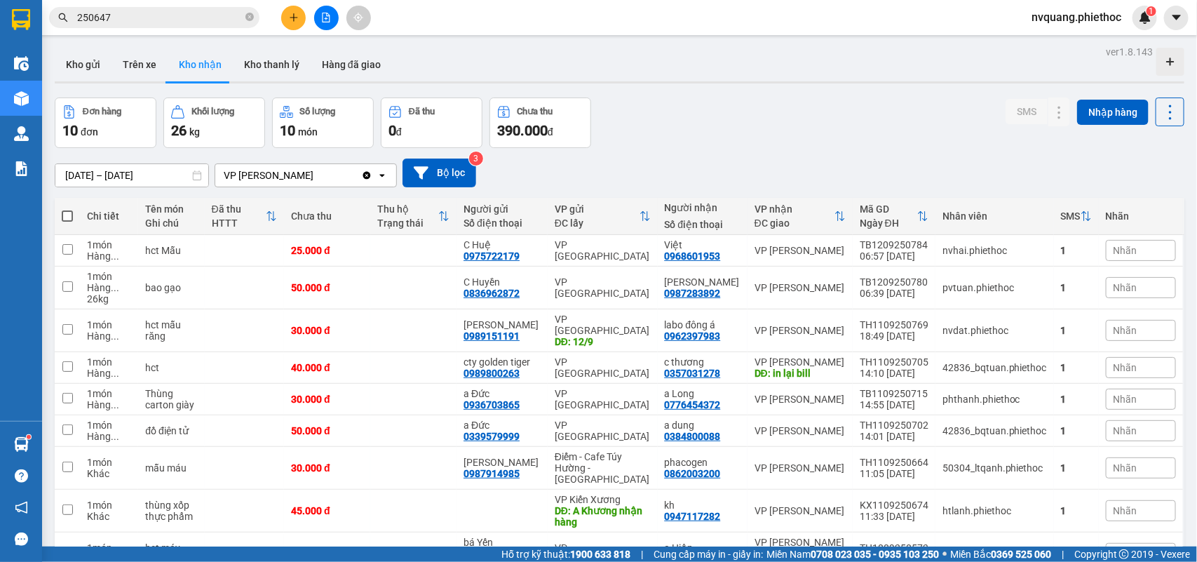
click at [303, 11] on button at bounding box center [293, 18] width 25 height 25
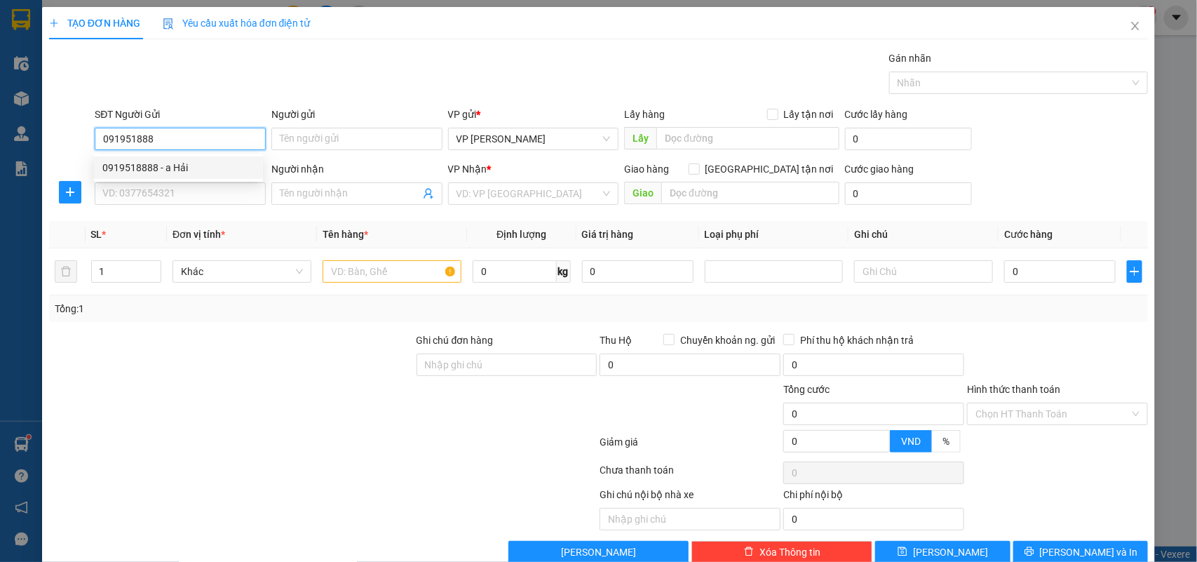
click at [155, 170] on div "0919518888 - a Hải" at bounding box center [178, 167] width 152 height 15
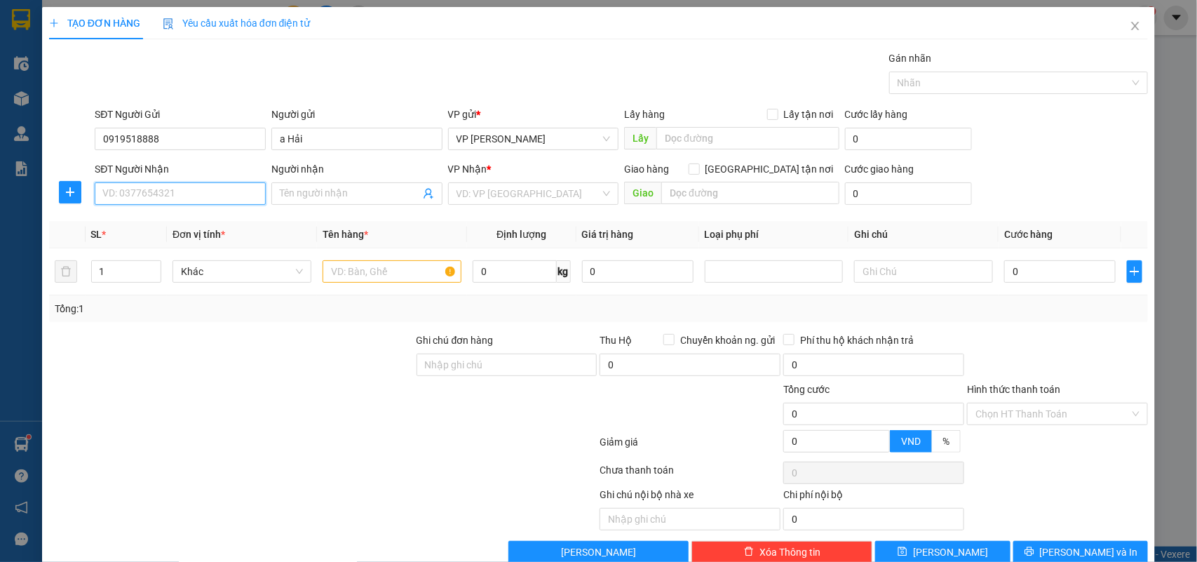
click at [156, 186] on input "SĐT Người Nhận" at bounding box center [180, 193] width 171 height 22
click at [138, 245] on div "0966920555 - Anh Nam" at bounding box center [181, 244] width 158 height 15
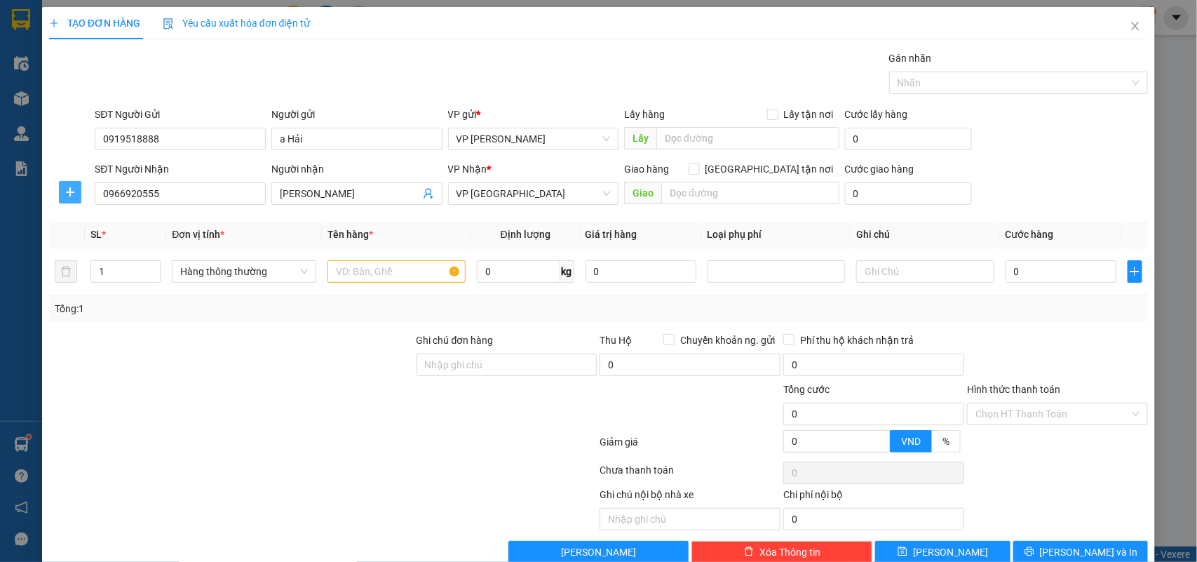
click at [62, 194] on span "plus" at bounding box center [70, 192] width 21 height 11
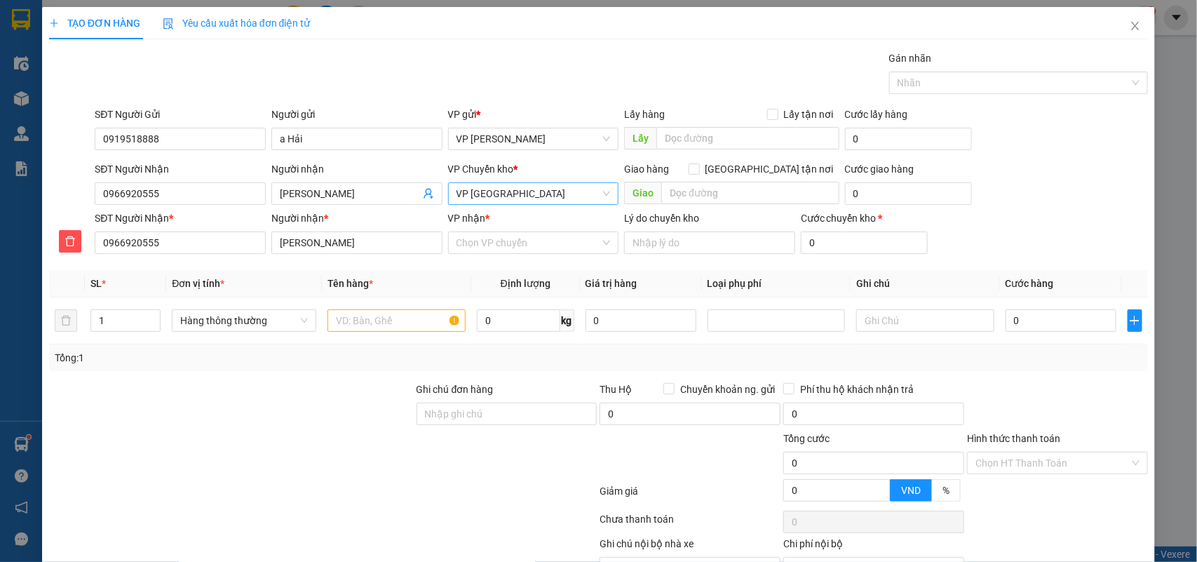
click at [511, 202] on span "VP [GEOGRAPHIC_DATA]" at bounding box center [534, 193] width 154 height 21
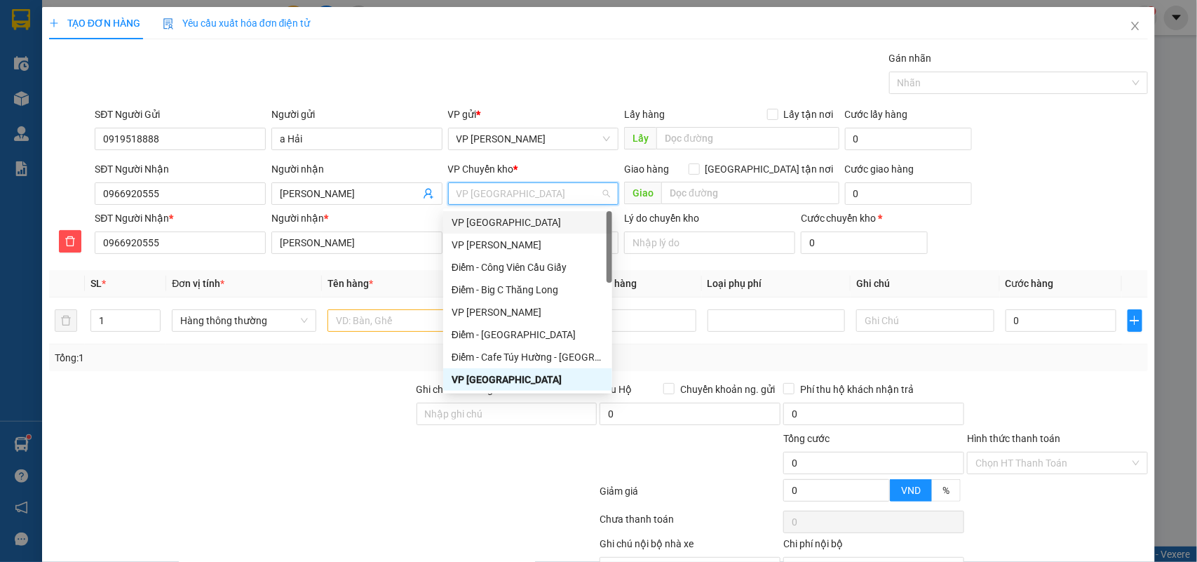
click at [481, 221] on div "VP [GEOGRAPHIC_DATA]" at bounding box center [528, 222] width 152 height 15
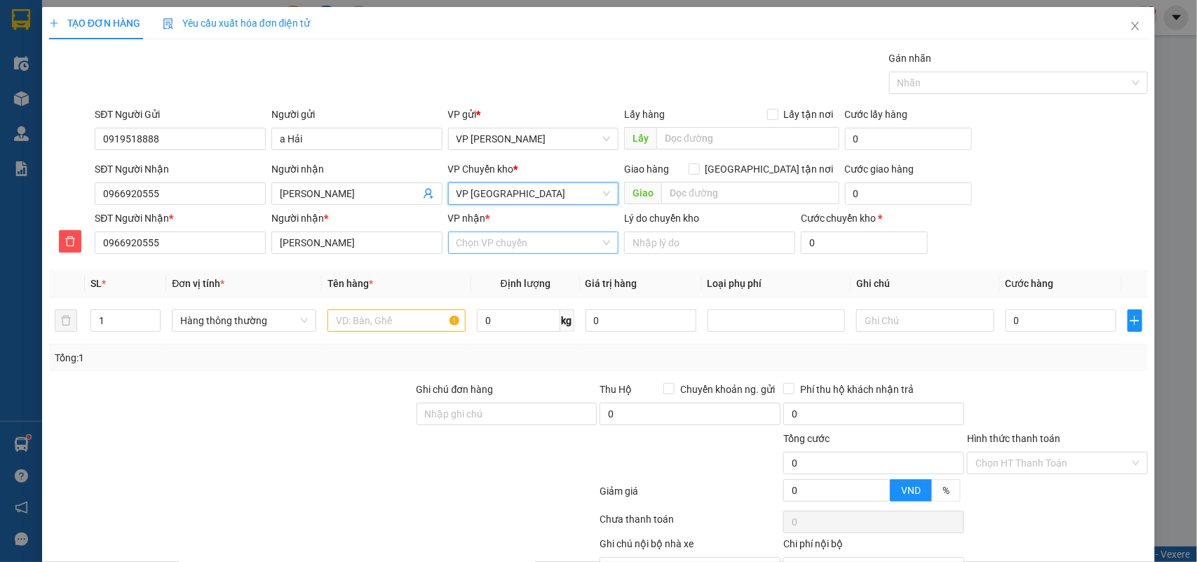
click at [485, 249] on input "VP nhận *" at bounding box center [529, 242] width 144 height 21
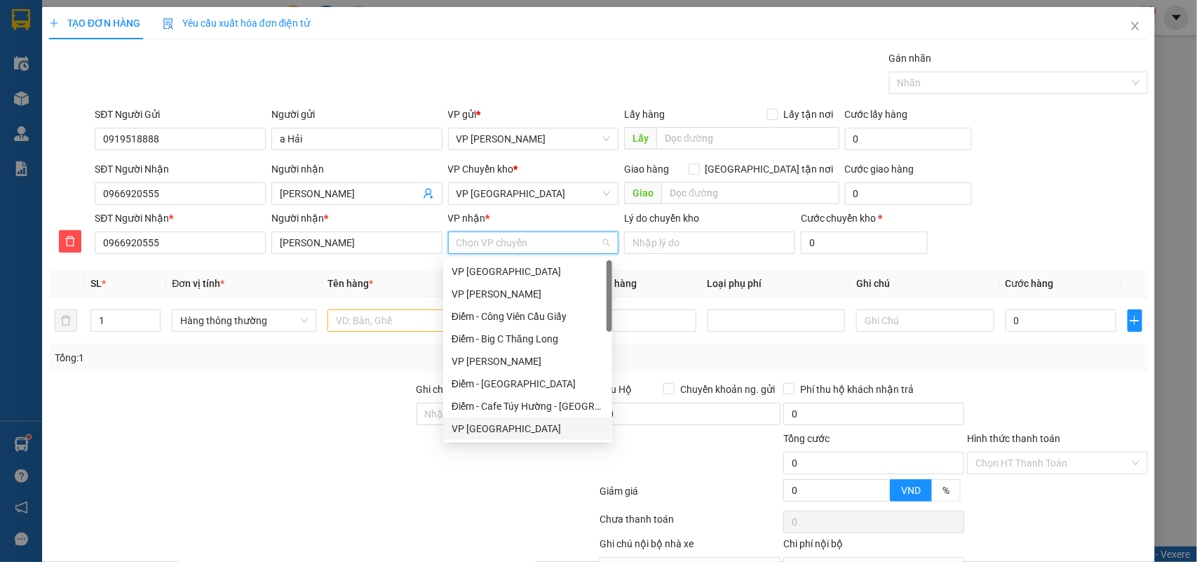
drag, startPoint x: 480, startPoint y: 423, endPoint x: 458, endPoint y: 397, distance: 34.3
click at [480, 424] on div "VP [GEOGRAPHIC_DATA]" at bounding box center [528, 428] width 152 height 15
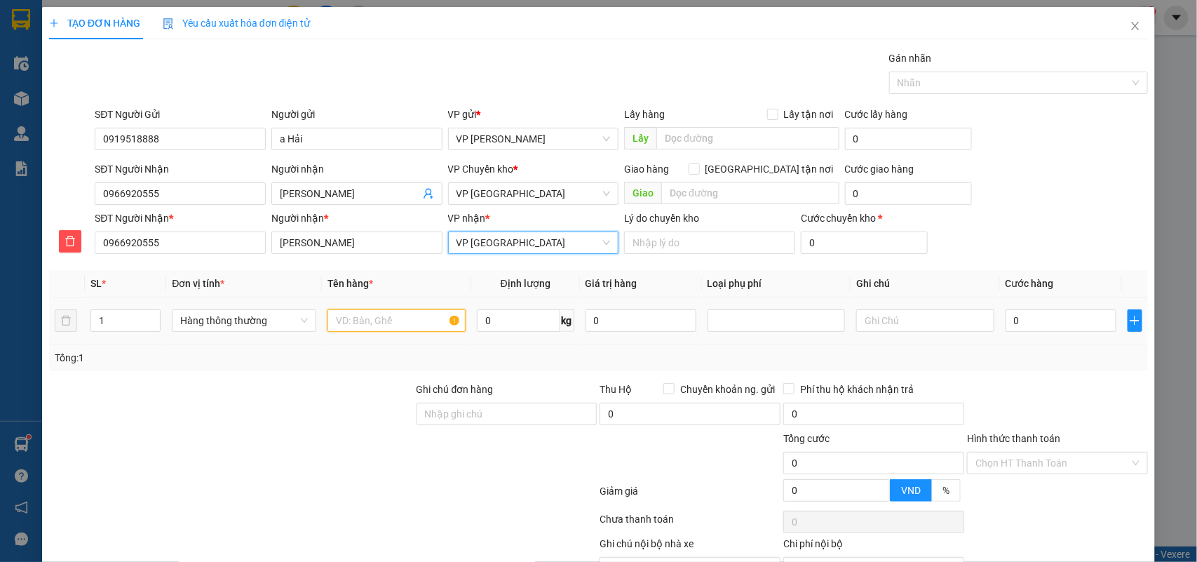
click at [388, 316] on input "text" at bounding box center [396, 320] width 138 height 22
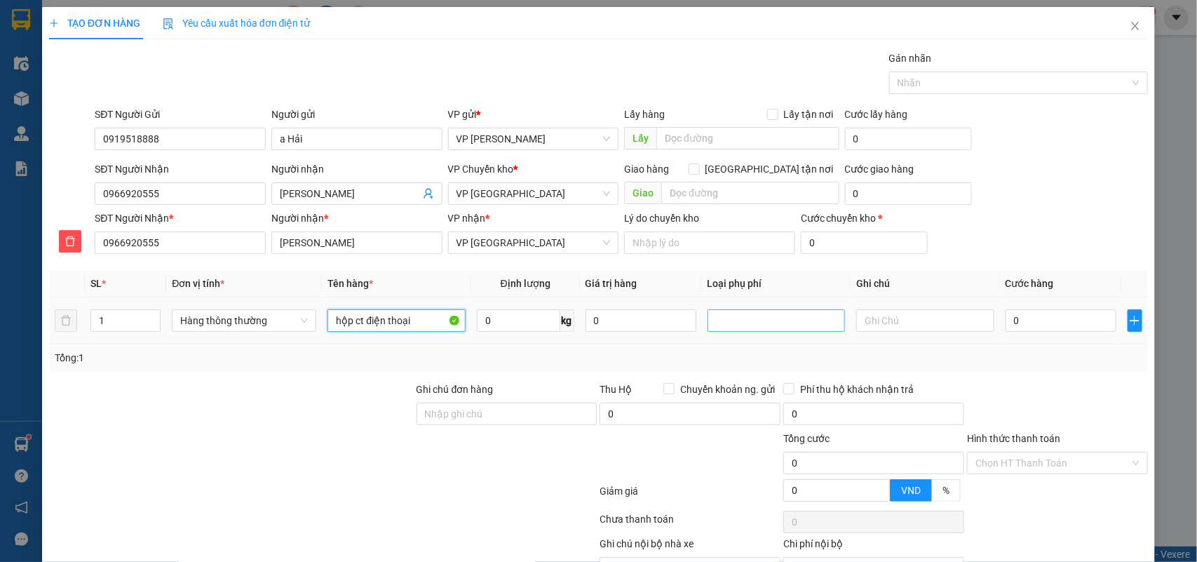
click at [779, 313] on div at bounding box center [776, 320] width 131 height 17
click at [752, 365] on div "Hàng dễ vỡ" at bounding box center [767, 371] width 119 height 15
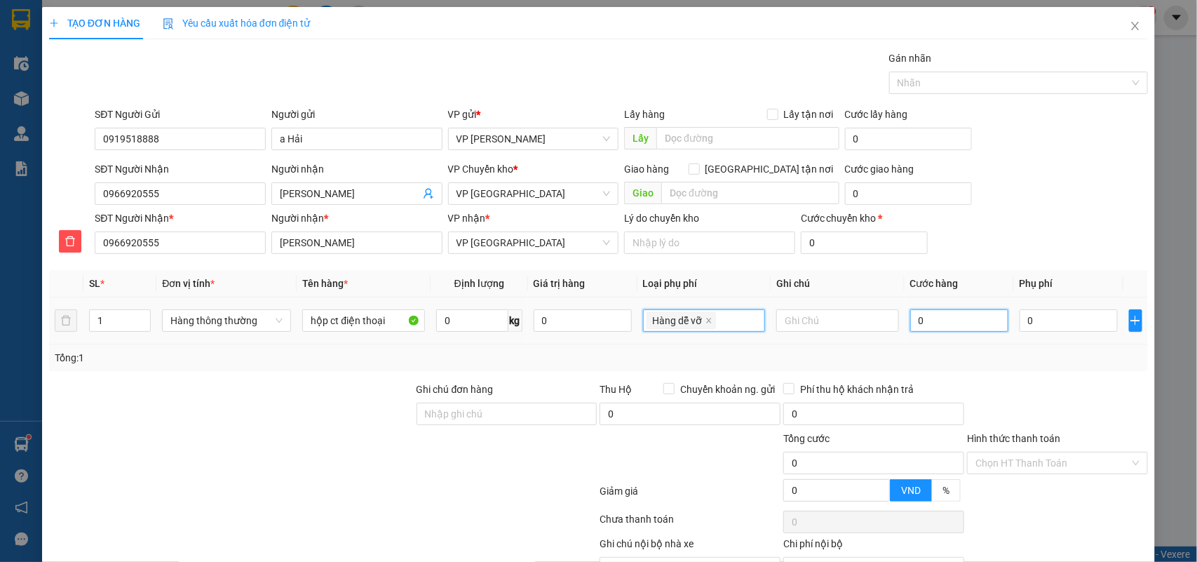
click at [921, 323] on input "0" at bounding box center [959, 320] width 98 height 22
click at [951, 338] on td "40.000" at bounding box center [959, 320] width 109 height 47
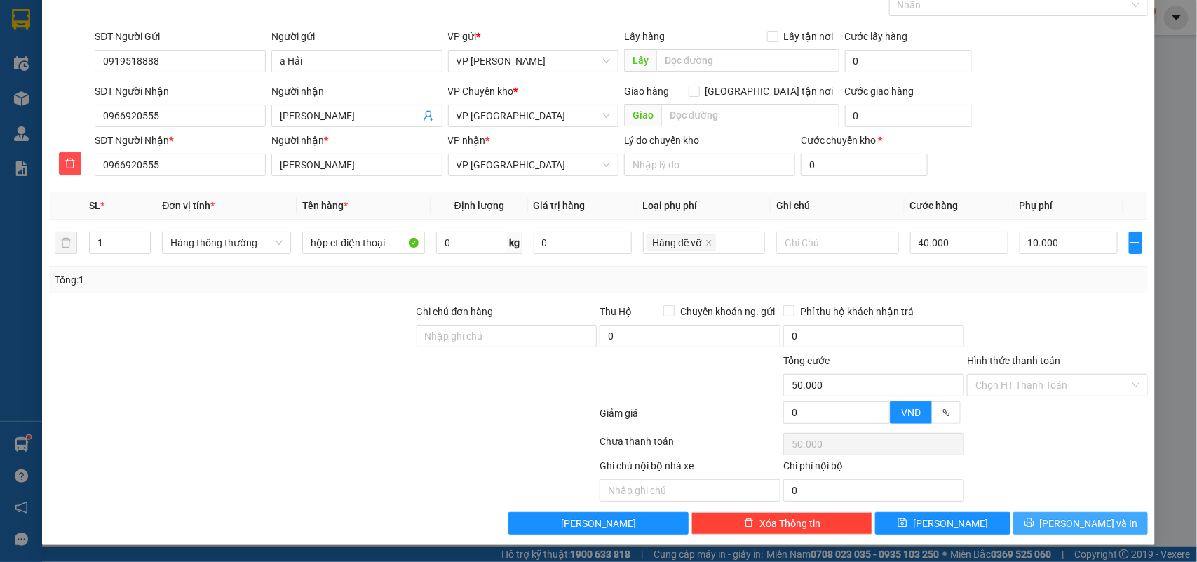
click at [1033, 525] on button "[PERSON_NAME] và In" at bounding box center [1080, 523] width 135 height 22
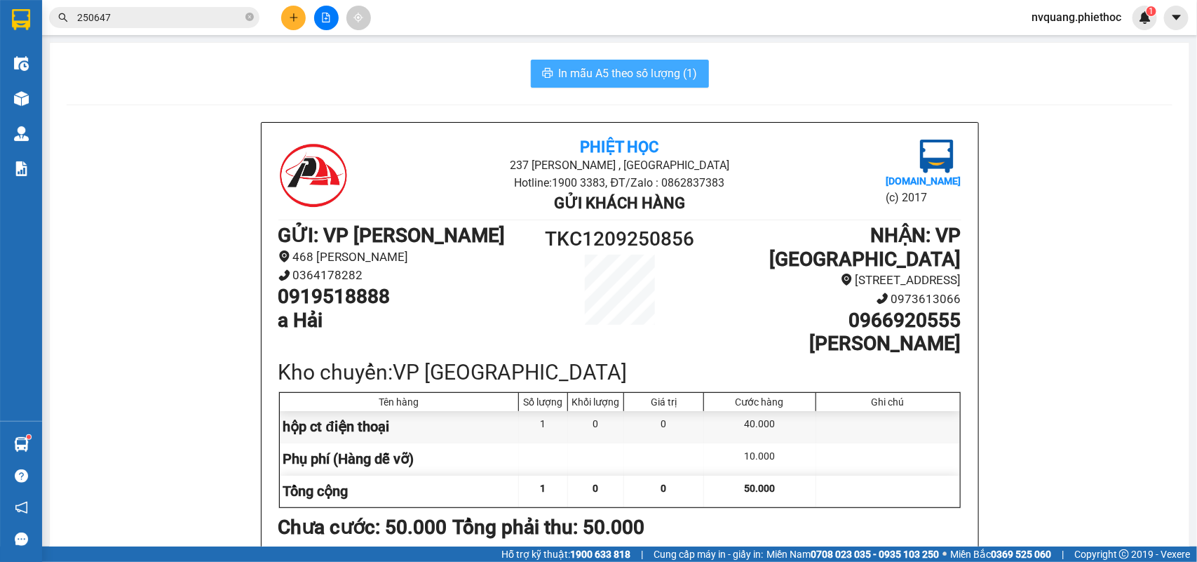
click at [607, 81] on span "In mẫu A5 theo số lượng (1)" at bounding box center [628, 74] width 139 height 18
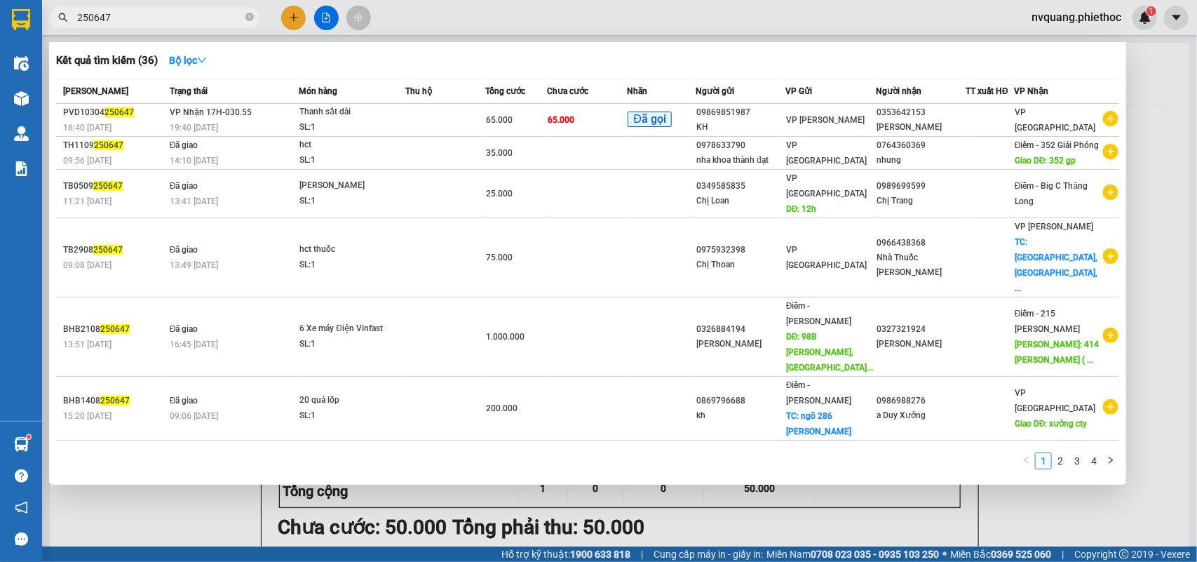
drag, startPoint x: 142, startPoint y: 16, endPoint x: 64, endPoint y: 21, distance: 78.7
click at [64, 21] on div "250647" at bounding box center [136, 17] width 273 height 21
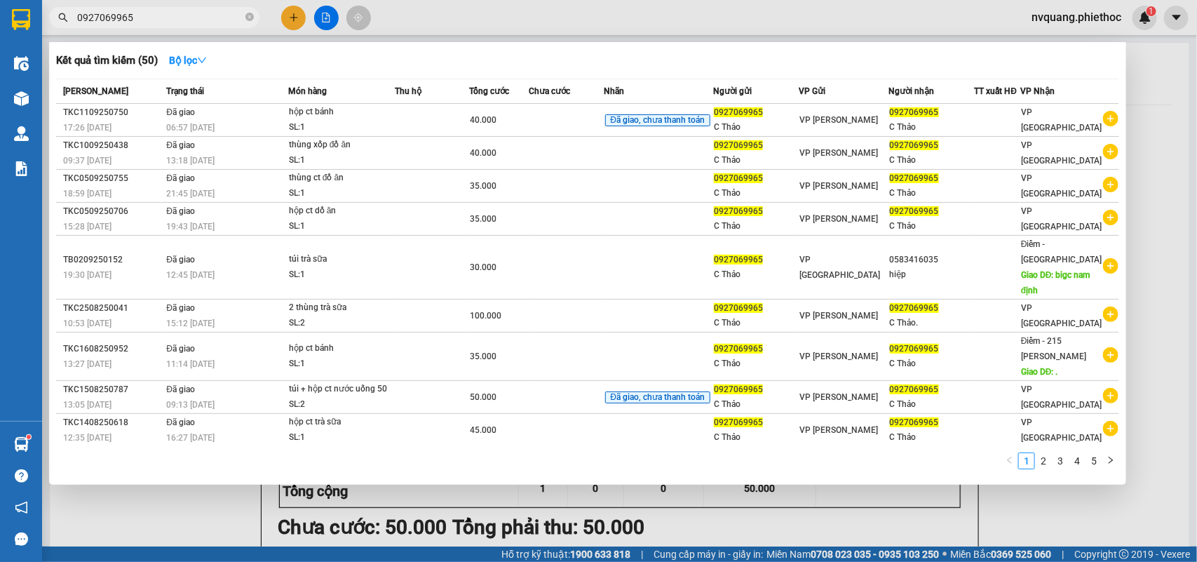
click at [769, 493] on div at bounding box center [598, 281] width 1197 height 562
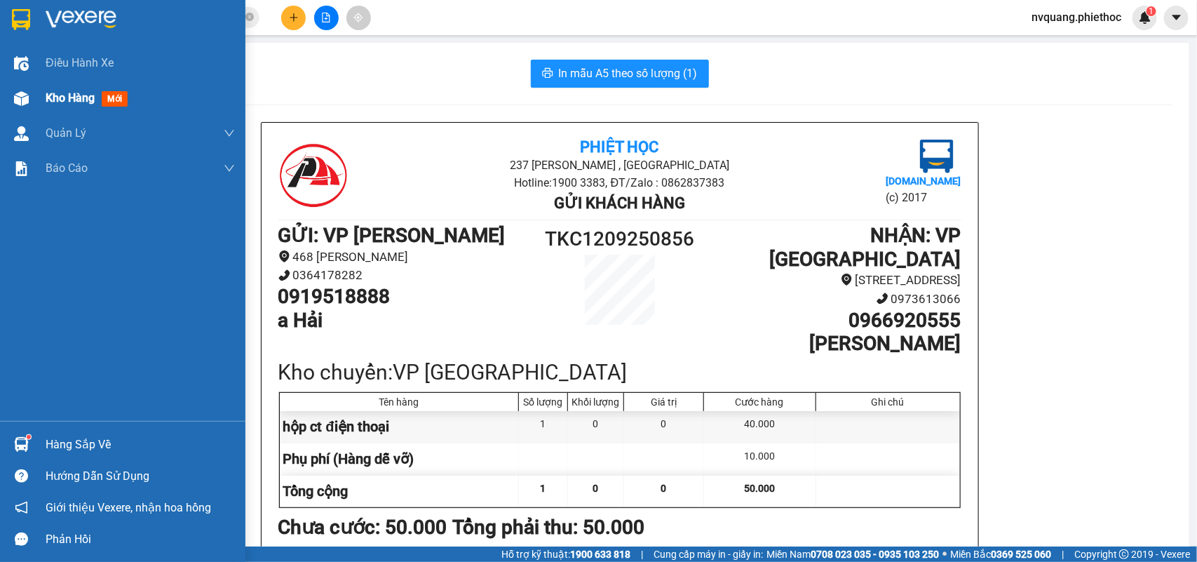
click at [56, 99] on span "Kho hàng" at bounding box center [70, 97] width 49 height 13
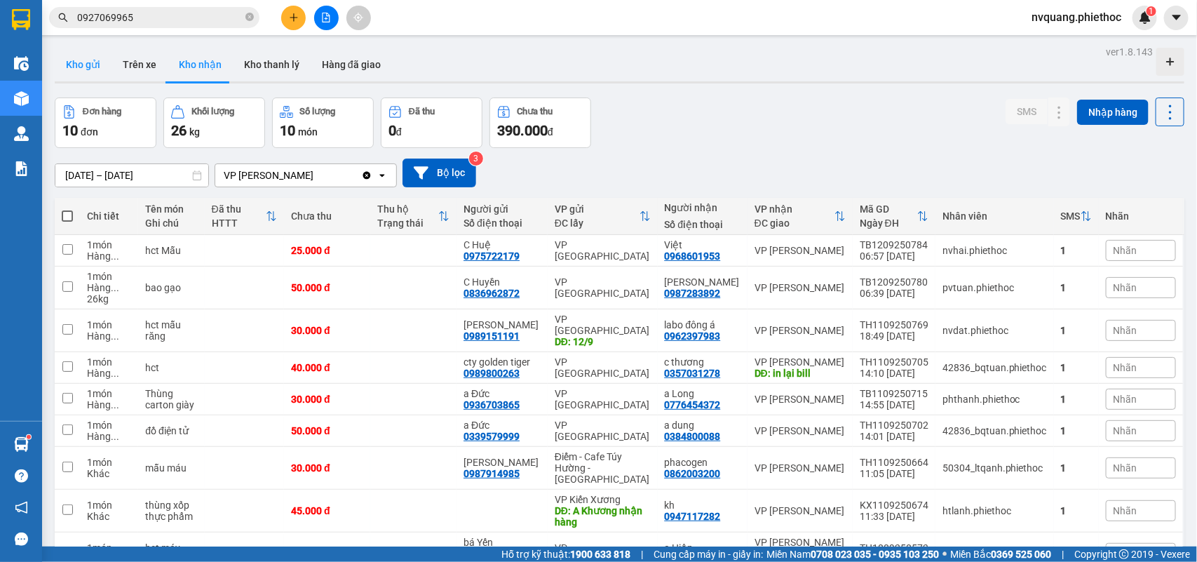
click at [97, 65] on button "Kho gửi" at bounding box center [83, 65] width 57 height 34
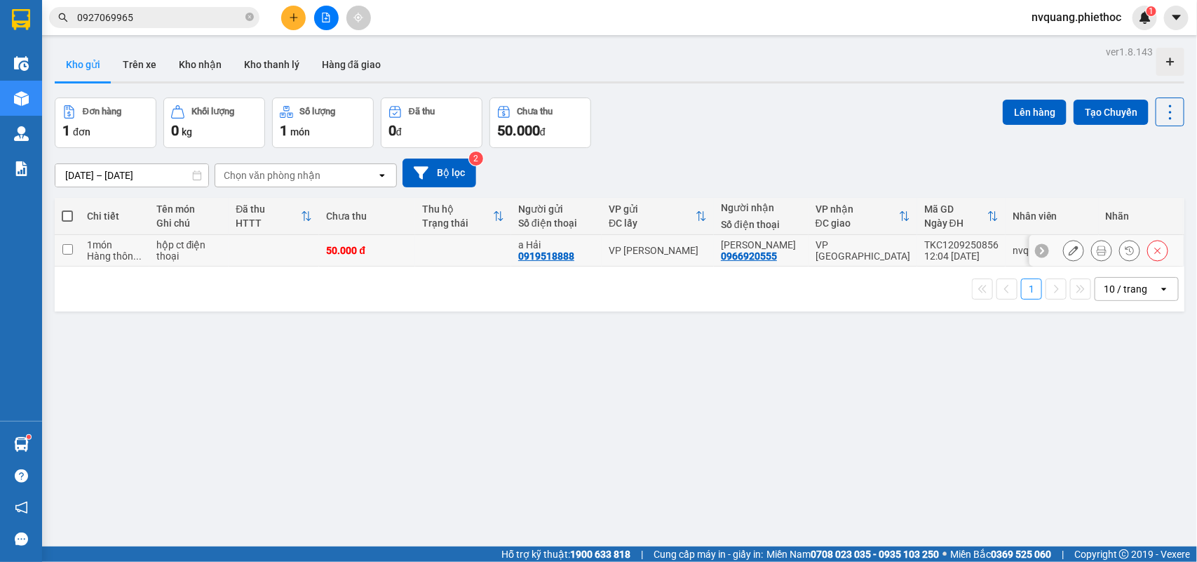
click at [233, 244] on td at bounding box center [274, 251] width 90 height 32
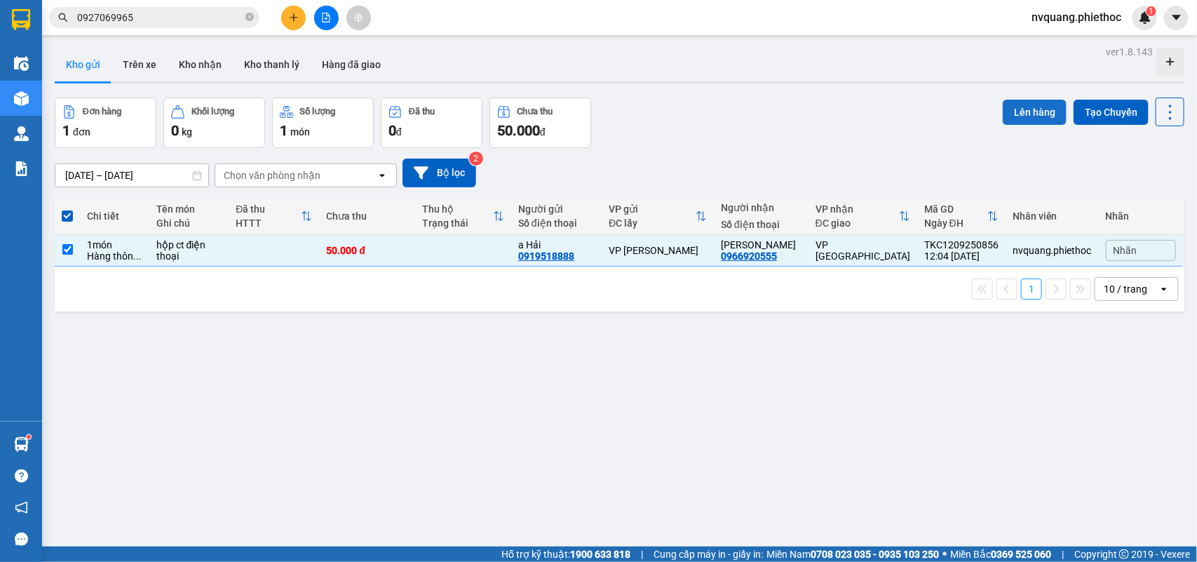
click at [1026, 119] on button "Lên hàng" at bounding box center [1035, 112] width 64 height 25
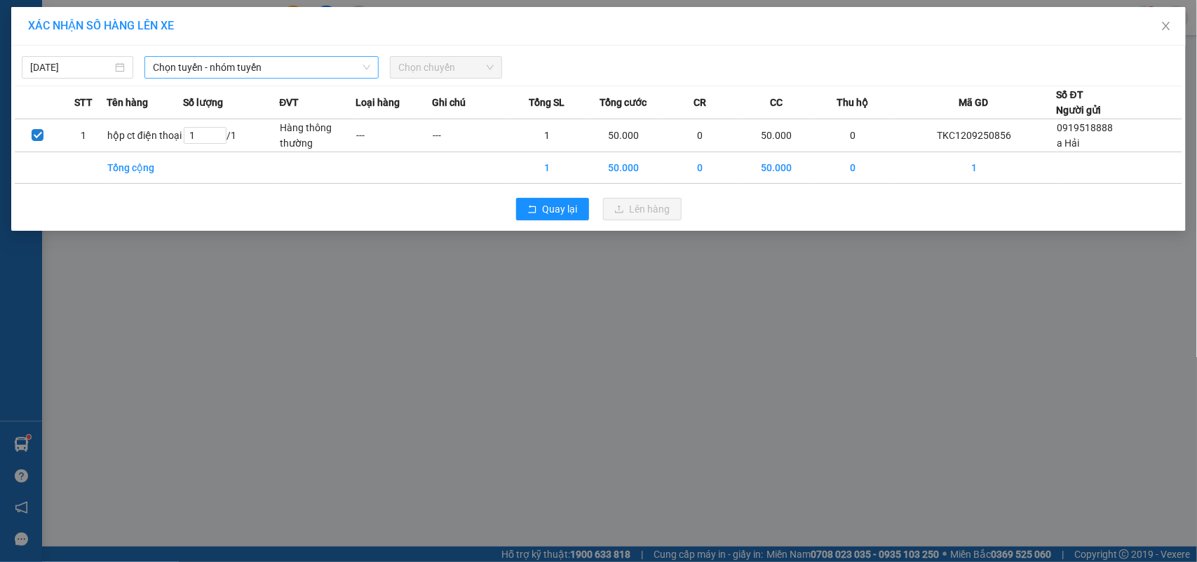
click at [167, 65] on span "Chọn tuyến - nhóm tuyến" at bounding box center [261, 67] width 217 height 21
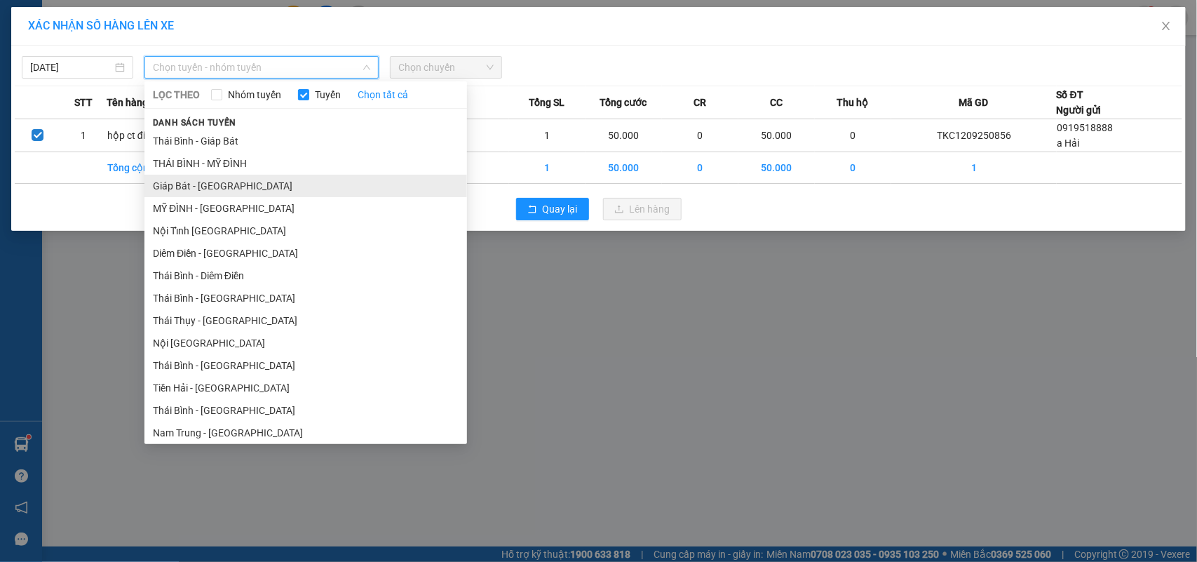
click at [198, 188] on li "Giáp Bát - Thái Bình" at bounding box center [305, 186] width 323 height 22
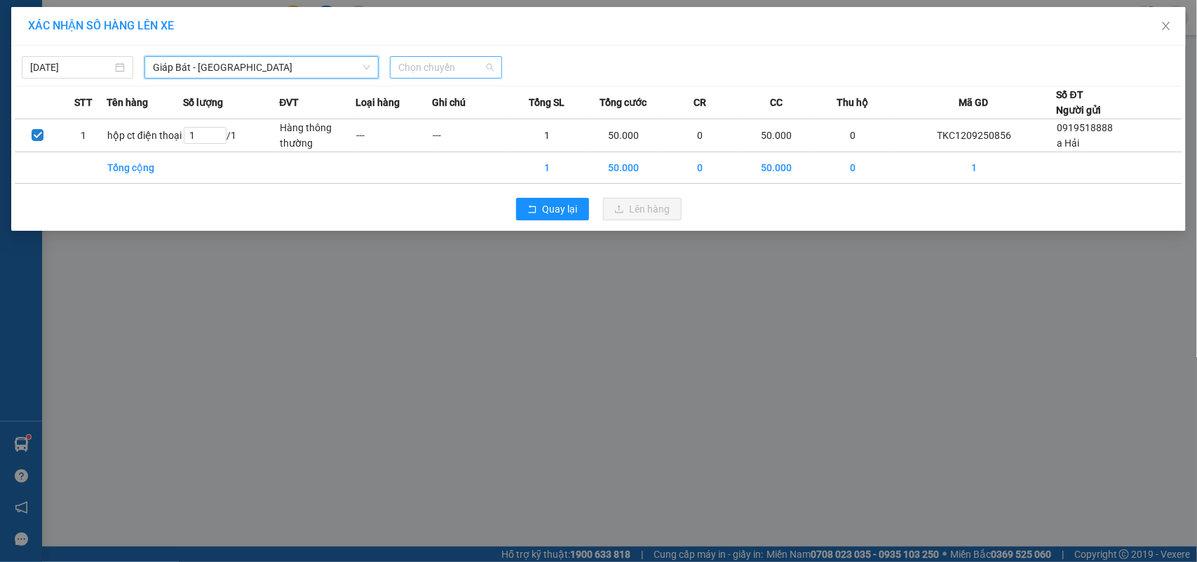
click at [418, 61] on span "Chọn chuyến" at bounding box center [445, 67] width 95 height 21
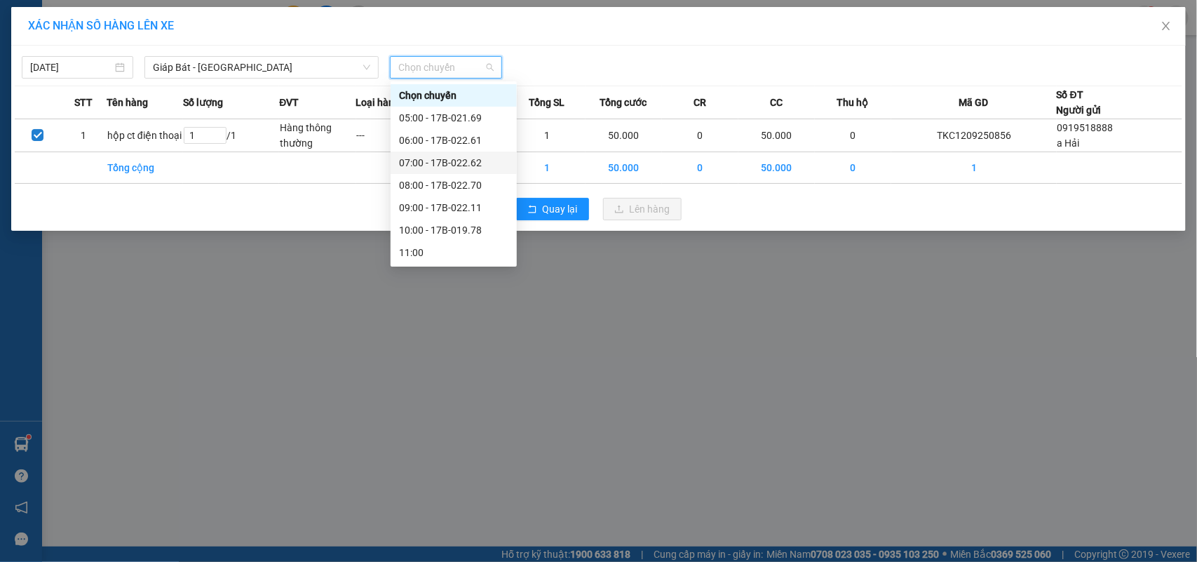
scroll to position [88, 0]
click at [454, 211] on div "13:00 - 17B-022.61" at bounding box center [453, 209] width 109 height 15
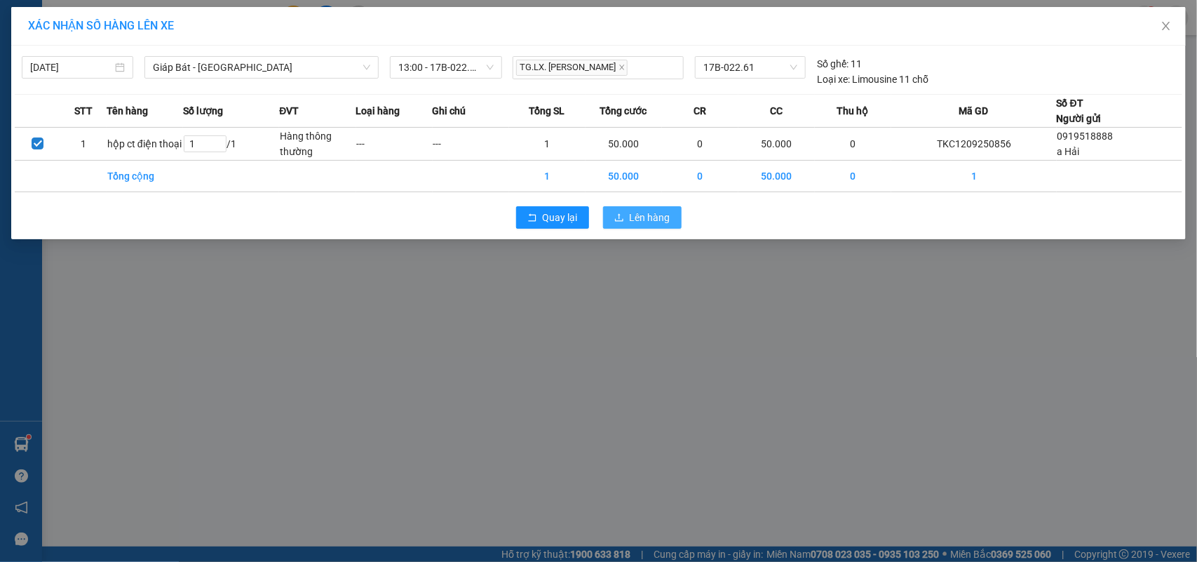
click at [625, 219] on button "Lên hàng" at bounding box center [642, 217] width 79 height 22
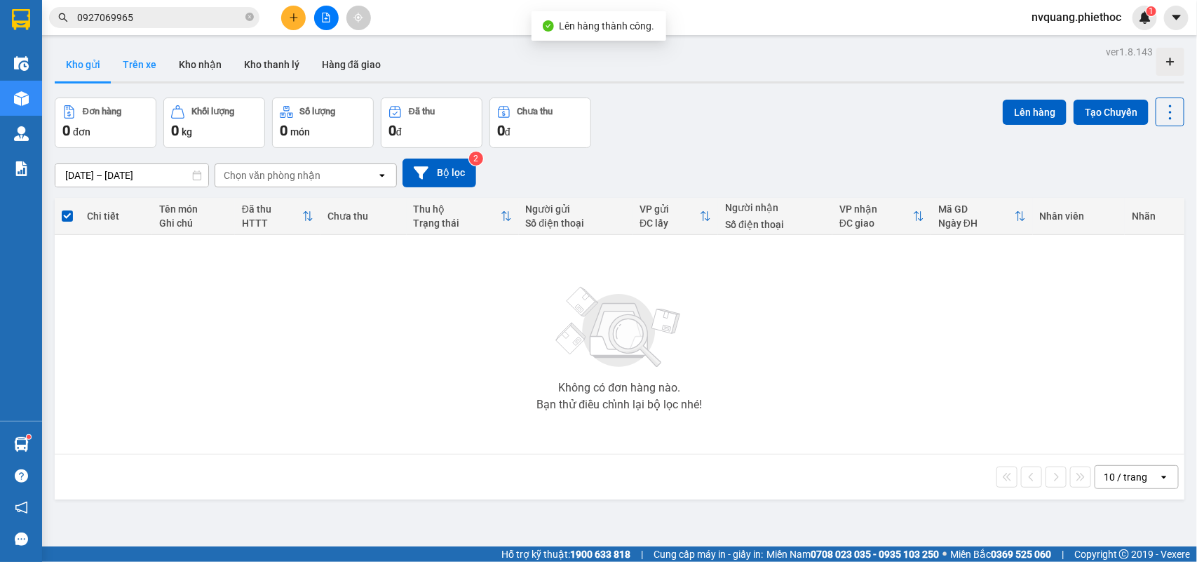
click at [153, 62] on button "Trên xe" at bounding box center [139, 65] width 56 height 34
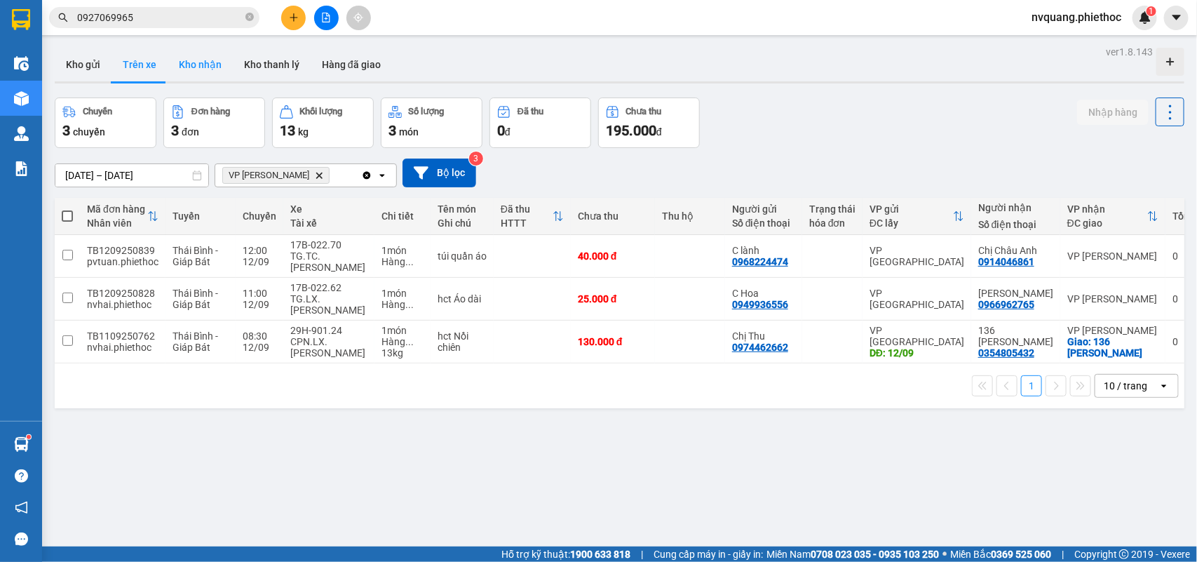
click at [181, 72] on button "Kho nhận" at bounding box center [200, 65] width 65 height 34
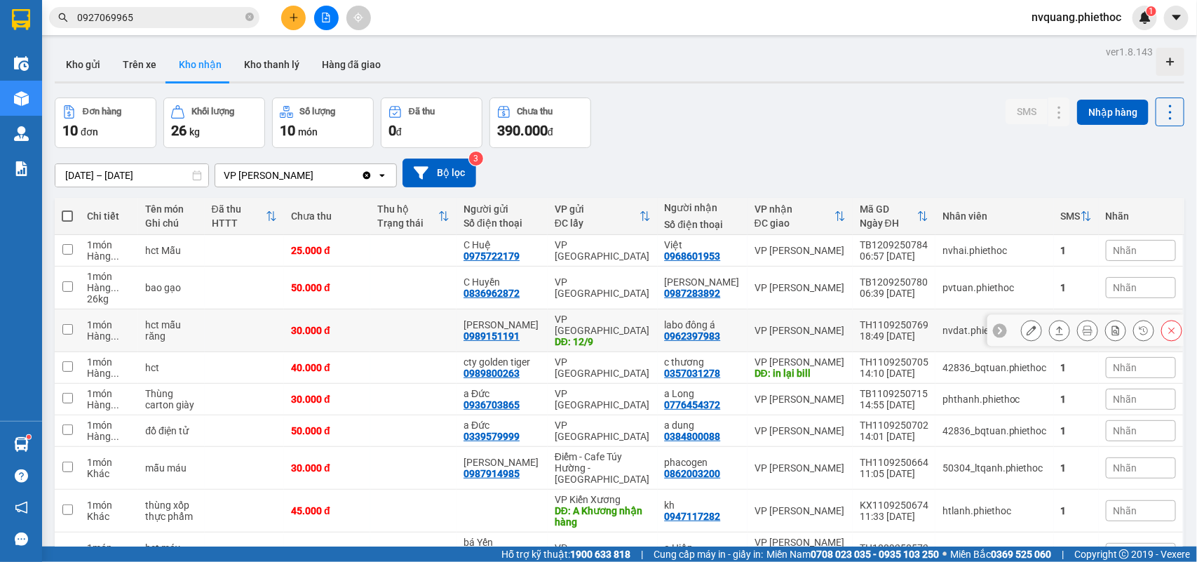
scroll to position [109, 0]
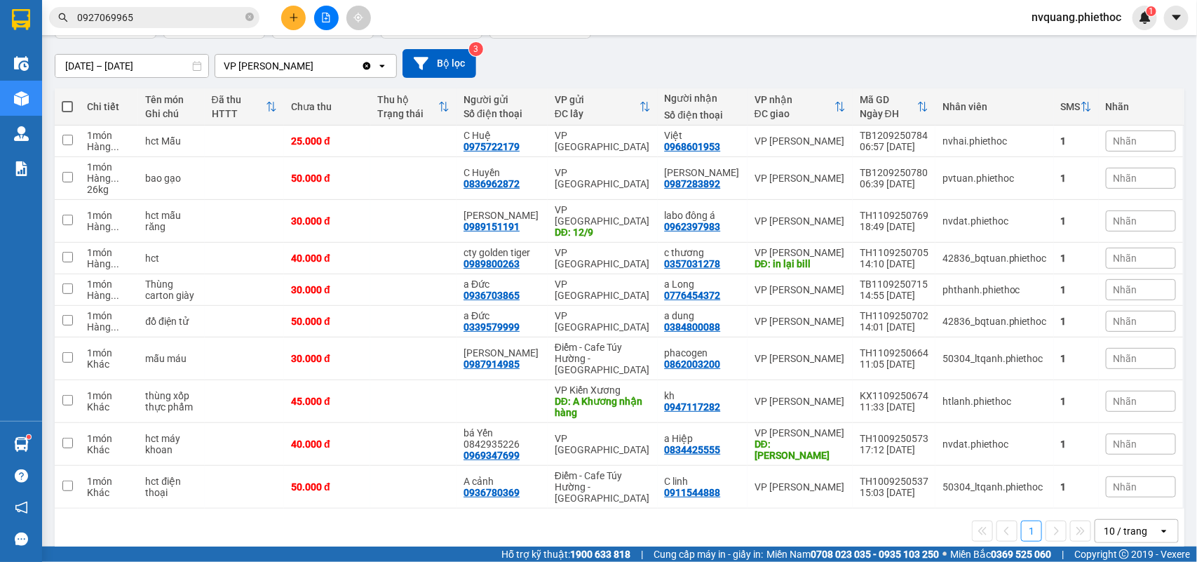
click at [286, 11] on button at bounding box center [293, 18] width 25 height 25
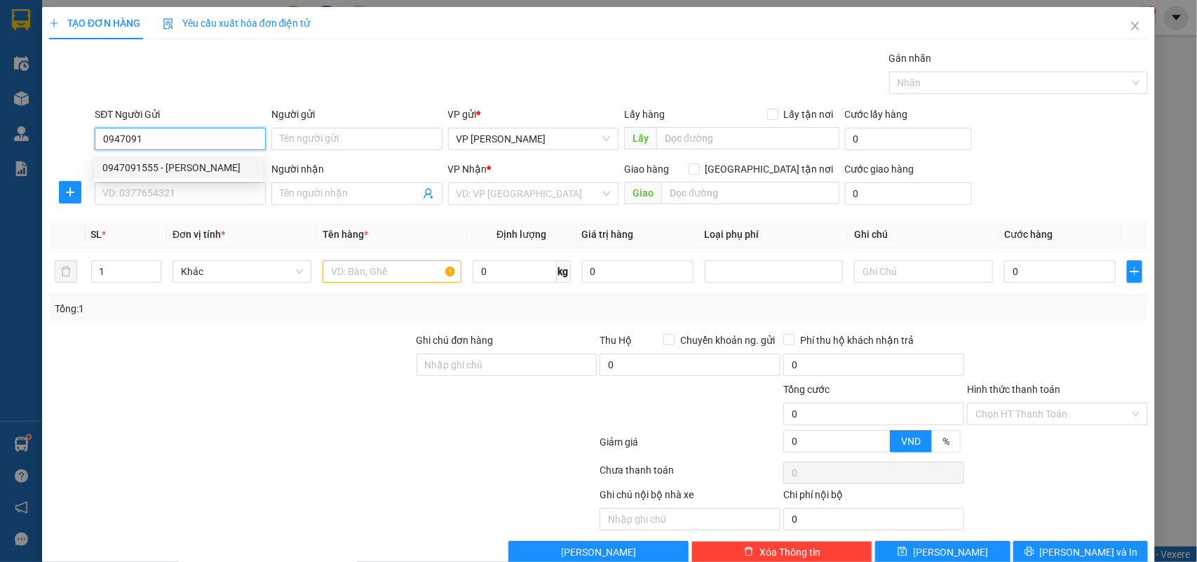
click at [148, 166] on div "0947091555 - [PERSON_NAME]" at bounding box center [178, 167] width 152 height 15
type input "0947091555"
type input "c Trang"
type input "0947091555"
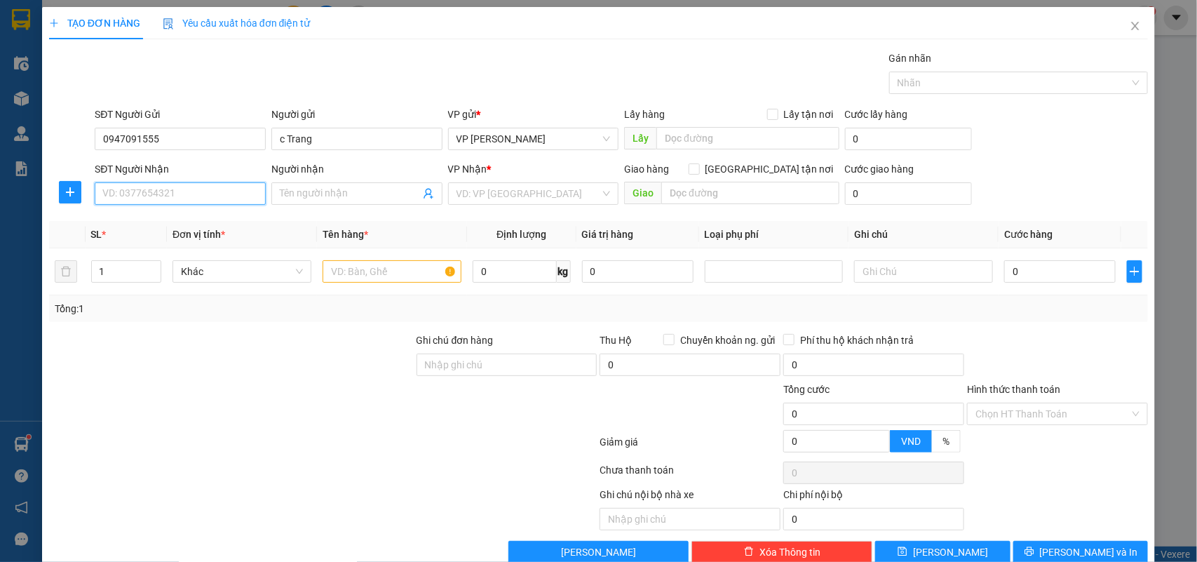
click at [149, 186] on input "SĐT Người Nhận" at bounding box center [180, 193] width 171 height 22
click at [152, 219] on div "0977898313 - [PERSON_NAME]" at bounding box center [178, 222] width 152 height 15
type input "0977898313"
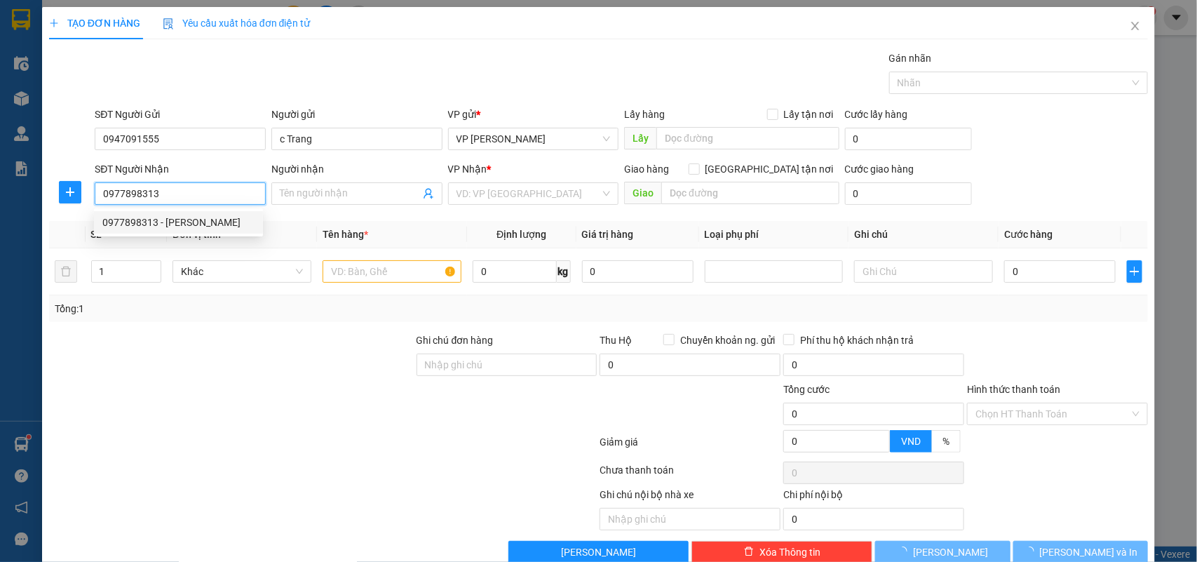
type input "[PERSON_NAME]"
checkbox input "true"
type input "593 [PERSON_NAME] Đôn"
type input "50.000"
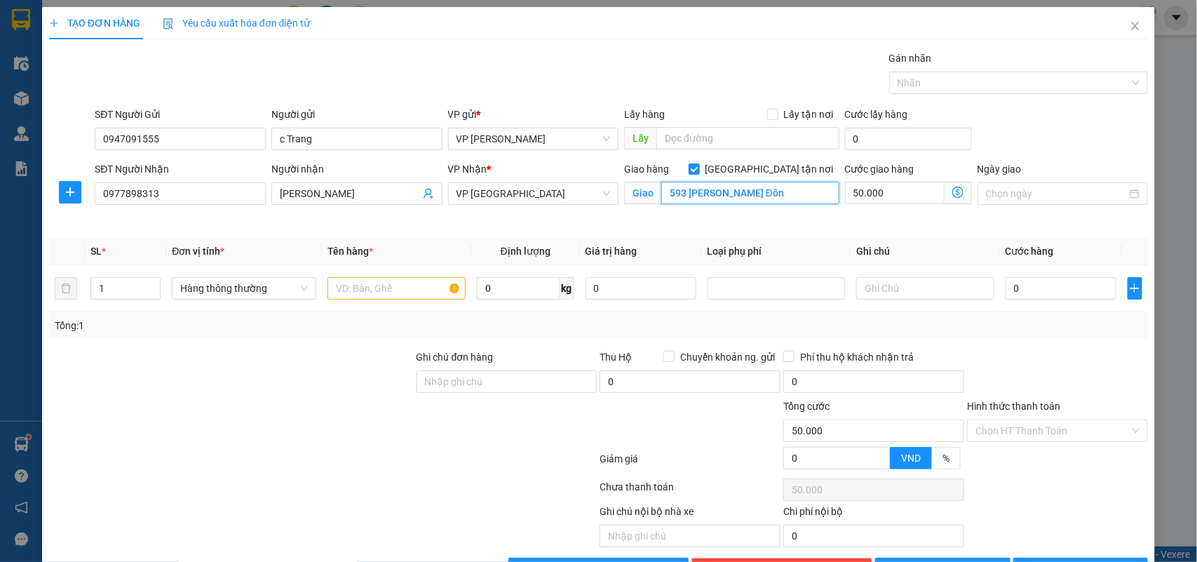
click at [737, 194] on input "593 [PERSON_NAME] Đôn" at bounding box center [750, 193] width 178 height 22
click at [765, 168] on label "[GEOGRAPHIC_DATA] tận nơi" at bounding box center [764, 168] width 151 height 15
drag, startPoint x: 759, startPoint y: 170, endPoint x: 821, endPoint y: 170, distance: 61.7
click at [698, 169] on input "[GEOGRAPHIC_DATA] tận nơi" at bounding box center [694, 168] width 10 height 10
checkbox input "false"
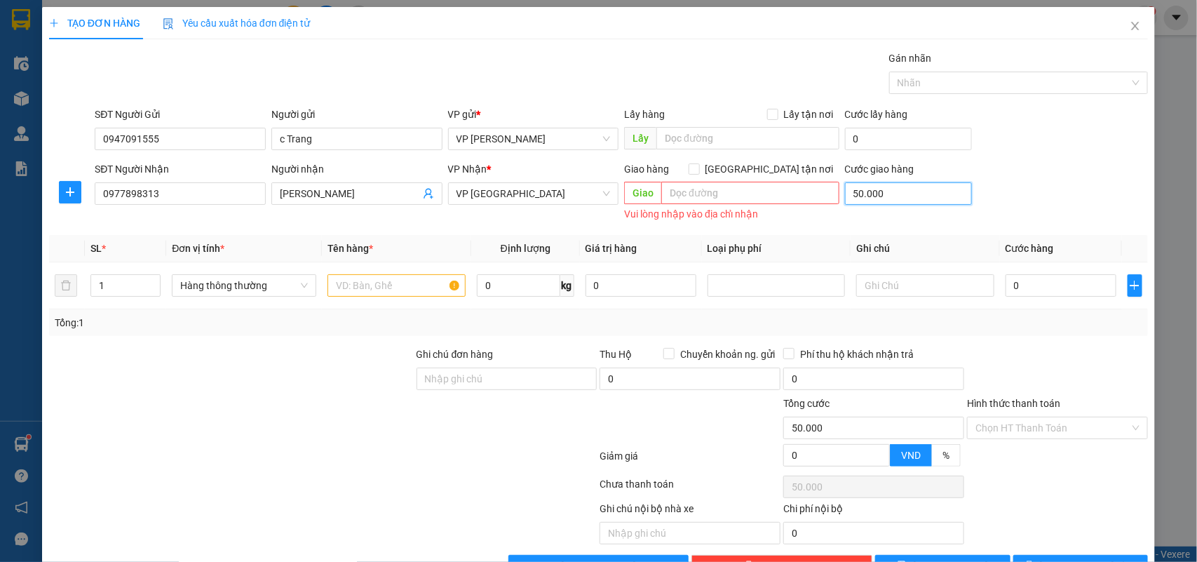
click at [901, 195] on input "50.000" at bounding box center [908, 193] width 127 height 22
type input "0"
click at [345, 295] on input "text" at bounding box center [396, 285] width 138 height 22
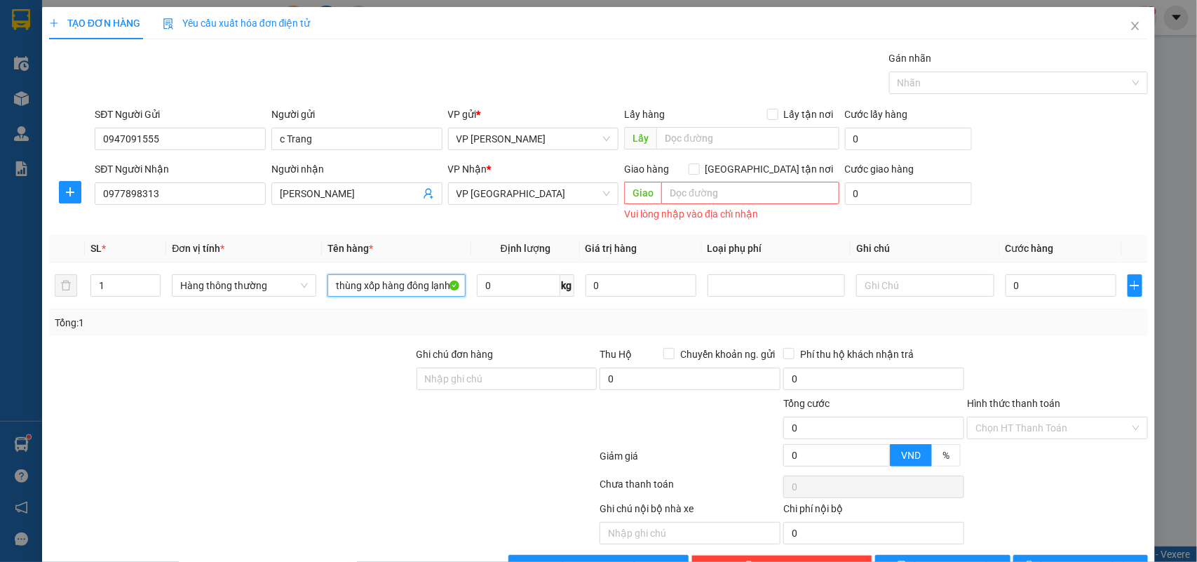
type input "thùng xốp hàng đông lạnh"
click at [1017, 279] on input "0" at bounding box center [1061, 285] width 111 height 22
type input "4"
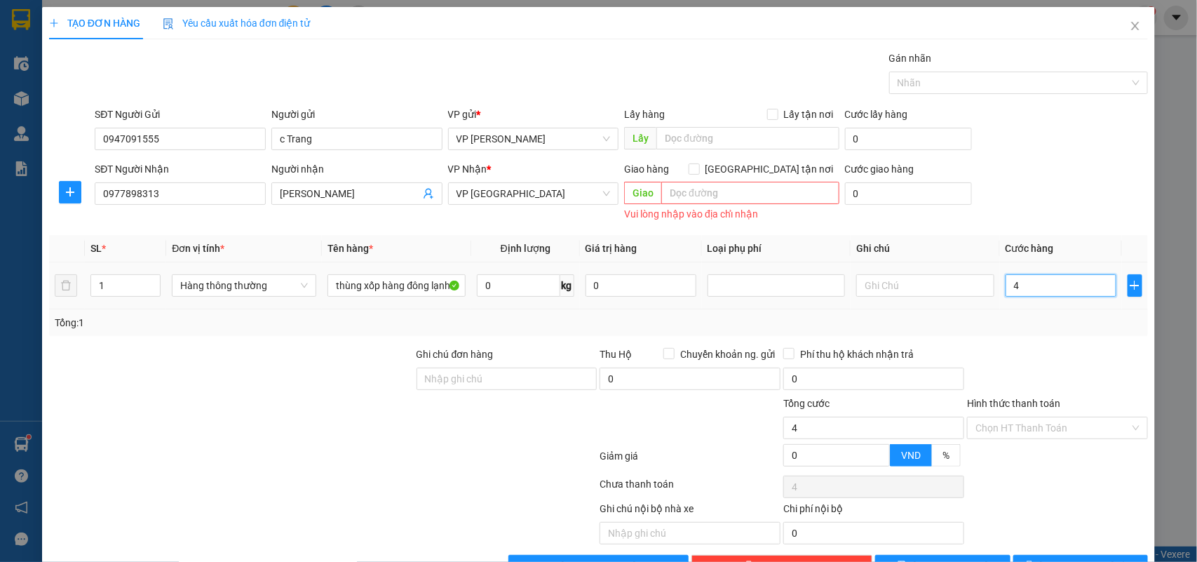
type input "40"
click at [1035, 326] on div "Tổng: 1" at bounding box center [599, 322] width 1088 height 15
type input "40.000"
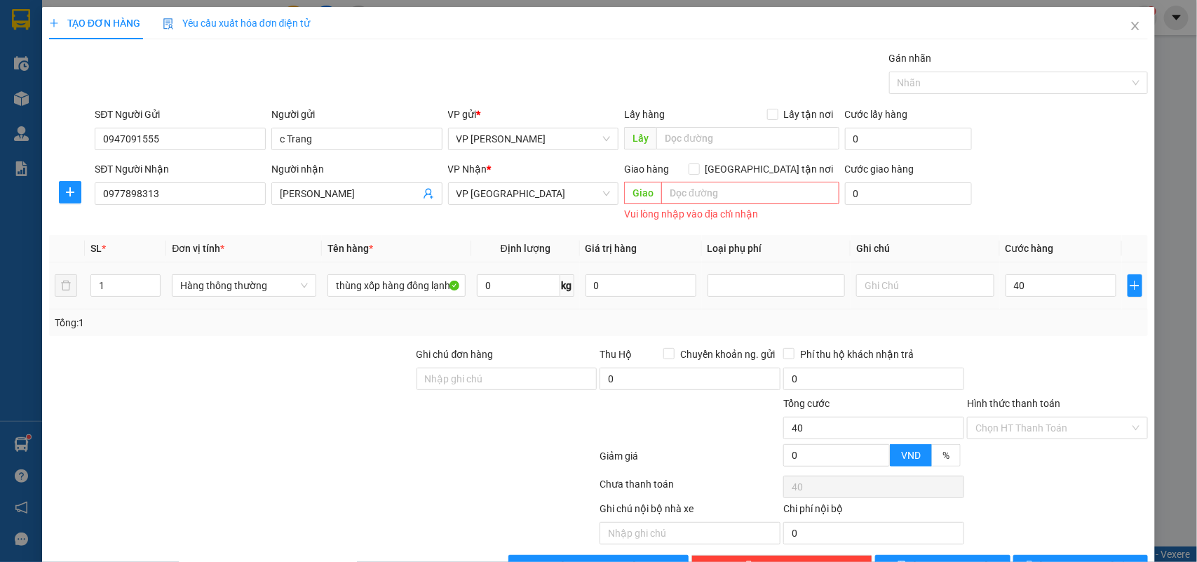
type input "40.000"
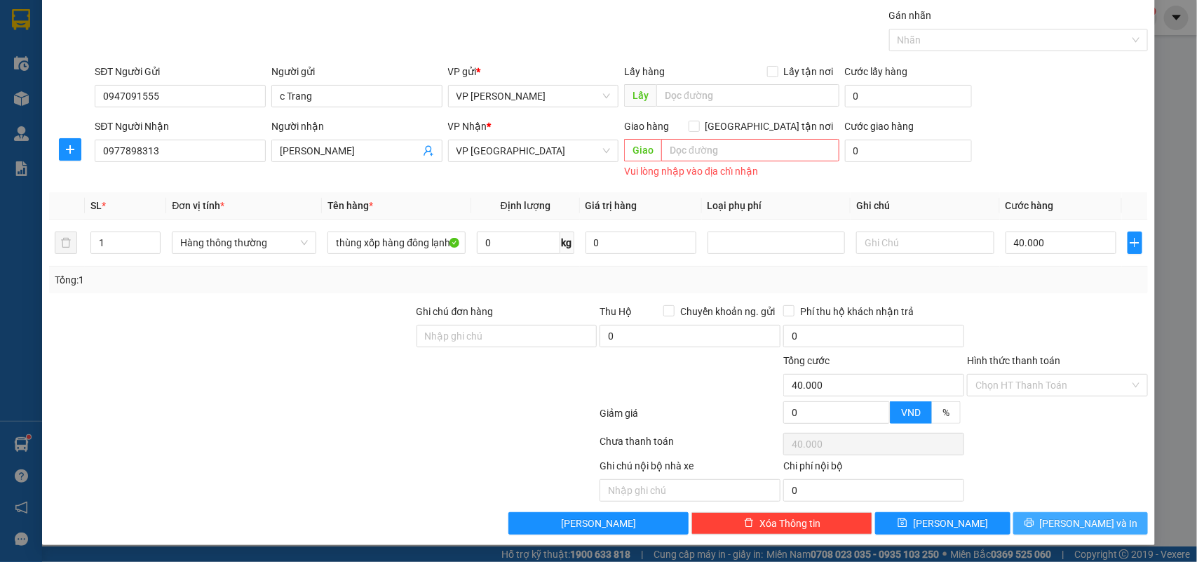
click at [1073, 523] on span "[PERSON_NAME] và In" at bounding box center [1089, 522] width 98 height 15
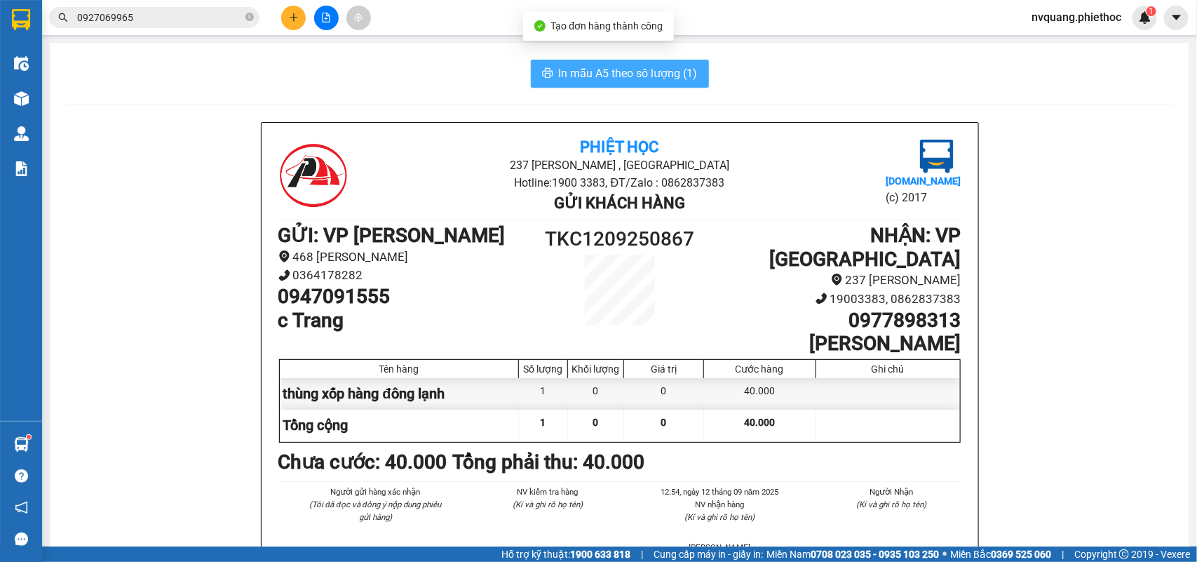
click at [594, 72] on span "In mẫu A5 theo số lượng (1)" at bounding box center [628, 74] width 139 height 18
